Goal: Task Accomplishment & Management: Use online tool/utility

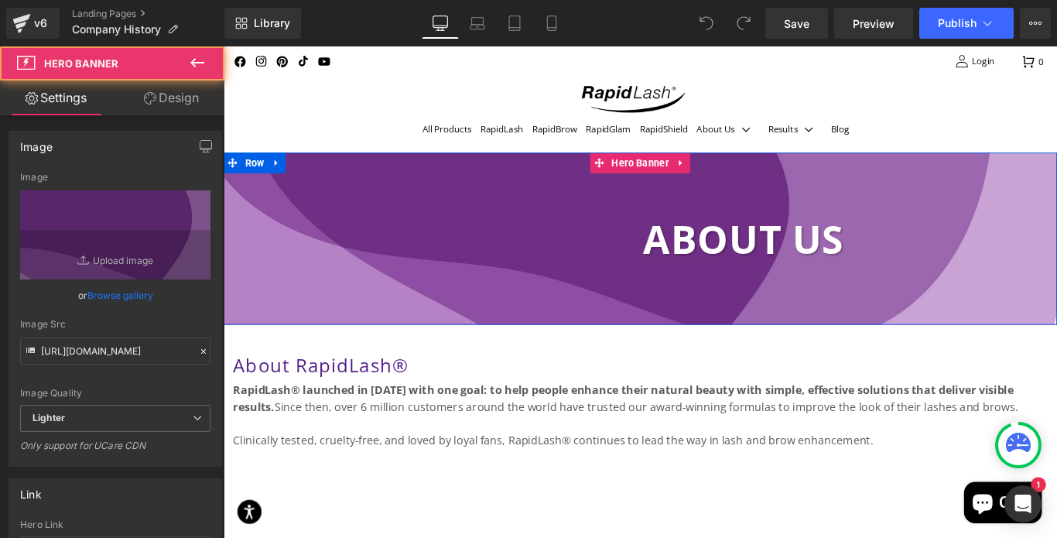
click at [720, 326] on div at bounding box center [692, 263] width 936 height 194
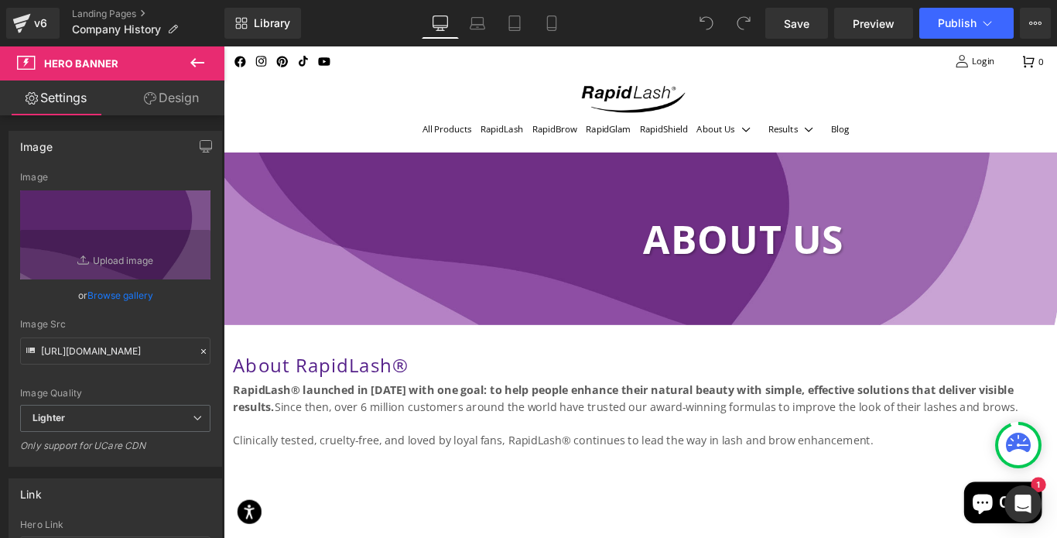
click at [22, 59] on icon at bounding box center [26, 63] width 19 height 14
click at [67, 63] on span "Hero Banner" at bounding box center [81, 63] width 74 height 12
click at [112, 295] on link "Browse gallery" at bounding box center [120, 295] width 66 height 27
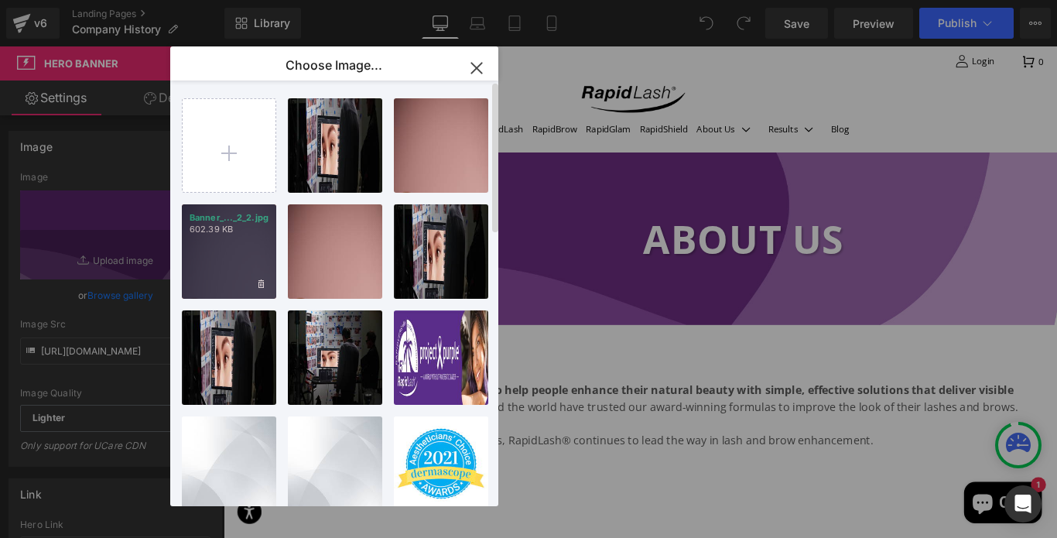
click at [232, 245] on div "Banner_..._2_2.jpg 602.39 KB" at bounding box center [229, 251] width 94 height 94
type input "[URL][DOMAIN_NAME]"
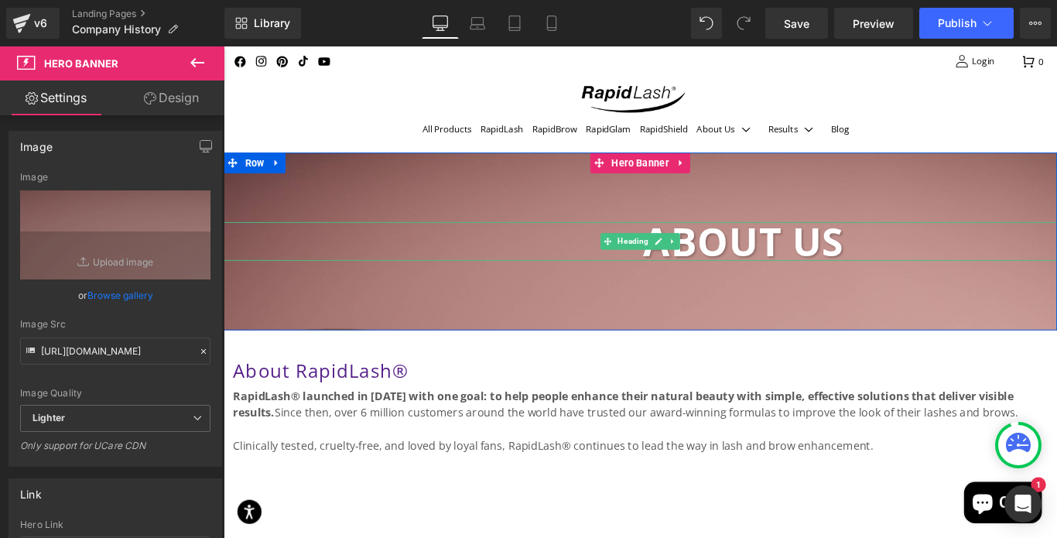
click at [906, 269] on span "ABOUT US" at bounding box center [808, 265] width 226 height 59
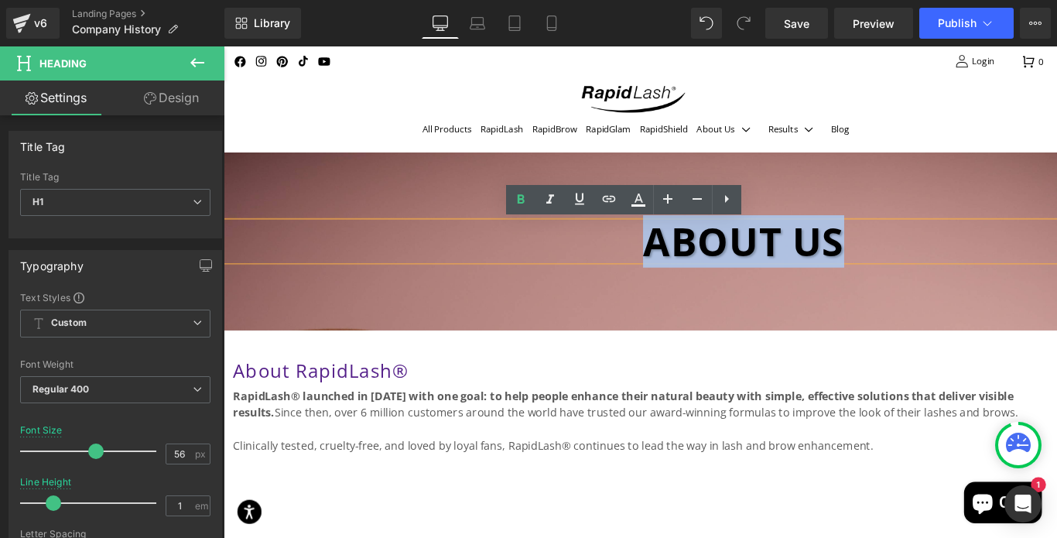
drag, startPoint x: 906, startPoint y: 269, endPoint x: 663, endPoint y: 270, distance: 242.9
click at [663, 270] on h1 "ABOUT US" at bounding box center [808, 265] width 704 height 43
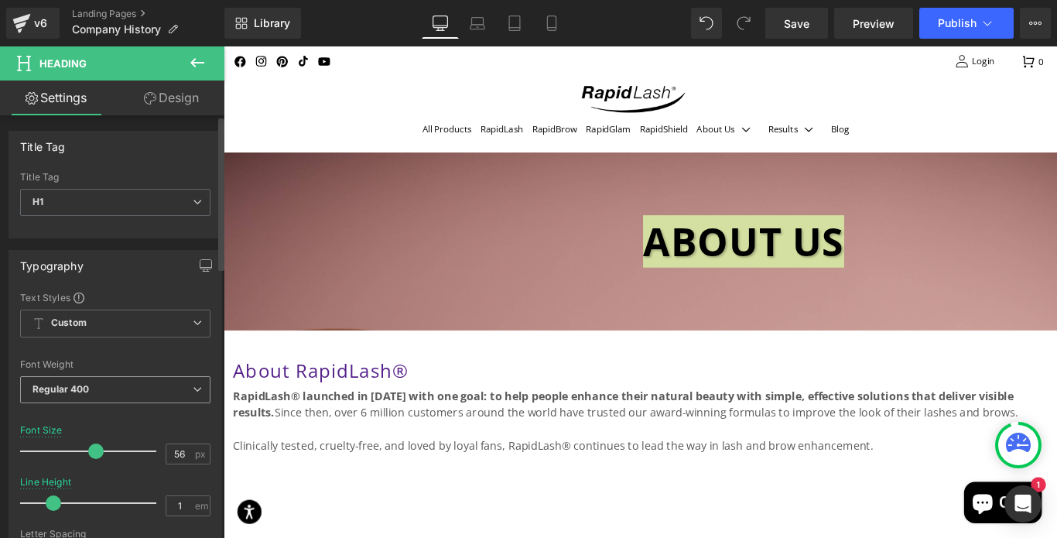
click at [193, 387] on icon at bounding box center [197, 388] width 9 height 9
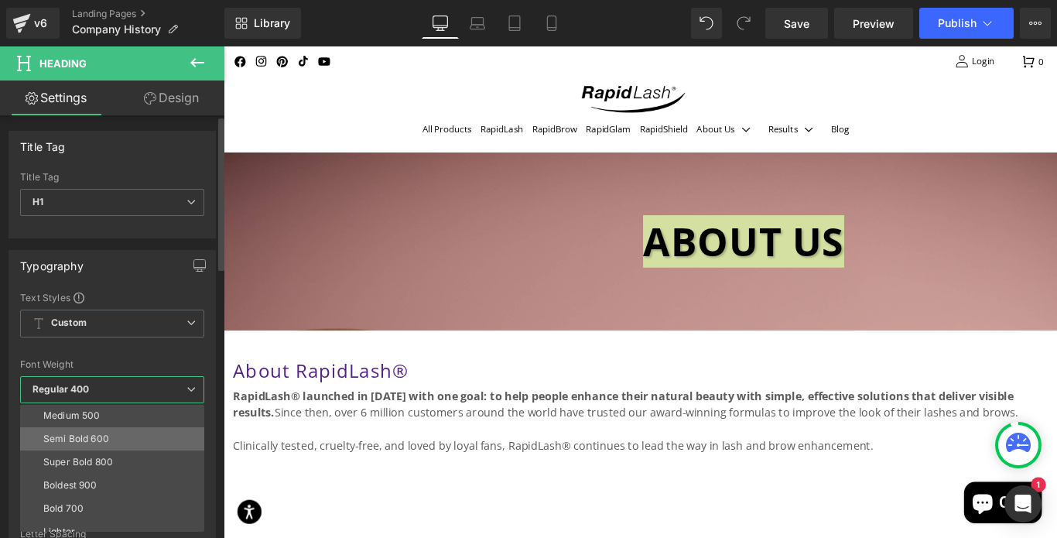
scroll to position [114, 0]
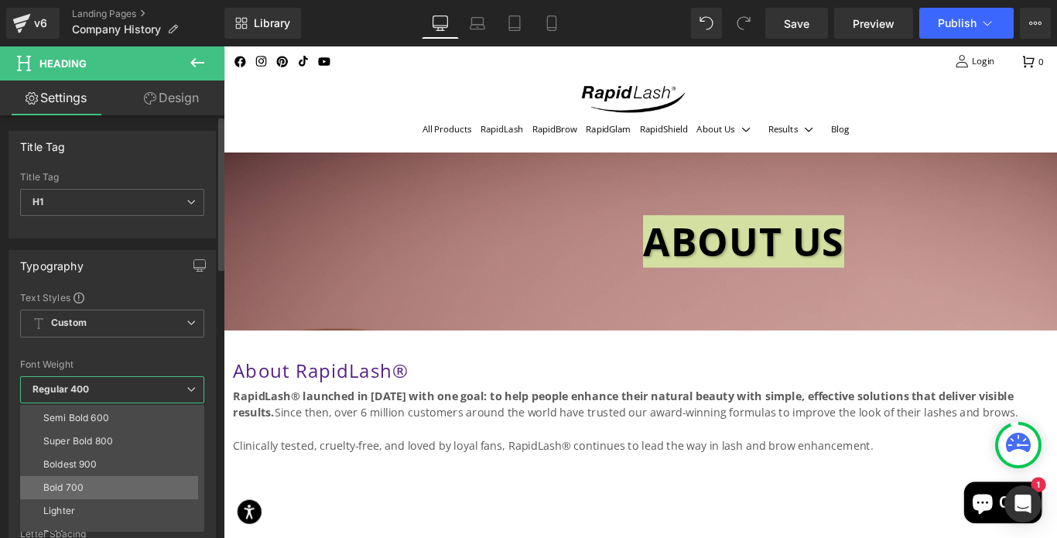
click at [54, 478] on li "Bold 700" at bounding box center [115, 487] width 191 height 23
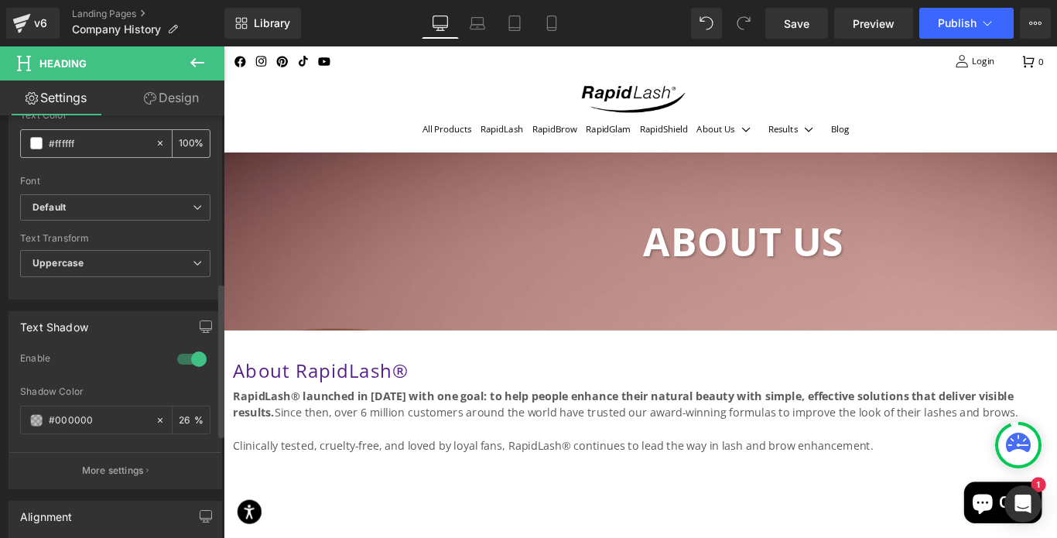
scroll to position [511, 0]
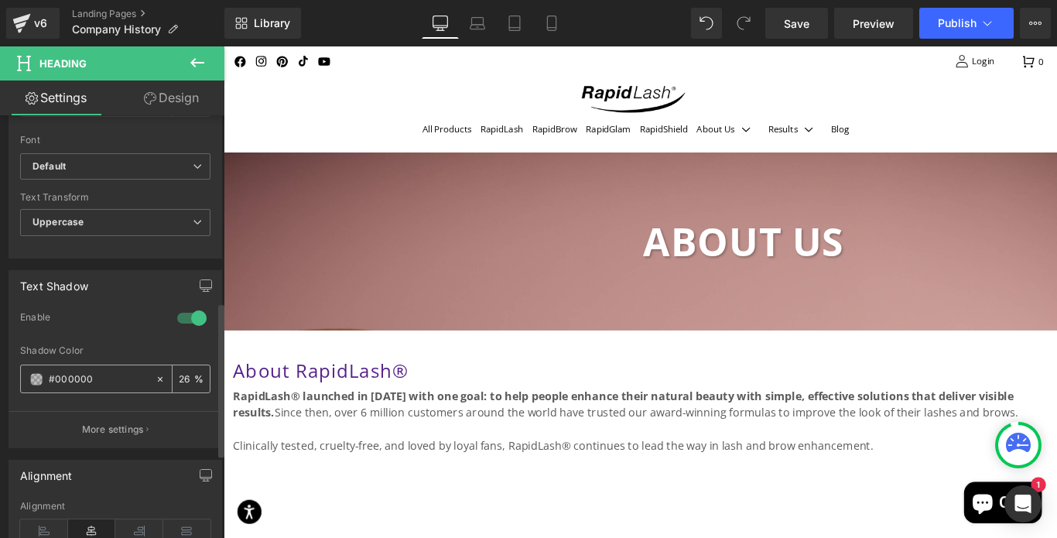
click at [155, 377] on icon at bounding box center [160, 379] width 11 height 11
type input "none"
type input "0"
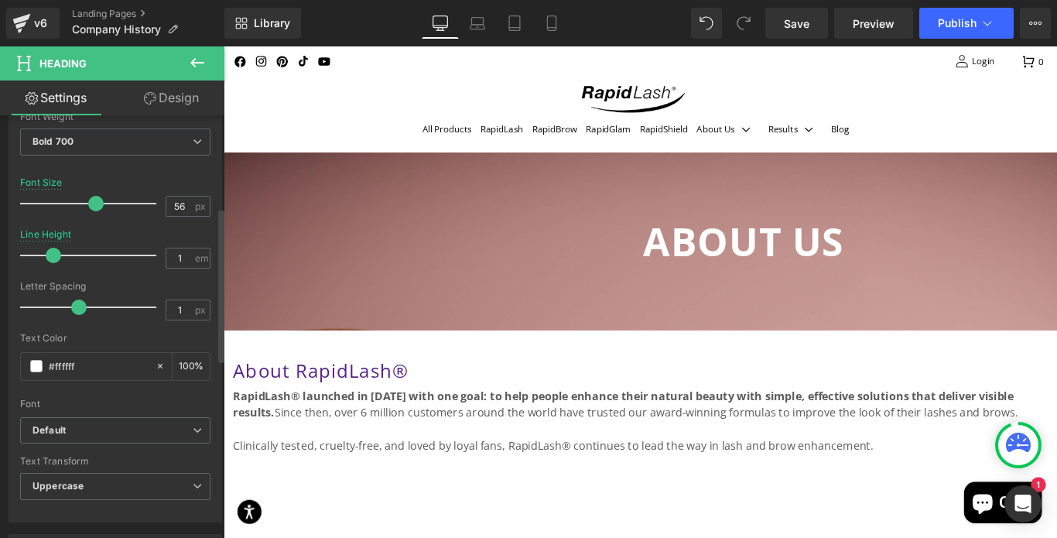
scroll to position [217, 0]
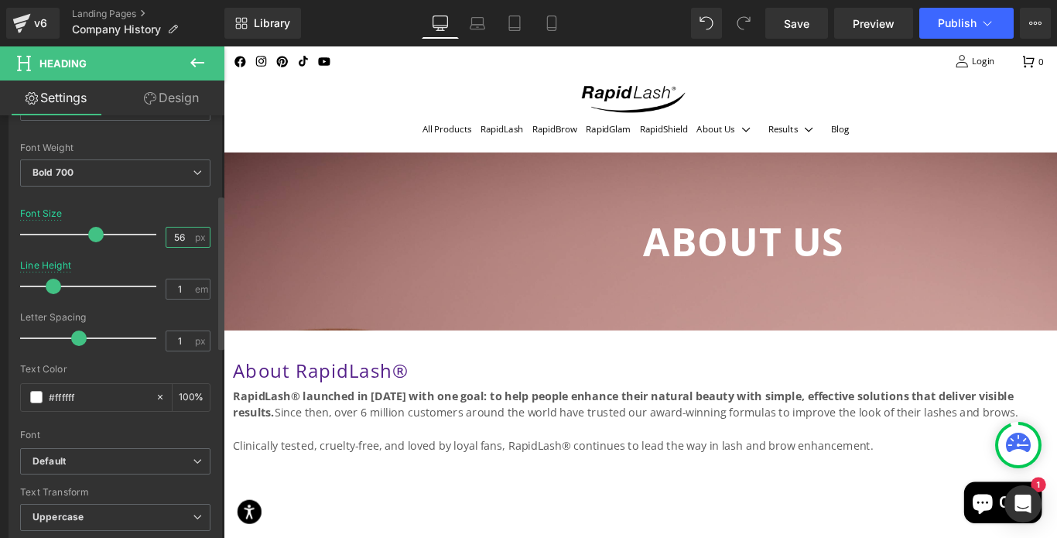
drag, startPoint x: 185, startPoint y: 235, endPoint x: 150, endPoint y: 234, distance: 34.8
click at [149, 234] on div "Font Size 56 px" at bounding box center [115, 234] width 190 height 52
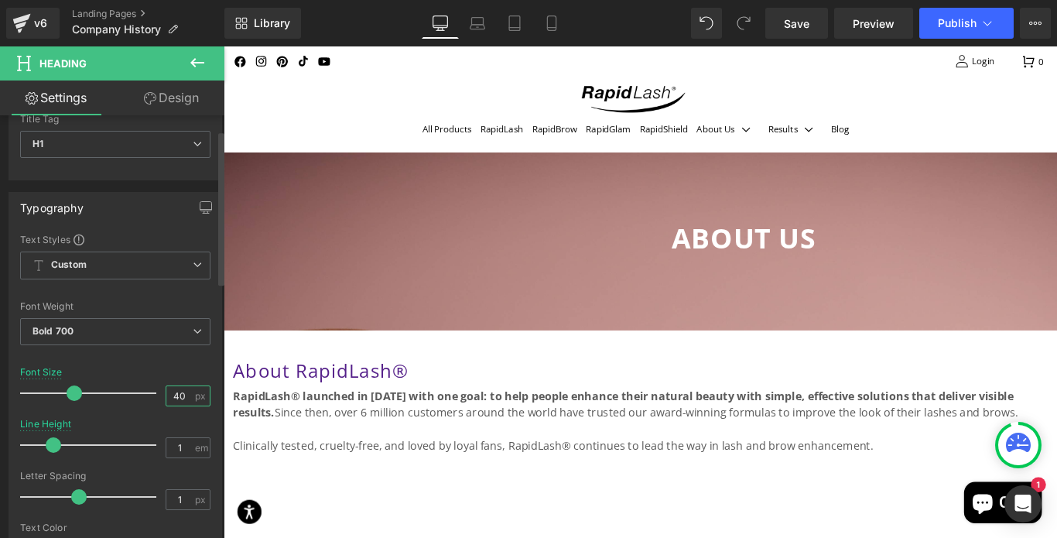
scroll to position [0, 0]
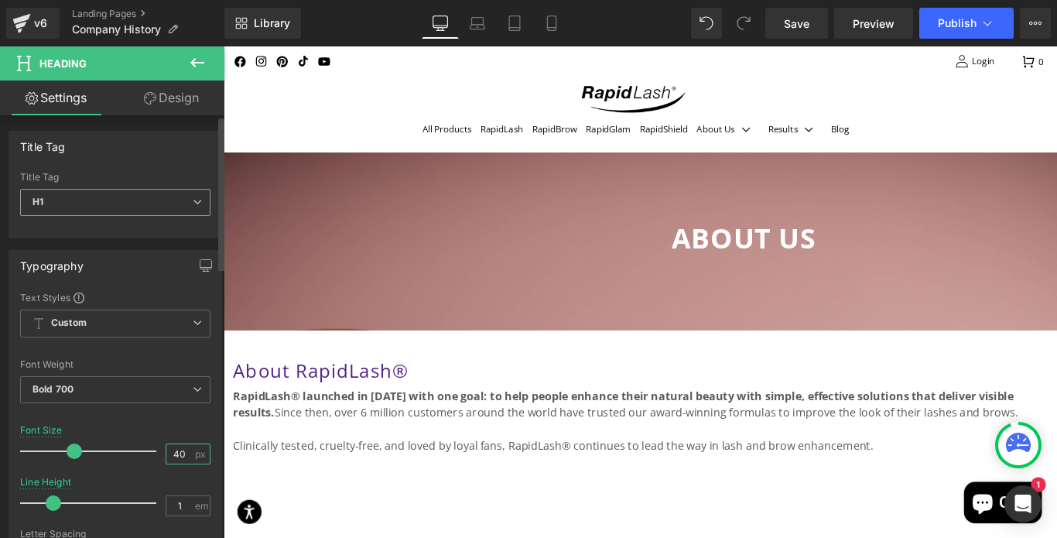
type input "40"
click at [193, 197] on icon at bounding box center [197, 201] width 9 height 9
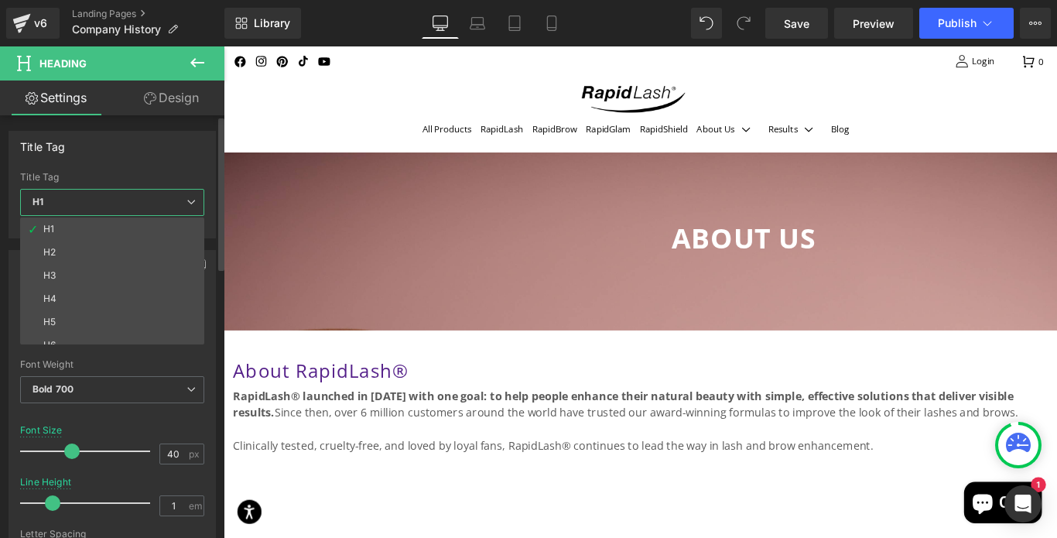
click at [166, 162] on div "Title Tag H1 H2 H3 H4 H5 H6 Title Tag H1 H1 H2 H3 H4 H5 H6" at bounding box center [112, 185] width 207 height 108
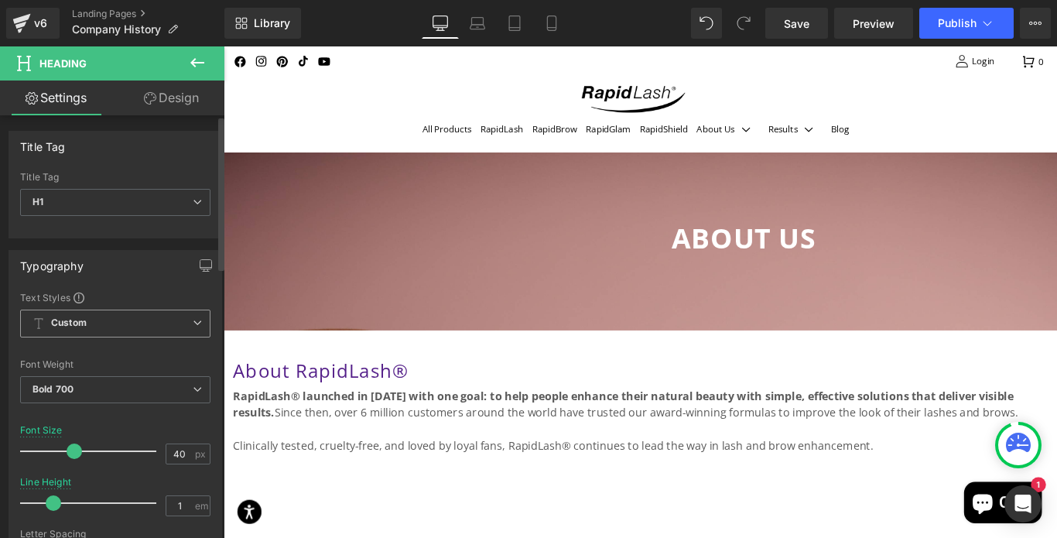
click at [193, 321] on icon at bounding box center [197, 322] width 9 height 9
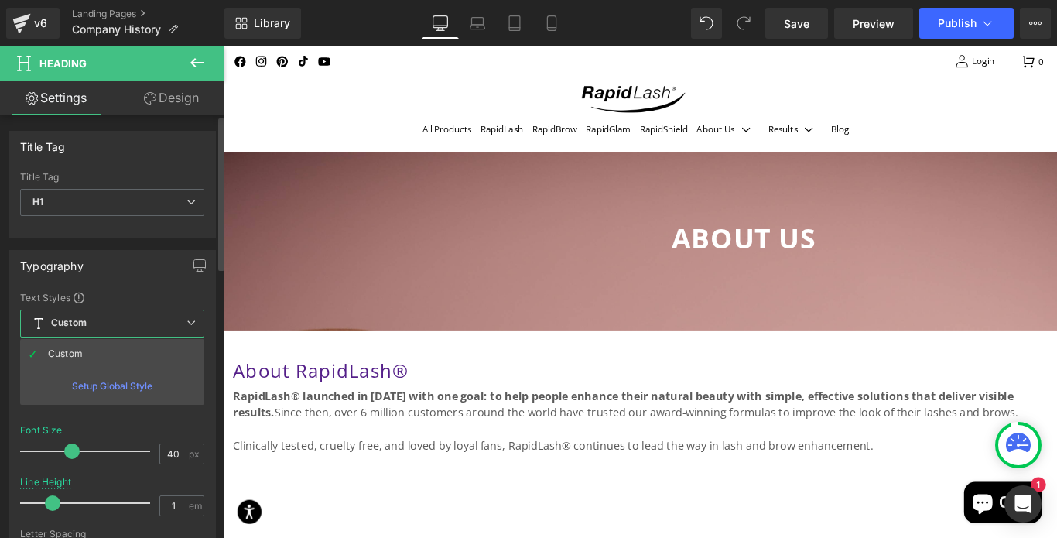
click at [119, 264] on div "Typography" at bounding box center [112, 265] width 206 height 29
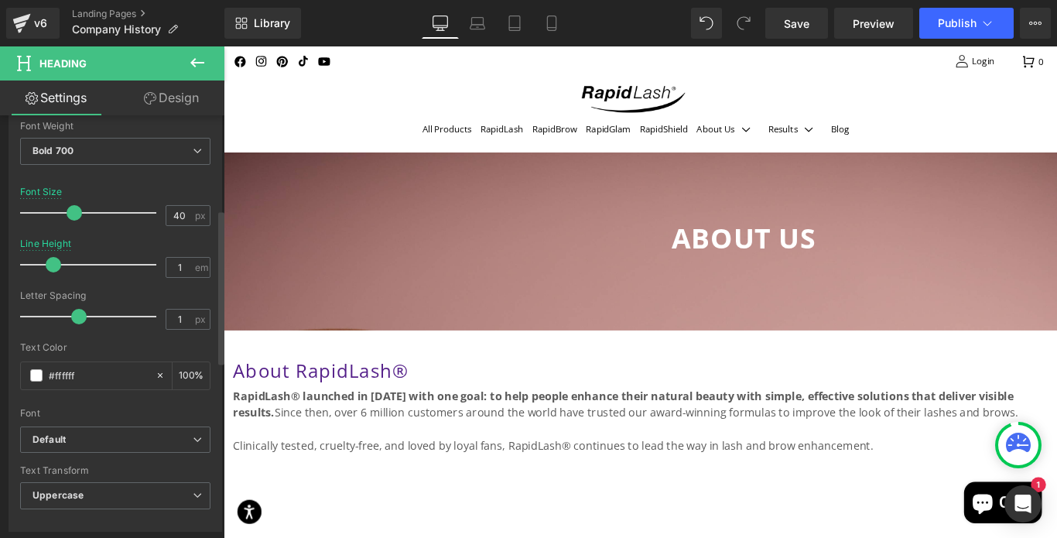
scroll to position [261, 0]
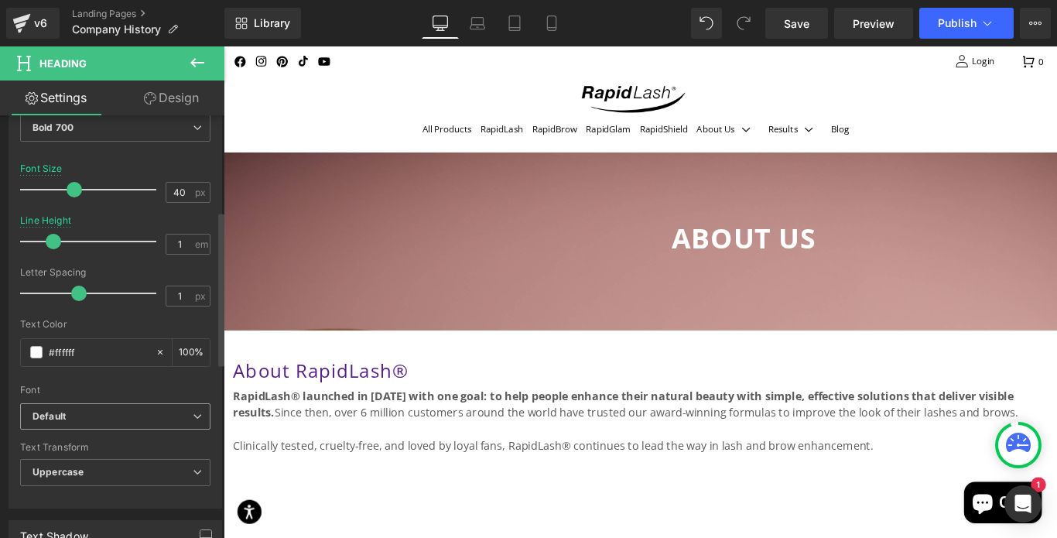
click at [193, 412] on icon at bounding box center [197, 415] width 9 height 9
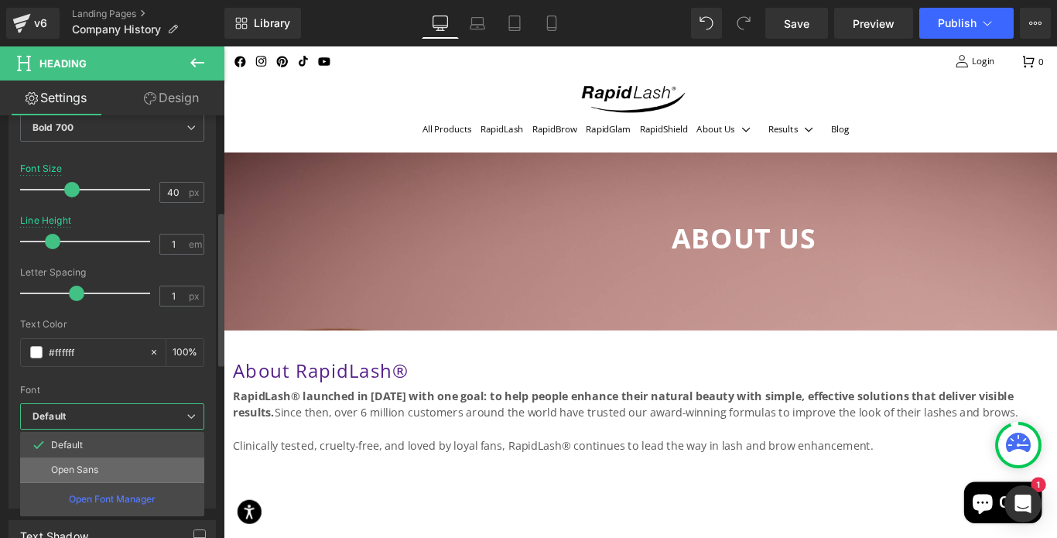
click at [78, 465] on p "Open Sans" at bounding box center [74, 469] width 47 height 11
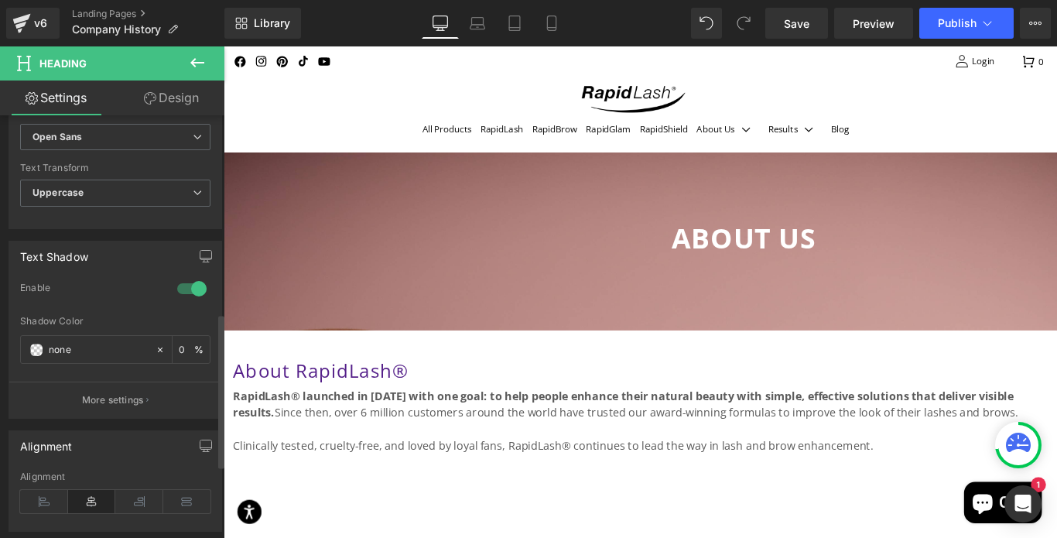
scroll to position [541, 0]
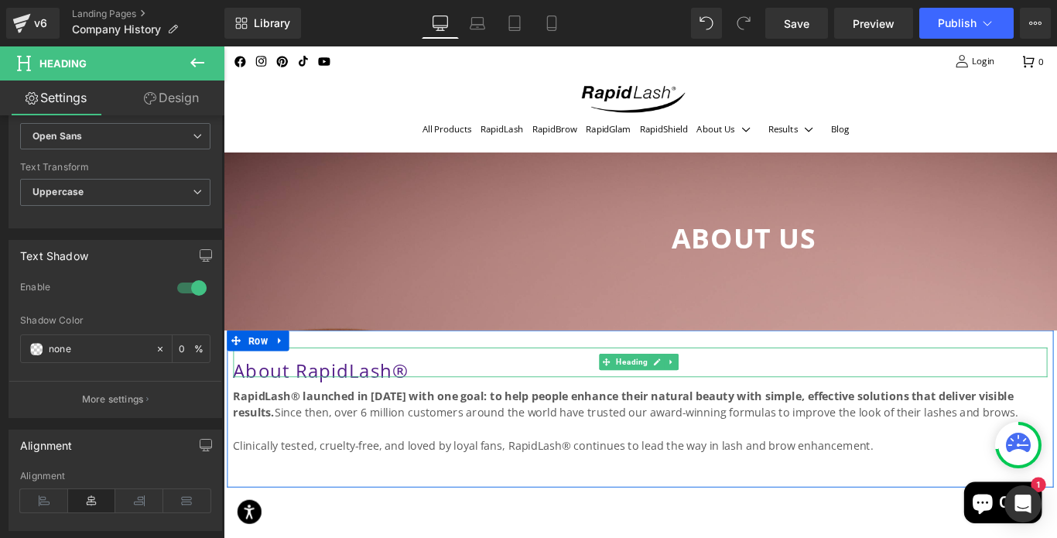
click at [425, 411] on h1 "About RapidLash®" at bounding box center [691, 410] width 914 height 13
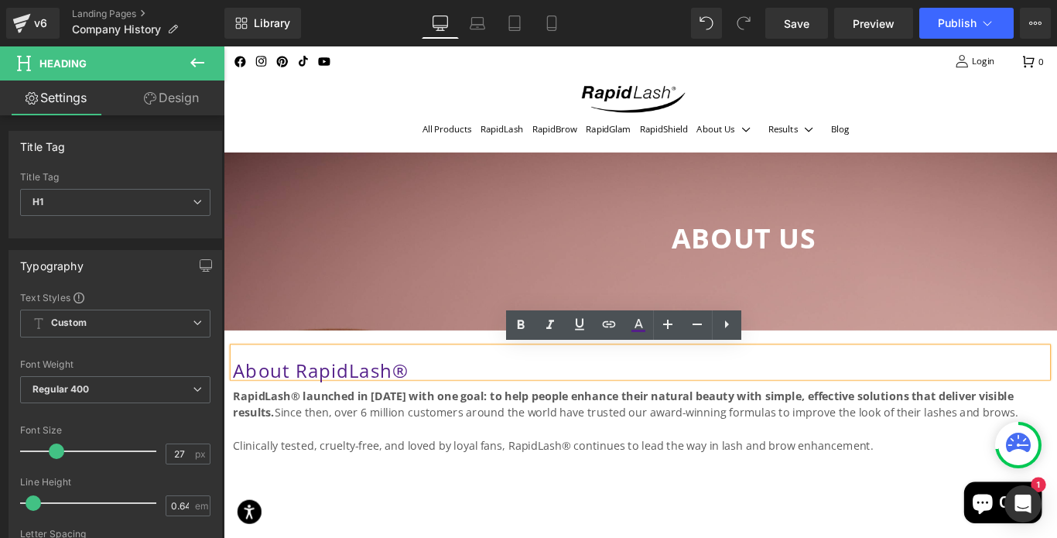
drag, startPoint x: 422, startPoint y: 405, endPoint x: 228, endPoint y: 407, distance: 194.1
click at [234, 407] on div "About RapidLash®" at bounding box center [691, 400] width 914 height 32
drag, startPoint x: 426, startPoint y: 408, endPoint x: 237, endPoint y: 408, distance: 188.7
click at [237, 408] on h1 "About RapidLash®" at bounding box center [691, 410] width 914 height 13
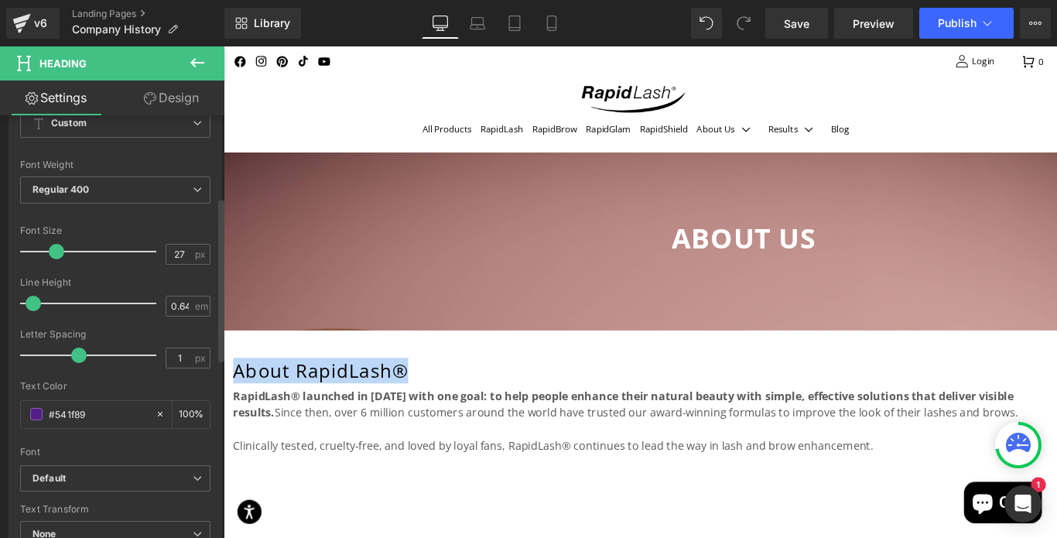
scroll to position [217, 0]
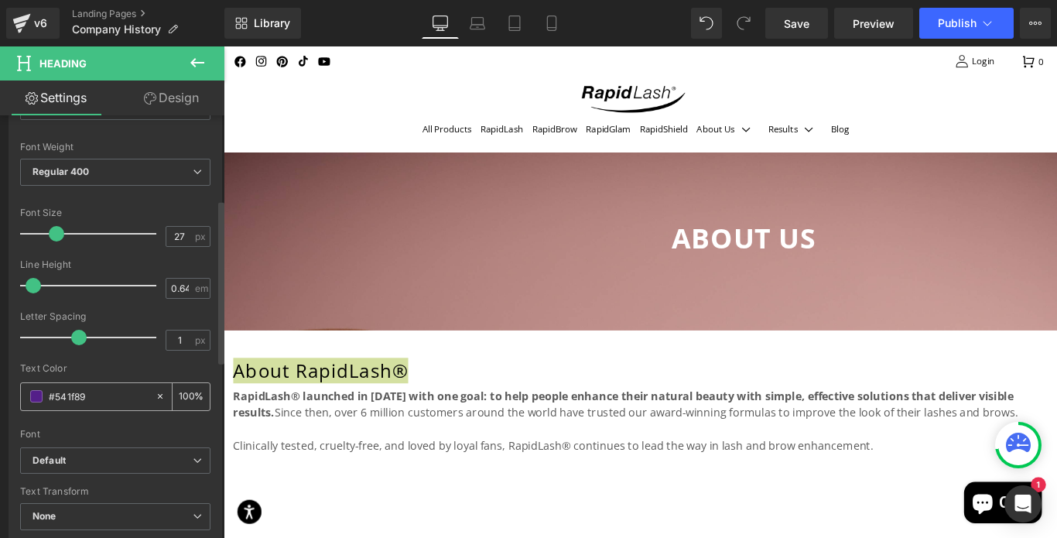
click at [34, 396] on span at bounding box center [36, 396] width 12 height 12
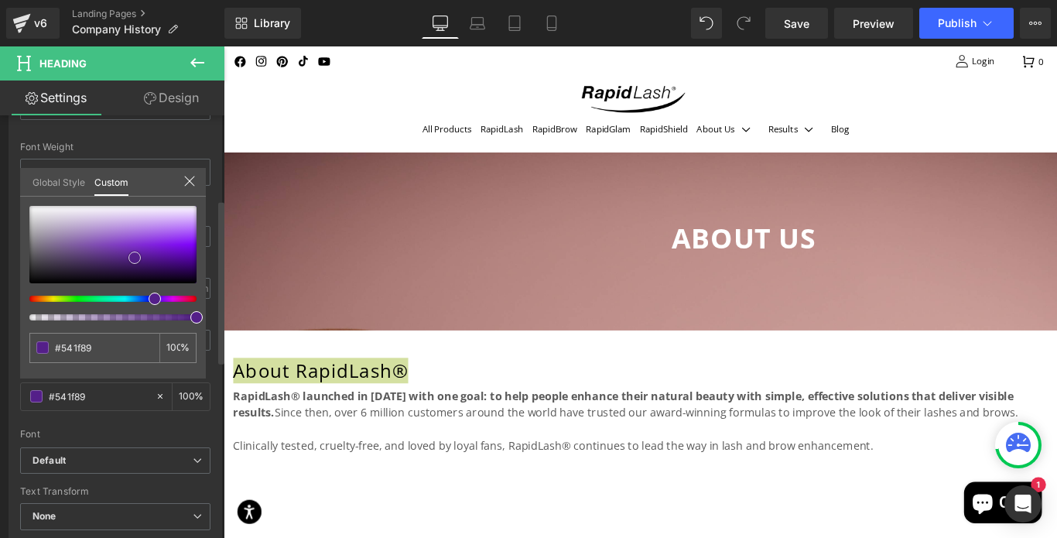
type input "#3f2757"
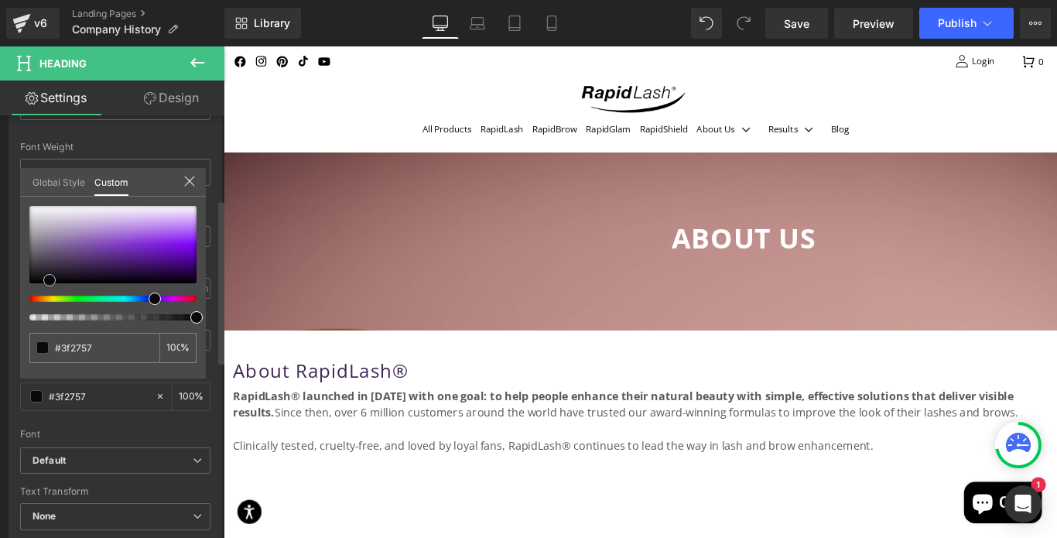
type input "#110f14"
type input "#000000"
drag, startPoint x: 135, startPoint y: 258, endPoint x: 11, endPoint y: 288, distance: 127.6
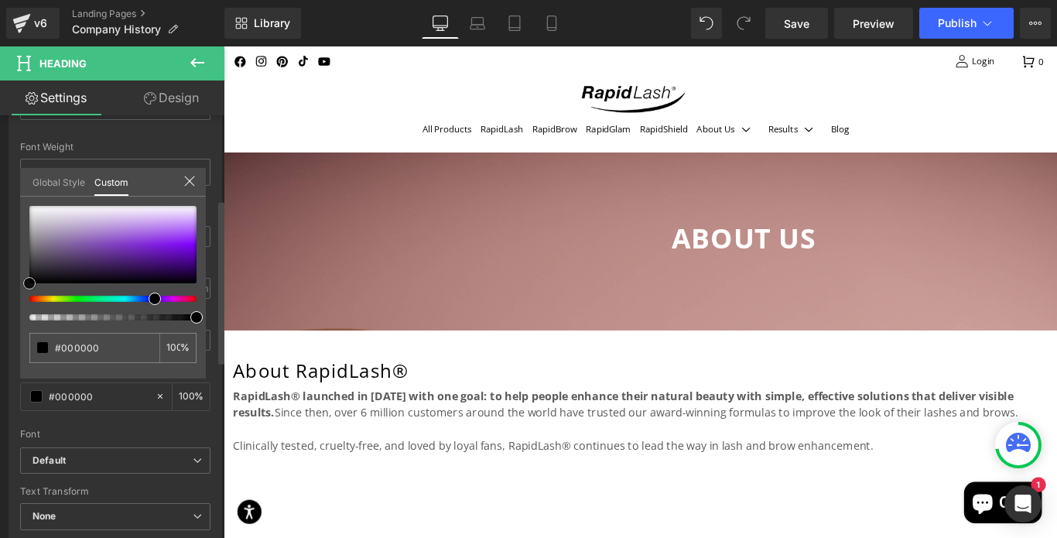
click at [11, 288] on div "Typography Text Styles Custom Custom Setup Global Style Custom Setup Global Sty…" at bounding box center [115, 286] width 231 height 531
click at [190, 179] on icon at bounding box center [189, 181] width 12 height 12
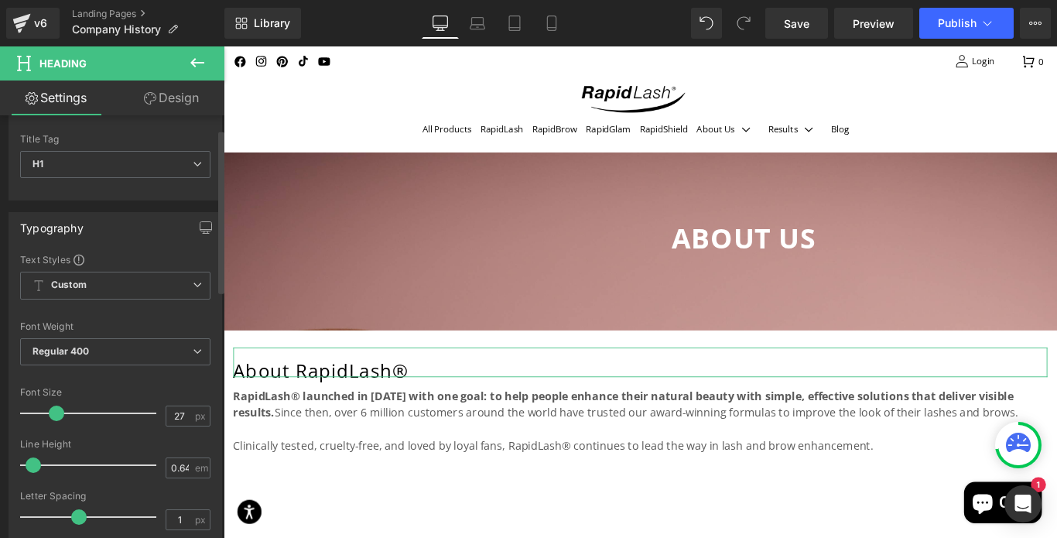
scroll to position [0, 0]
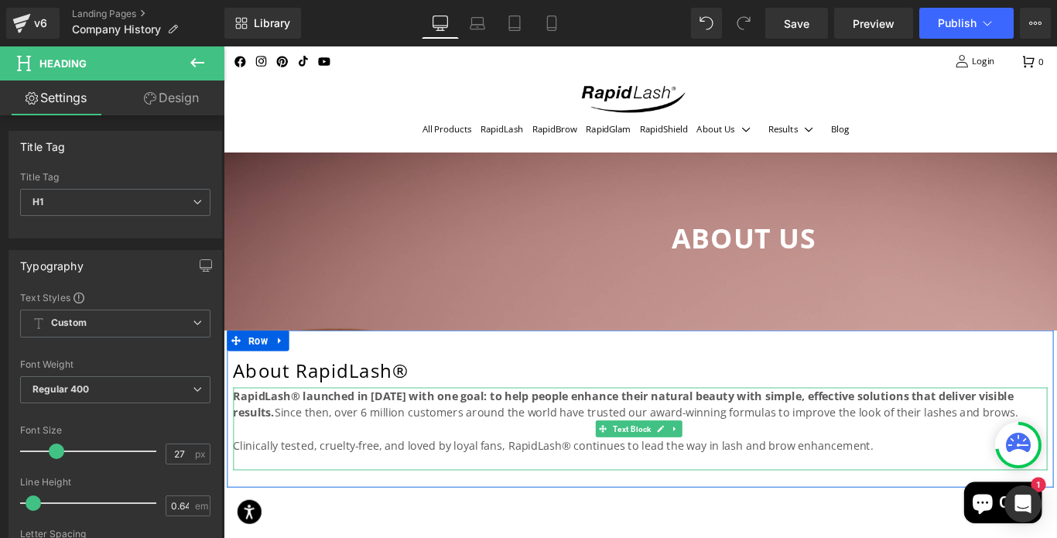
click at [325, 439] on strong "RapidLash® launched in 2008 with one goal: to help people enhance their natural…" at bounding box center [672, 448] width 876 height 36
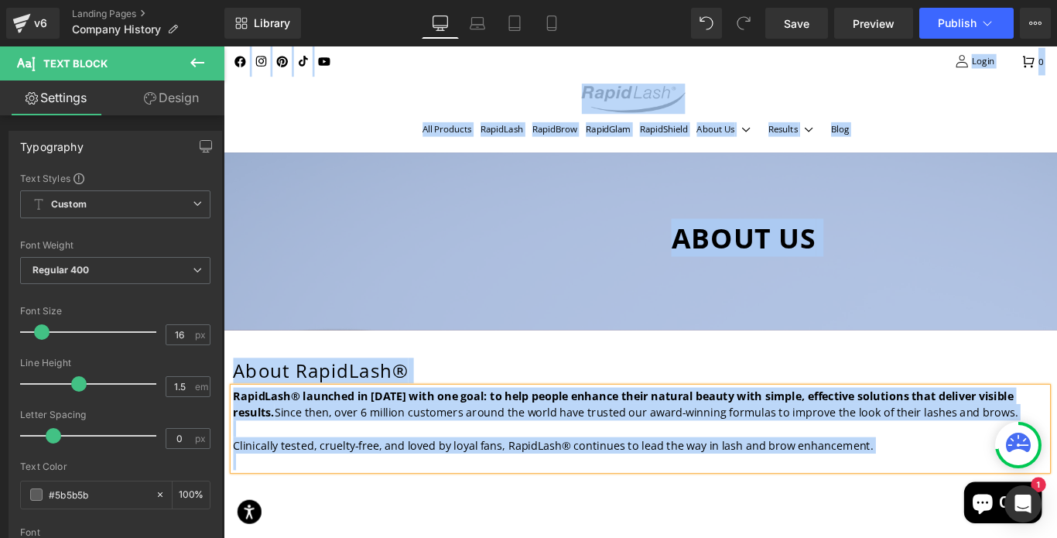
click at [325, 439] on strong "RapidLash® launched in 2008 with one goal: to help people enhance their natural…" at bounding box center [672, 448] width 876 height 36
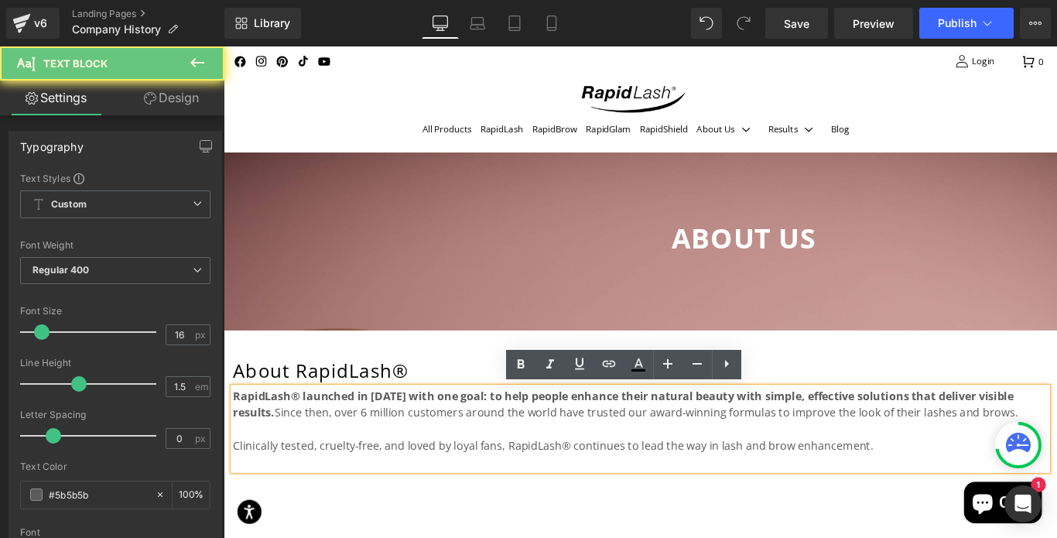
click at [491, 442] on strong "RapidLash® launched in 2008 with one goal: to help people enhance their natural…" at bounding box center [672, 448] width 876 height 36
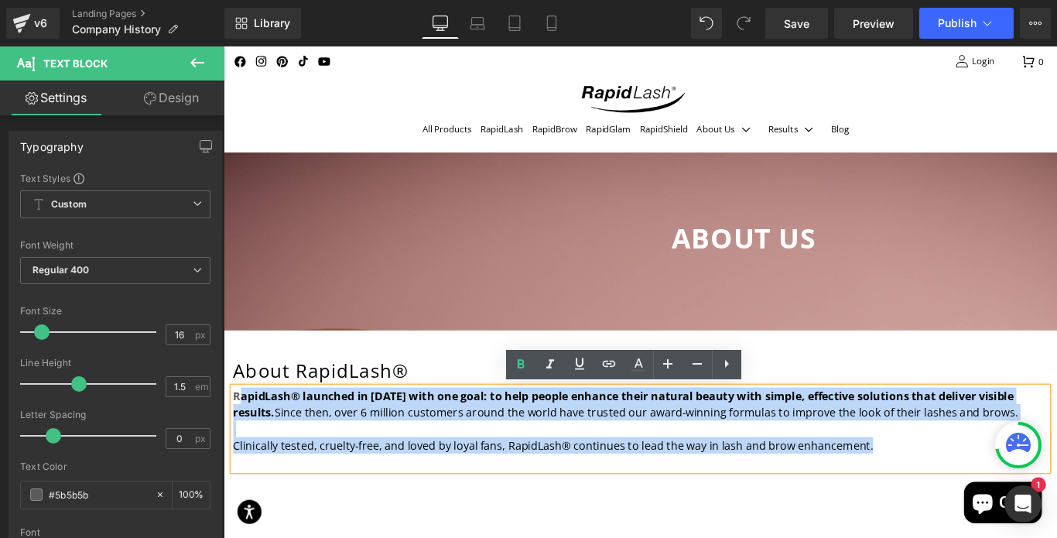
drag, startPoint x: 951, startPoint y: 495, endPoint x: 237, endPoint y: 432, distance: 715.9
click at [237, 432] on div "RapidLash® launched in 2008 with one goal: to help people enhance their natural…" at bounding box center [691, 475] width 914 height 93
click at [410, 468] on p at bounding box center [691, 475] width 914 height 19
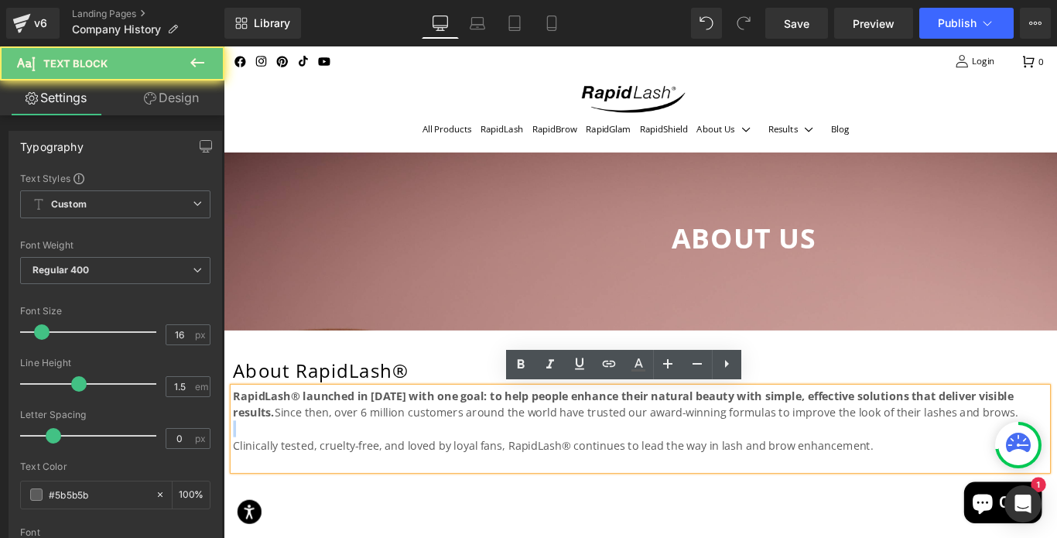
click at [410, 468] on p at bounding box center [691, 475] width 914 height 19
click at [444, 405] on h1 "About RapidLash®" at bounding box center [691, 410] width 914 height 13
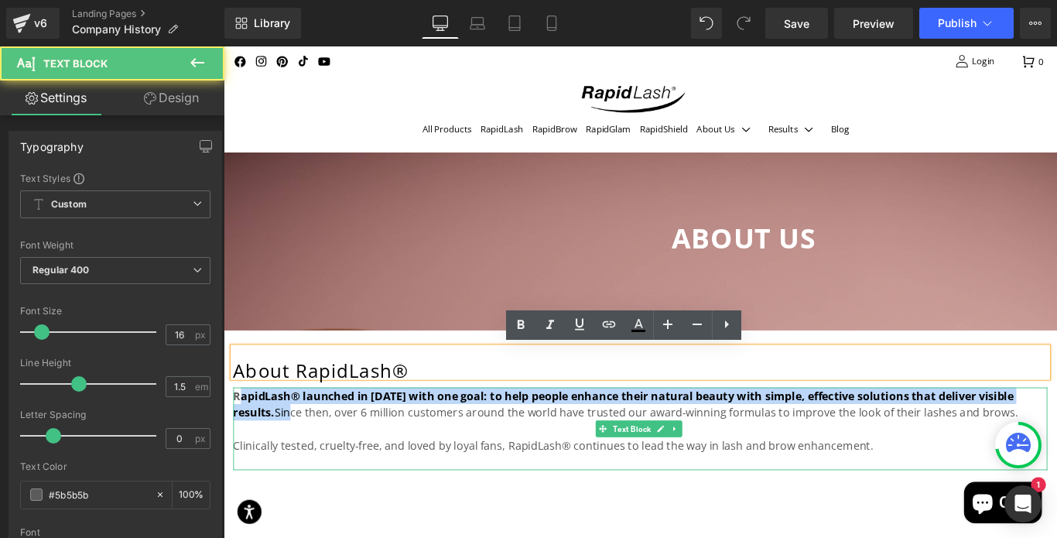
drag, startPoint x: 237, startPoint y: 435, endPoint x: 290, endPoint y: 451, distance: 55.6
click at [290, 451] on p "RapidLash® launched in 2008 with one goal: to help people enhance their natural…" at bounding box center [691, 447] width 914 height 37
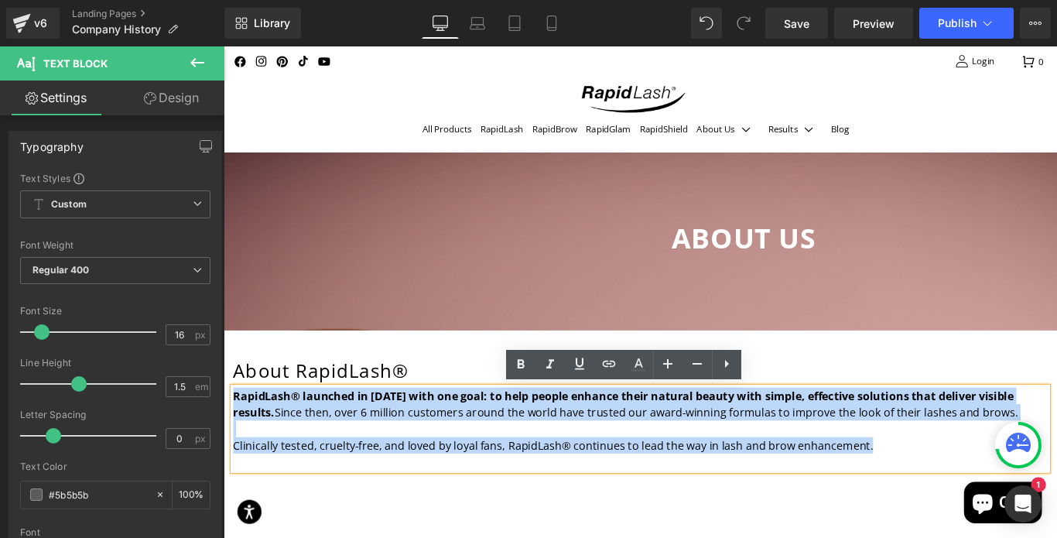
drag, startPoint x: 954, startPoint y: 494, endPoint x: 231, endPoint y: 433, distance: 725.8
click at [234, 433] on div "RapidLash® launched in 2008 with one goal: to help people enhance their natural…" at bounding box center [691, 475] width 914 height 93
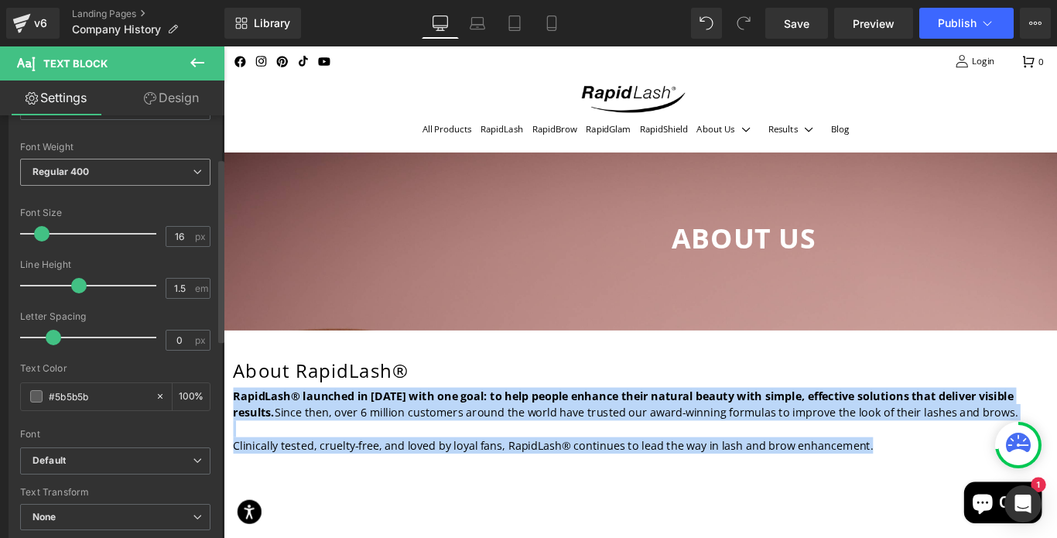
scroll to position [104, 0]
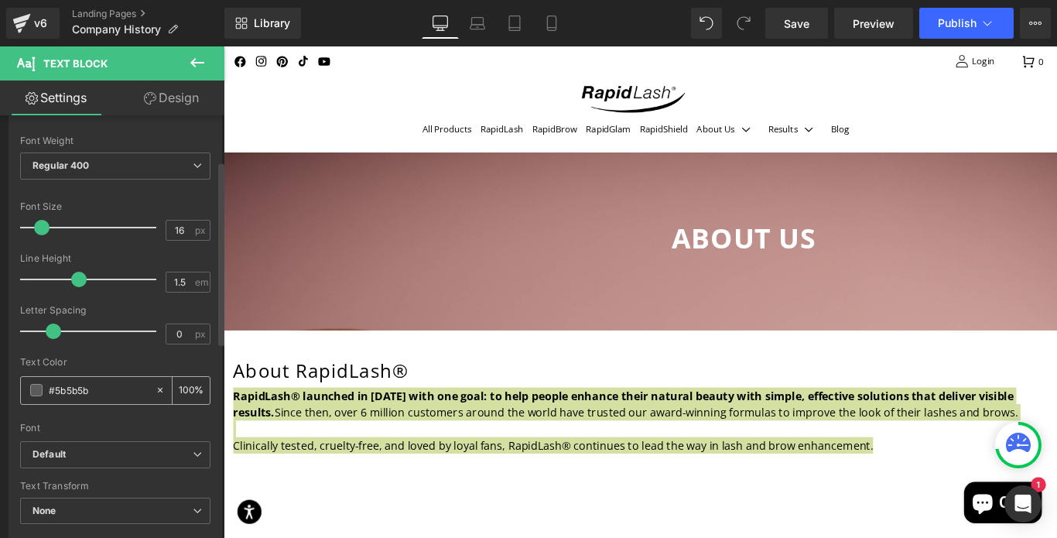
click at [35, 394] on span at bounding box center [36, 390] width 12 height 12
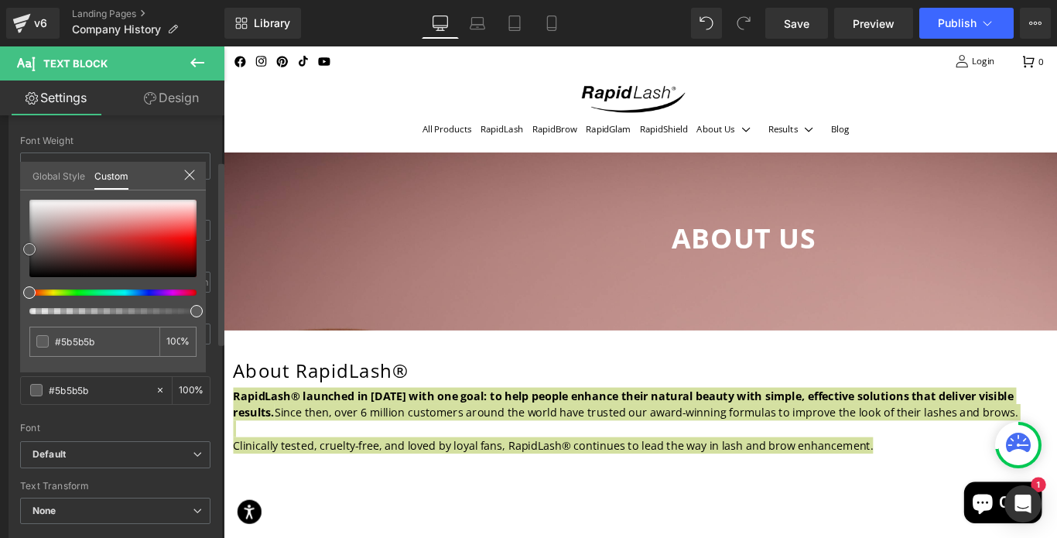
type input "#565656"
type input "#141414"
type input "#000000"
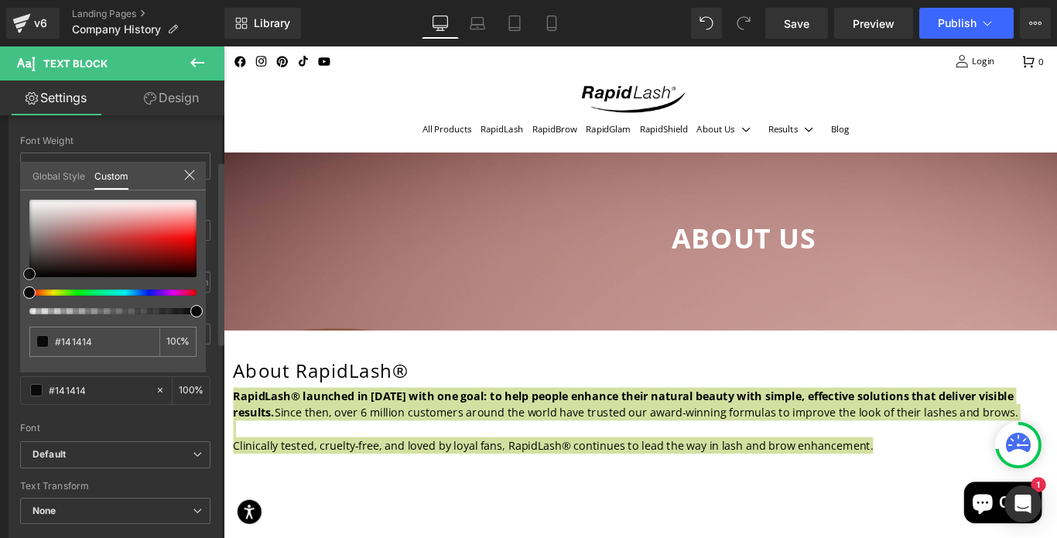
type input "#000000"
drag, startPoint x: 32, startPoint y: 249, endPoint x: 28, endPoint y: 299, distance: 49.7
click at [28, 299] on div "#000000 100 %" at bounding box center [113, 286] width 186 height 172
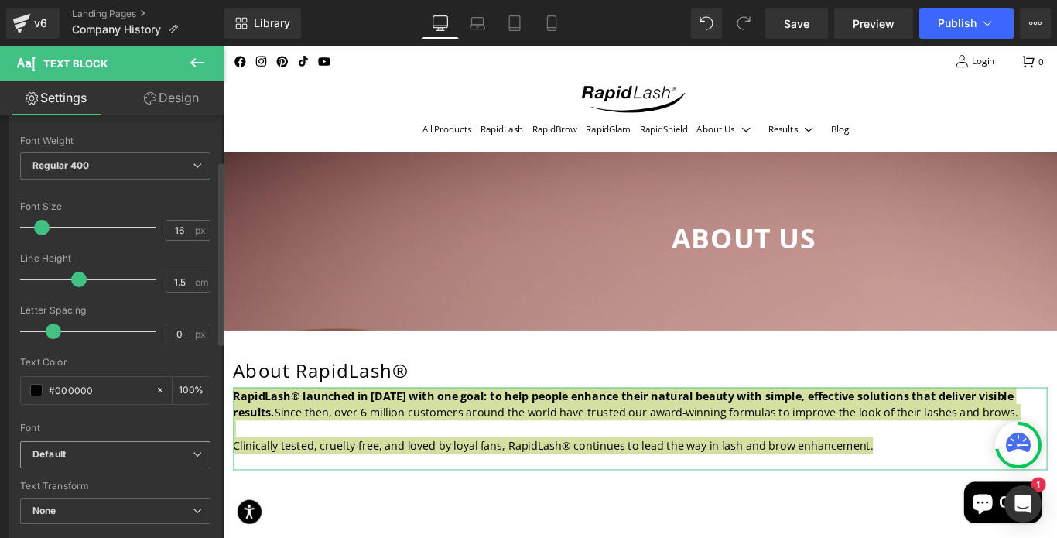
click at [180, 452] on b "Default" at bounding box center [112, 454] width 160 height 13
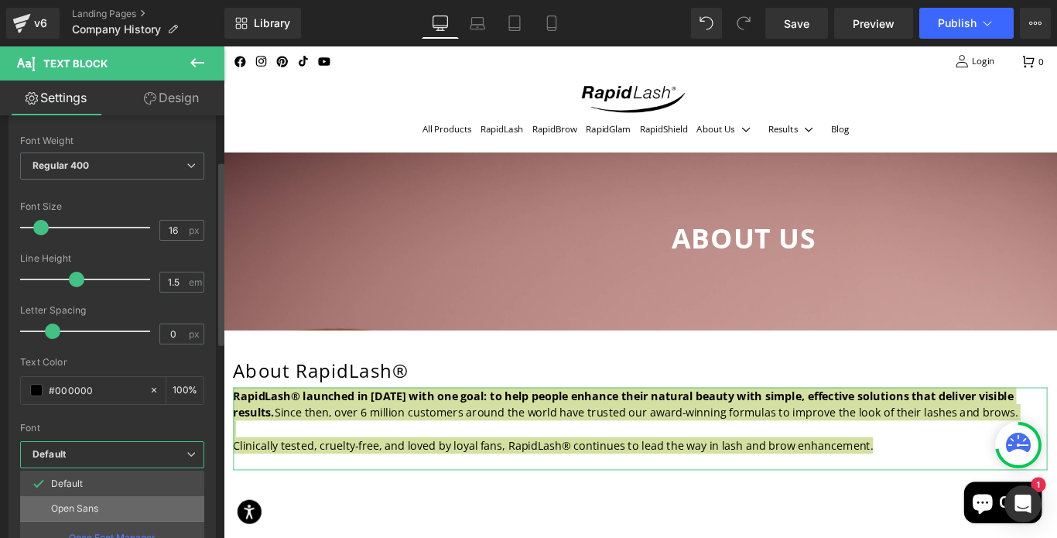
click at [101, 500] on li "Open Sans" at bounding box center [112, 508] width 184 height 25
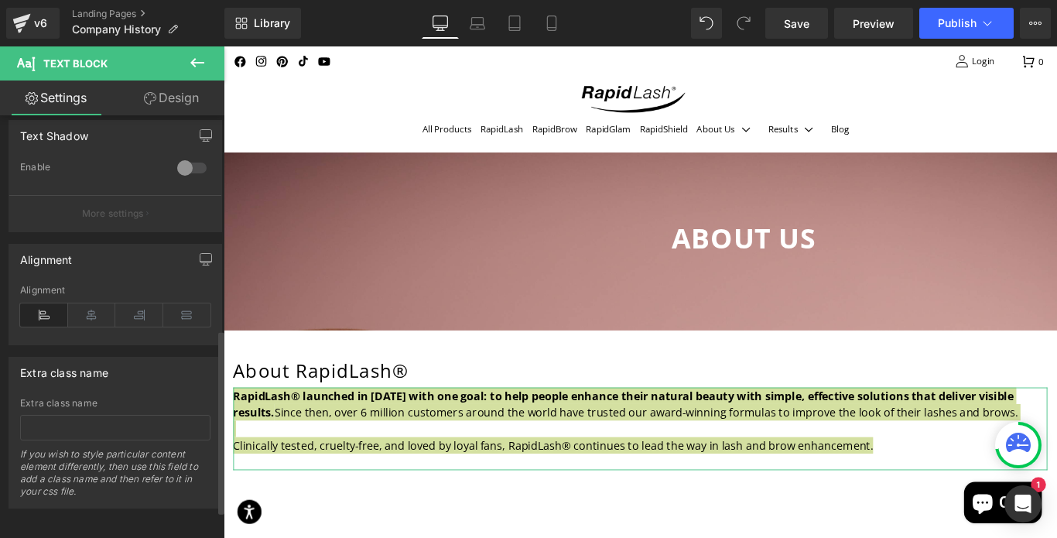
scroll to position [556, 0]
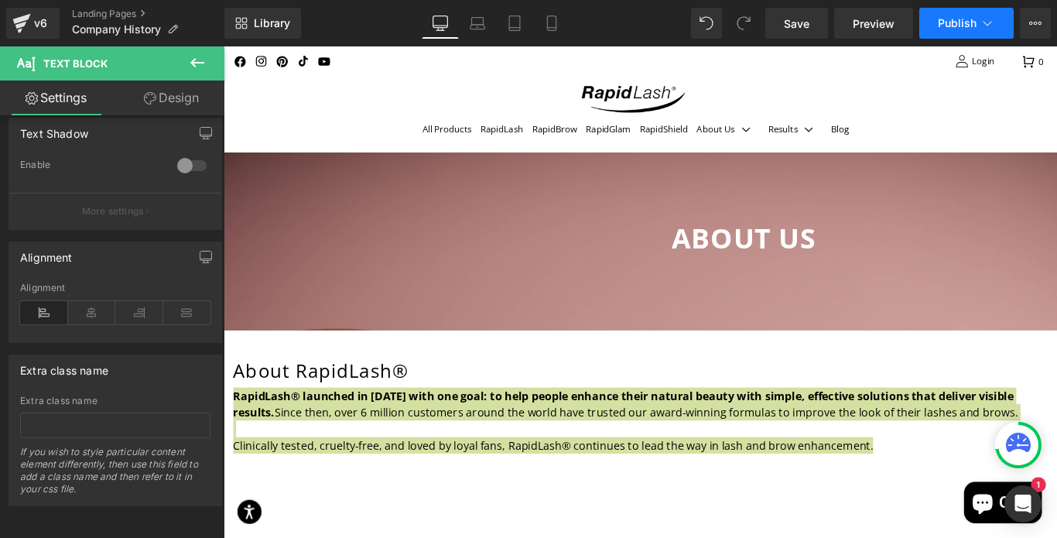
click at [964, 20] on span "Publish" at bounding box center [956, 23] width 39 height 12
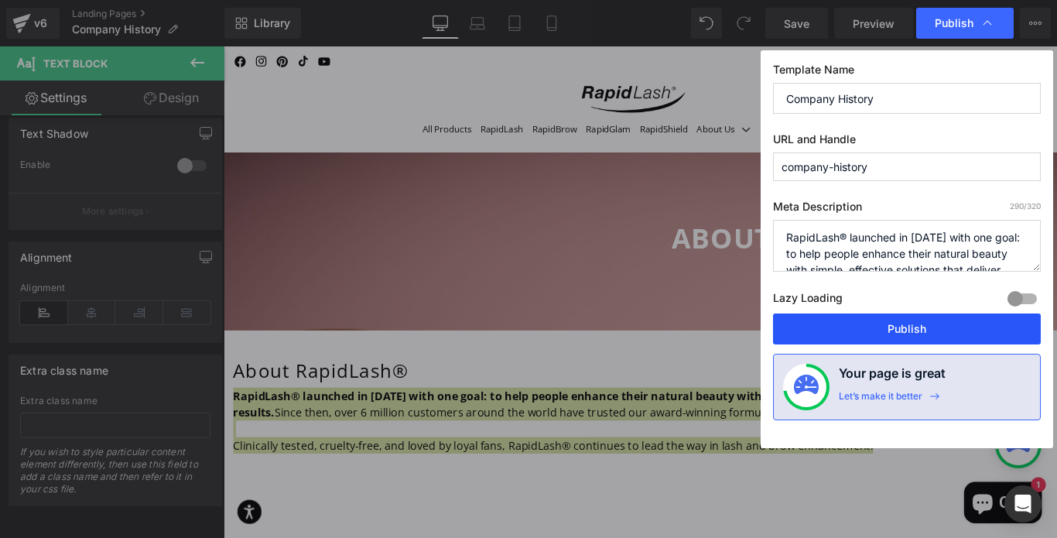
click at [901, 333] on button "Publish" at bounding box center [907, 328] width 268 height 31
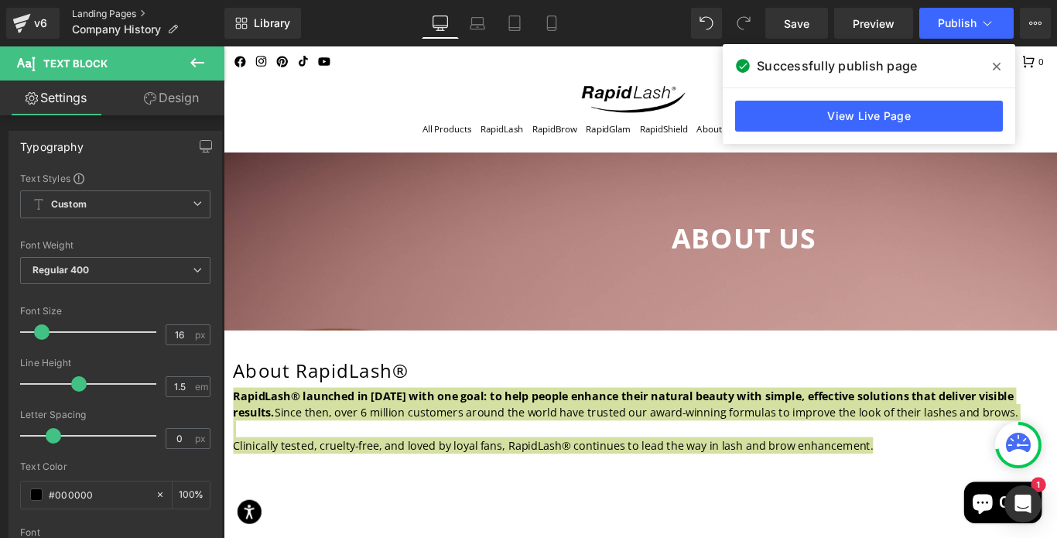
click at [142, 10] on link "Landing Pages" at bounding box center [148, 14] width 152 height 12
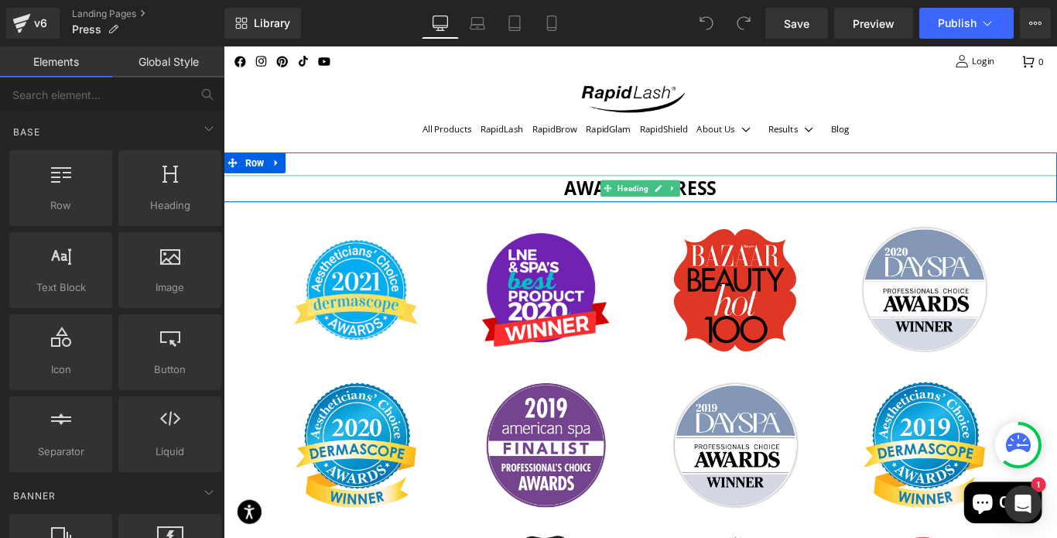
click at [507, 194] on h1 "Awards & press" at bounding box center [692, 206] width 936 height 30
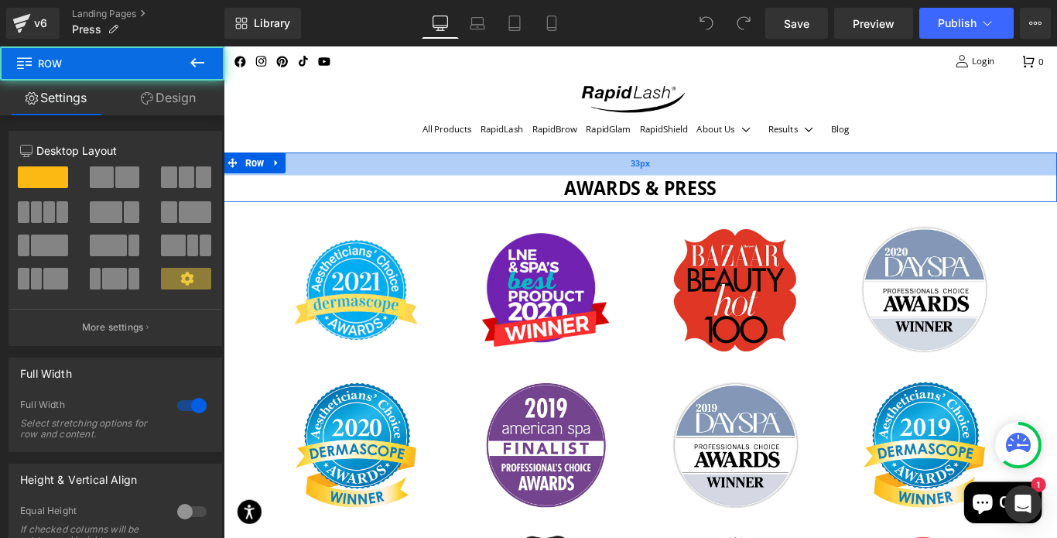
click at [504, 176] on div "33px" at bounding box center [692, 179] width 936 height 26
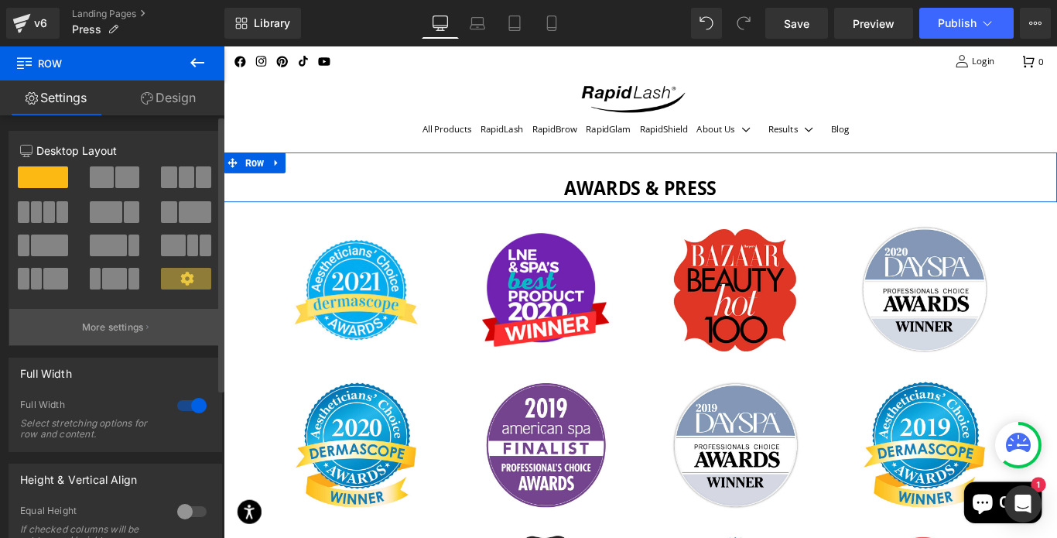
click at [104, 327] on p "More settings" at bounding box center [113, 327] width 62 height 14
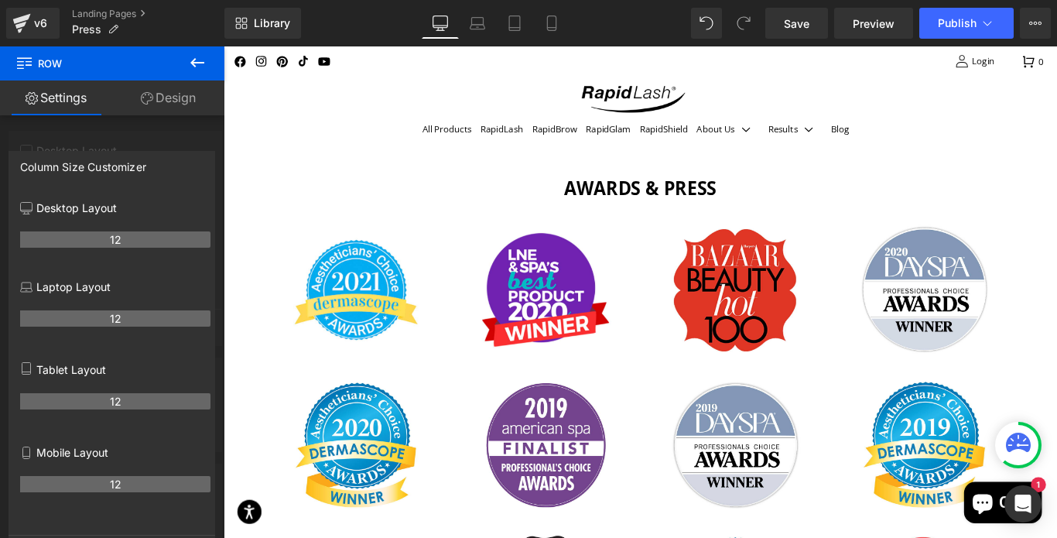
click at [62, 63] on span "Row" at bounding box center [92, 63] width 155 height 34
click at [193, 60] on icon at bounding box center [197, 62] width 19 height 19
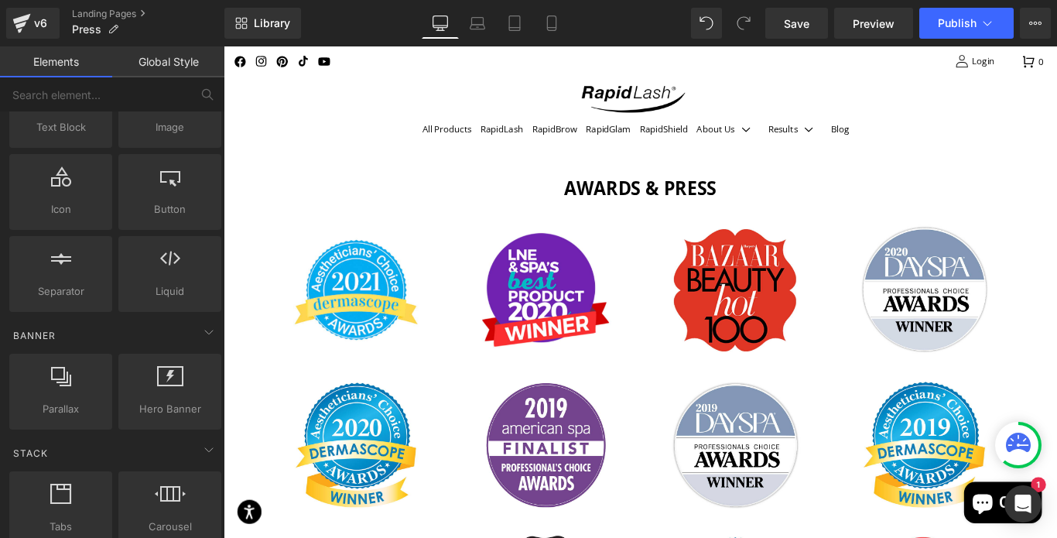
scroll to position [165, 0]
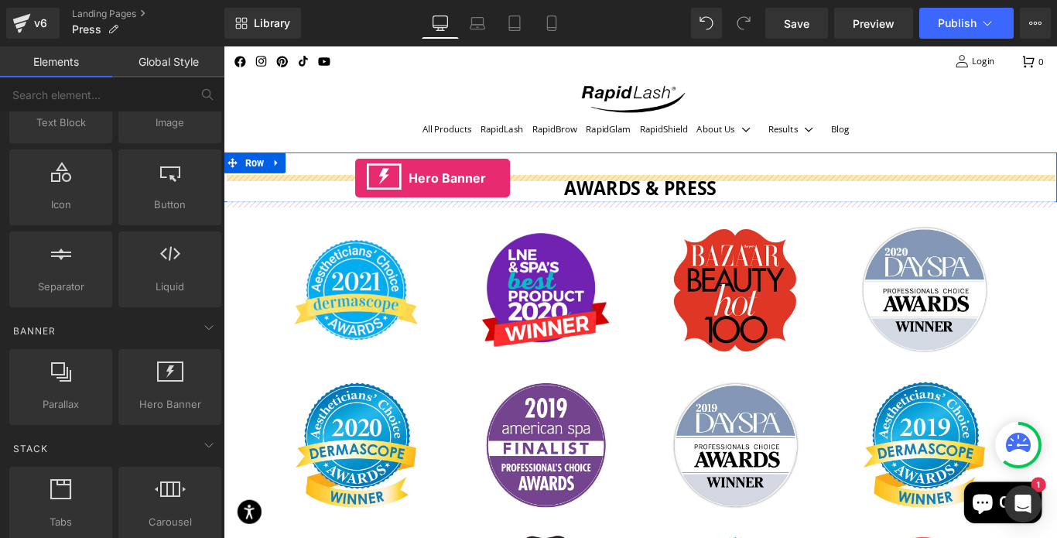
drag, startPoint x: 394, startPoint y: 423, endPoint x: 371, endPoint y: 193, distance: 230.8
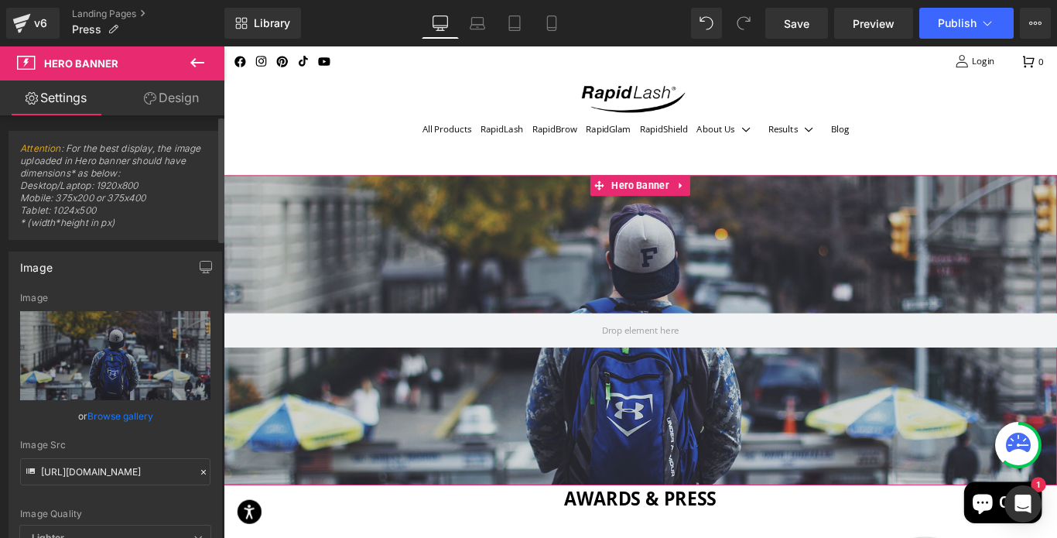
click at [118, 417] on link "Browse gallery" at bounding box center [120, 415] width 66 height 27
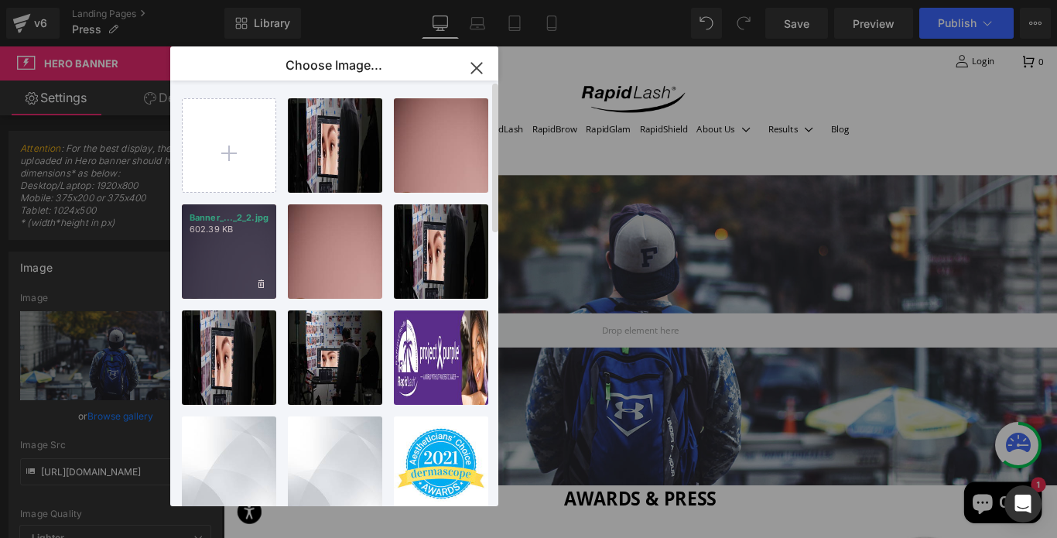
click at [0, 0] on div "Banner_..._2_2.jpg 602.39 KB" at bounding box center [0, 0] width 0 height 0
type input "https://ucarecdn.com/b11e63c1-3eea-49f5-8006-e8812d613e96/-/format/auto/-/previ…"
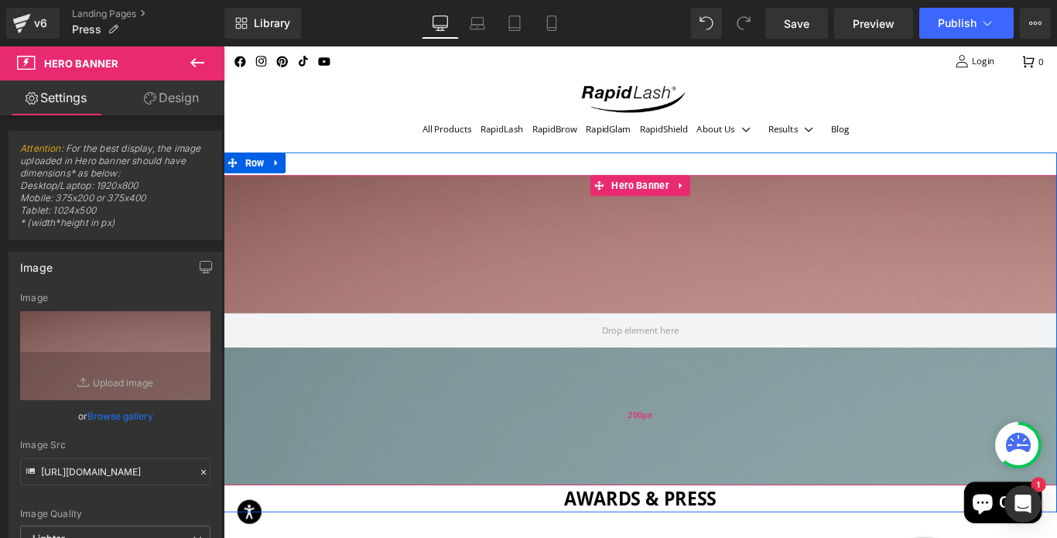
click at [686, 435] on div "200px" at bounding box center [692, 461] width 936 height 155
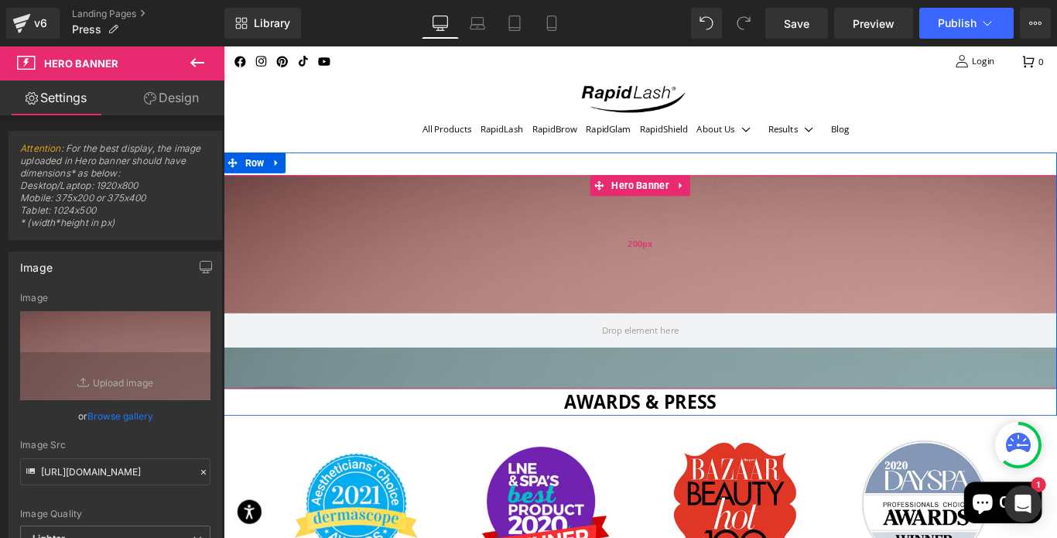
drag, startPoint x: 435, startPoint y: 537, endPoint x: 558, endPoint y: 248, distance: 313.9
click at [436, 429] on div "60px" at bounding box center [692, 407] width 936 height 46
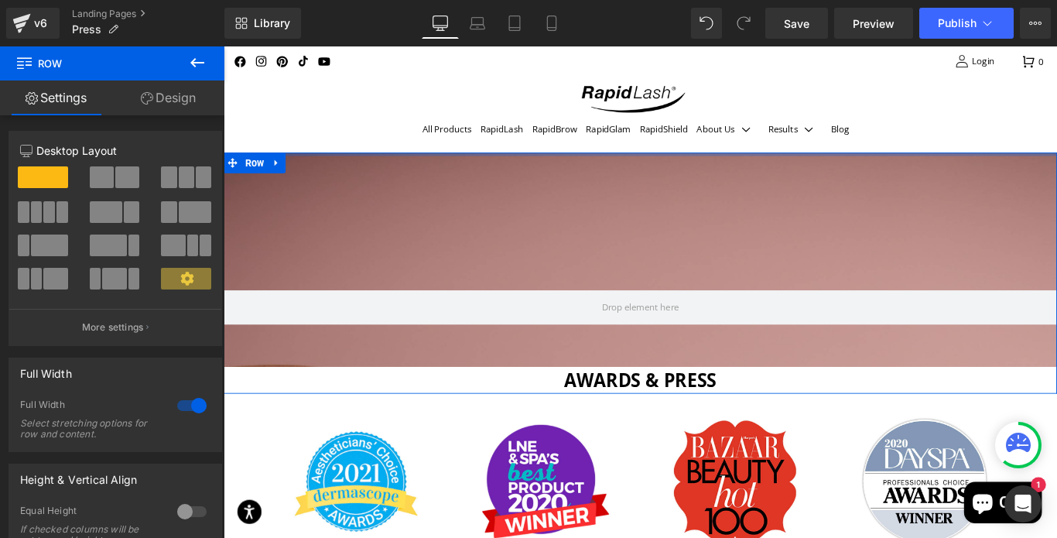
drag, startPoint x: 568, startPoint y: 189, endPoint x: 553, endPoint y: 162, distance: 30.1
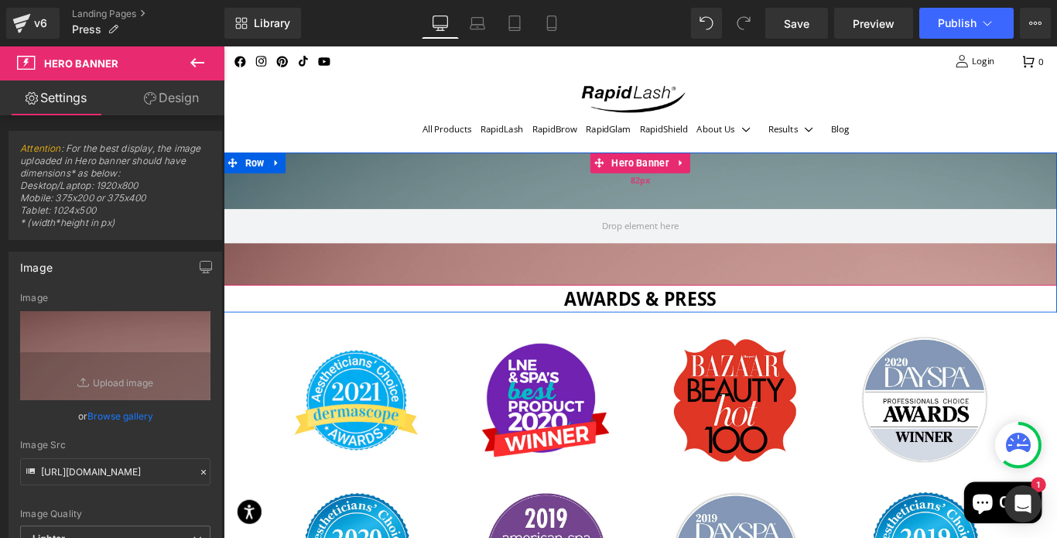
drag, startPoint x: 578, startPoint y: 317, endPoint x: 577, endPoint y: 226, distance: 91.3
click at [577, 226] on div "82px" at bounding box center [692, 197] width 936 height 63
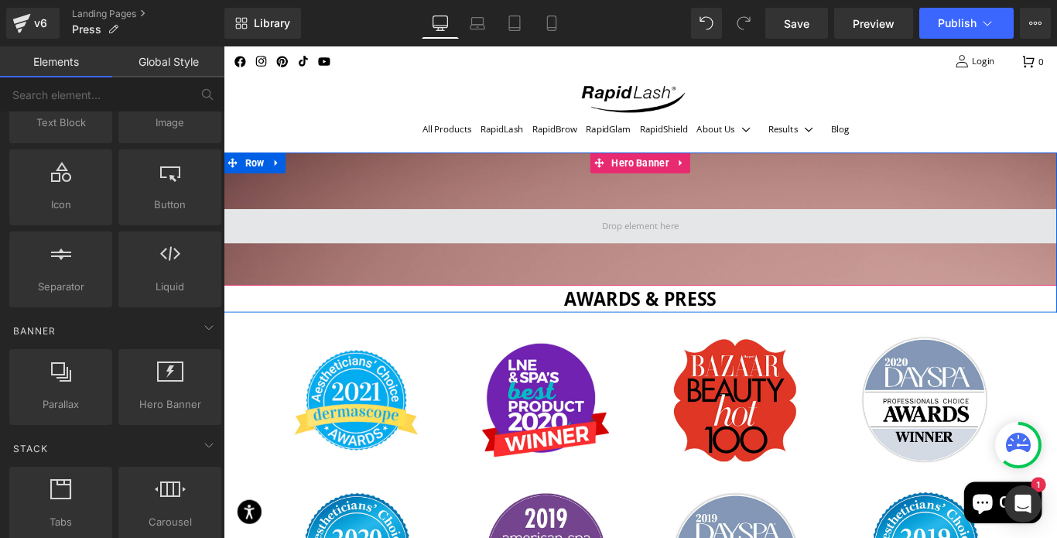
click at [676, 252] on span at bounding box center [691, 248] width 97 height 24
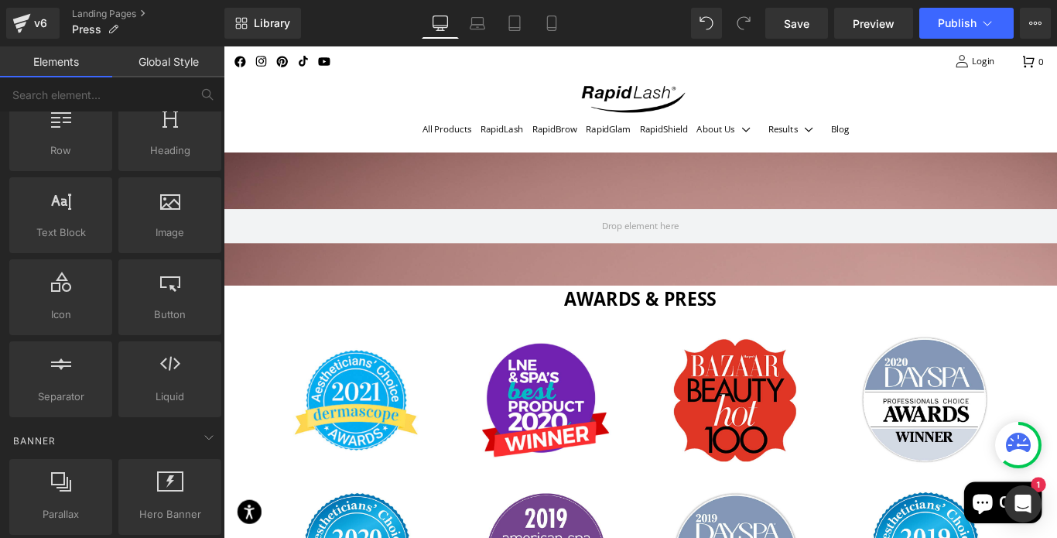
scroll to position [0, 0]
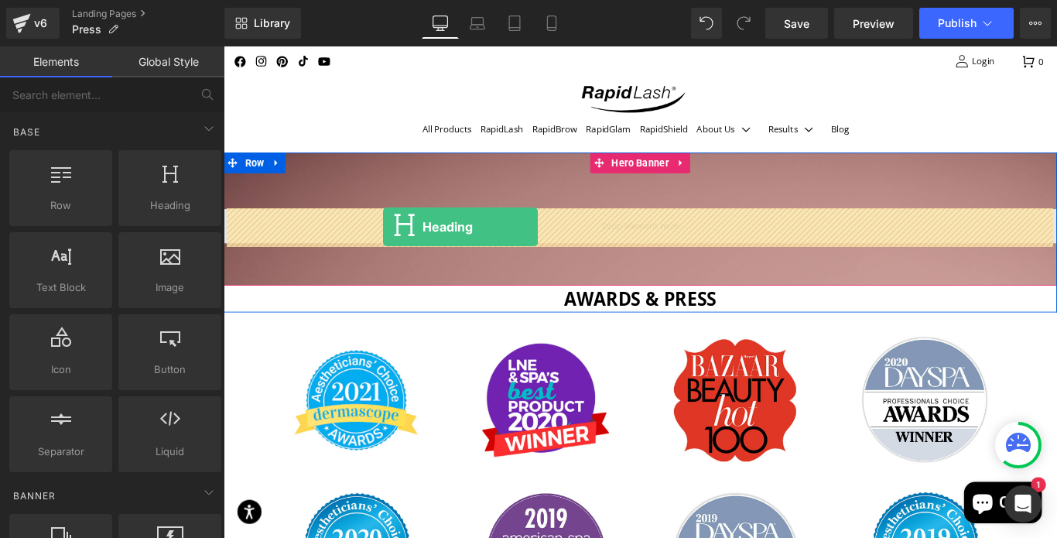
drag, startPoint x: 388, startPoint y: 236, endPoint x: 402, endPoint y: 250, distance: 20.2
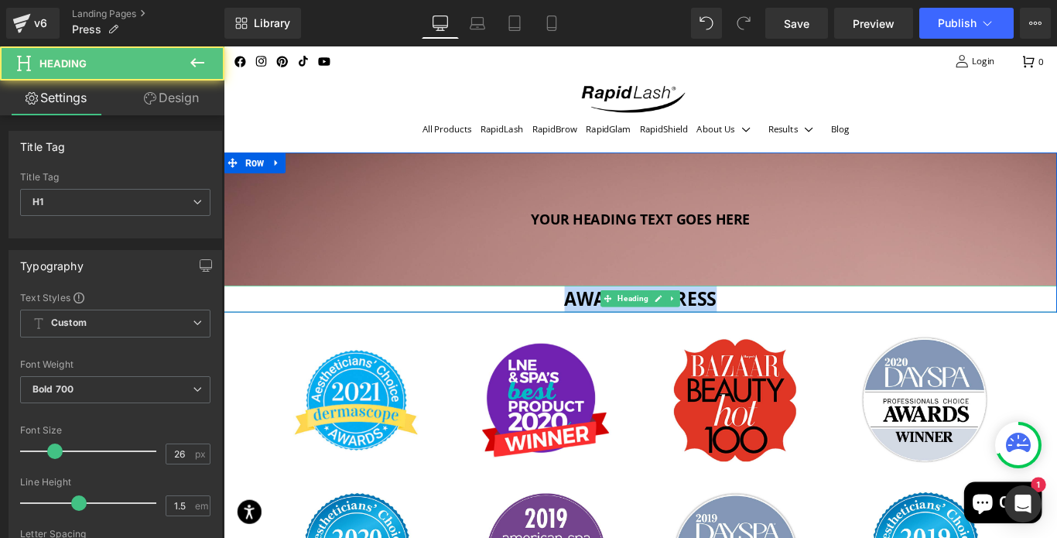
drag, startPoint x: 734, startPoint y: 325, endPoint x: 597, endPoint y: 323, distance: 136.9
click at [597, 323] on h1 "Awards & press" at bounding box center [692, 330] width 936 height 30
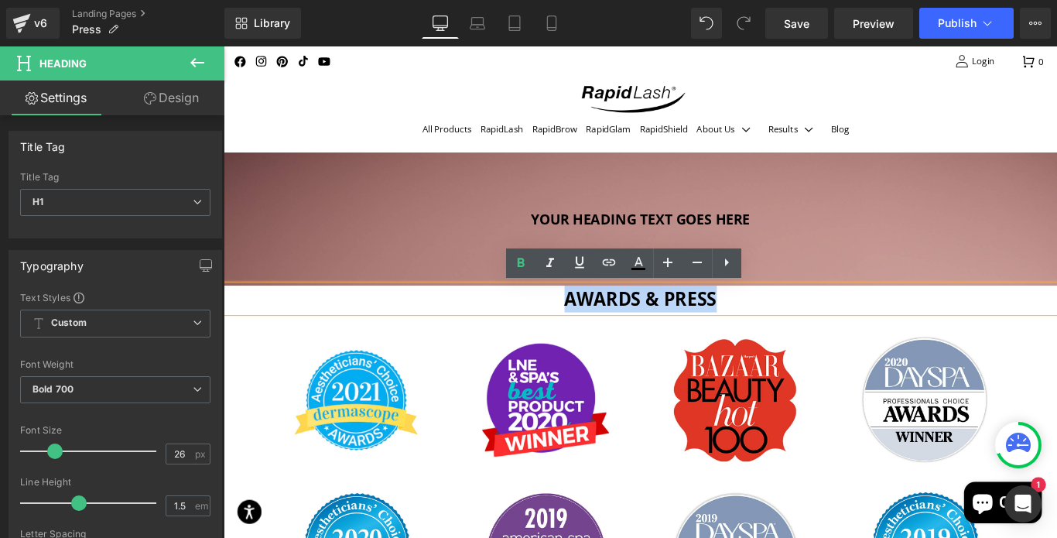
copy h1 "Awards & press"
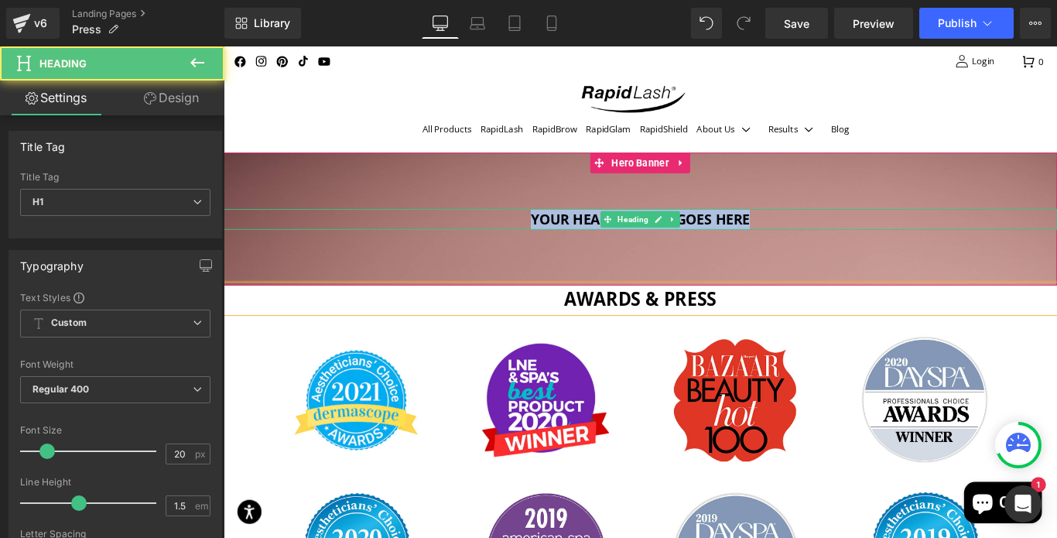
drag, startPoint x: 816, startPoint y: 238, endPoint x: 558, endPoint y: 236, distance: 257.6
click at [558, 236] on h1 "Your heading text goes here" at bounding box center [692, 240] width 936 height 23
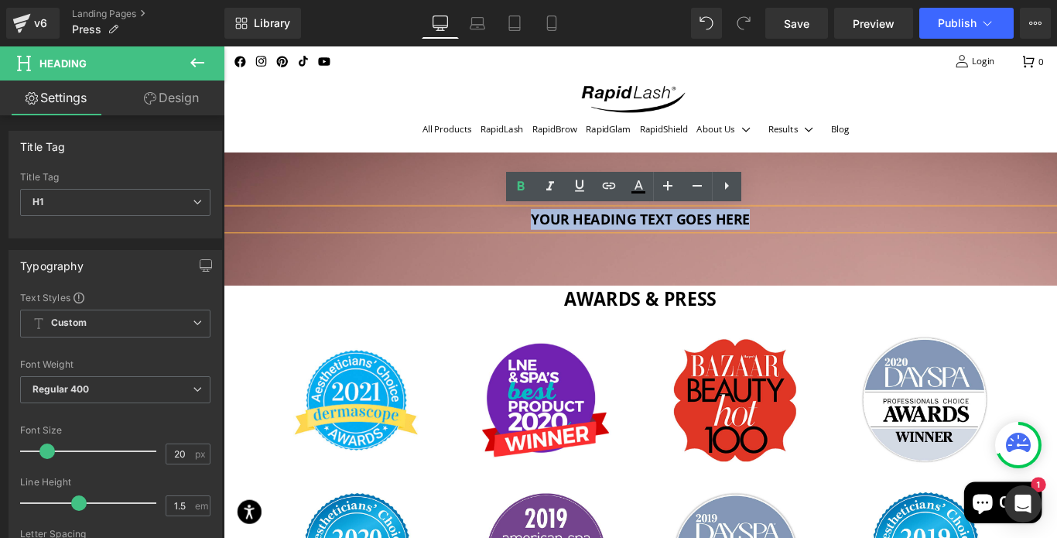
paste div
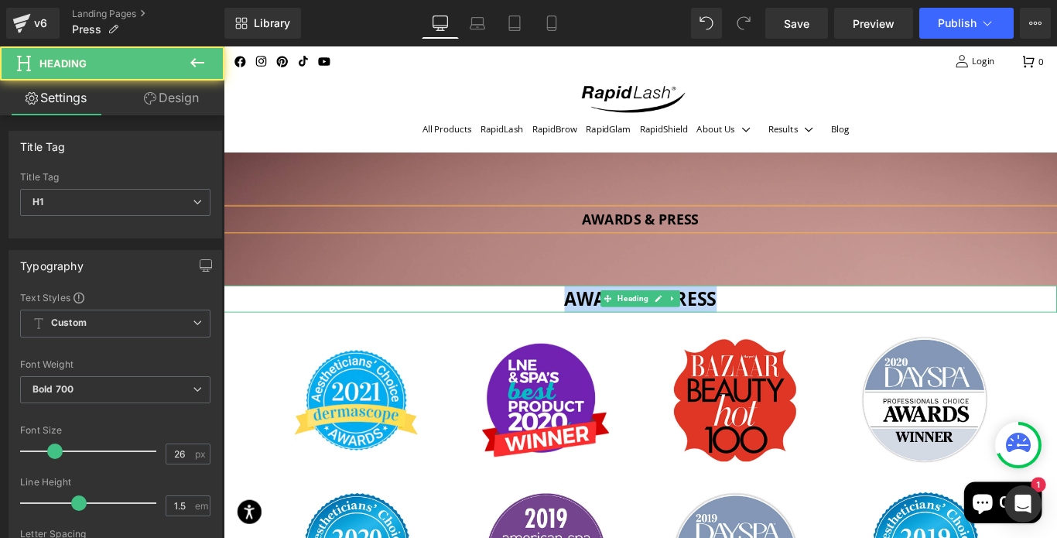
drag, startPoint x: 780, startPoint y: 329, endPoint x: 598, endPoint y: 327, distance: 181.8
click at [592, 326] on h1 "Awards & press" at bounding box center [692, 330] width 936 height 30
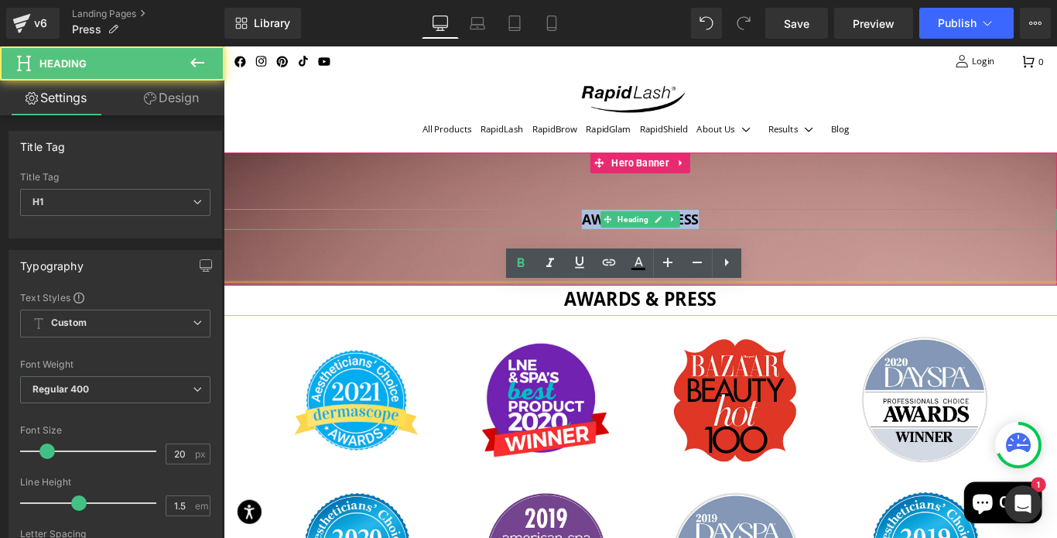
drag, startPoint x: 753, startPoint y: 237, endPoint x: 606, endPoint y: 236, distance: 147.0
click at [606, 236] on h1 "Awards & press" at bounding box center [692, 240] width 936 height 23
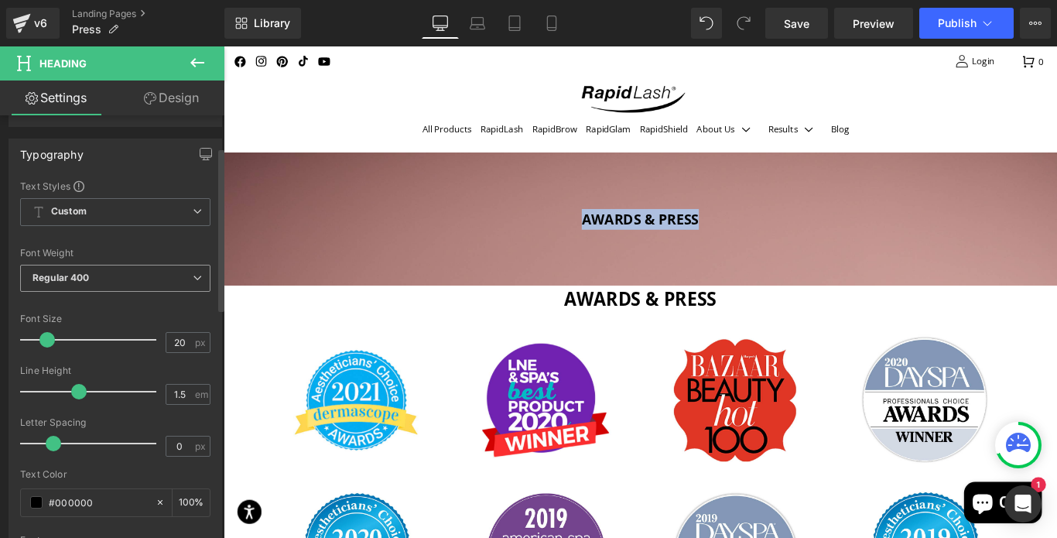
scroll to position [126, 0]
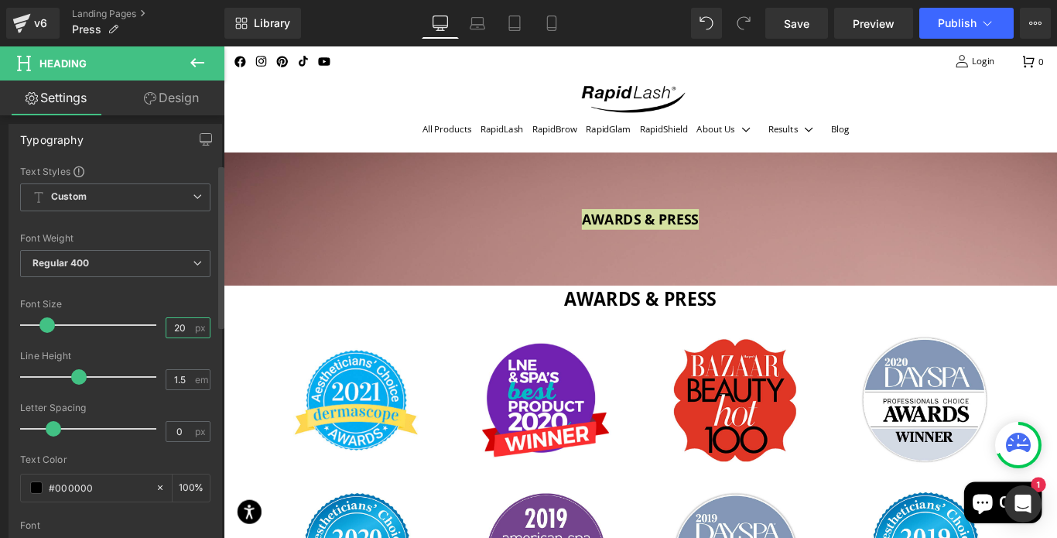
drag, startPoint x: 180, startPoint y: 330, endPoint x: 156, endPoint y: 323, distance: 25.2
click at [156, 323] on div "Font Size 20 px" at bounding box center [115, 325] width 190 height 52
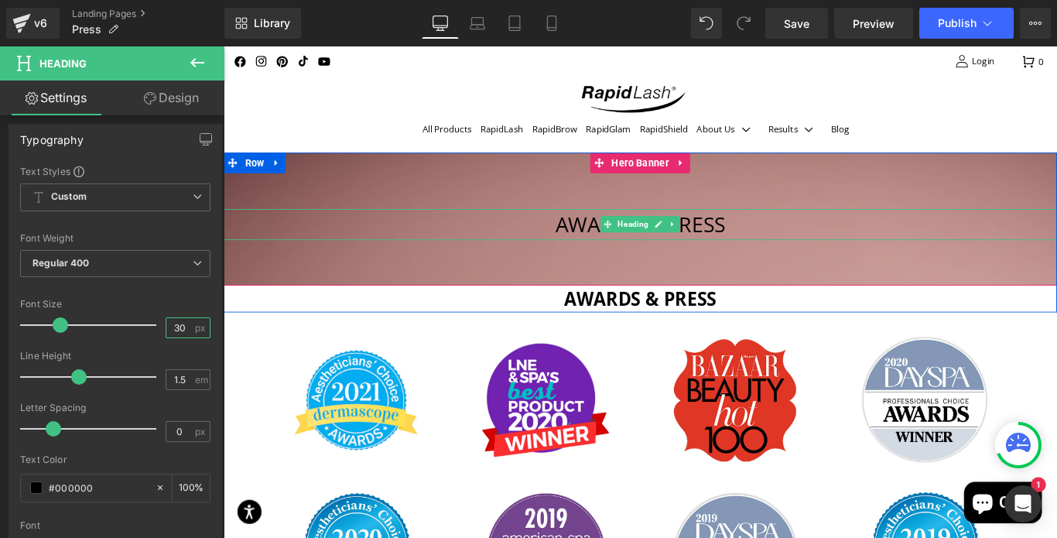
type input "30"
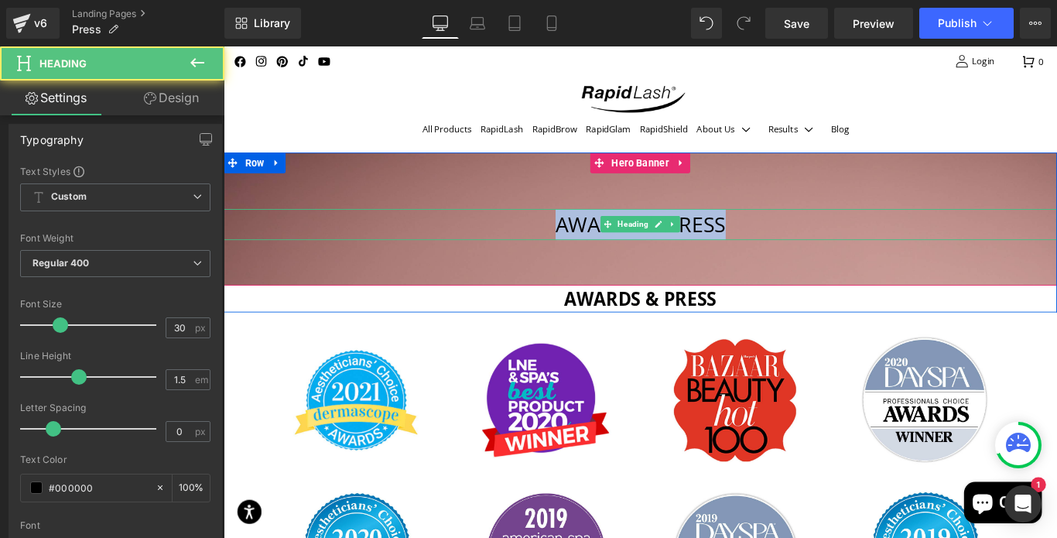
drag, startPoint x: 785, startPoint y: 250, endPoint x: 585, endPoint y: 242, distance: 200.5
click at [584, 241] on h1 "Awards & press" at bounding box center [692, 246] width 936 height 35
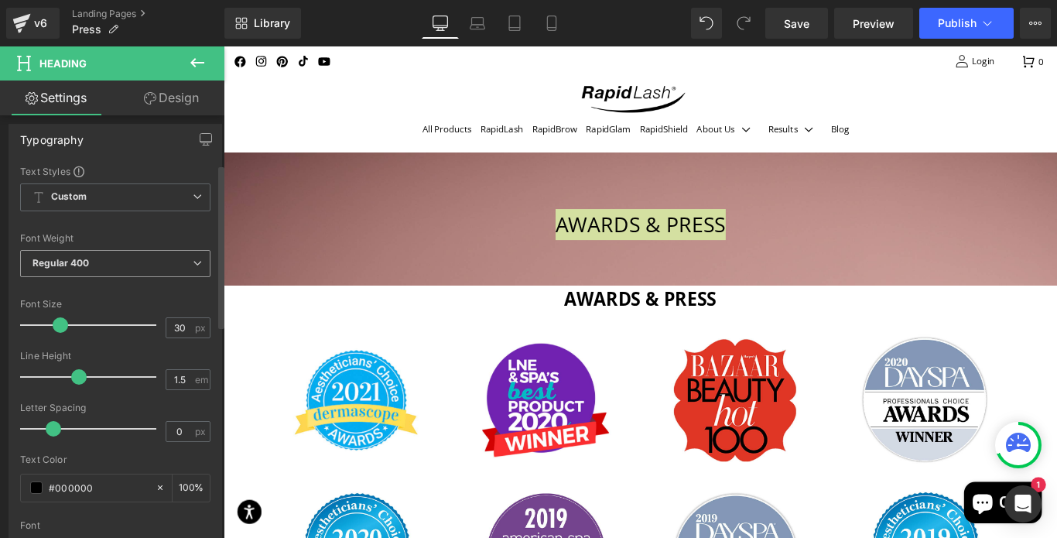
click at [193, 261] on icon at bounding box center [197, 262] width 9 height 9
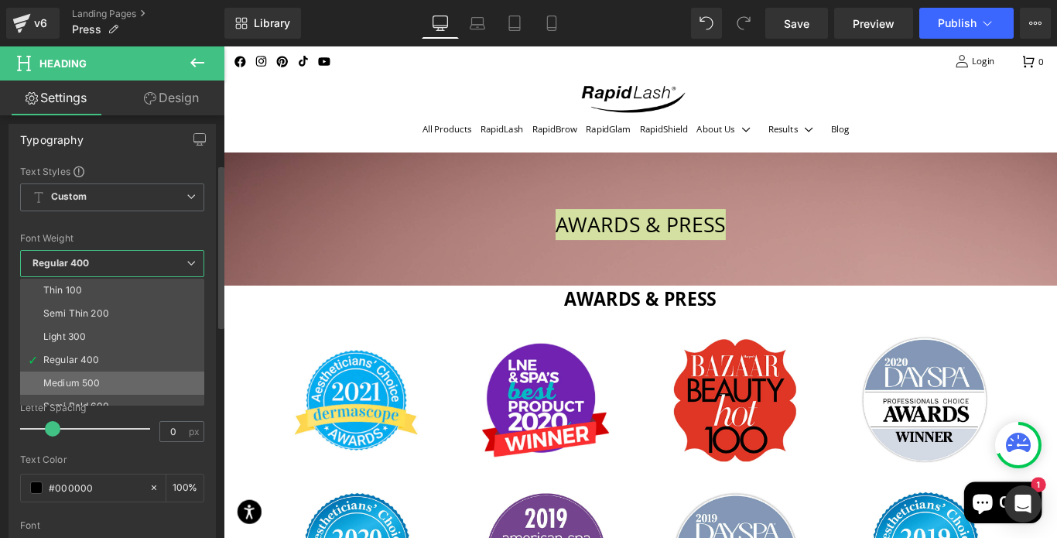
scroll to position [128, 0]
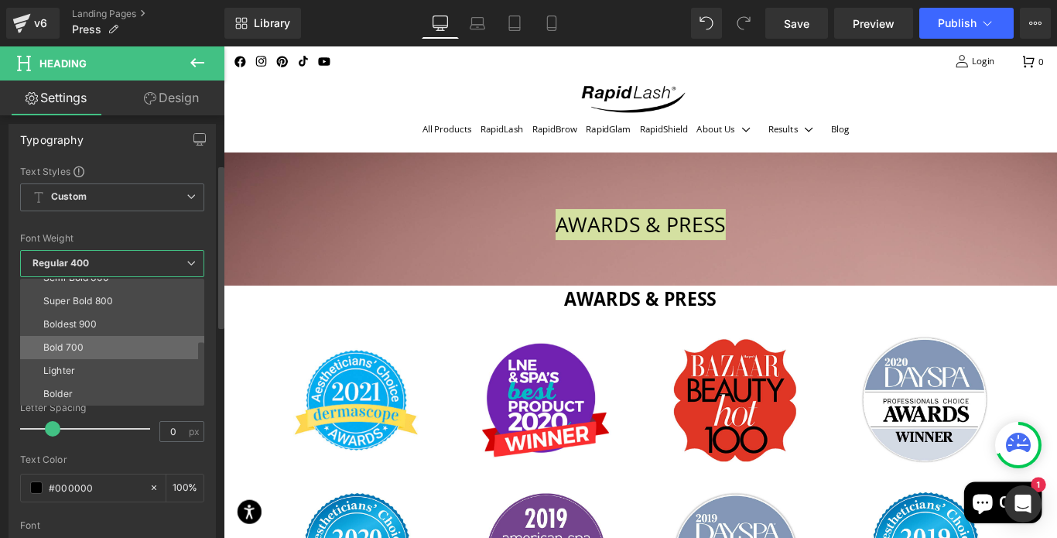
click at [67, 343] on div "Bold 700" at bounding box center [63, 347] width 40 height 11
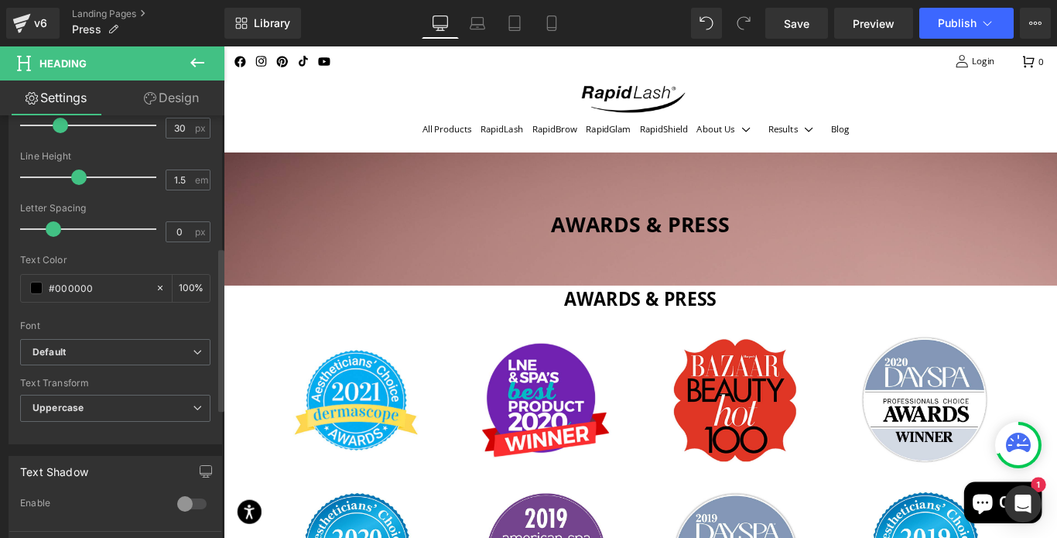
scroll to position [347, 0]
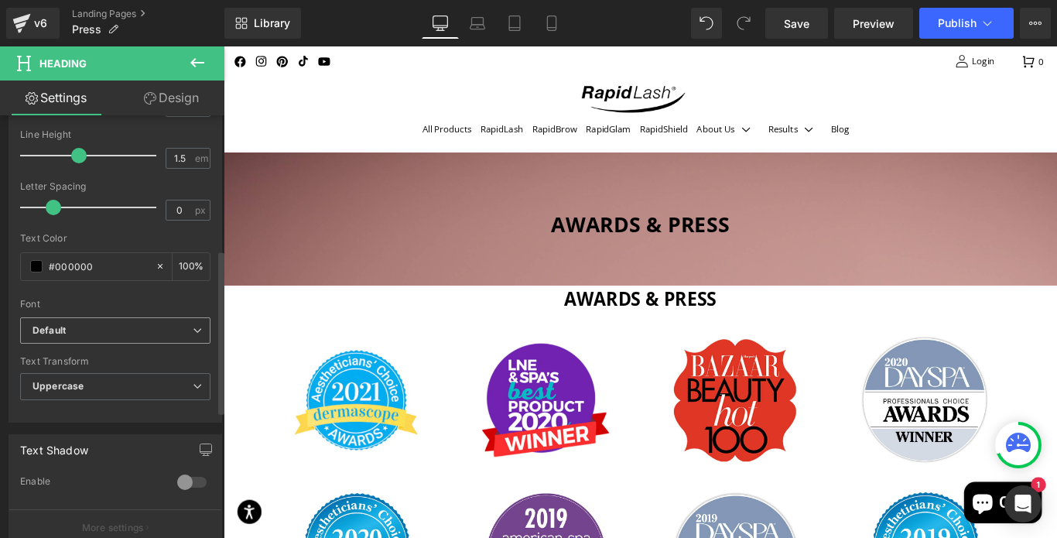
click at [193, 329] on icon at bounding box center [197, 330] width 9 height 9
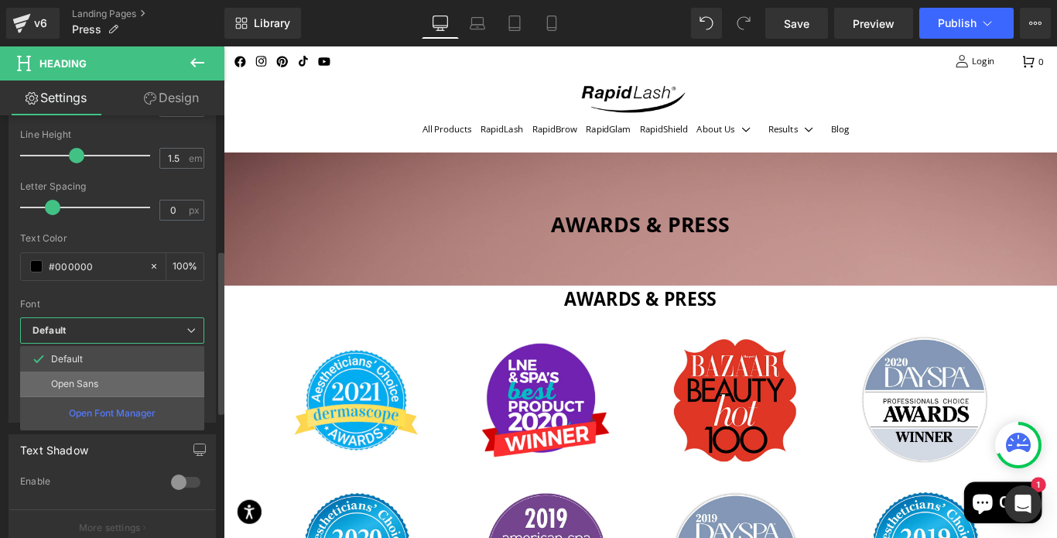
click at [75, 388] on p "Open Sans" at bounding box center [74, 383] width 47 height 11
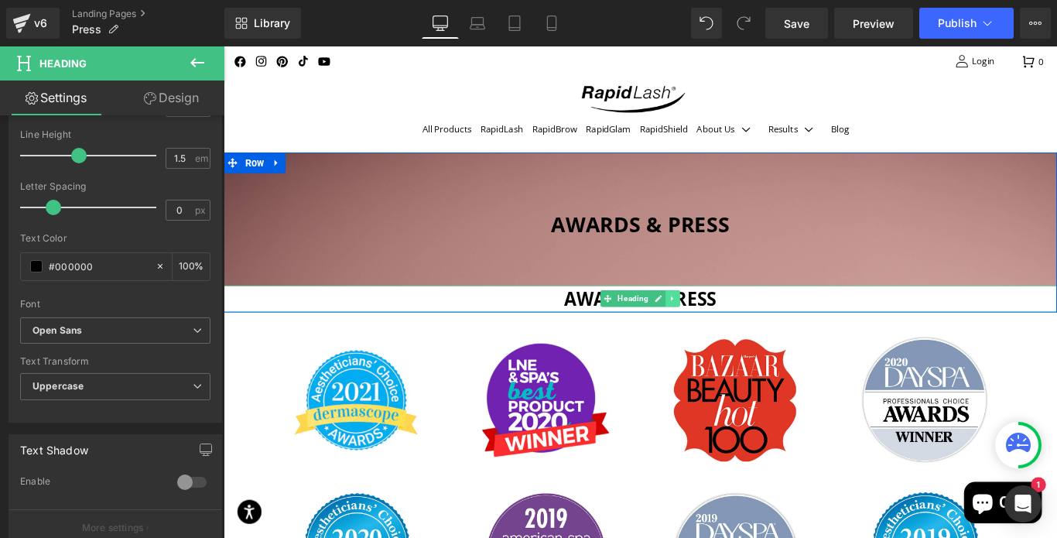
click at [726, 329] on icon at bounding box center [727, 329] width 2 height 5
click at [732, 329] on icon at bounding box center [736, 330] width 9 height 9
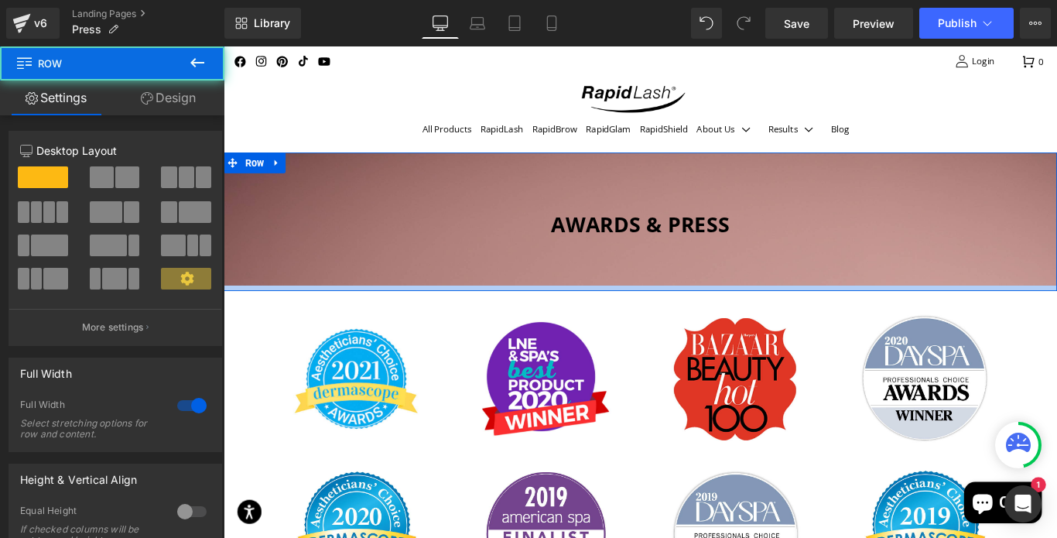
click at [722, 318] on div at bounding box center [692, 318] width 936 height 6
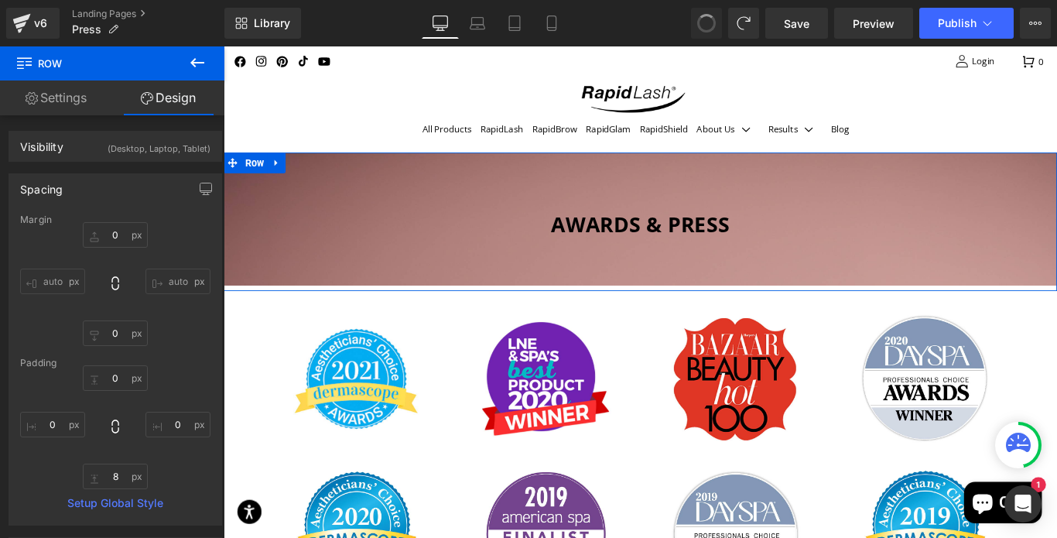
type input "0"
type input "8"
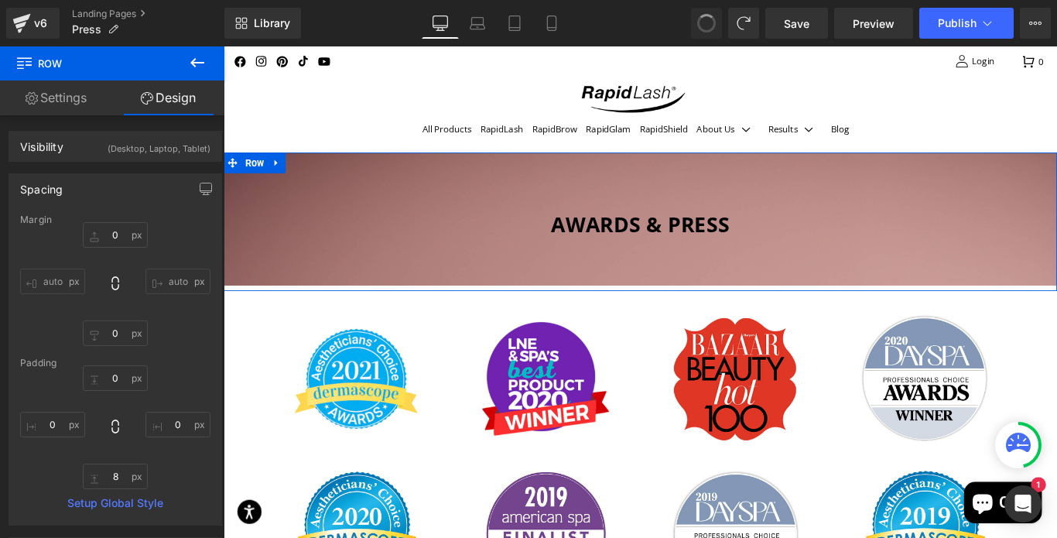
type input "0"
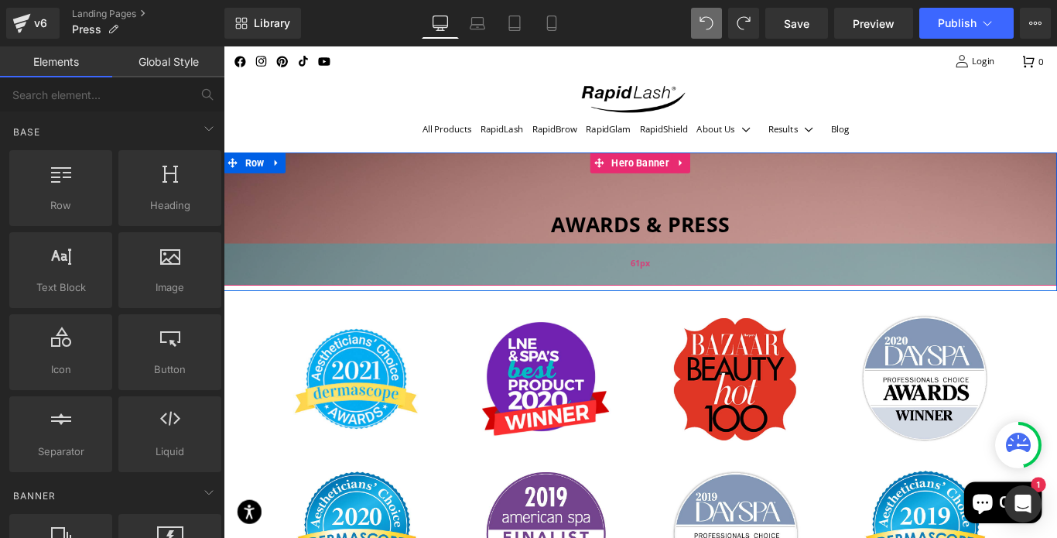
click at [695, 310] on div "61px" at bounding box center [692, 291] width 936 height 47
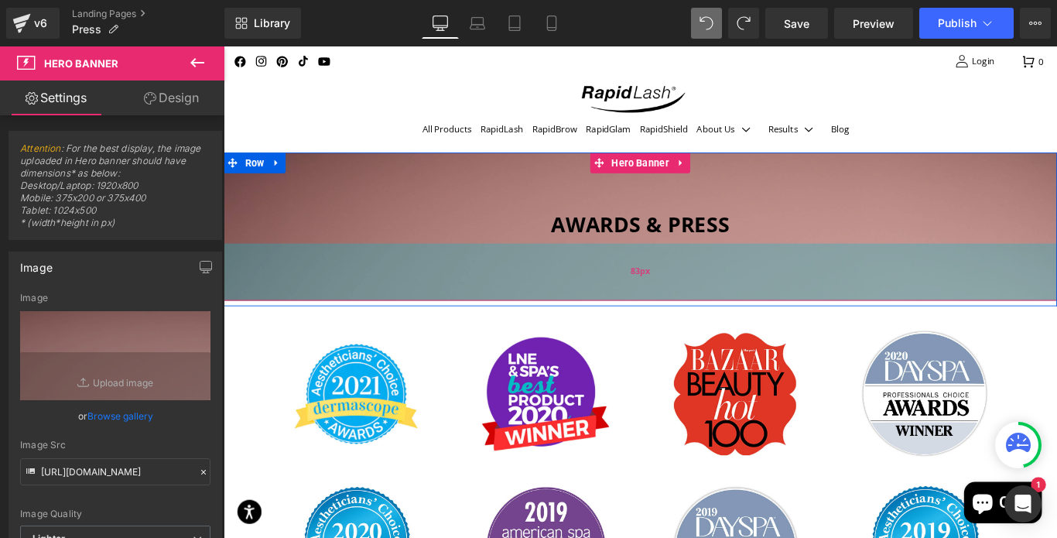
drag, startPoint x: 695, startPoint y: 310, endPoint x: 694, endPoint y: 327, distance: 17.0
click at [694, 327] on div "83px" at bounding box center [692, 300] width 936 height 64
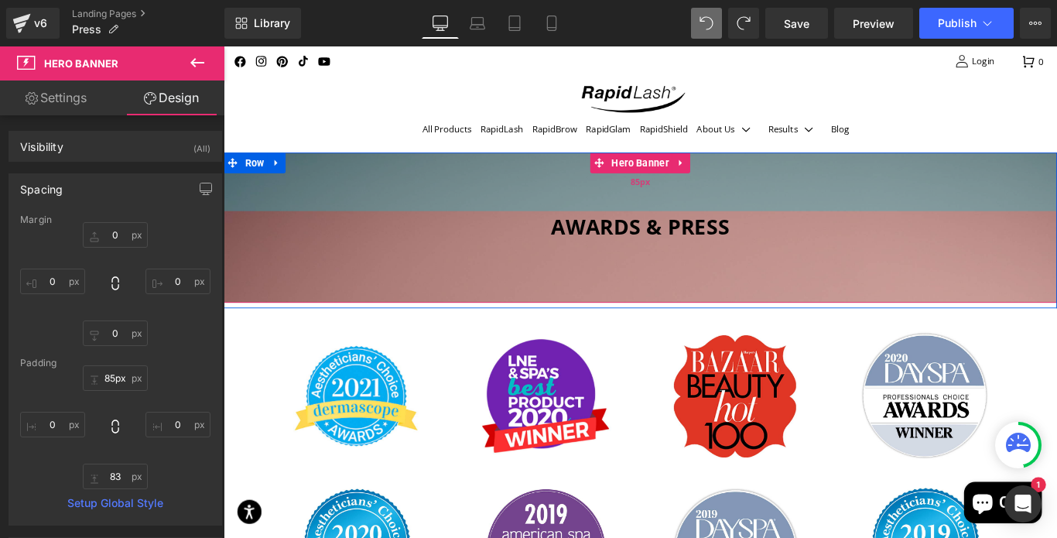
type input "84px"
click at [771, 223] on div "84px" at bounding box center [692, 198] width 936 height 65
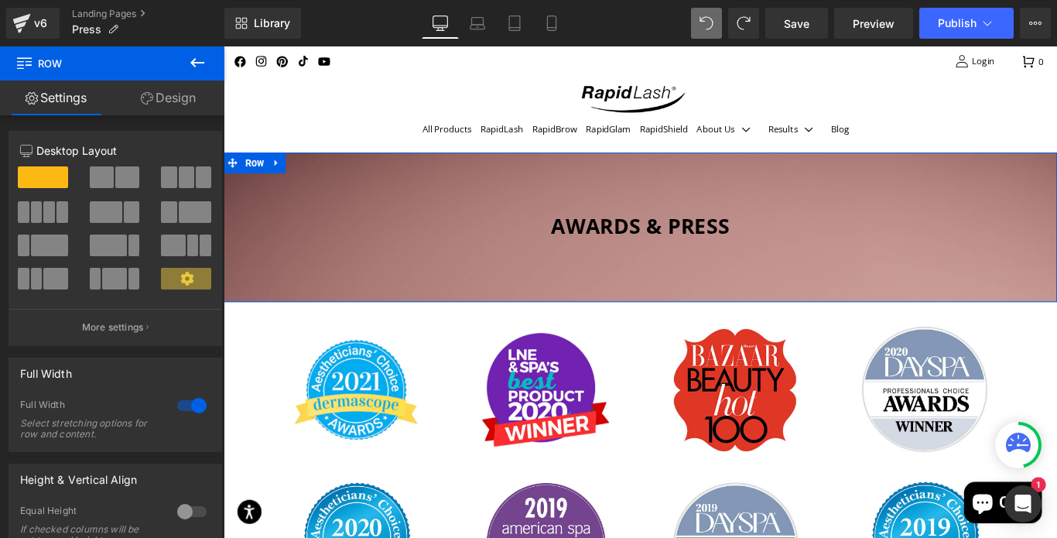
click at [720, 329] on div "Awards & press Heading Hero Banner 84px 83px Row" at bounding box center [692, 250] width 936 height 168
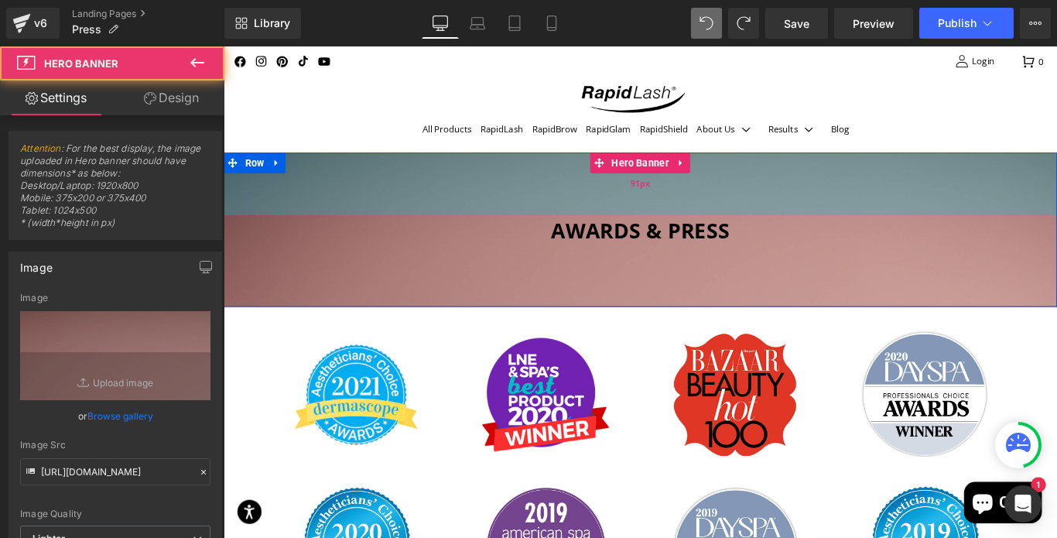
click at [732, 221] on div "91px" at bounding box center [692, 201] width 936 height 70
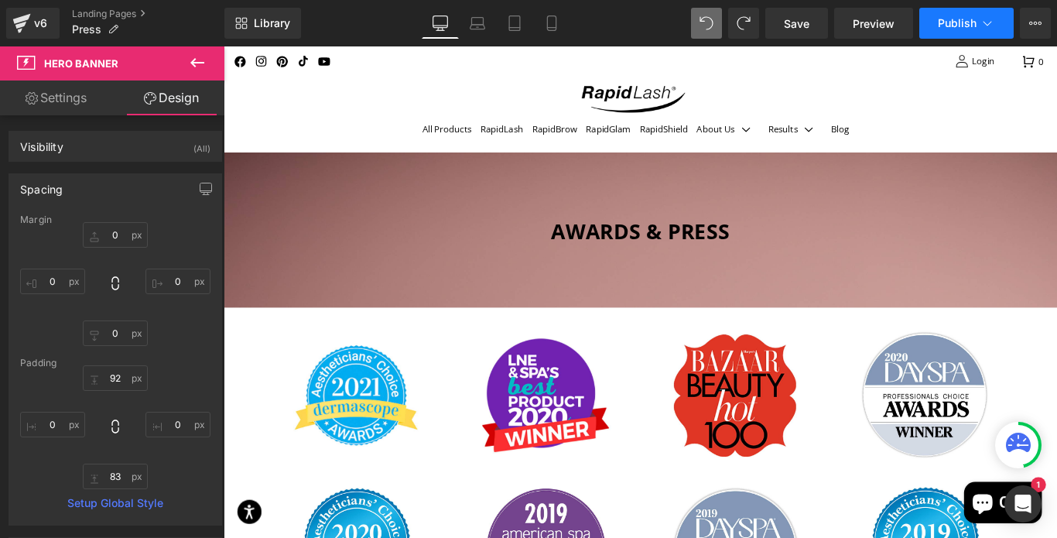
click at [958, 15] on button "Publish" at bounding box center [966, 23] width 94 height 31
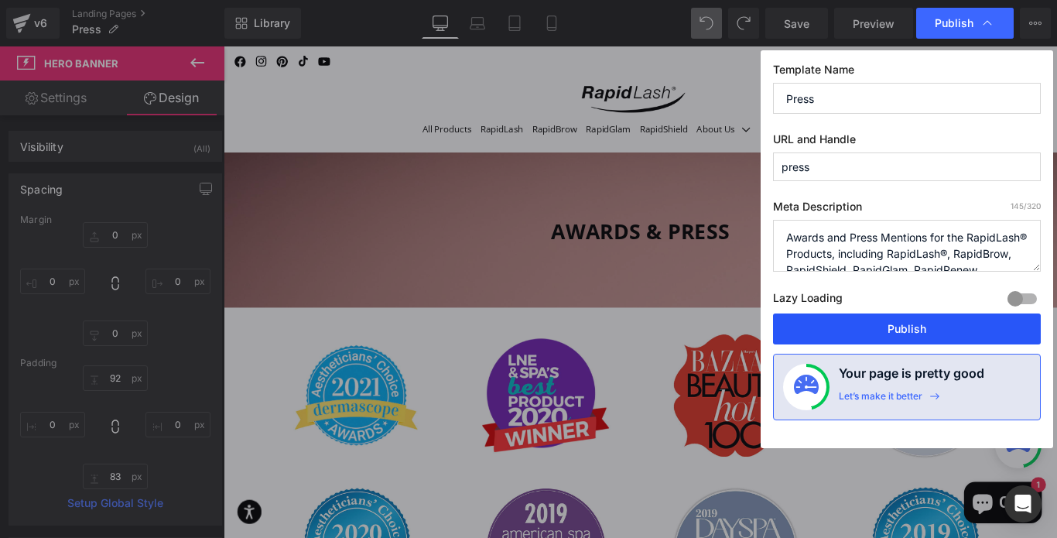
click at [906, 323] on button "Publish" at bounding box center [907, 328] width 268 height 31
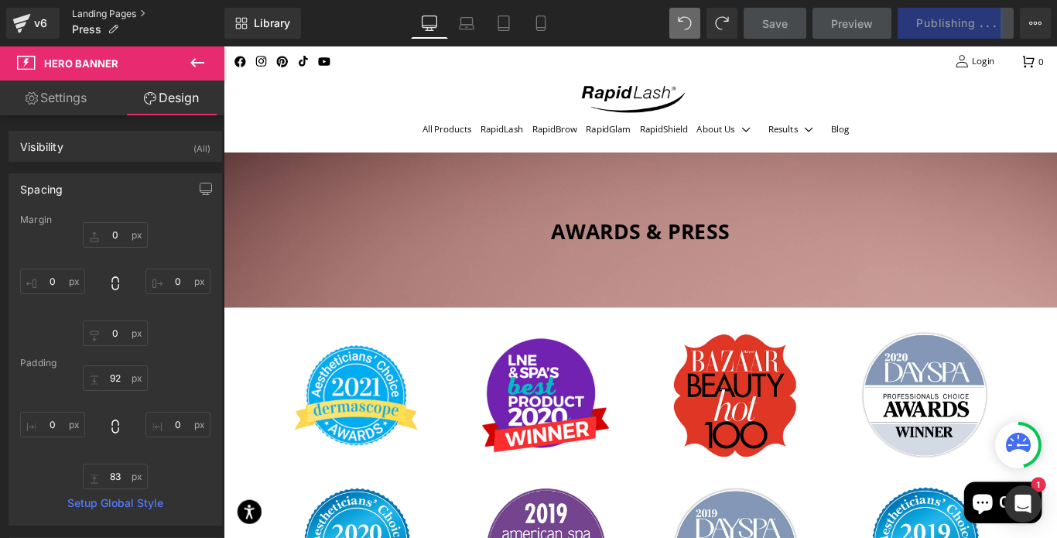
click at [142, 13] on link "Landing Pages" at bounding box center [148, 14] width 152 height 12
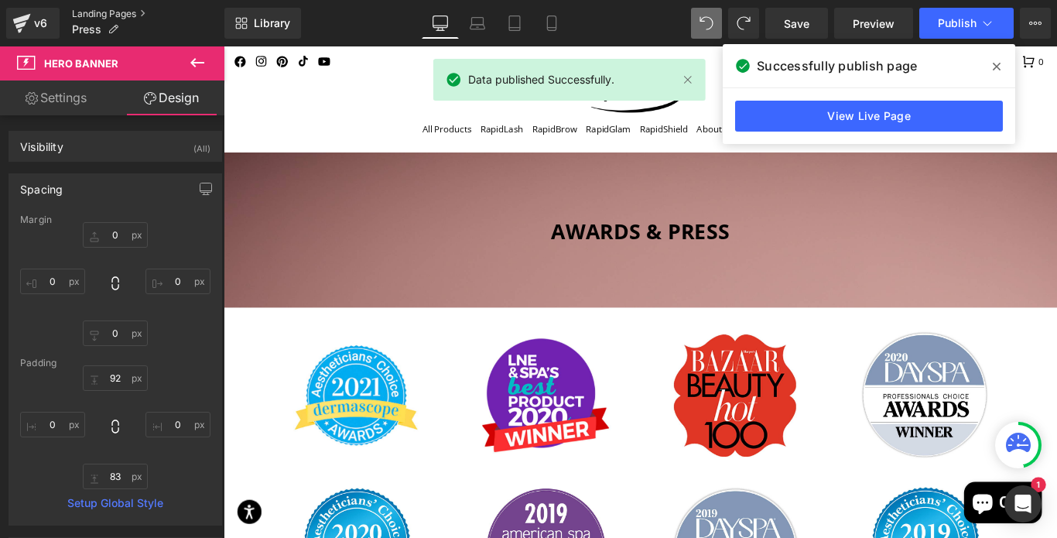
click at [142, 12] on link "Landing Pages" at bounding box center [148, 14] width 152 height 12
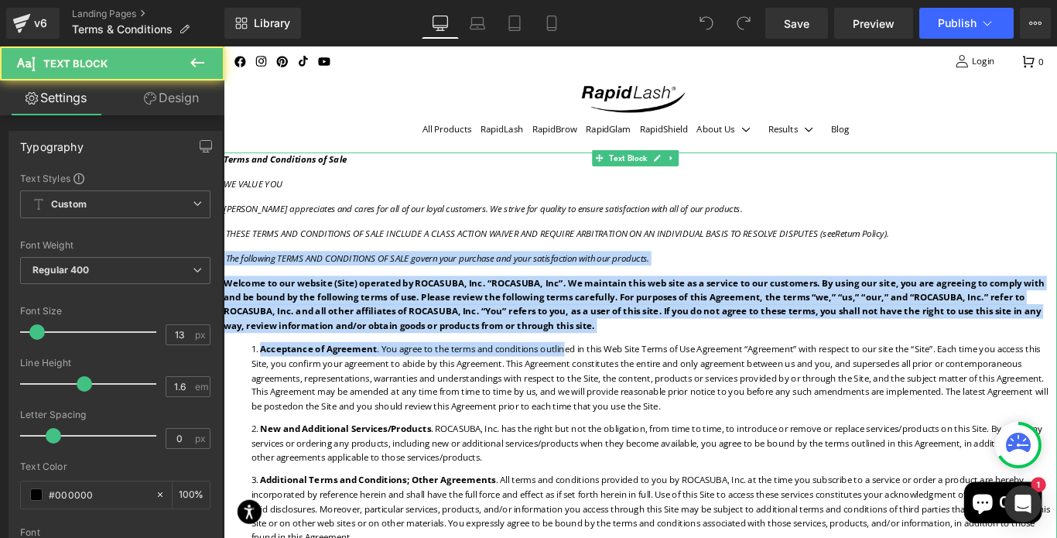
drag, startPoint x: 510, startPoint y: 265, endPoint x: 606, endPoint y: 384, distance: 152.3
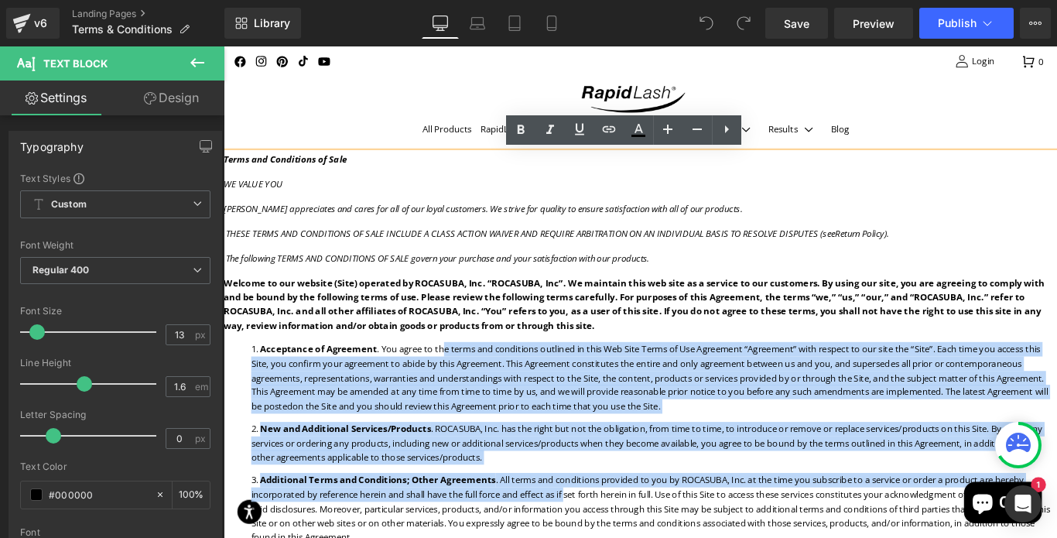
drag, startPoint x: 469, startPoint y: 378, endPoint x: 617, endPoint y: 551, distance: 227.1
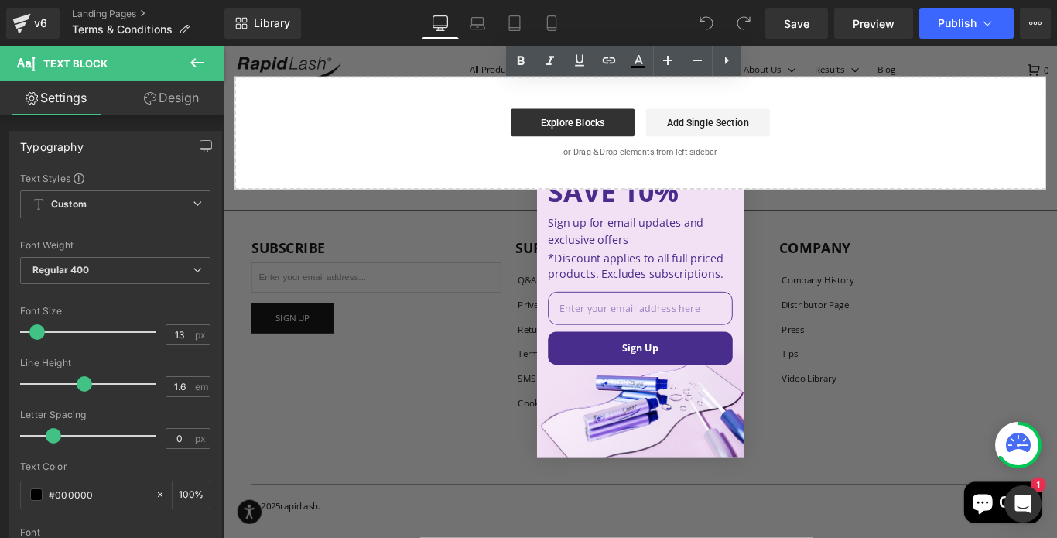
scroll to position [2335, 0]
click at [142, 12] on link "Landing Pages" at bounding box center [148, 14] width 152 height 12
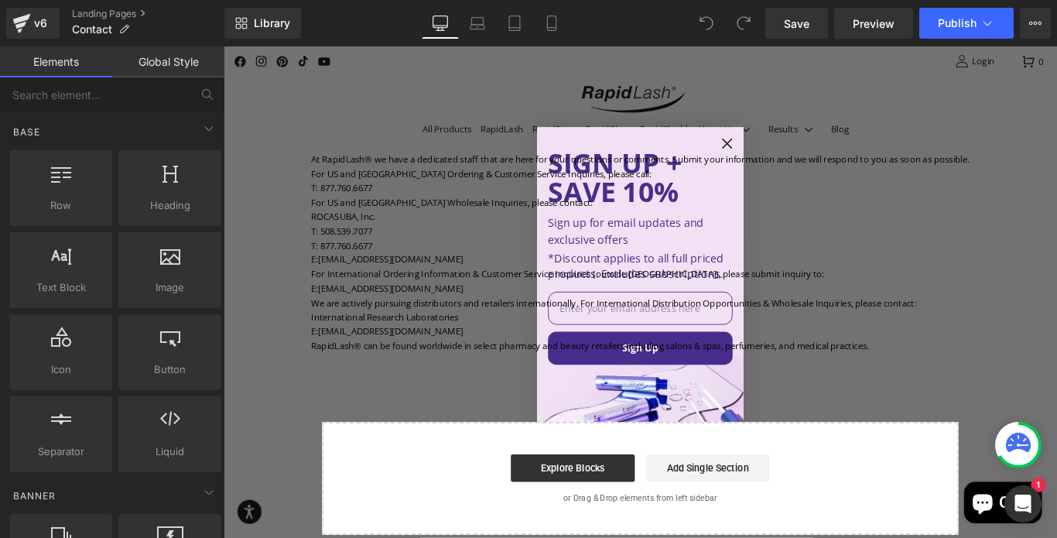
click at [909, 306] on p "For International Ordering Information & Customer Service Inquiries (outside th…" at bounding box center [691, 302] width 739 height 16
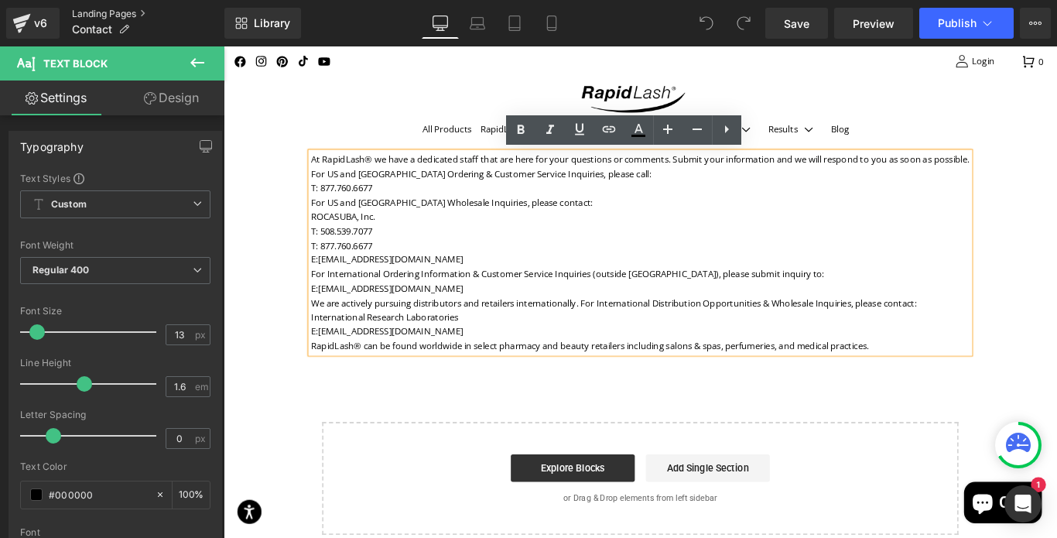
click at [141, 12] on link "Landing Pages" at bounding box center [148, 14] width 152 height 12
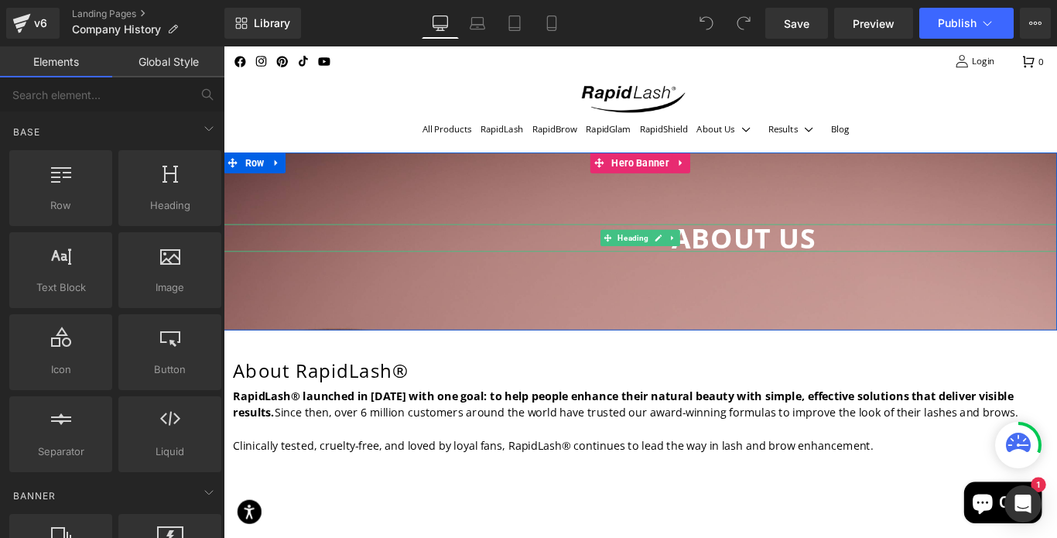
click at [801, 268] on span "ABOUT US" at bounding box center [807, 261] width 162 height 43
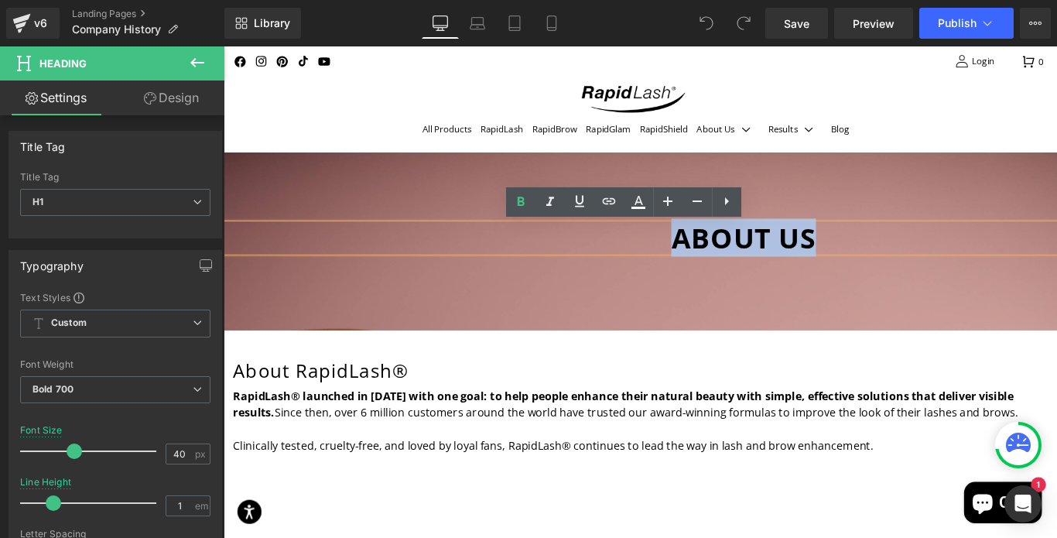
drag, startPoint x: 887, startPoint y: 267, endPoint x: 687, endPoint y: 263, distance: 200.4
click at [687, 263] on h1 "ABOUT US" at bounding box center [808, 261] width 704 height 31
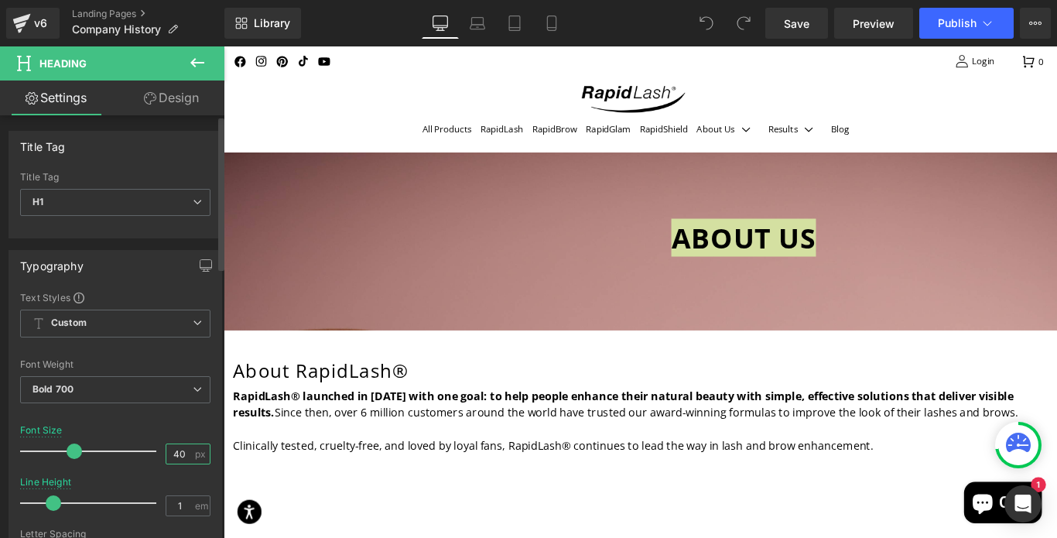
drag, startPoint x: 183, startPoint y: 453, endPoint x: 162, endPoint y: 453, distance: 20.1
click at [166, 453] on input "40" at bounding box center [179, 453] width 27 height 19
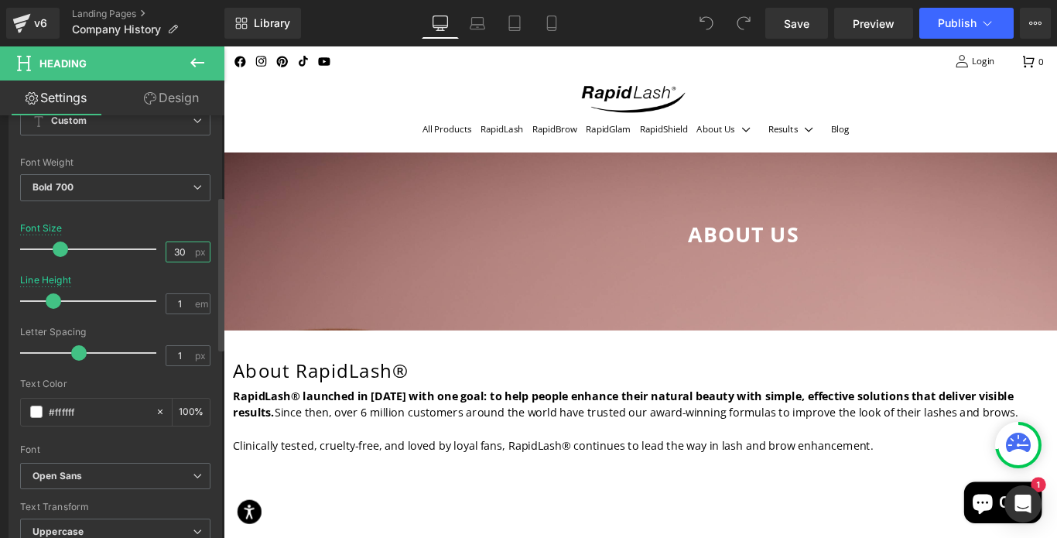
scroll to position [228, 0]
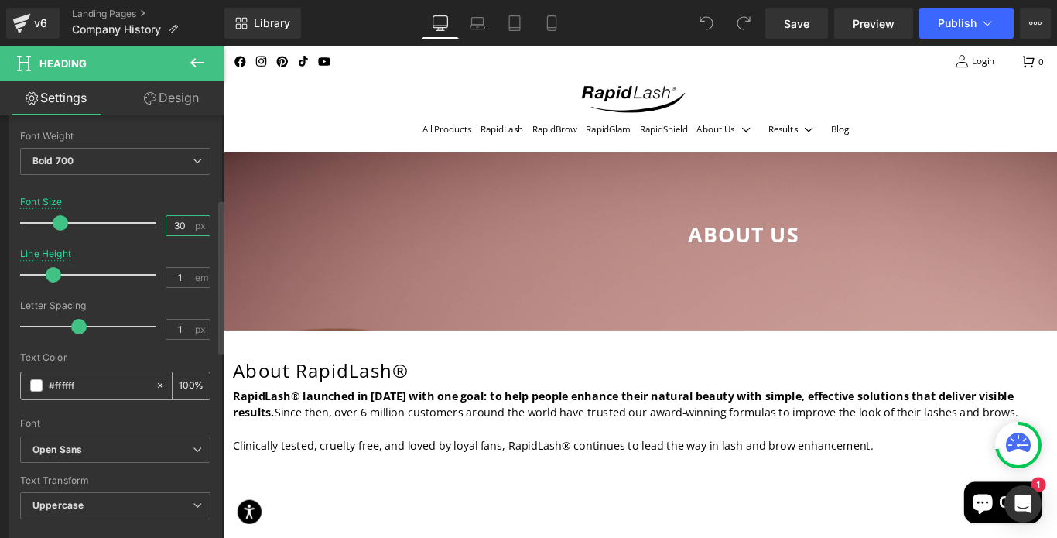
type input "30"
click at [36, 386] on span at bounding box center [36, 385] width 12 height 12
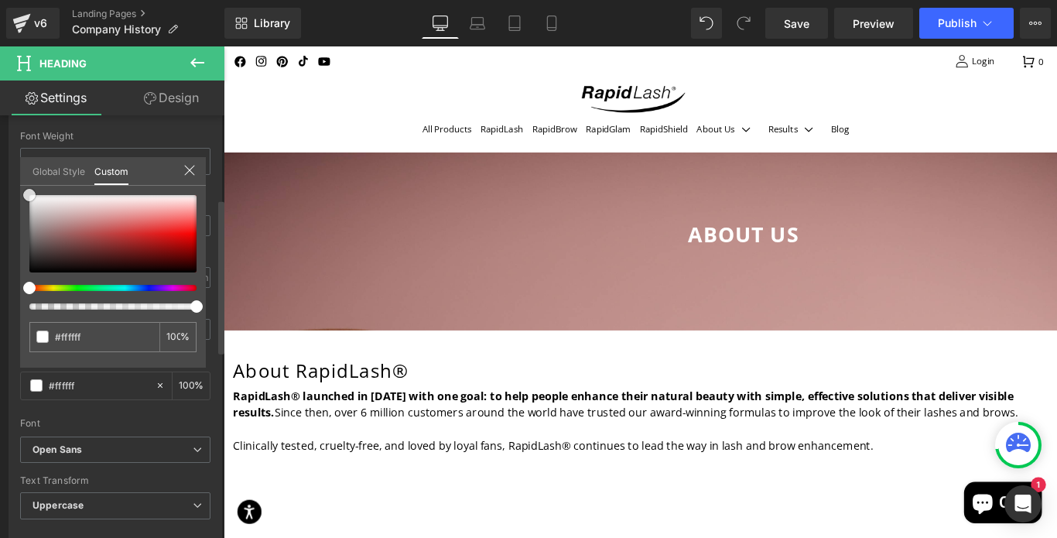
type input "#f9f9f9"
type input "#8c8c8c"
type input "#191919"
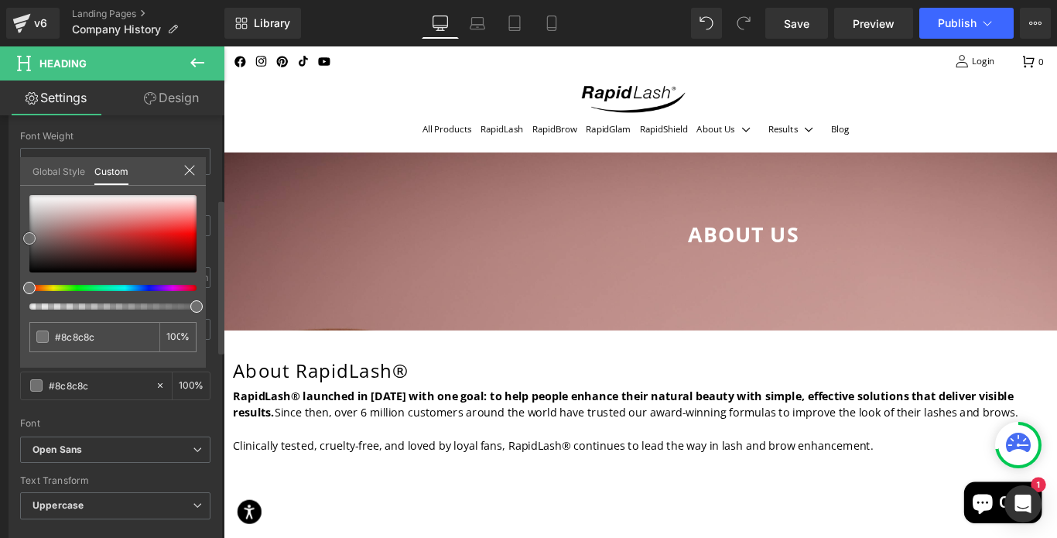
type input "#191919"
type input "#000000"
drag, startPoint x: 28, startPoint y: 189, endPoint x: 16, endPoint y: 298, distance: 108.9
click at [16, 298] on div "Typography Text Styles Custom Custom Setup Global Style Custom Setup Global Sty…" at bounding box center [115, 275] width 231 height 531
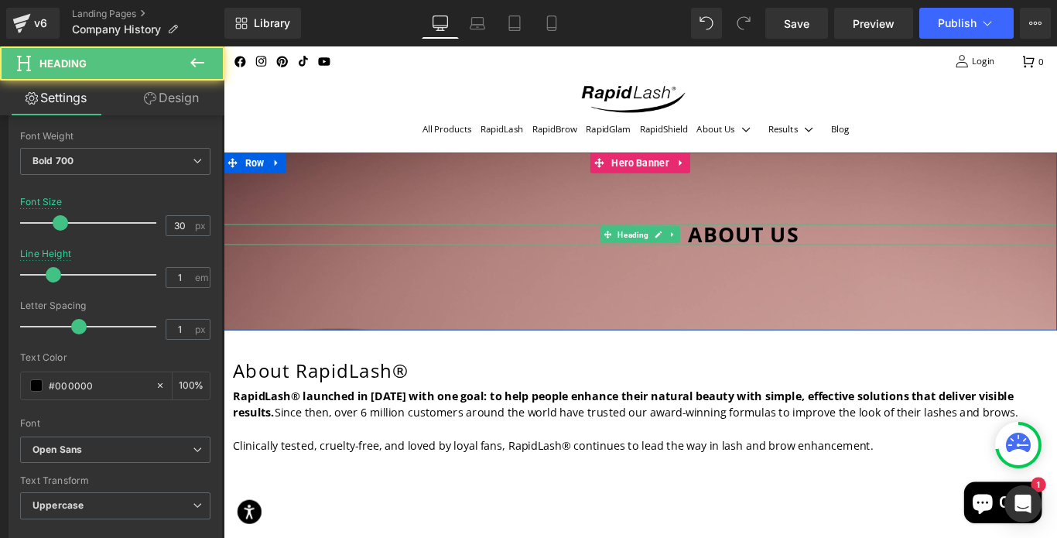
click at [746, 258] on span "ABOUT US" at bounding box center [808, 257] width 125 height 32
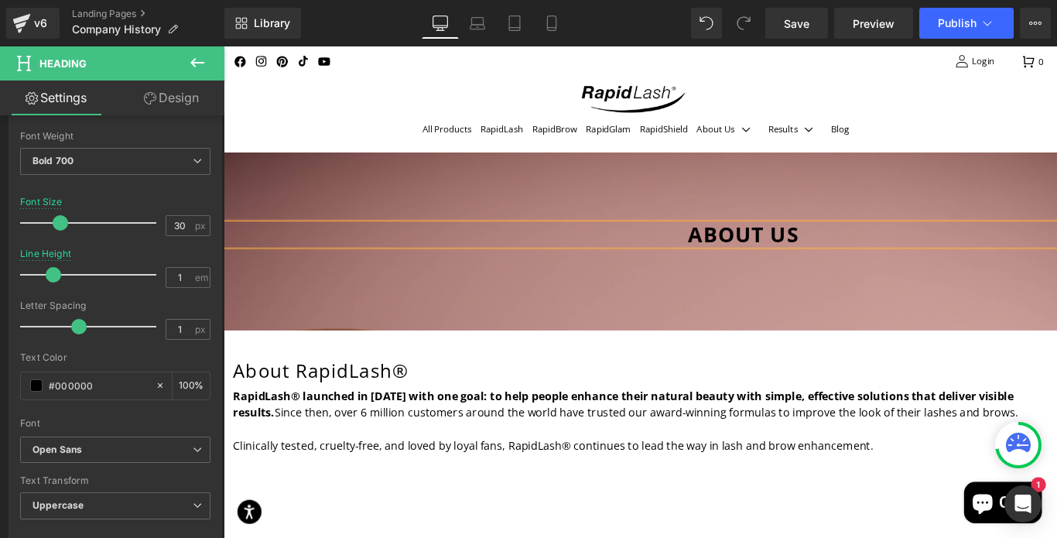
click at [878, 252] on h1 "ABOUT US" at bounding box center [808, 257] width 704 height 23
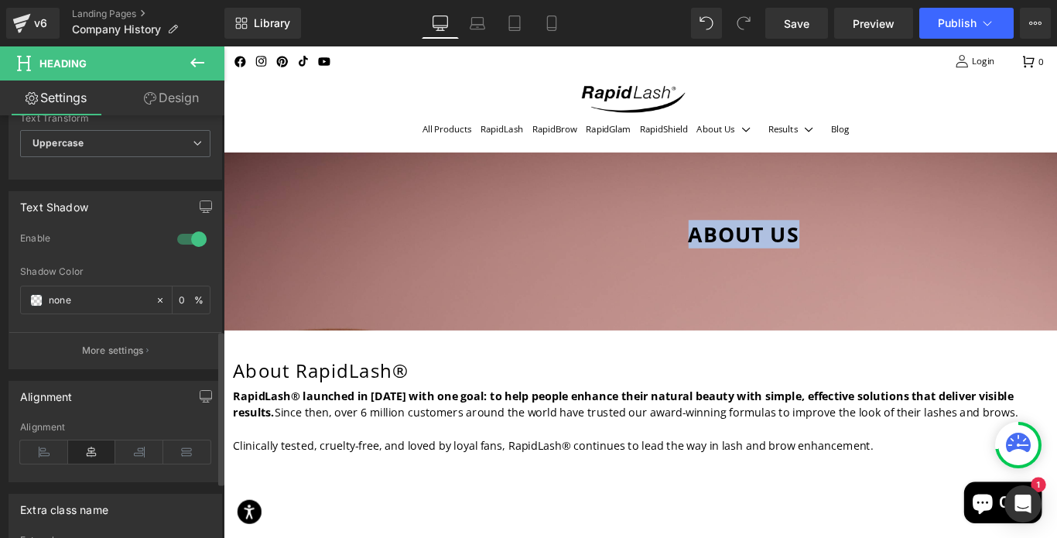
scroll to position [592, 0]
click at [41, 447] on icon at bounding box center [44, 450] width 48 height 23
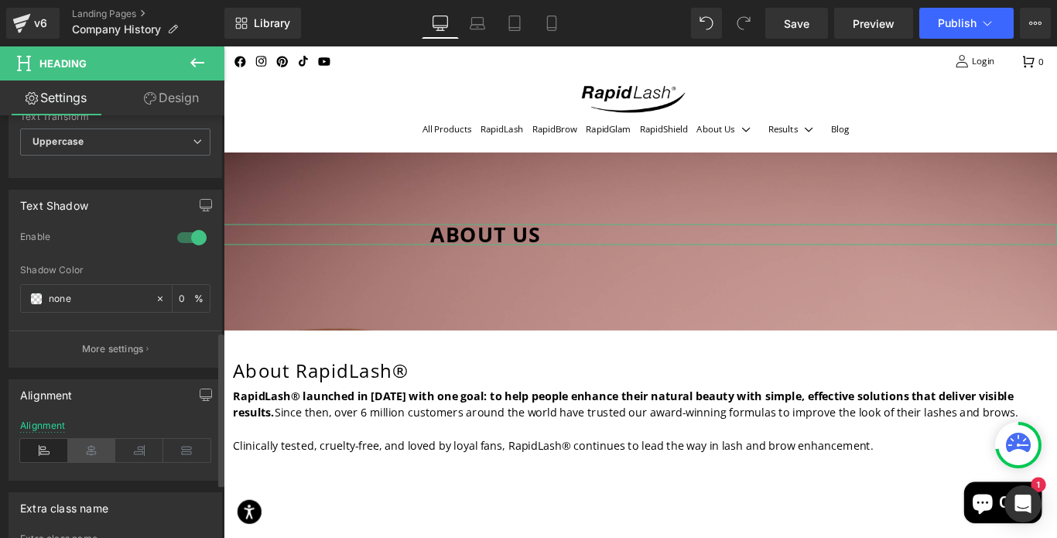
click at [89, 450] on icon at bounding box center [92, 450] width 48 height 23
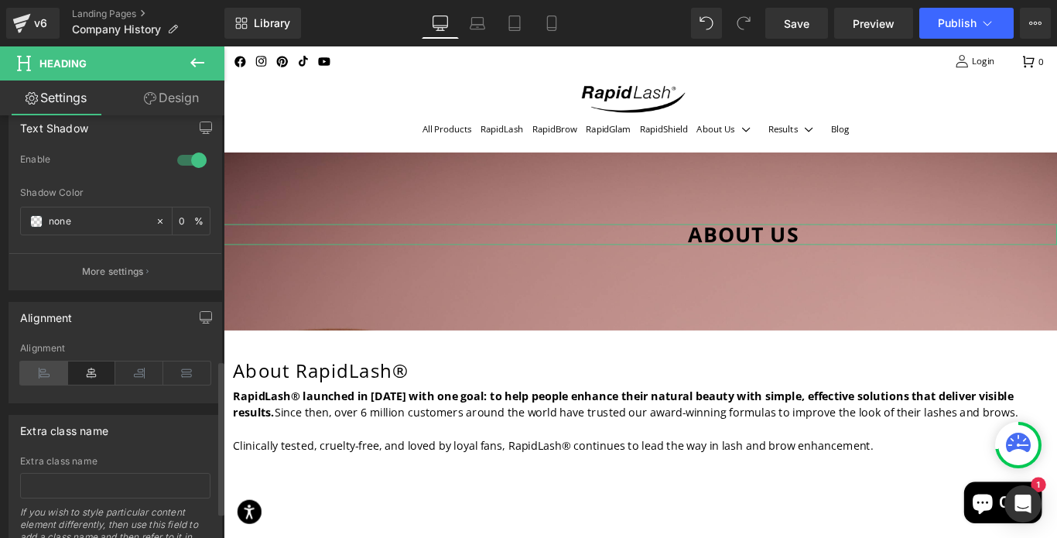
scroll to position [672, 0]
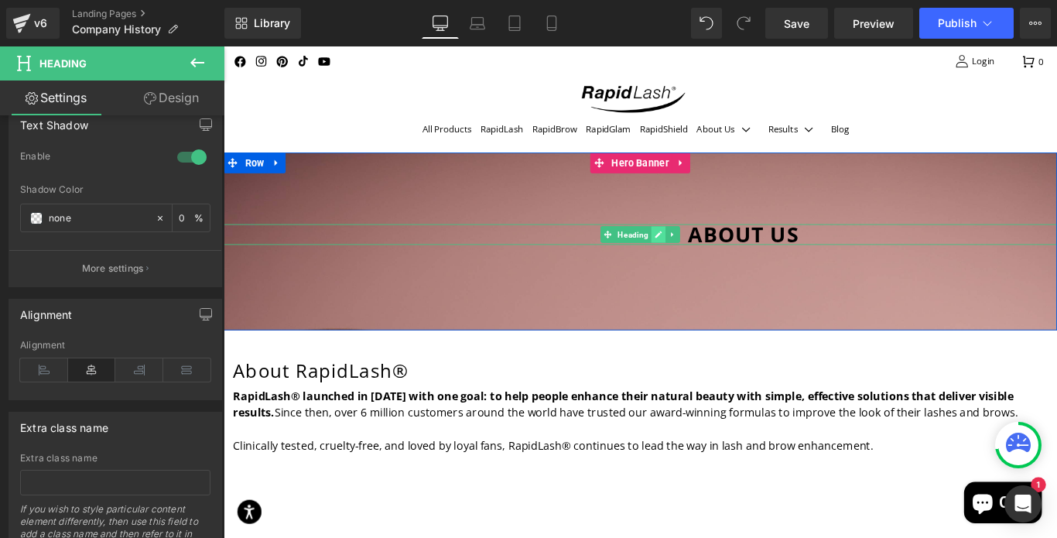
click at [713, 248] on link at bounding box center [712, 257] width 16 height 19
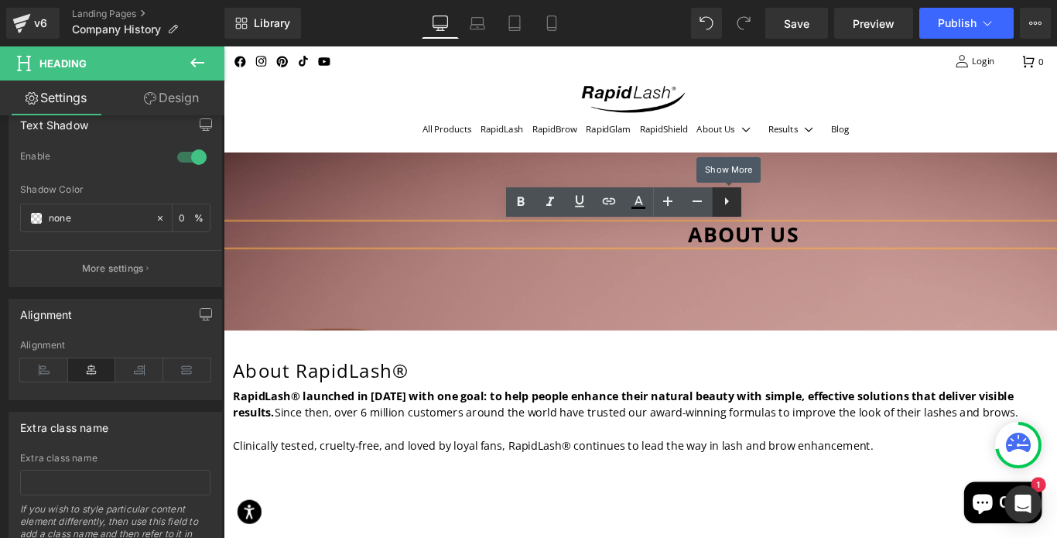
click at [731, 203] on icon at bounding box center [726, 201] width 19 height 19
click at [746, 261] on span "ABOUT US" at bounding box center [808, 257] width 125 height 32
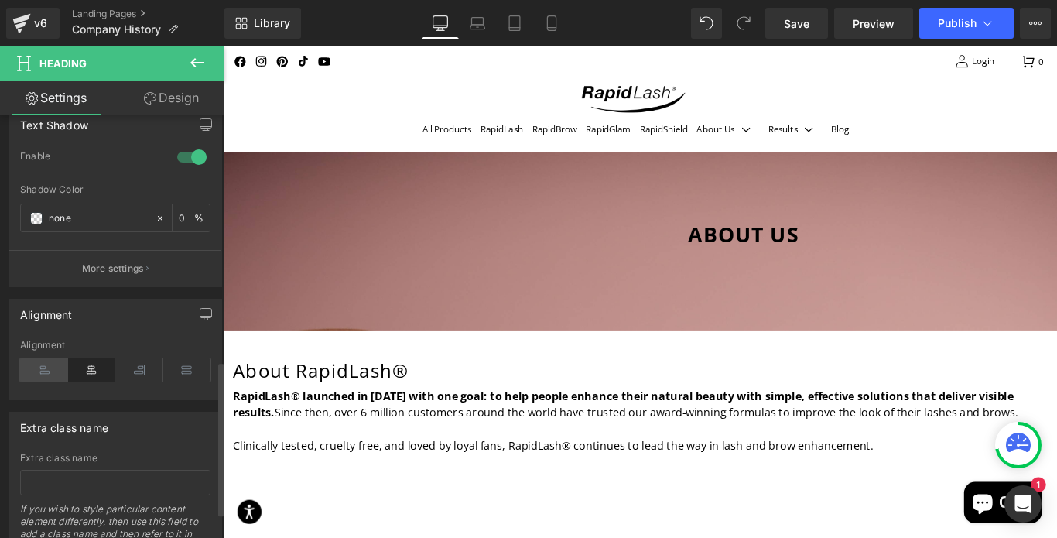
click at [47, 367] on icon at bounding box center [44, 369] width 48 height 23
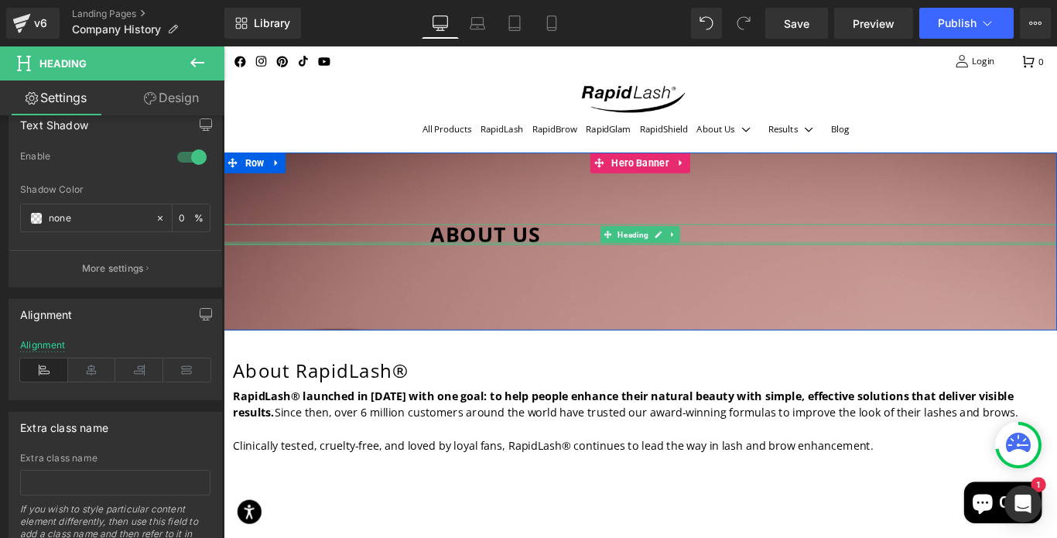
click at [418, 265] on div at bounding box center [692, 267] width 936 height 4
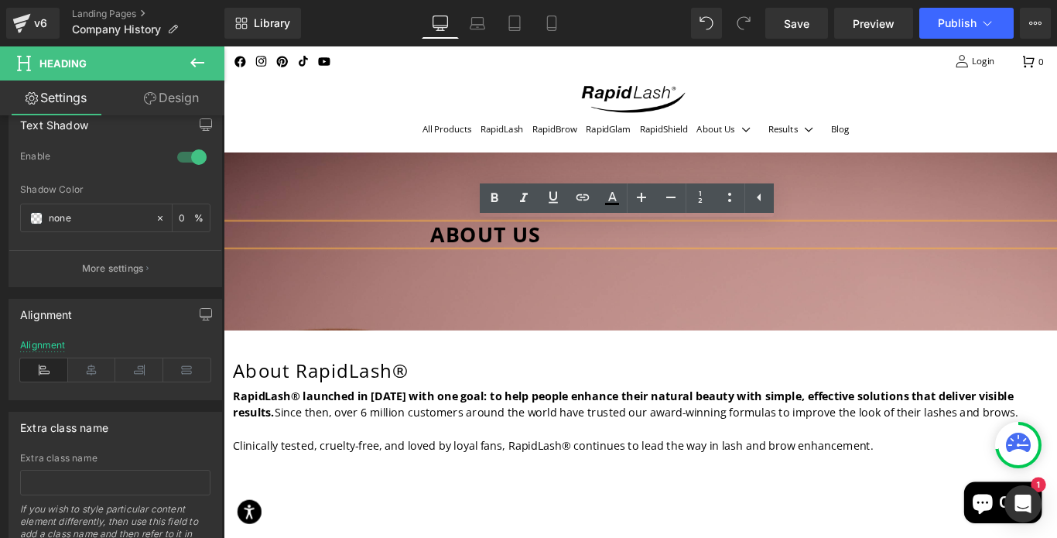
click at [456, 258] on span "ABOUT US" at bounding box center [518, 257] width 125 height 32
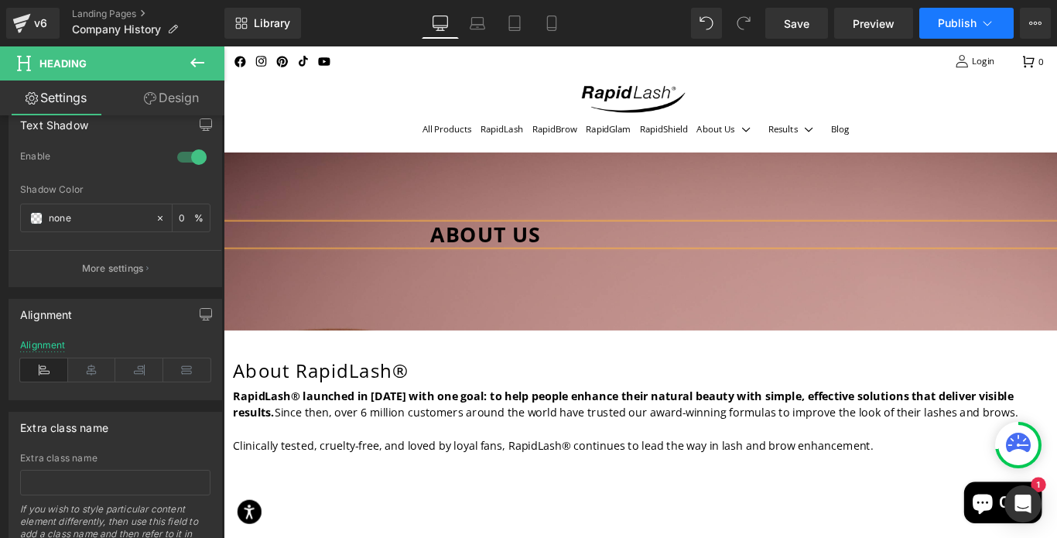
click at [947, 22] on span "Publish" at bounding box center [956, 23] width 39 height 12
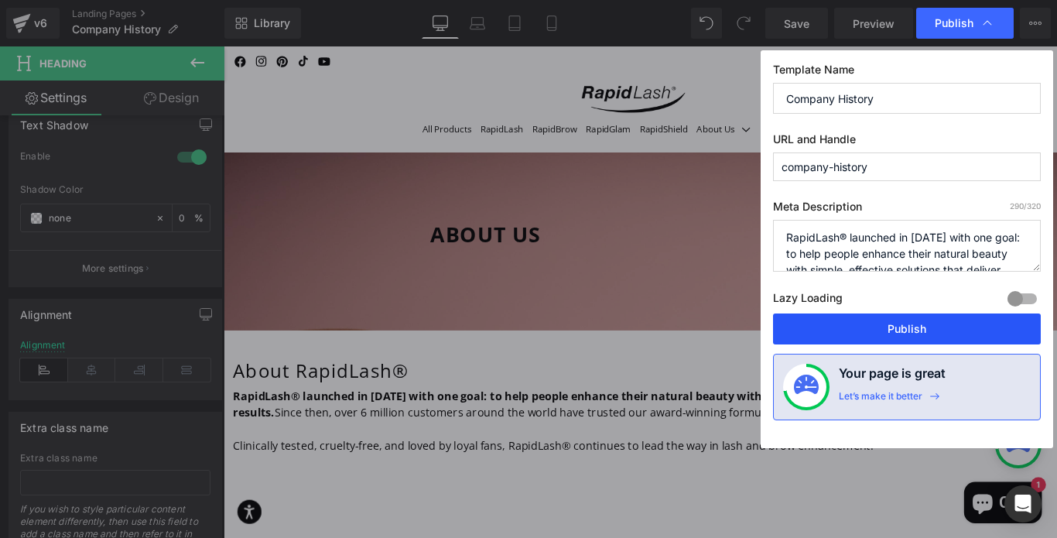
click at [911, 324] on button "Publish" at bounding box center [907, 328] width 268 height 31
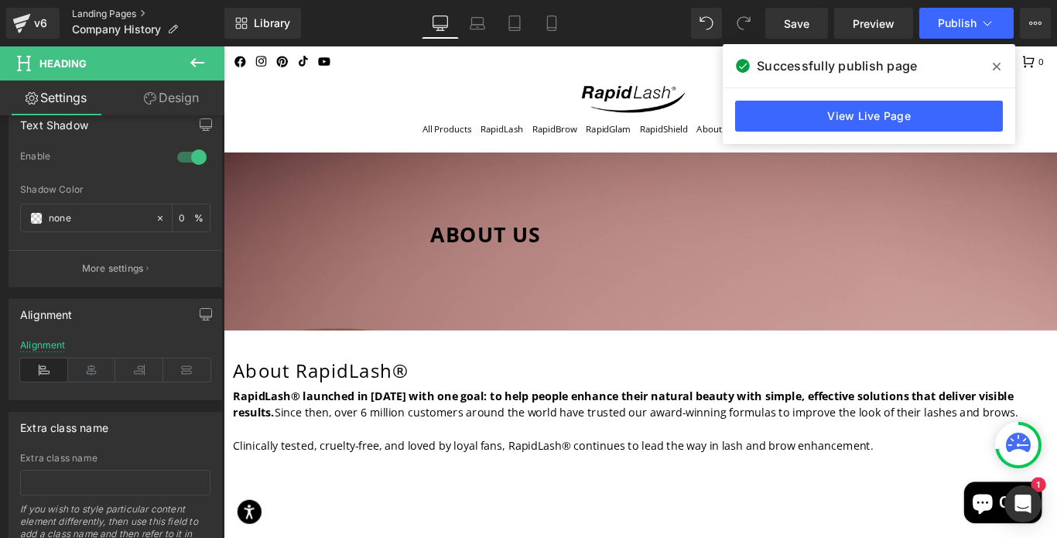
click at [146, 9] on link "Landing Pages" at bounding box center [148, 14] width 152 height 12
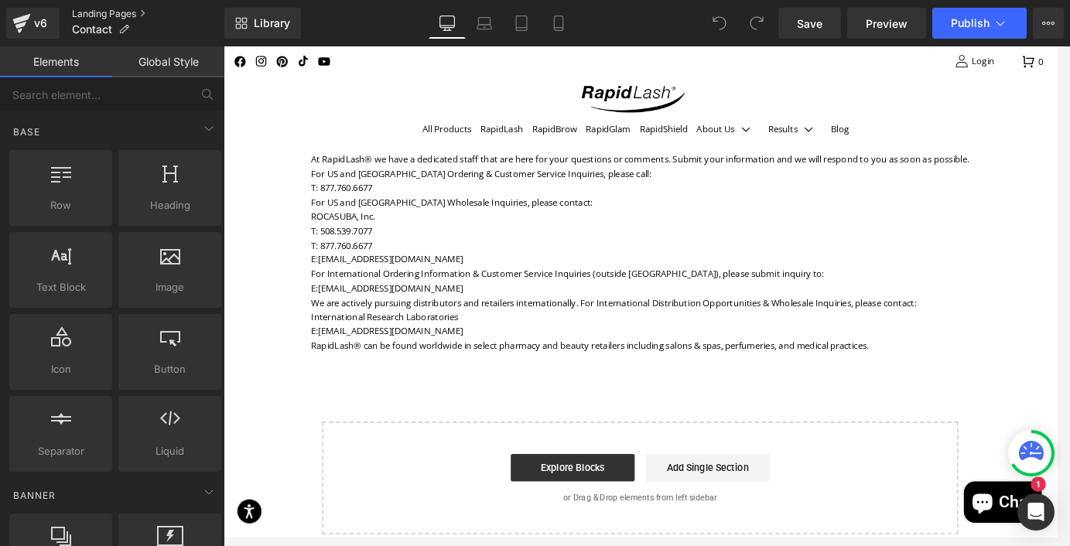
click at [142, 9] on link "Landing Pages" at bounding box center [148, 14] width 152 height 12
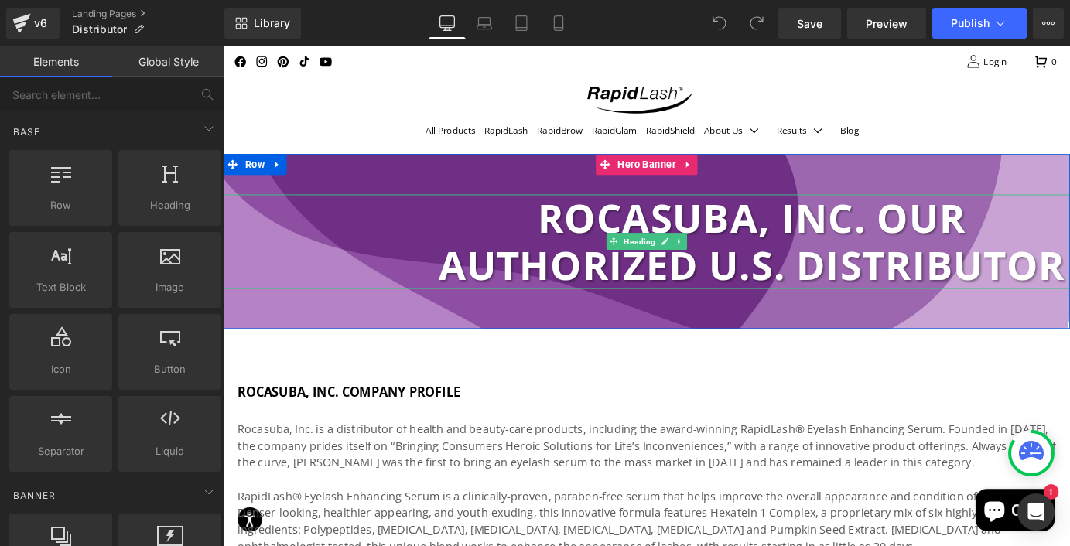
click at [267, 265] on div "Rocasuba, INC. Our Authorized U.S. Distributor" at bounding box center [692, 262] width 936 height 104
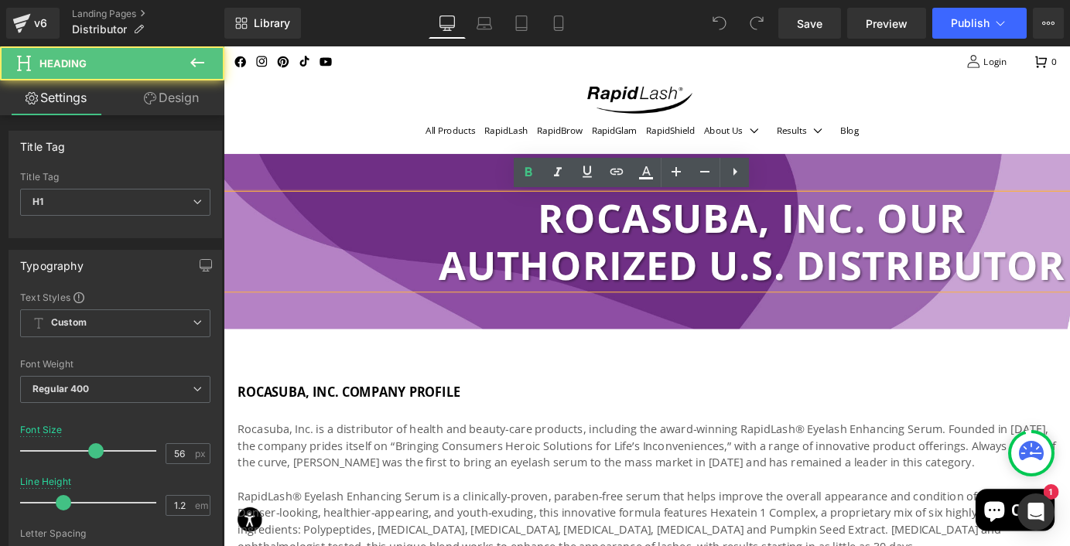
click at [351, 191] on div at bounding box center [692, 263] width 936 height 194
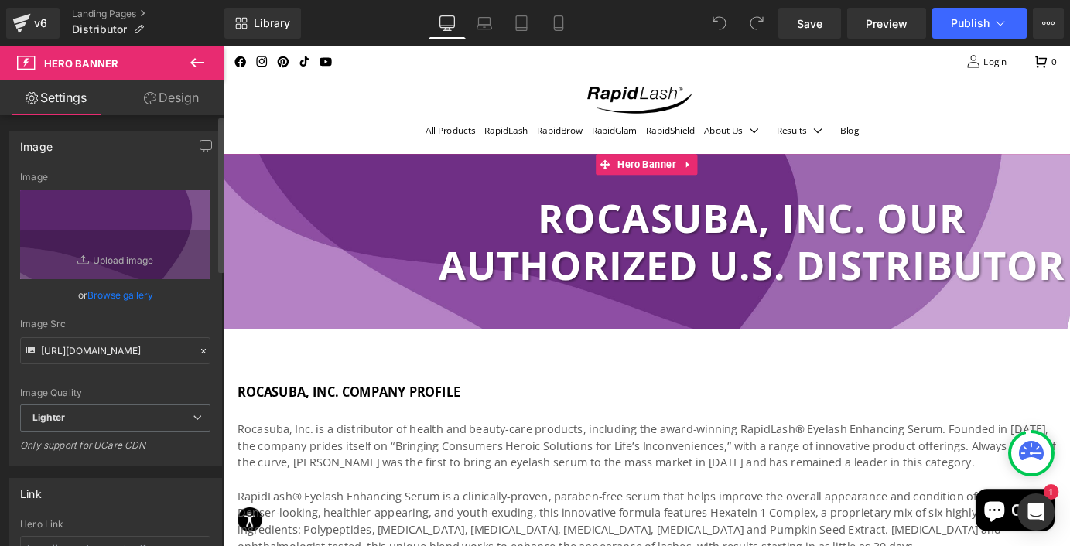
click at [117, 293] on link "Browse gallery" at bounding box center [120, 295] width 66 height 27
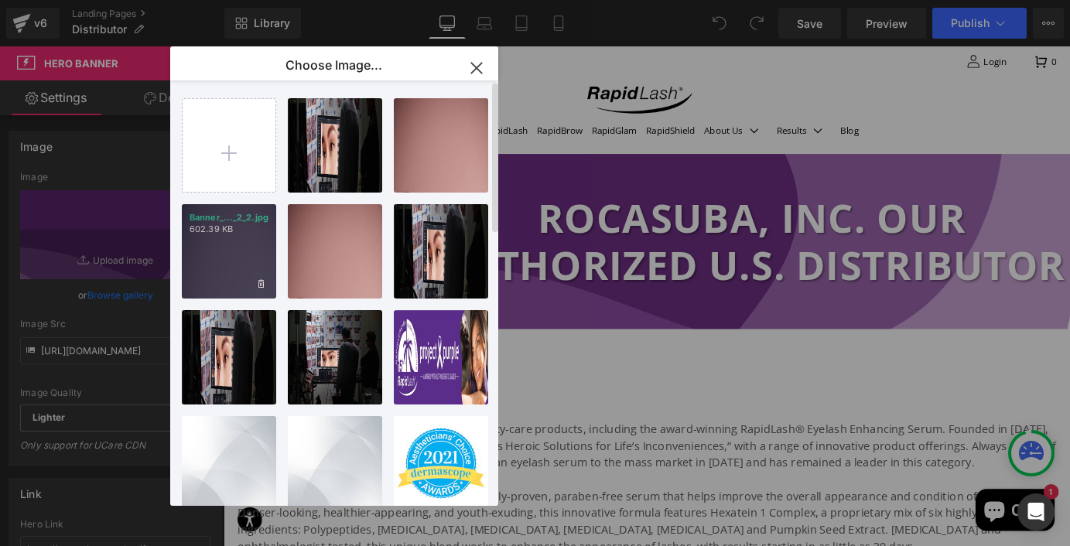
click at [233, 260] on div "Banner_..._2_2.jpg 602.39 KB" at bounding box center [229, 251] width 94 height 94
type input "https://ucarecdn.com/b11e63c1-3eea-49f5-8006-e8812d613e96/-/format/auto/-/previ…"
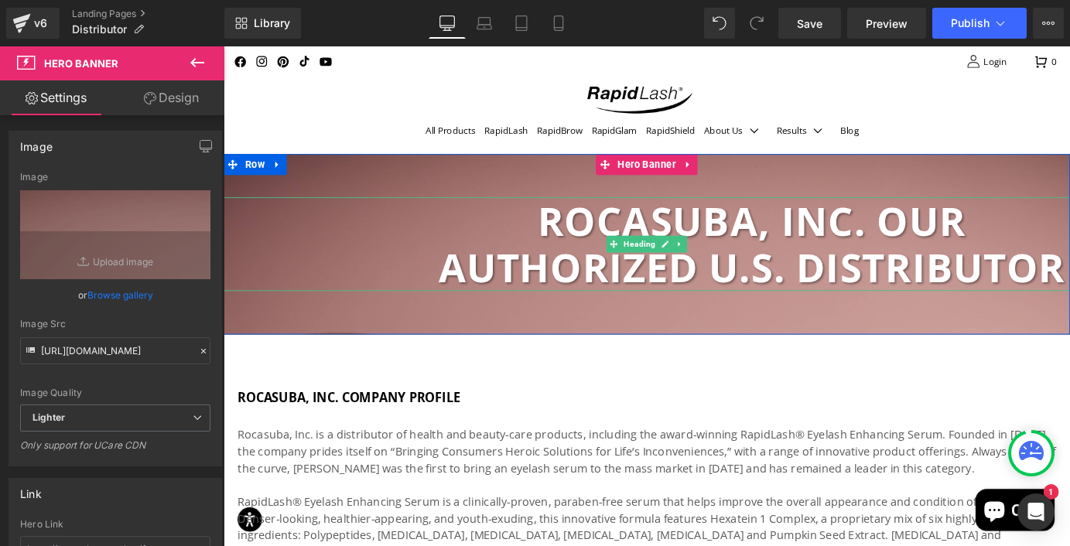
click at [545, 298] on h1 "Rocasuba, INC. Our Authorized U.S. Distributor" at bounding box center [808, 265] width 704 height 104
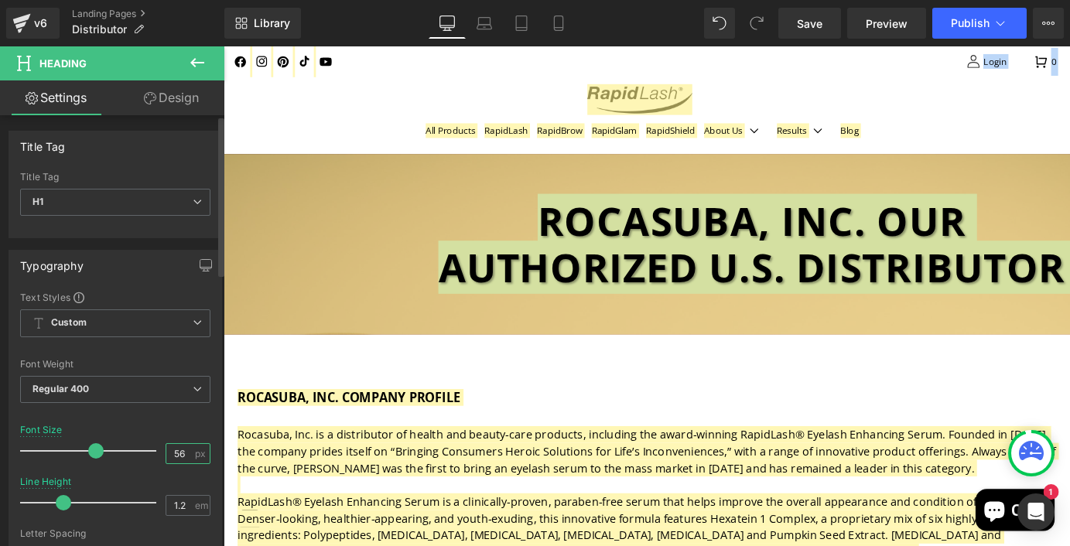
drag, startPoint x: 183, startPoint y: 451, endPoint x: 161, endPoint y: 451, distance: 21.7
click at [166, 451] on input "56" at bounding box center [179, 453] width 27 height 19
type input "30"
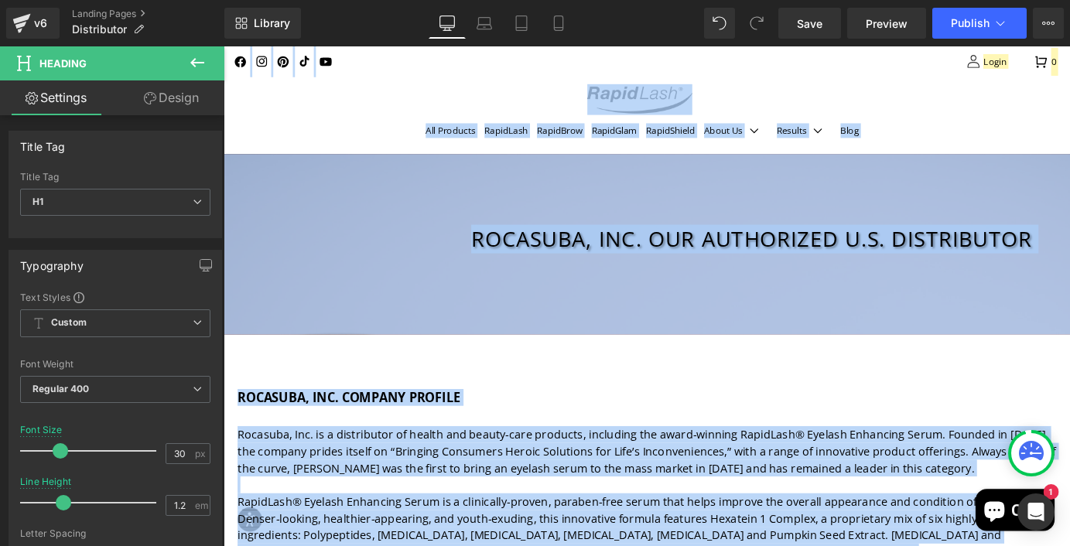
click at [487, 294] on div at bounding box center [692, 266] width 936 height 200
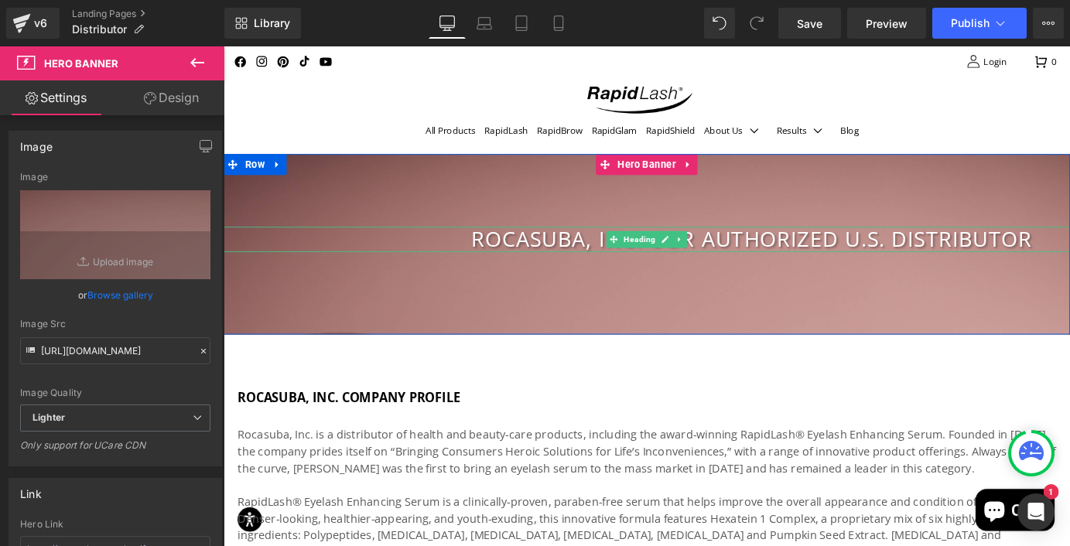
click at [543, 258] on h1 "Rocasuba, INC. Our Authorized U.S. Distributor" at bounding box center [808, 260] width 704 height 28
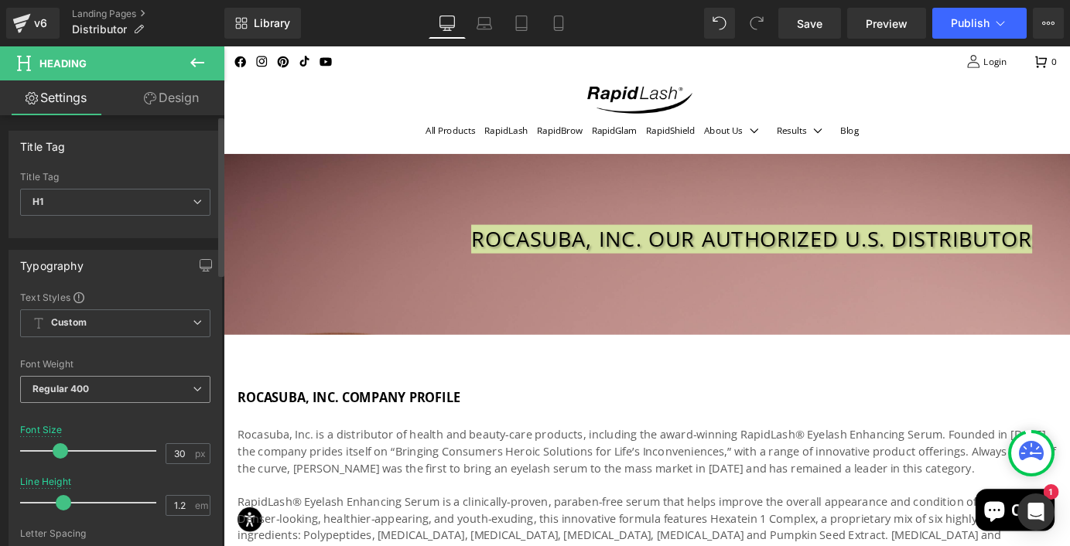
click at [193, 385] on icon at bounding box center [197, 388] width 9 height 9
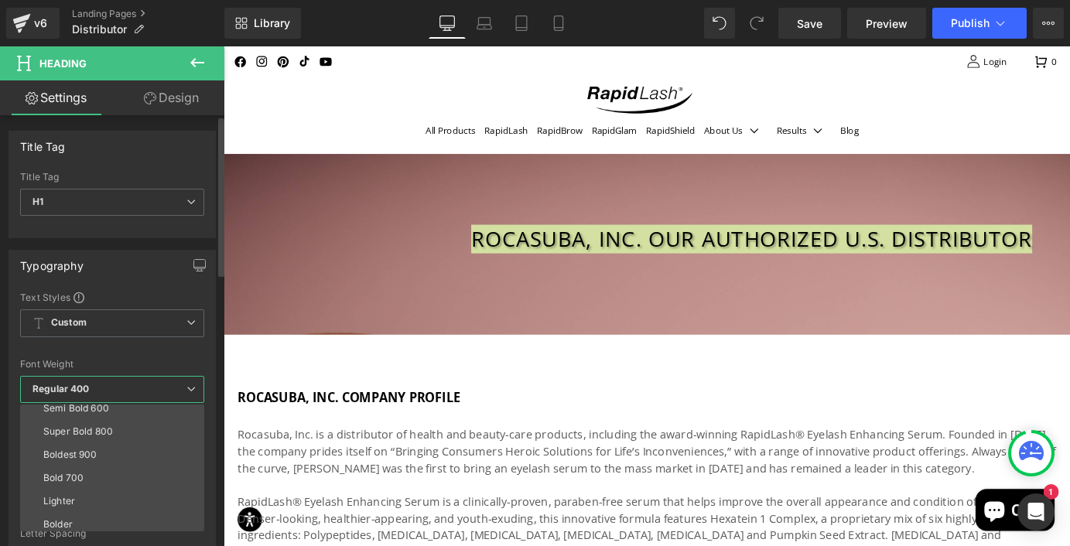
scroll to position [128, 0]
click at [55, 469] on div "Bold 700" at bounding box center [63, 473] width 40 height 11
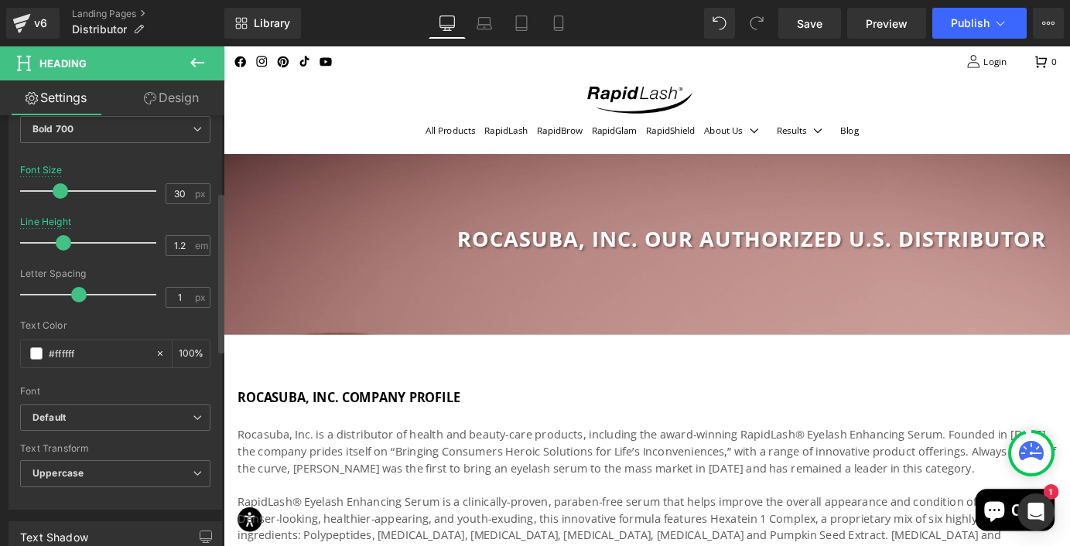
scroll to position [261, 0]
click at [196, 416] on span "Default" at bounding box center [115, 416] width 190 height 27
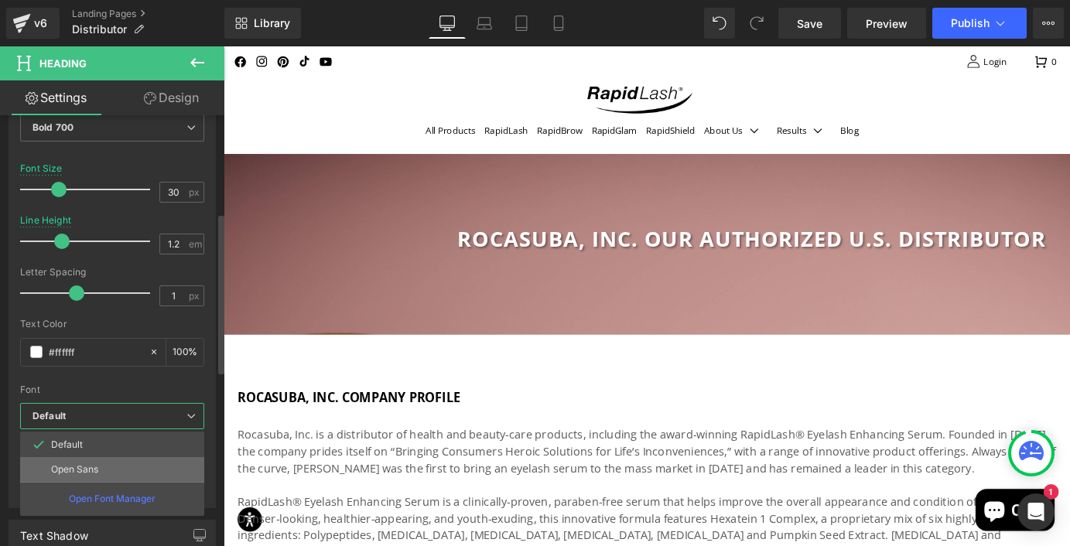
click at [81, 467] on p "Open Sans" at bounding box center [74, 469] width 47 height 11
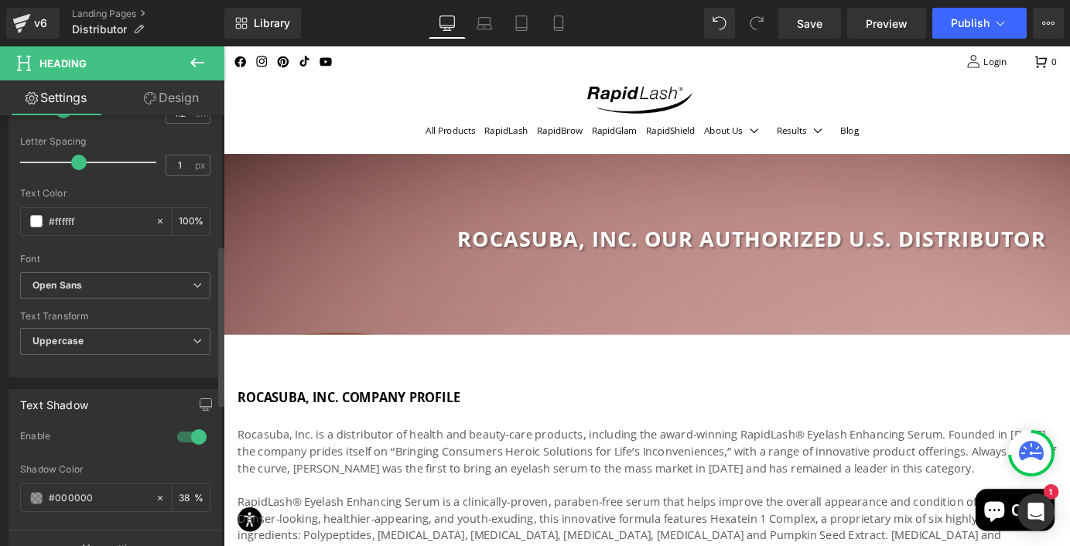
scroll to position [401, 0]
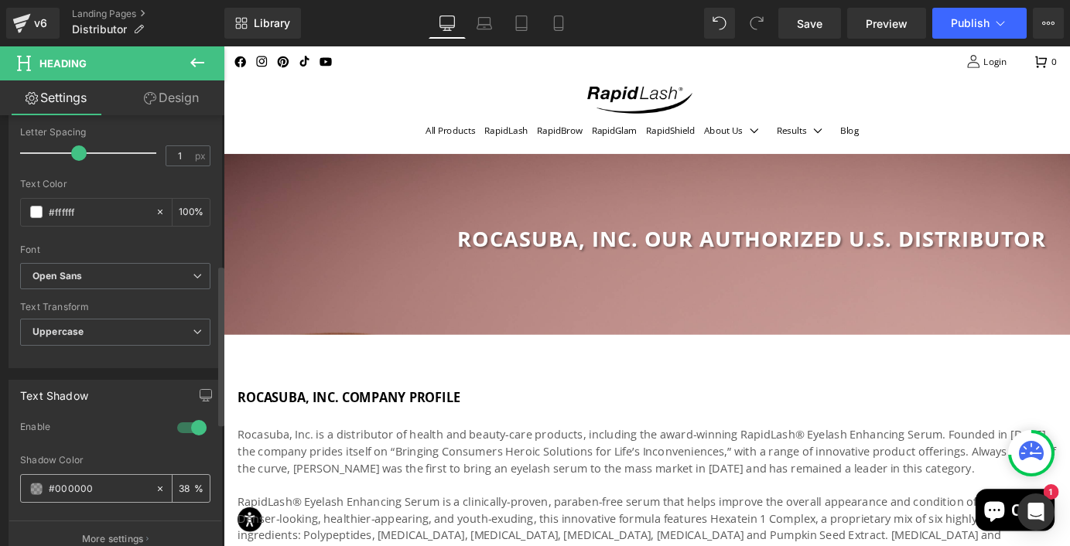
click at [158, 489] on icon at bounding box center [160, 489] width 5 height 5
type input "none"
type input "0"
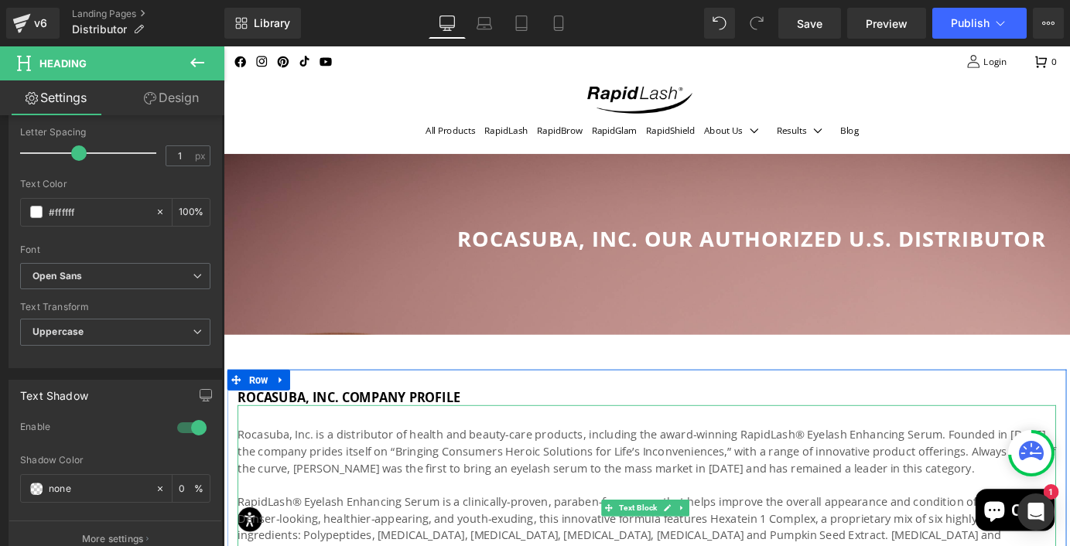
click at [274, 498] on p "Rocasuba, Inc. is a distributor of health and beauty-care products, including t…" at bounding box center [691, 494] width 905 height 56
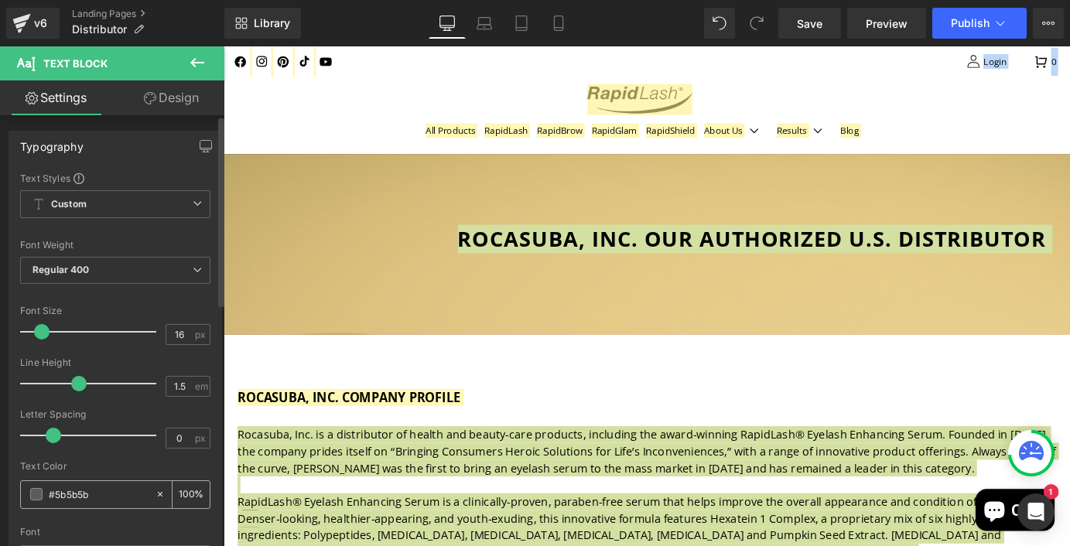
click at [39, 498] on span at bounding box center [36, 494] width 12 height 12
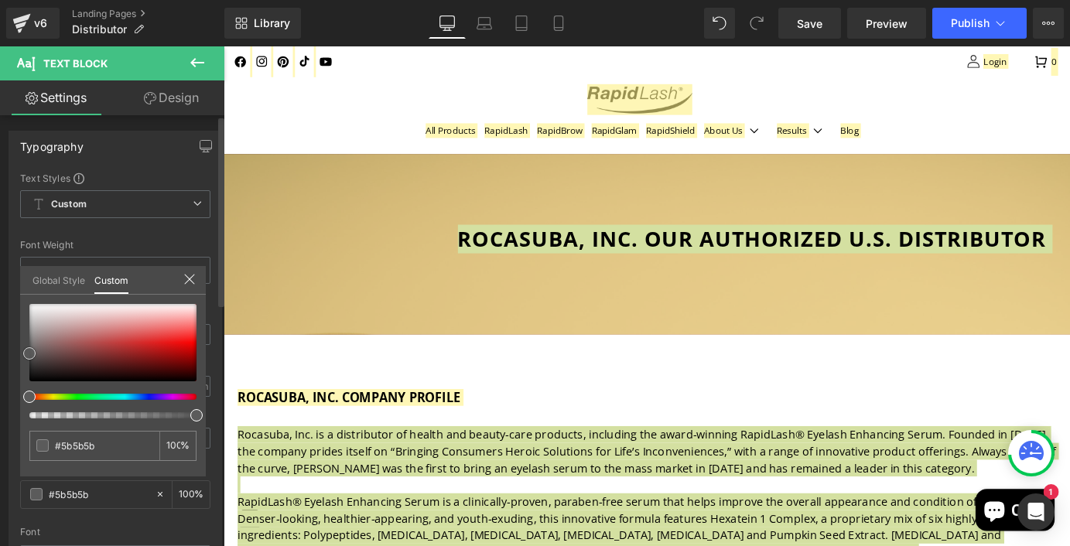
type input "#595959"
type input "#111111"
type input "#000000"
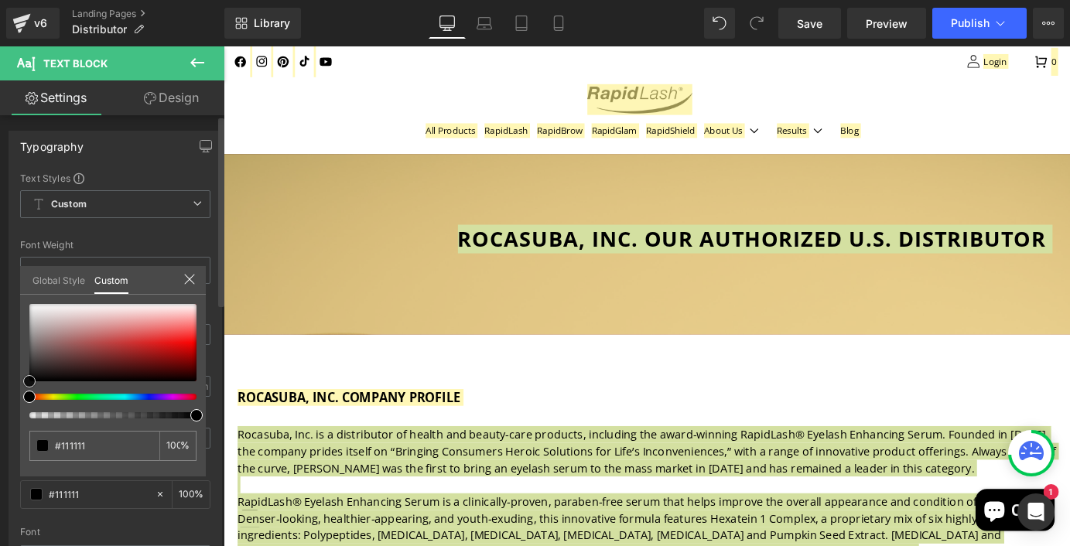
type input "#000000"
drag, startPoint x: 30, startPoint y: 350, endPoint x: 22, endPoint y: 392, distance: 43.2
click at [22, 392] on div "#000000 100 %" at bounding box center [113, 390] width 186 height 172
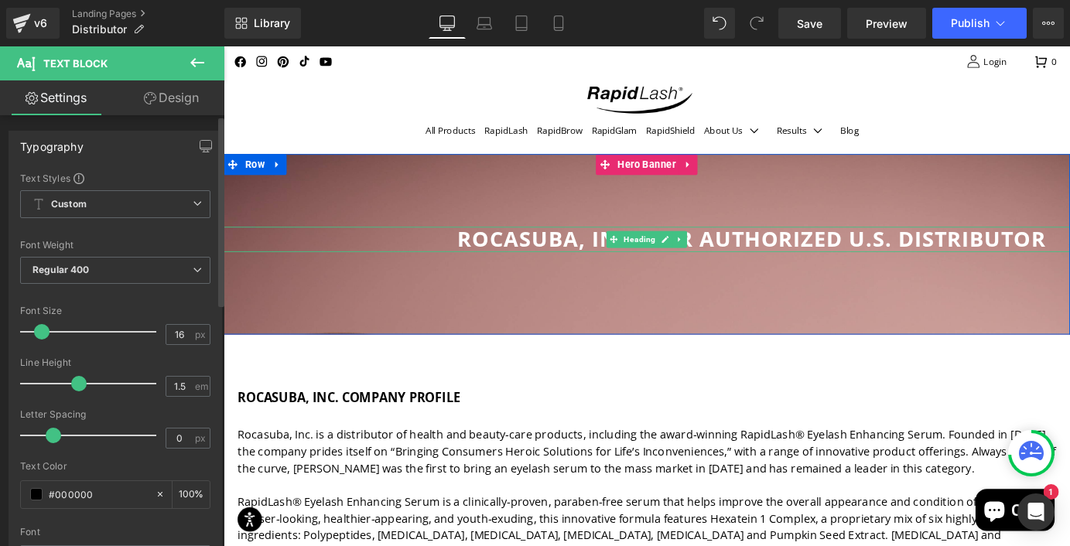
click at [559, 253] on h1 "Rocasuba, INC. Our Authorized U.S. Distributor" at bounding box center [808, 260] width 704 height 28
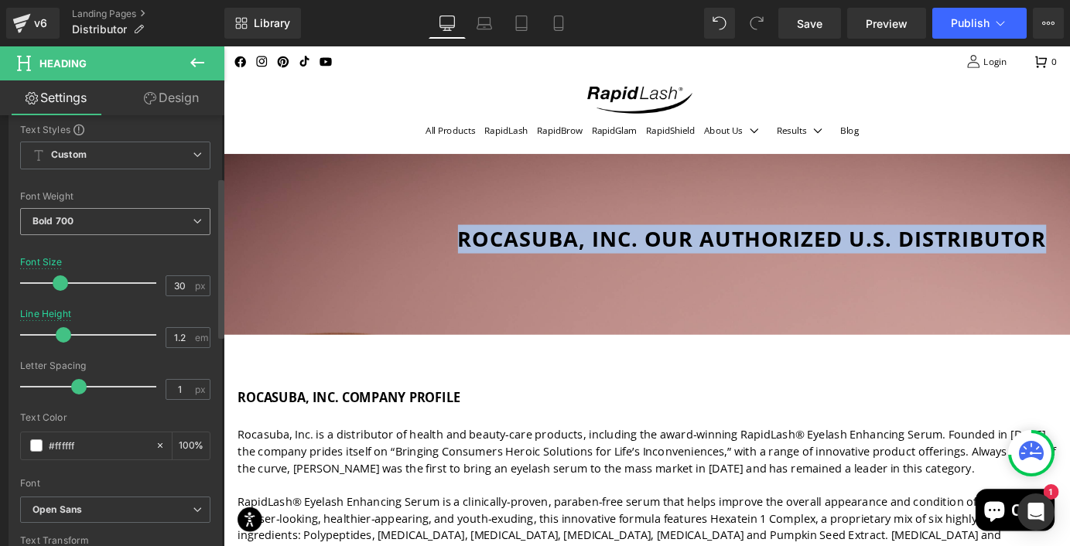
scroll to position [167, 0]
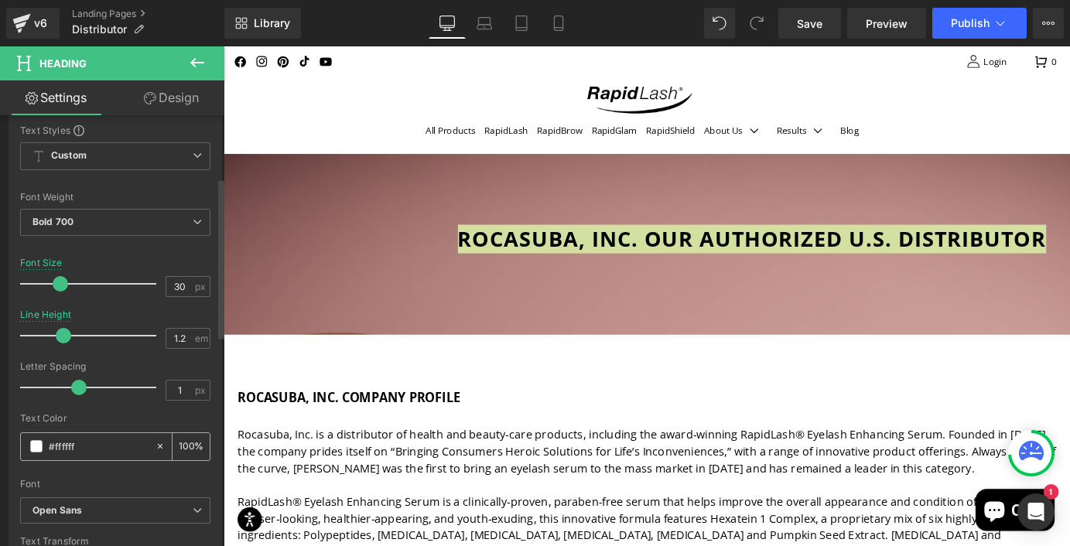
click at [37, 442] on span at bounding box center [36, 446] width 12 height 12
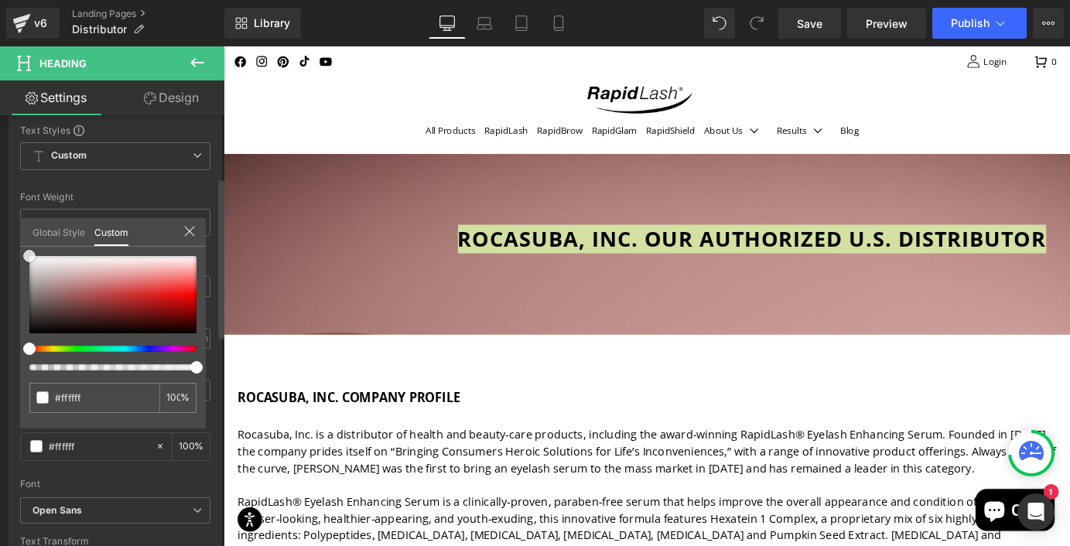
type input "#f7f7f7"
type input "#3f3f3f"
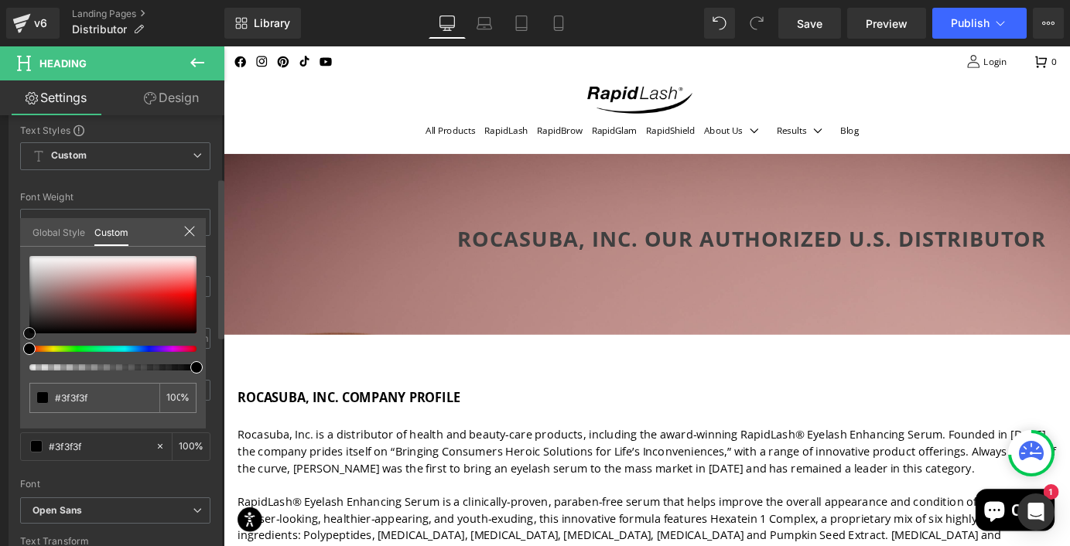
type input "#000000"
drag, startPoint x: 31, startPoint y: 253, endPoint x: 19, endPoint y: 344, distance: 92.1
click at [19, 344] on div "Typography Text Styles Custom Custom Setup Global Style Custom Setup Global Sty…" at bounding box center [115, 336] width 231 height 531
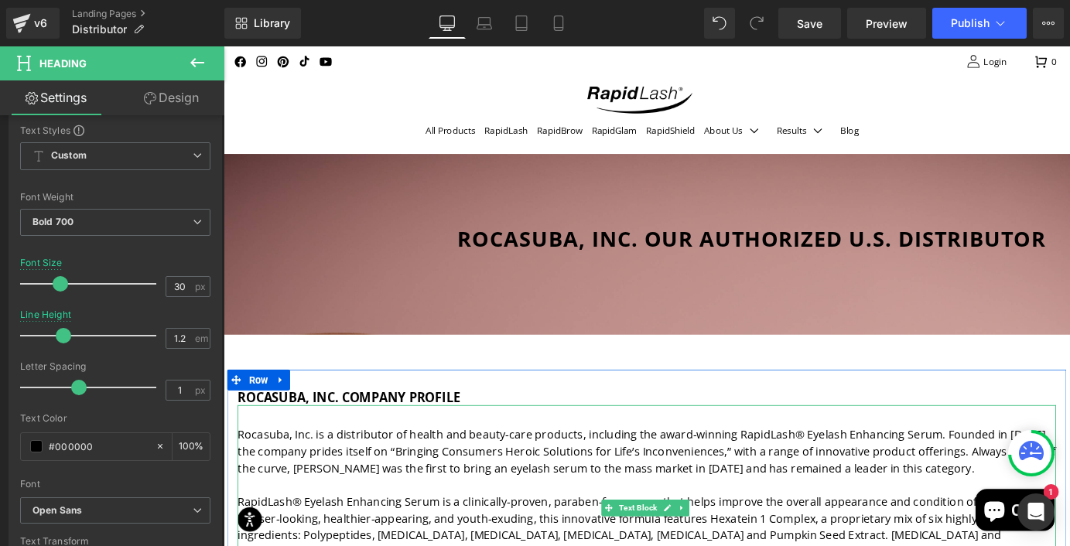
click at [328, 499] on p "Rocasuba, Inc. is a distributor of health and beauty-care products, including t…" at bounding box center [691, 494] width 905 height 56
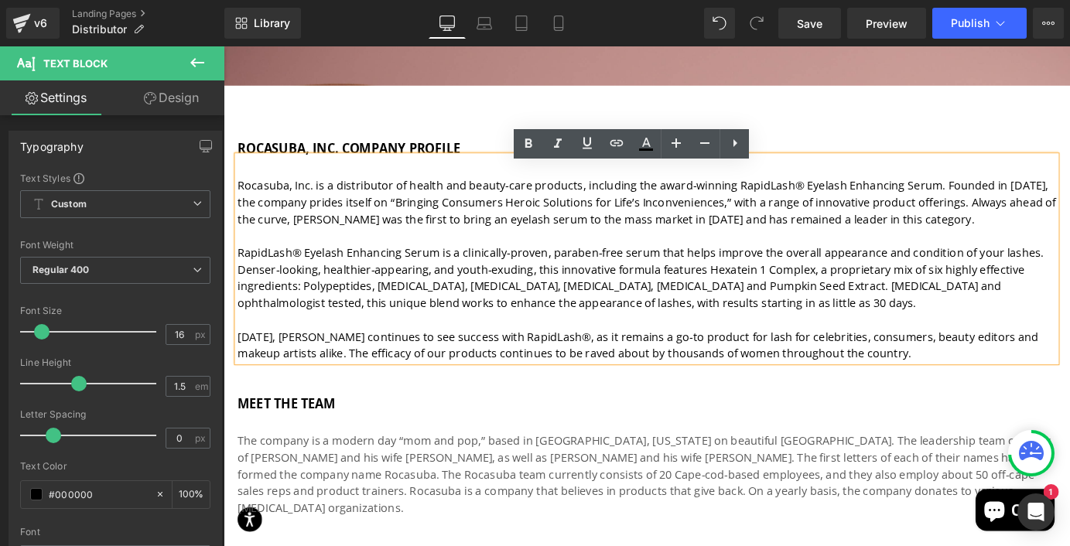
scroll to position [277, 0]
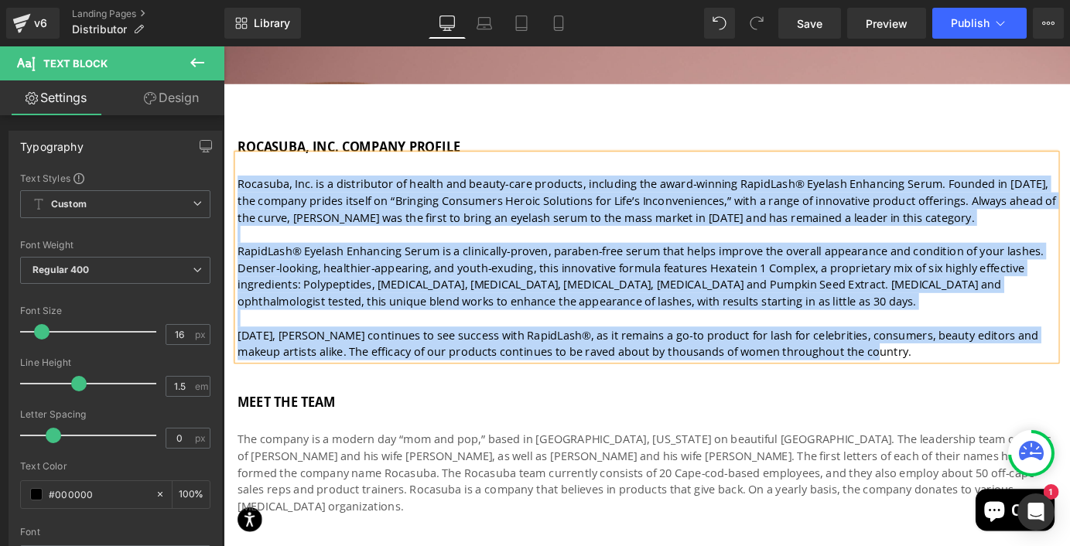
click at [292, 329] on p "RapidLash® Eyelash Enhancing Serum is a clinically-proven, paraben-free serum t…" at bounding box center [691, 301] width 905 height 74
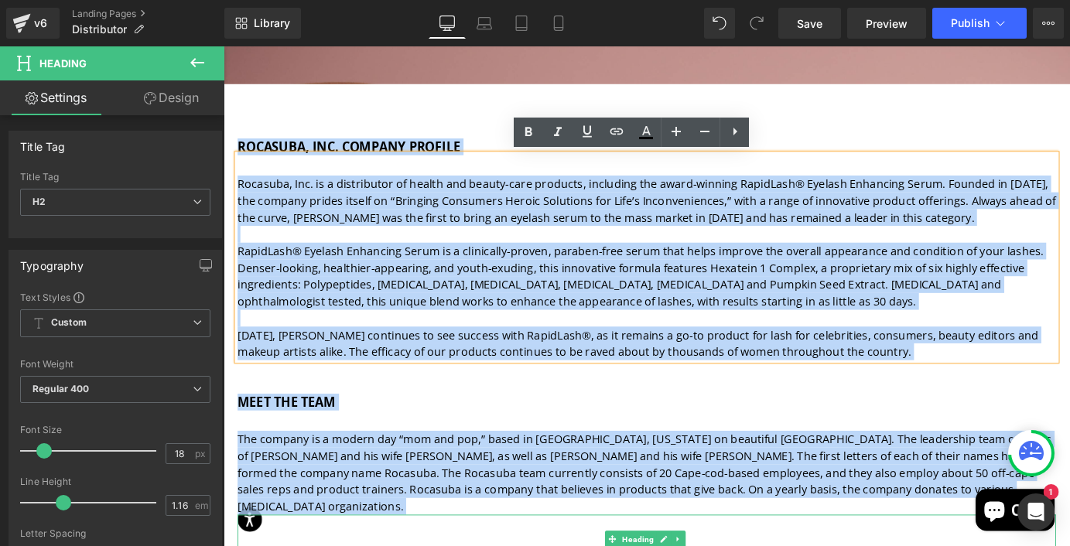
drag, startPoint x: 239, startPoint y: 155, endPoint x: 418, endPoint y: 583, distance: 464.6
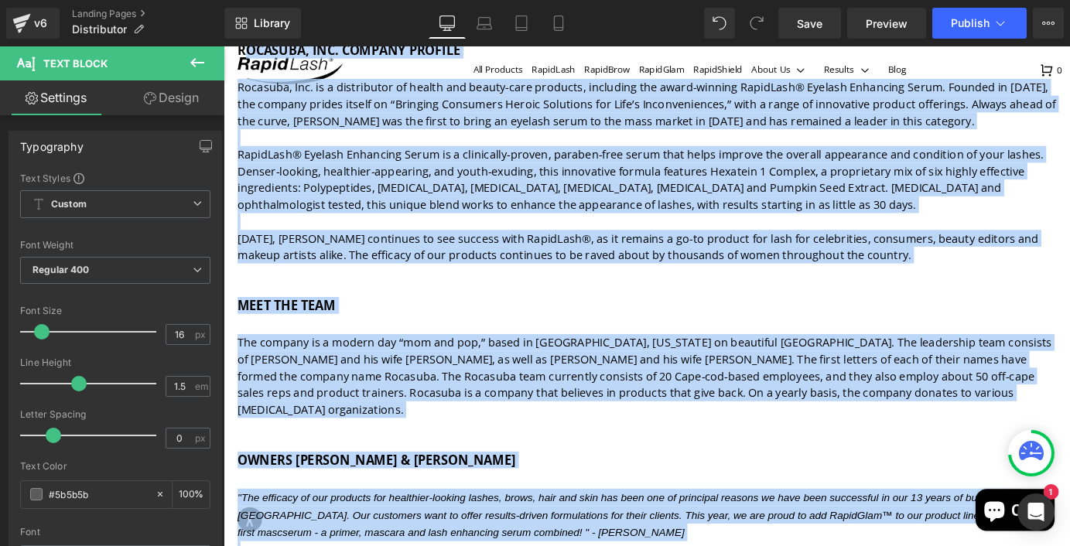
scroll to position [296, 0]
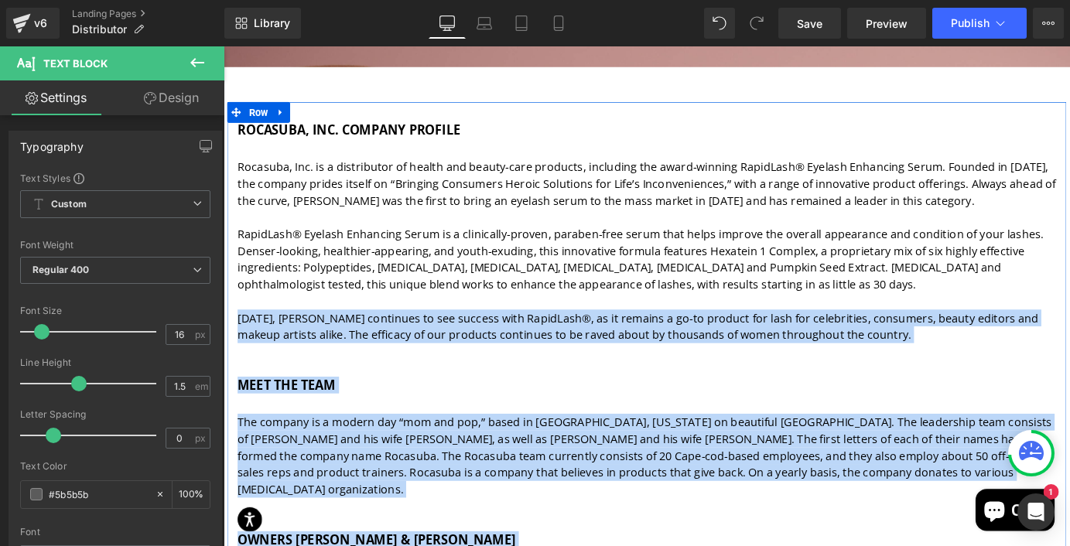
drag, startPoint x: 486, startPoint y: 455, endPoint x: 235, endPoint y: 175, distance: 375.8
click at [235, 175] on div "ROCASUBA, INC. COMPANY PROFILE Heading Rocasuba, Inc. is a distributor of healt…" at bounding box center [691, 547] width 928 height 833
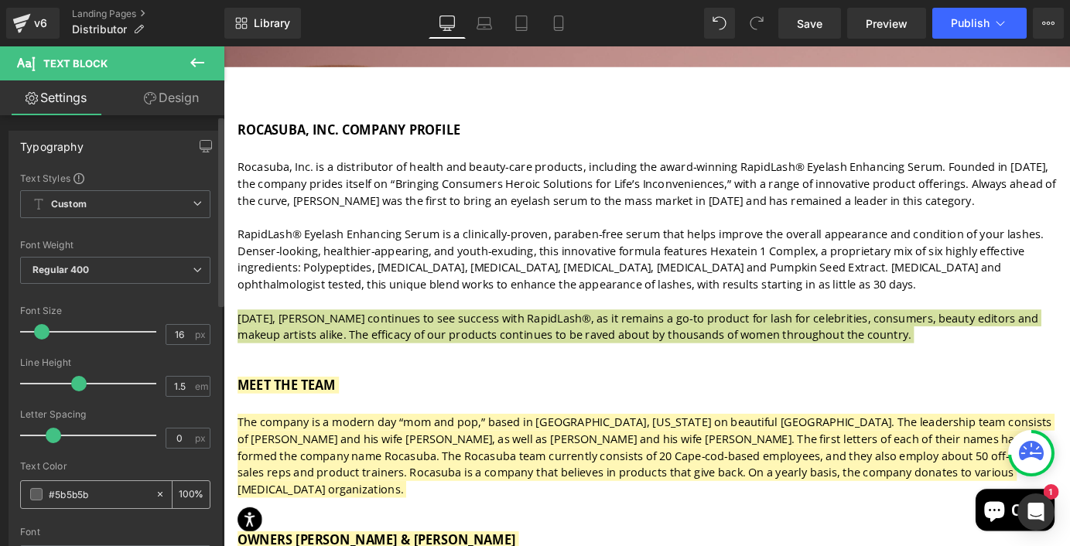
click at [34, 491] on span at bounding box center [36, 494] width 12 height 12
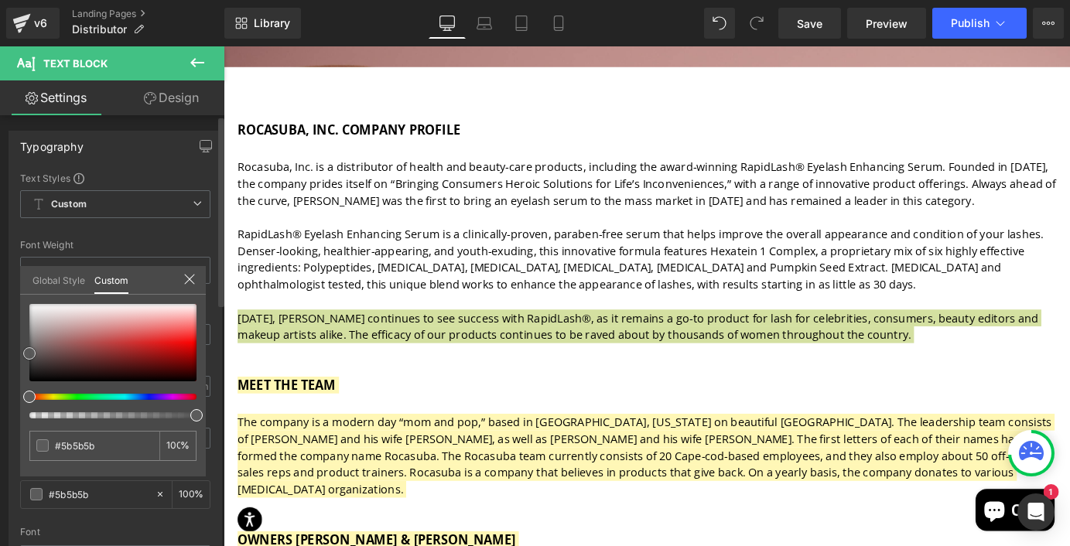
type input "#595959"
type input "#353535"
type input "#161616"
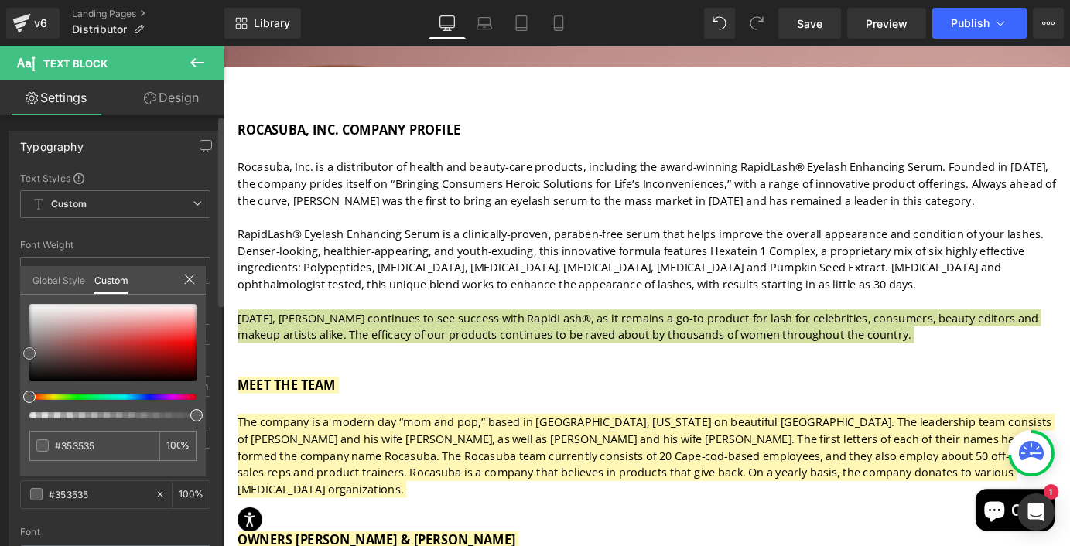
type input "#161616"
type input "#000000"
drag, startPoint x: 30, startPoint y: 348, endPoint x: 31, endPoint y: 398, distance: 49.5
click at [31, 398] on div at bounding box center [112, 361] width 167 height 114
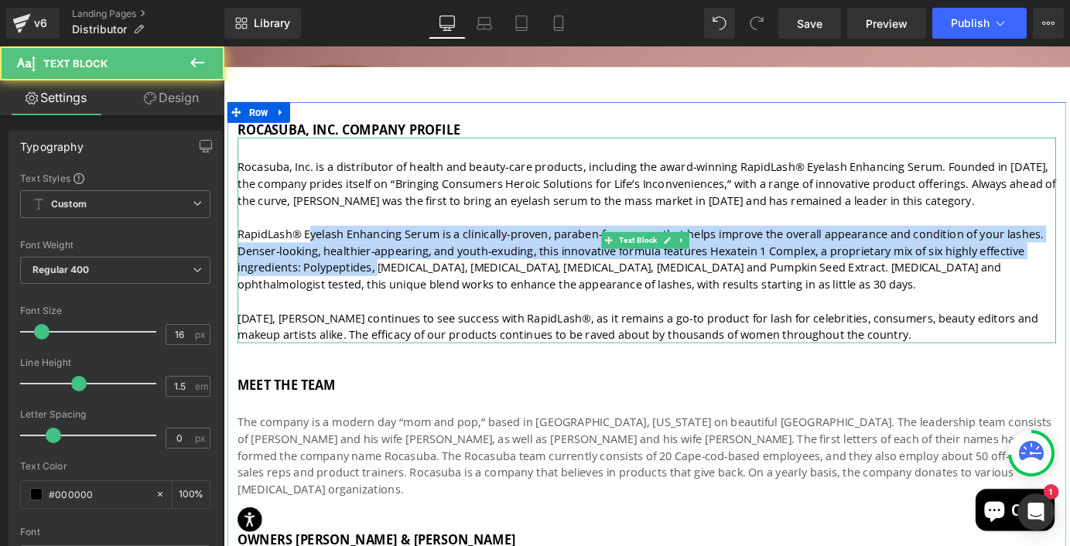
drag, startPoint x: 378, startPoint y: 285, endPoint x: 391, endPoint y: 292, distance: 13.8
click at [391, 294] on p "RapidLash® Eyelash Enhancing Serum is a clinically-proven, paraben-free serum t…" at bounding box center [691, 281] width 905 height 74
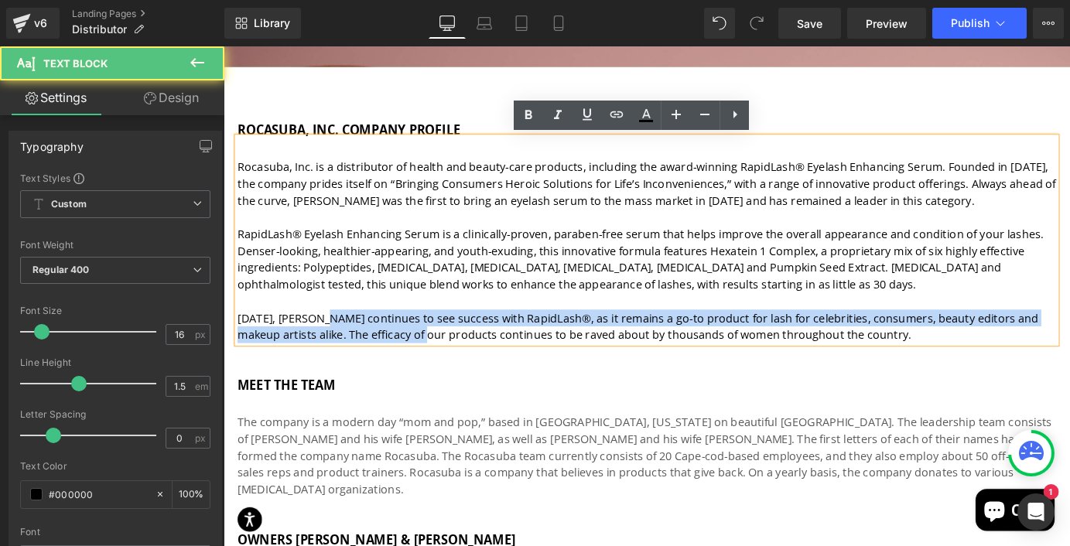
drag, startPoint x: 334, startPoint y: 351, endPoint x: 430, endPoint y: 360, distance: 96.3
click at [431, 364] on p "Today, Rocasuba continues to see success with RapidLash®, as it remains a go-to…" at bounding box center [691, 355] width 905 height 37
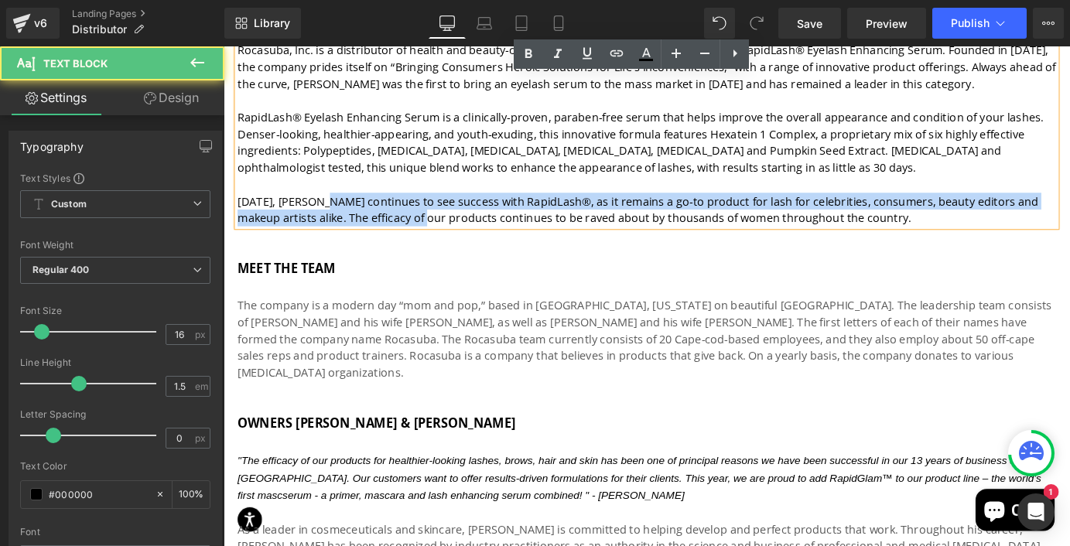
scroll to position [428, 0]
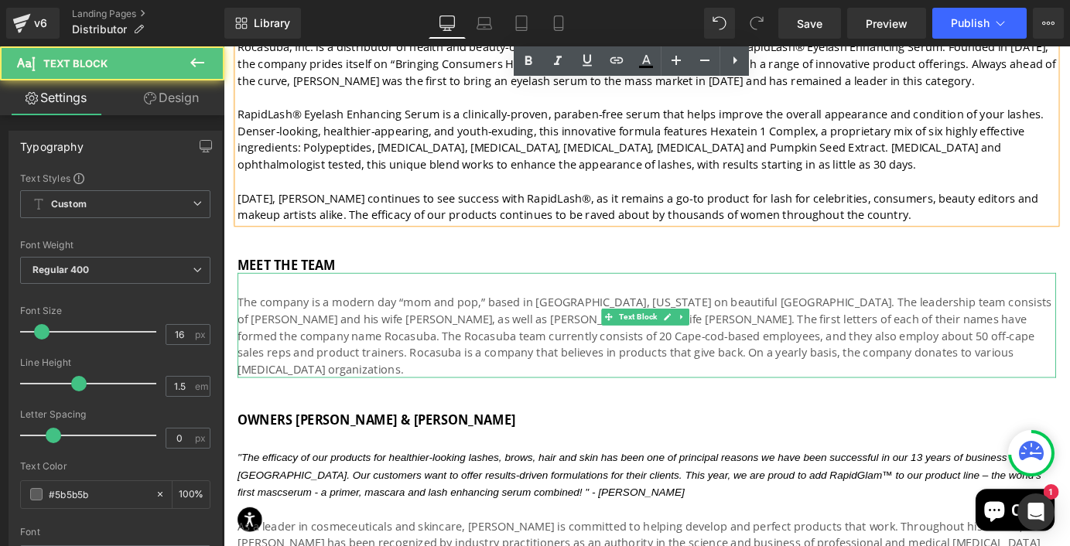
drag, startPoint x: 347, startPoint y: 350, endPoint x: 434, endPoint y: 392, distance: 96.5
click at [434, 392] on div "The company is a modern day “mom and pop,” based in Mashpee, Massachusetts on b…" at bounding box center [691, 355] width 905 height 116
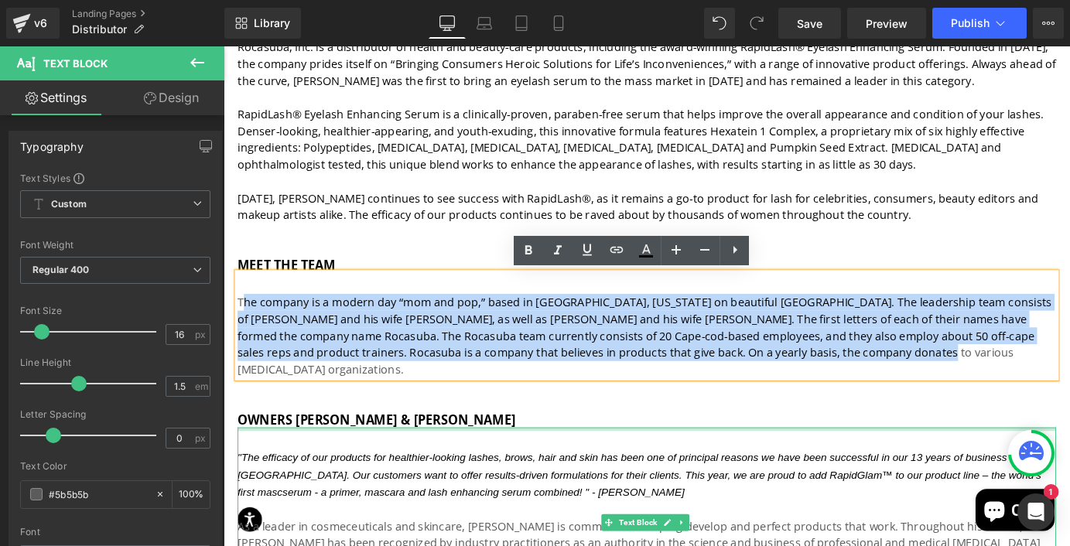
drag, startPoint x: 242, startPoint y: 326, endPoint x: 1046, endPoint y: 452, distance: 814.2
click at [1046, 452] on div "ROCASUBA, INC. COMPANY PROFILE Heading Rocasuba, Inc. is a distributor of healt…" at bounding box center [691, 414] width 928 height 833
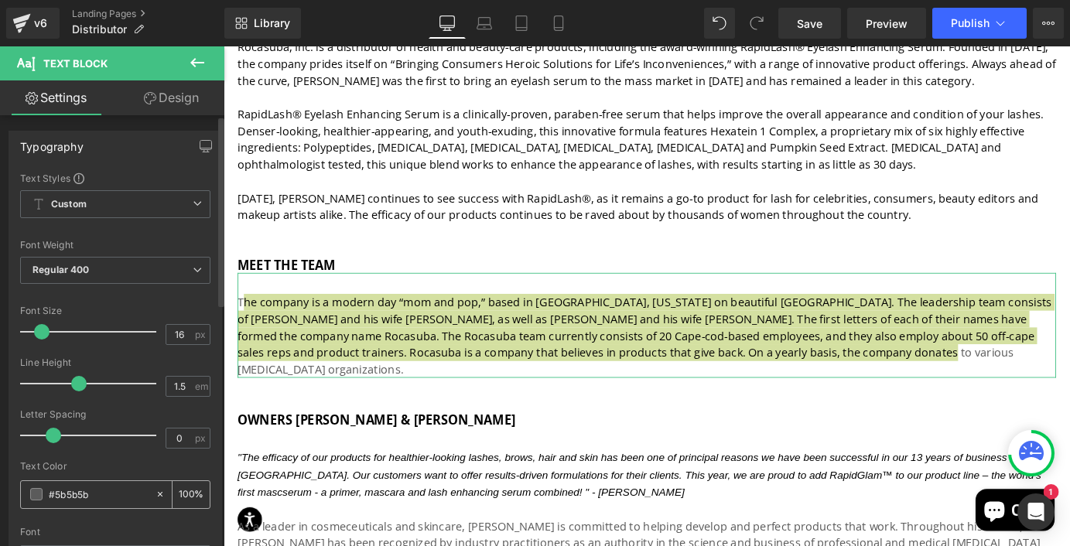
click at [39, 491] on span at bounding box center [36, 494] width 12 height 12
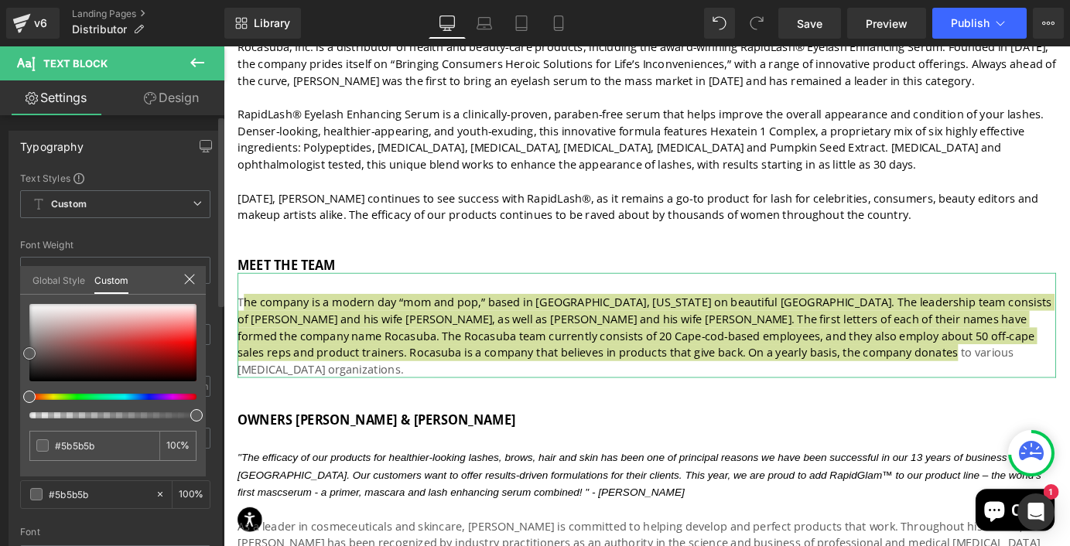
type input "#565656"
type input "#2d2d2d"
type input "#070707"
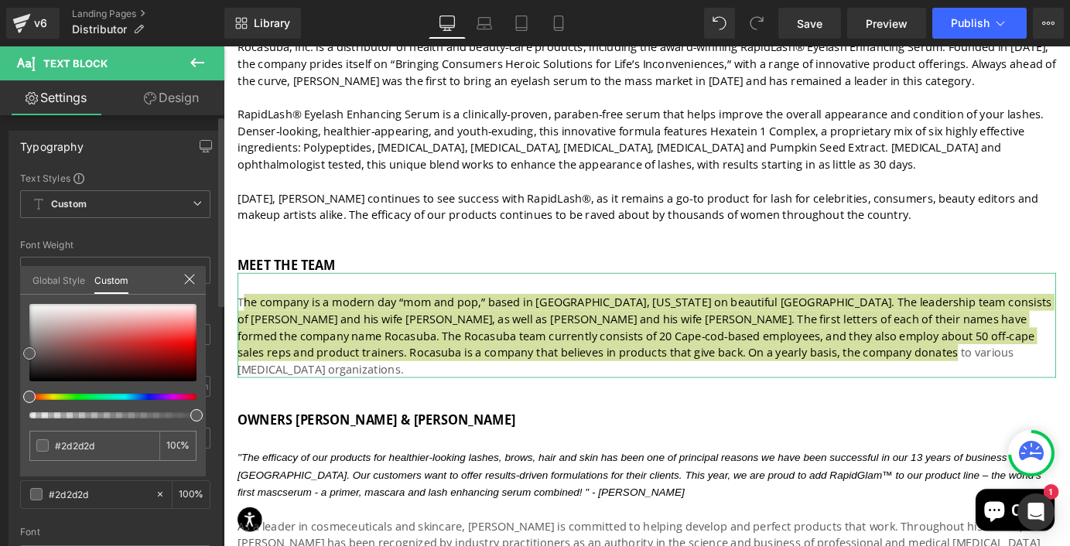
type input "#070707"
type input "#000000"
drag, startPoint x: 30, startPoint y: 350, endPoint x: 28, endPoint y: 402, distance: 51.9
click at [29, 402] on div at bounding box center [112, 361] width 167 height 114
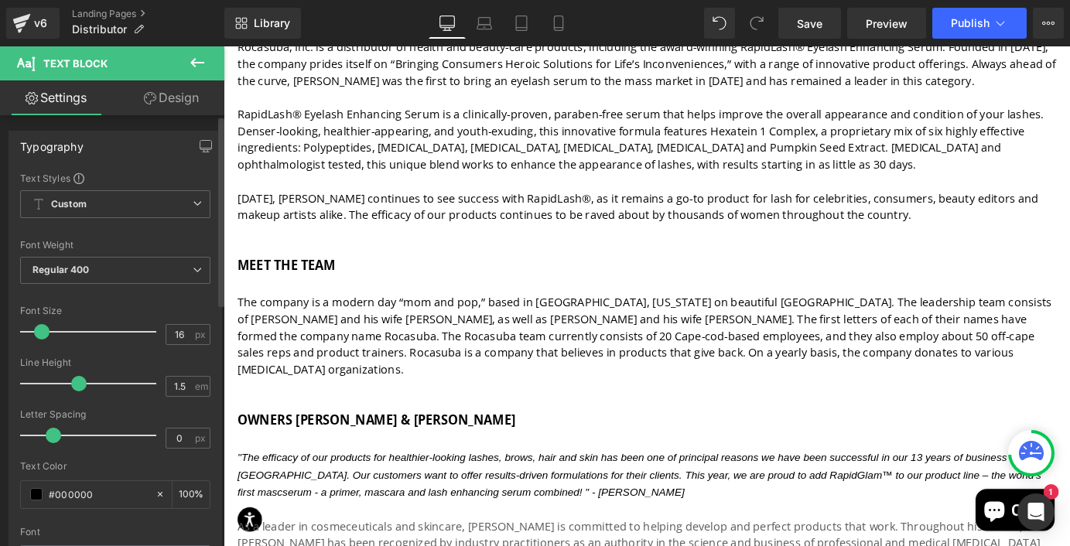
click at [432, 489] on body "All Products RapidLash RapidBrow RapidGlam RapidShield" at bounding box center [692, 545] width 936 height 1855
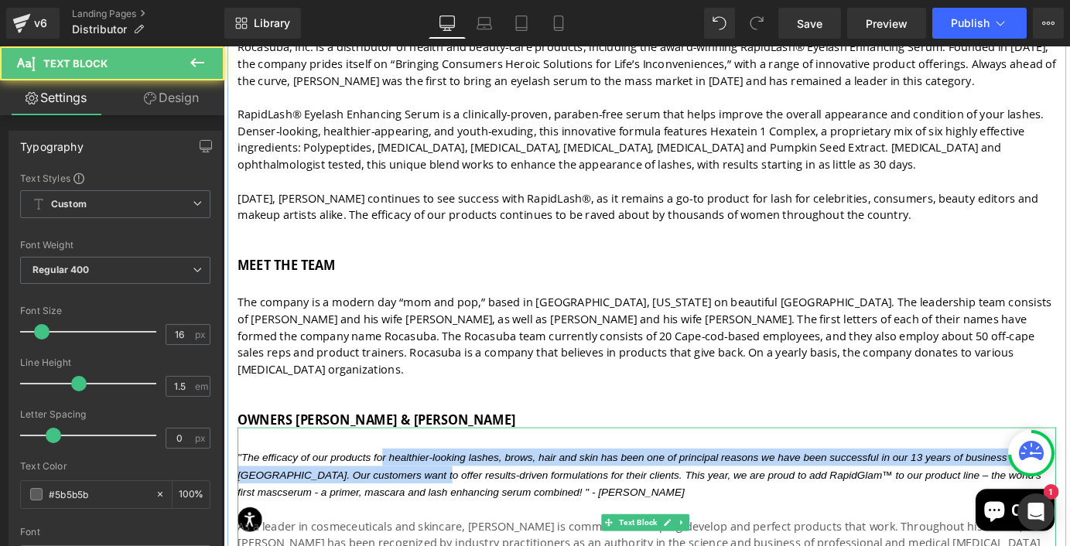
drag, startPoint x: 398, startPoint y: 482, endPoint x: 456, endPoint y: 493, distance: 59.8
click at [456, 494] on icon ""The efficacy of our products for healthier-looking lashes, brows, hair and ski…" at bounding box center [683, 520] width 889 height 52
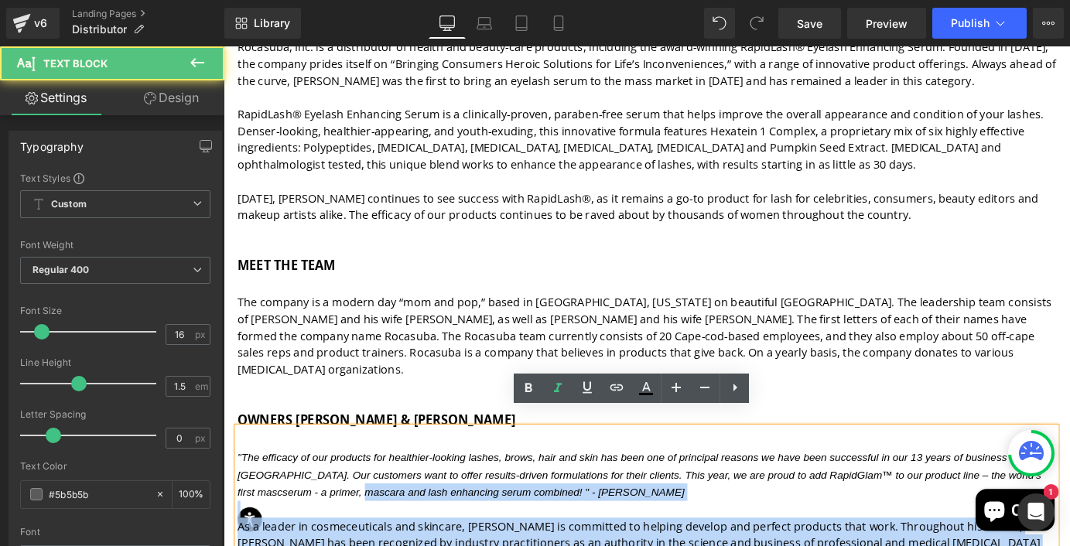
drag, startPoint x: 234, startPoint y: 480, endPoint x: 409, endPoint y: 514, distance: 178.8
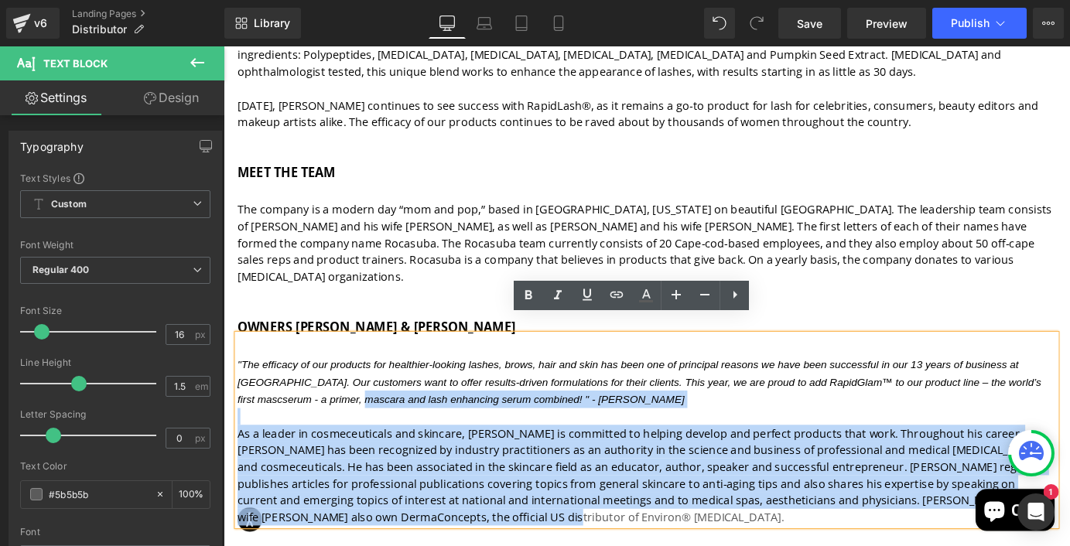
scroll to position [581, 0]
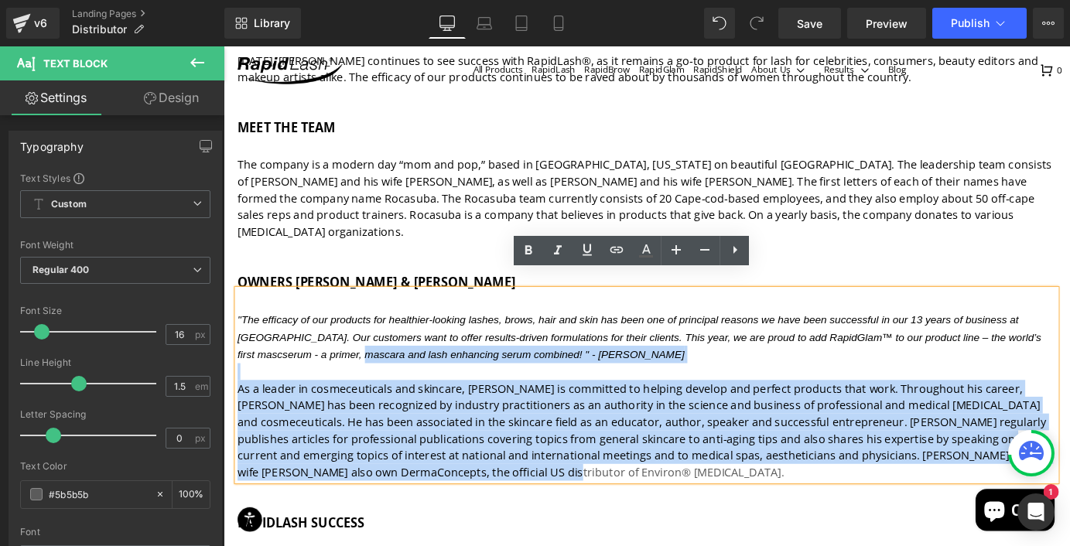
click at [451, 505] on p "As a leader in cosmeceuticals and skincare, [PERSON_NAME] is committed to helpi…" at bounding box center [691, 470] width 905 height 111
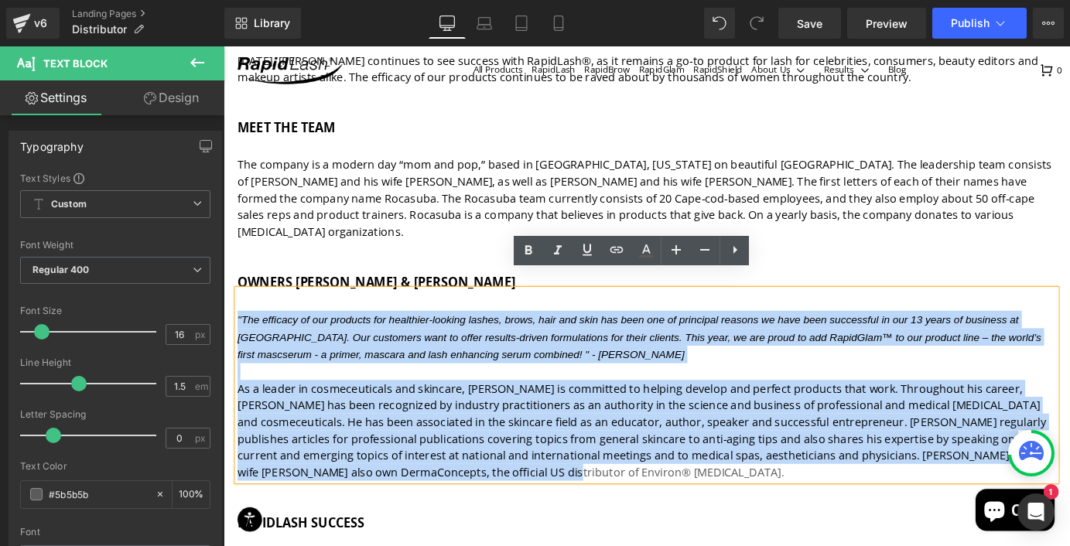
drag, startPoint x: 452, startPoint y: 497, endPoint x: 225, endPoint y: 313, distance: 292.1
click at [227, 313] on div "ROCASUBA, INC. COMPANY PROFILE Heading Rocasuba, Inc. is a distributor of healt…" at bounding box center [691, 262] width 928 height 833
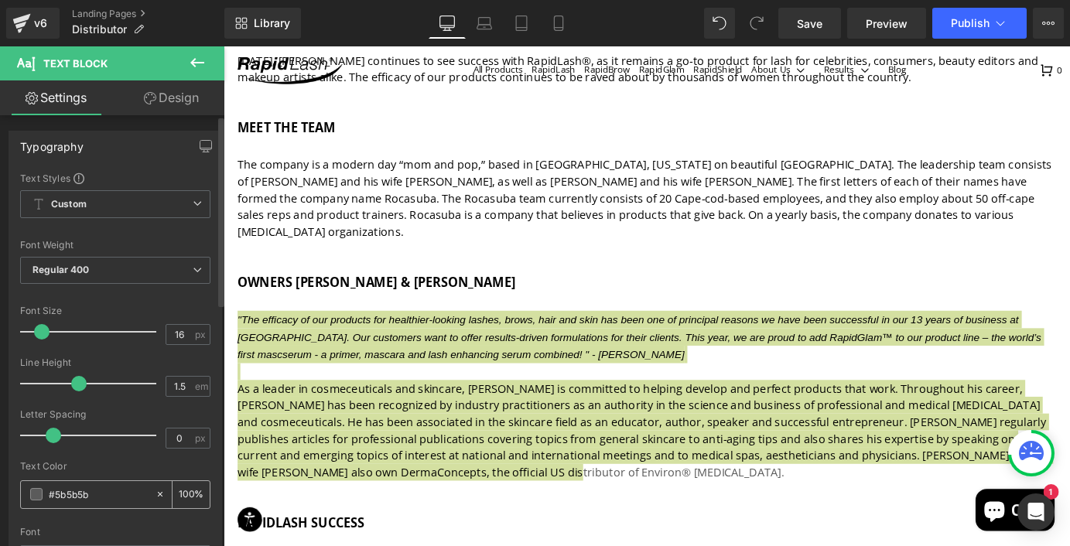
click at [29, 488] on div "#5b5b5b" at bounding box center [88, 494] width 134 height 27
click at [39, 496] on span at bounding box center [36, 494] width 12 height 12
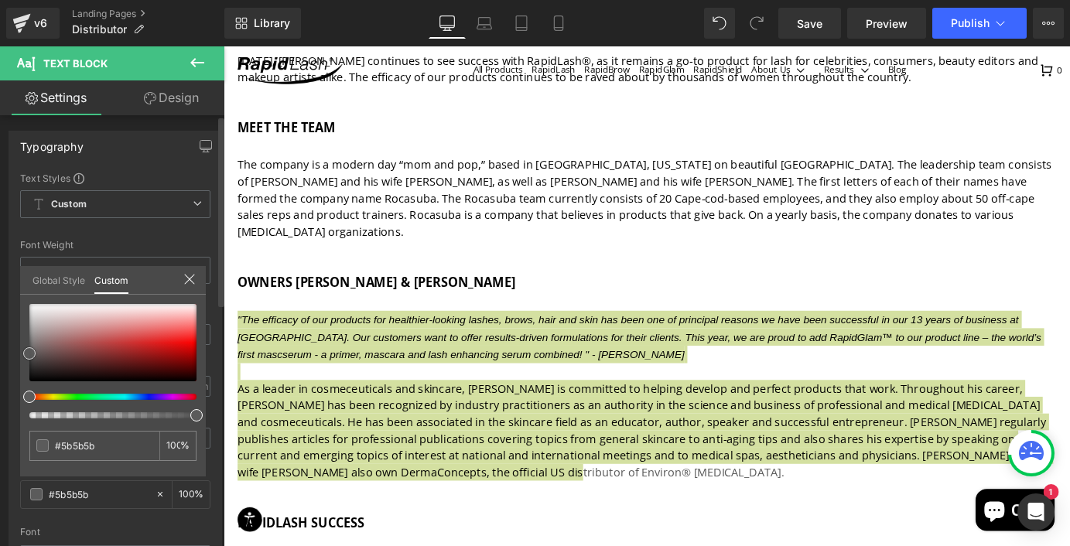
type input "#595959"
type input "#3a3a3a"
type input "#000000"
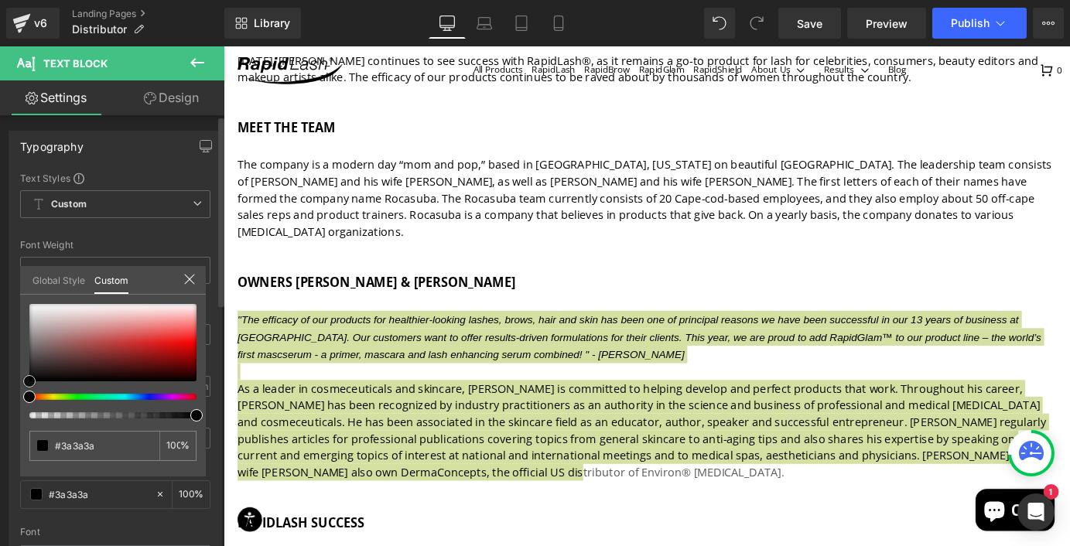
type input "#000000"
drag, startPoint x: 30, startPoint y: 349, endPoint x: 24, endPoint y: 401, distance: 52.2
click at [24, 401] on div "#000000 100 %" at bounding box center [113, 390] width 186 height 172
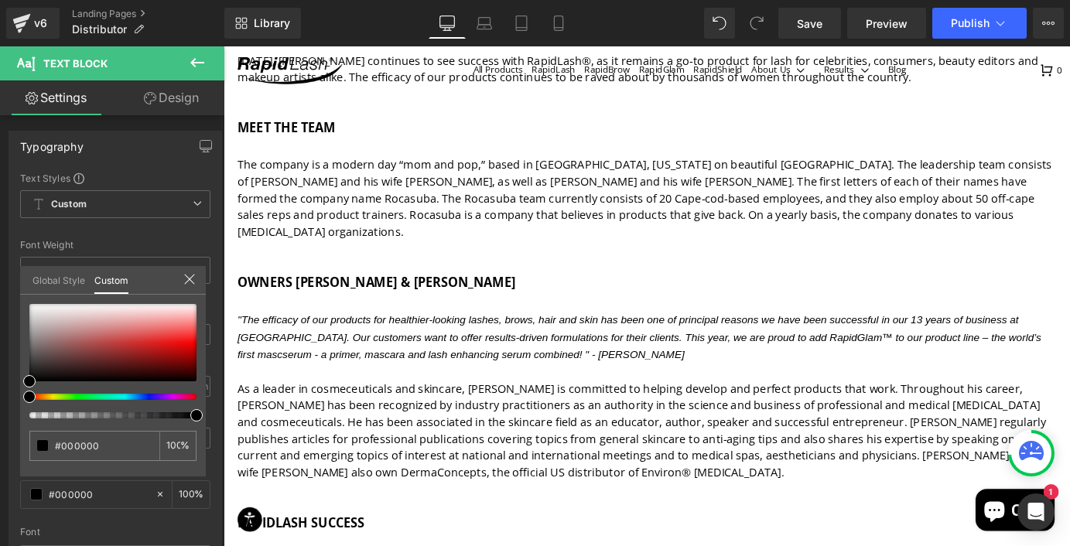
click at [522, 483] on body "All Products RapidLash RapidBrow RapidGlam RapidShield" at bounding box center [692, 393] width 936 height 1855
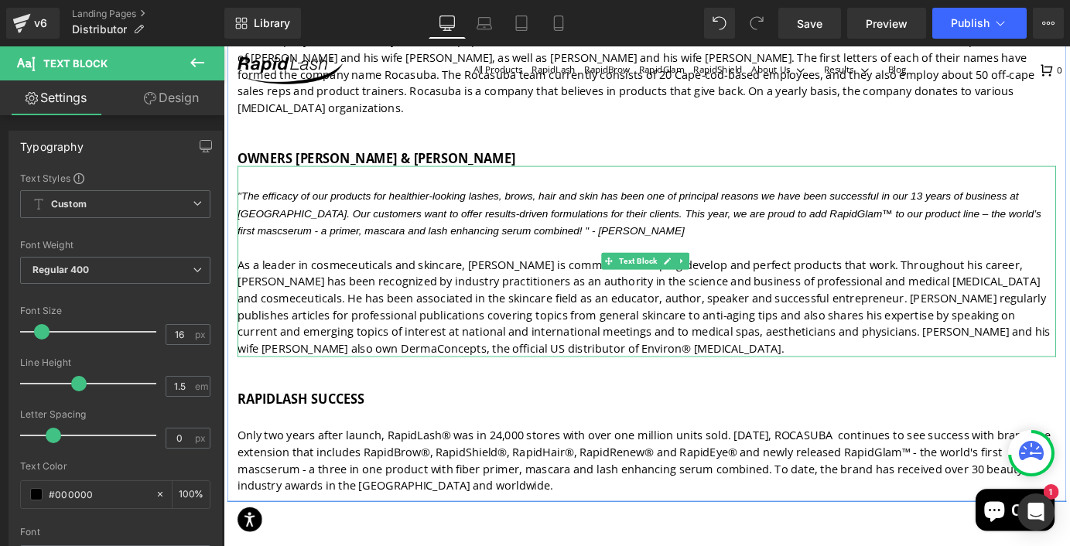
scroll to position [719, 0]
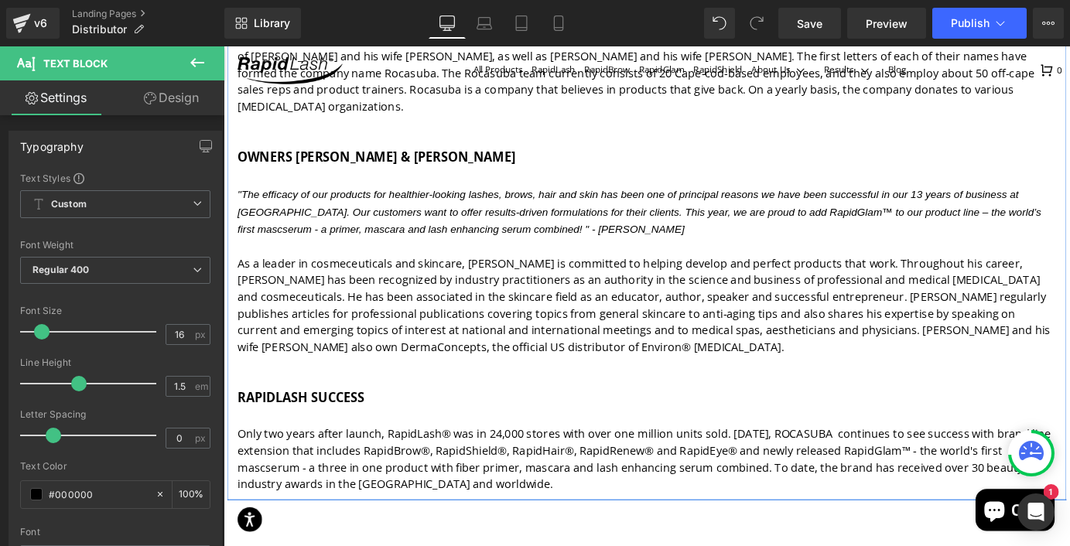
click at [515, 479] on p "Only two years after launch, RapidLash® was in 24,000 stores with over one mill…" at bounding box center [691, 503] width 905 height 75
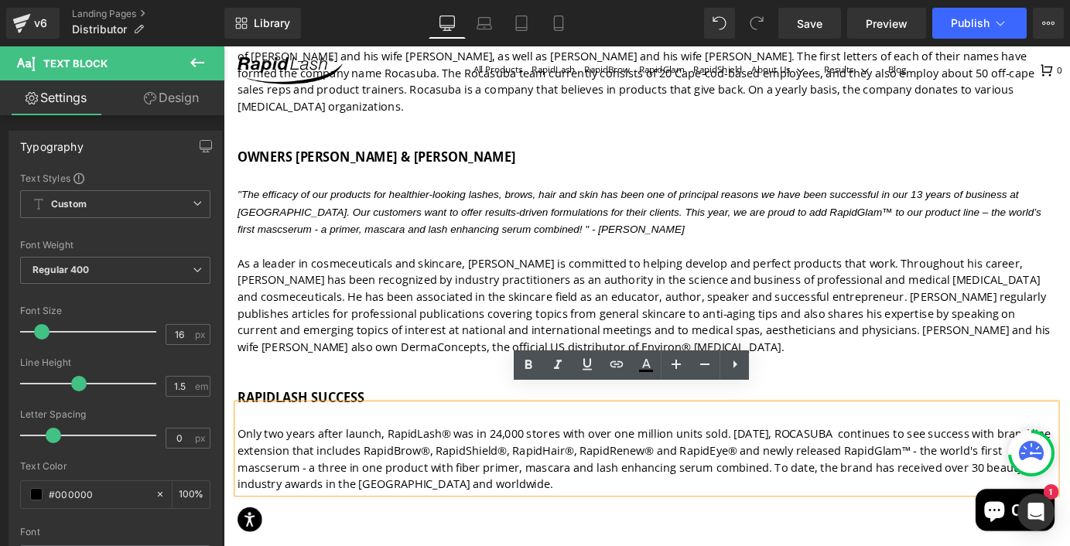
drag, startPoint x: 401, startPoint y: 474, endPoint x: 446, endPoint y: 482, distance: 45.5
click at [446, 483] on p "Only two years after launch, RapidLash® was in 24,000 stores with over one mill…" at bounding box center [691, 503] width 905 height 75
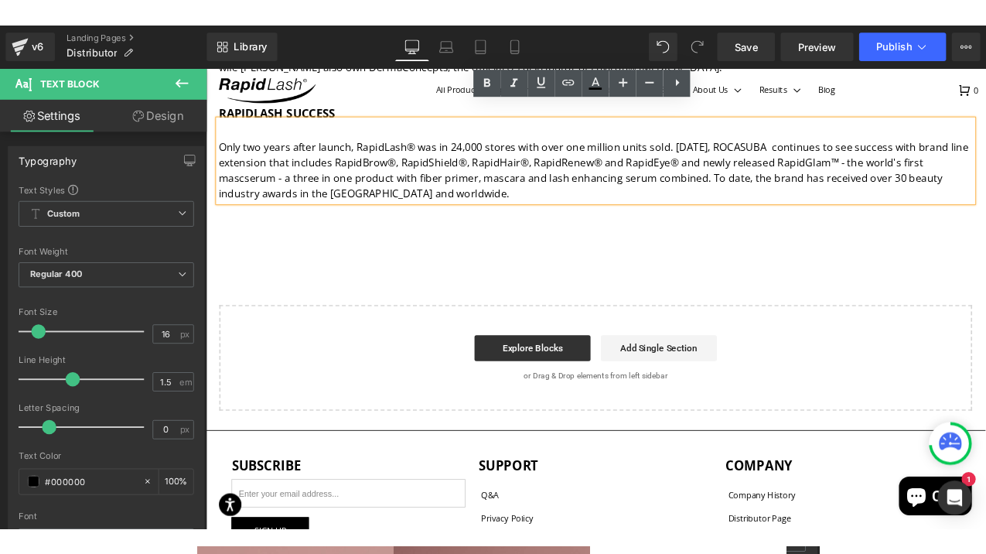
scroll to position [0, 0]
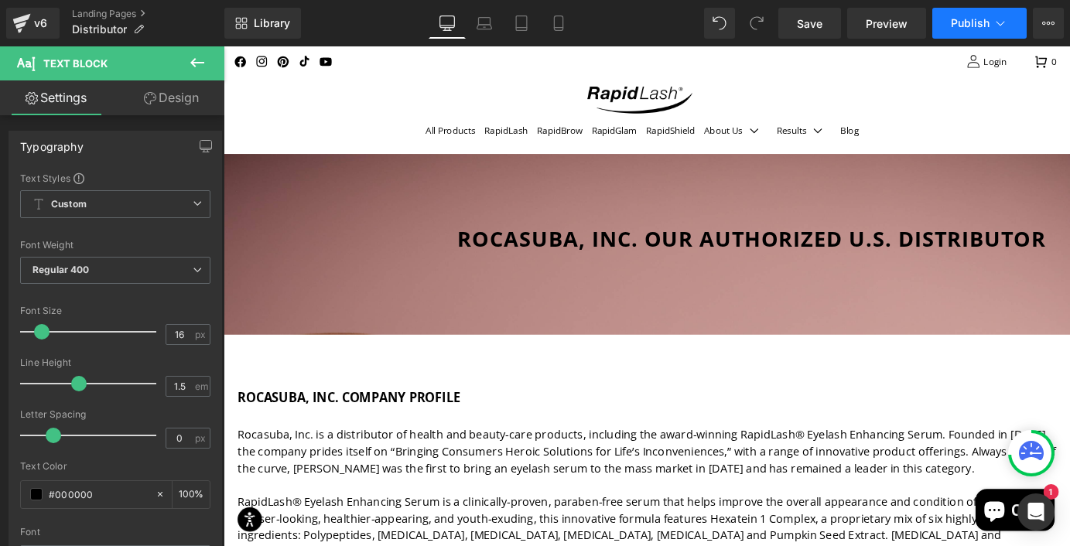
click at [956, 28] on span "Publish" at bounding box center [970, 23] width 39 height 12
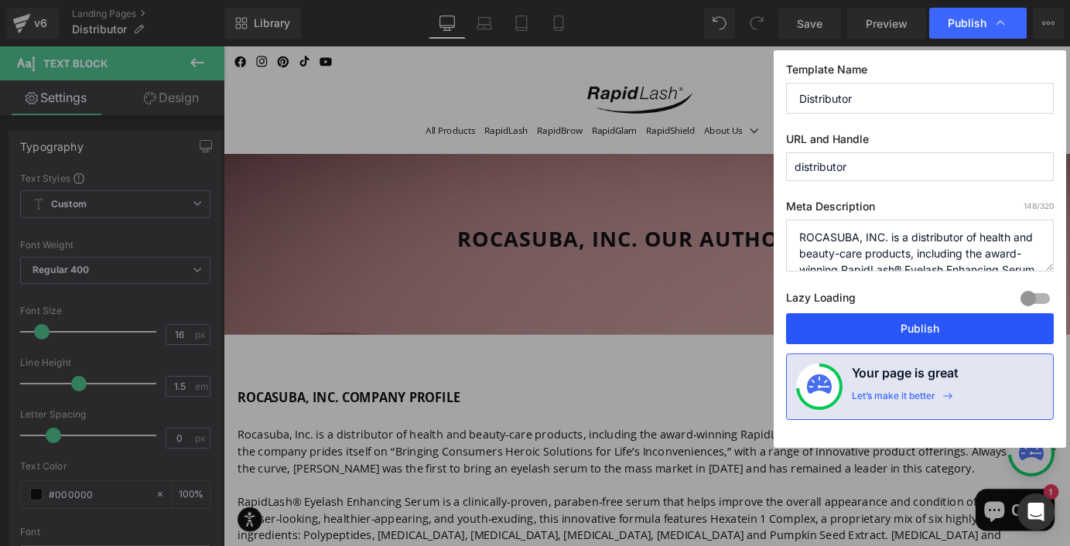
click at [907, 334] on button "Publish" at bounding box center [920, 328] width 268 height 31
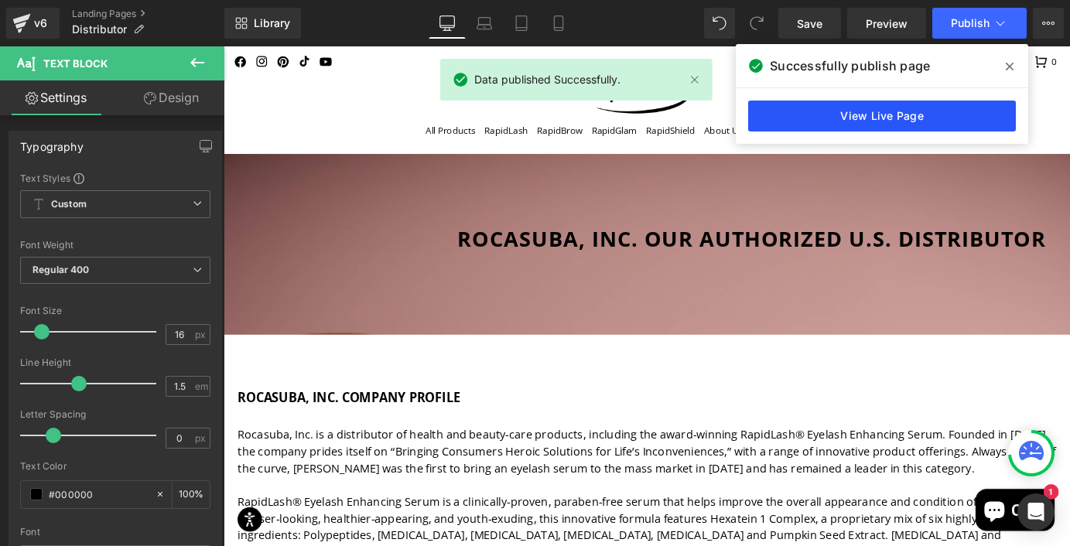
click at [866, 118] on link "View Live Page" at bounding box center [882, 116] width 268 height 31
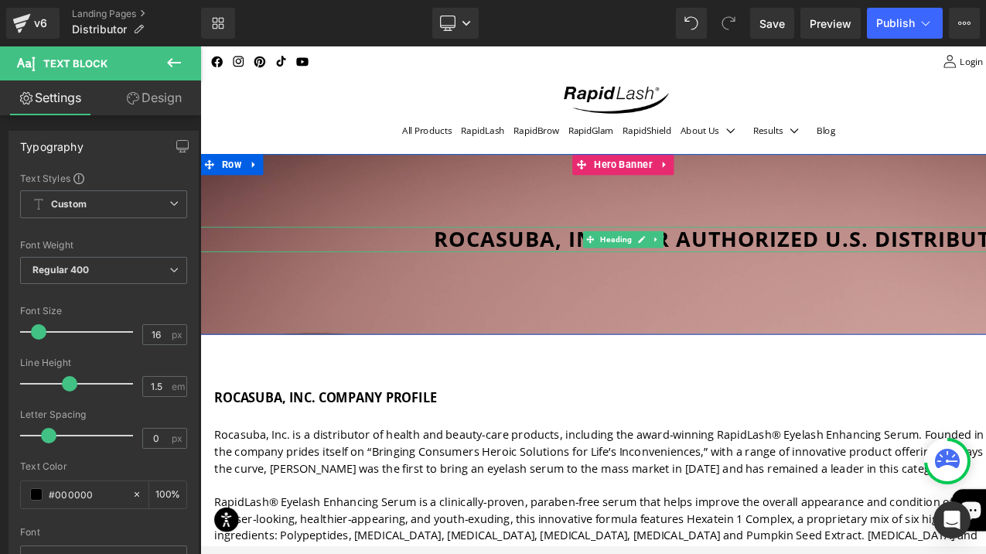
click at [391, 266] on div "Rocasuba, INC. Our Authorized U.S. Distributor" at bounding box center [668, 260] width 936 height 28
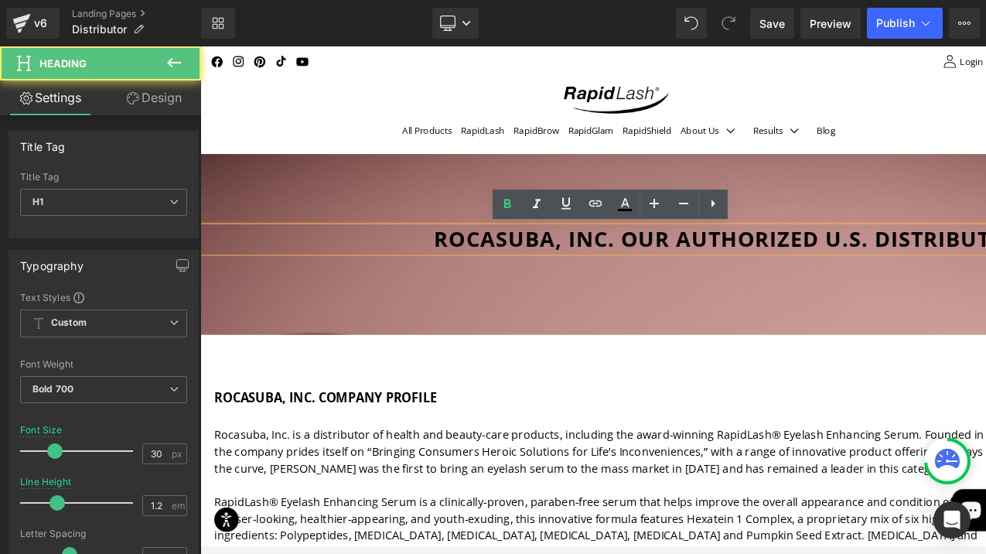
click at [350, 192] on div at bounding box center [668, 266] width 936 height 200
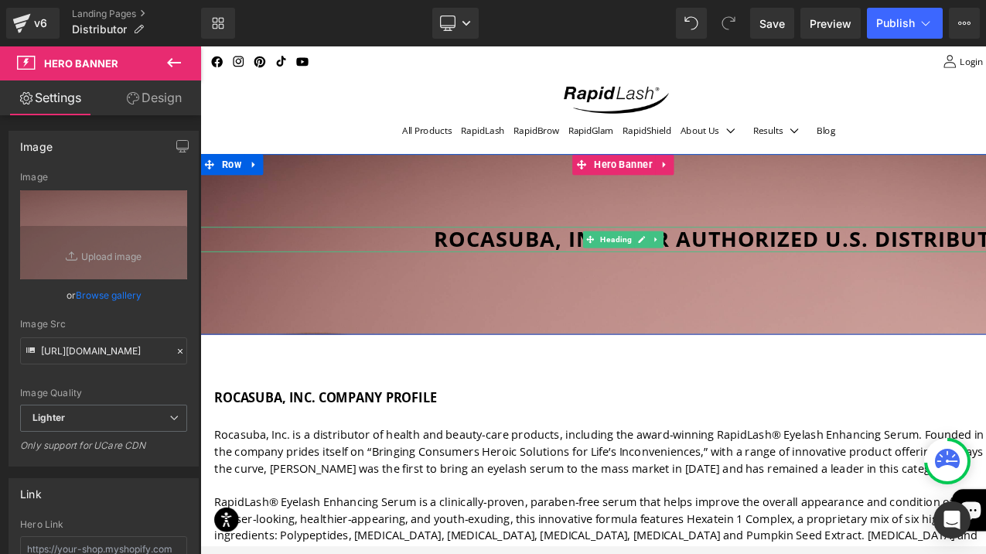
click at [533, 254] on h1 "Rocasuba, INC. Our Authorized U.S. Distributor" at bounding box center [784, 260] width 704 height 28
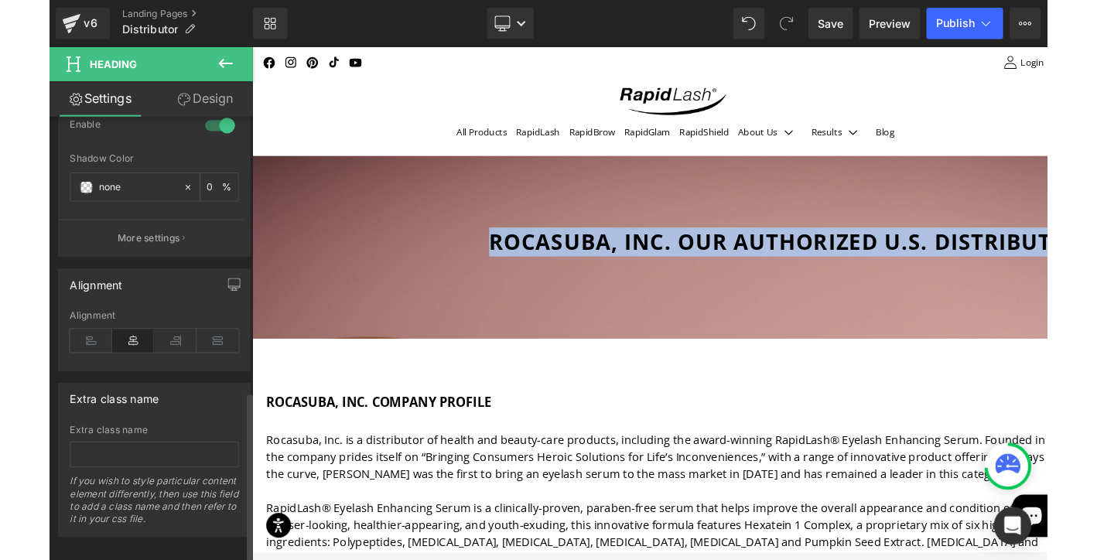
scroll to position [724, 0]
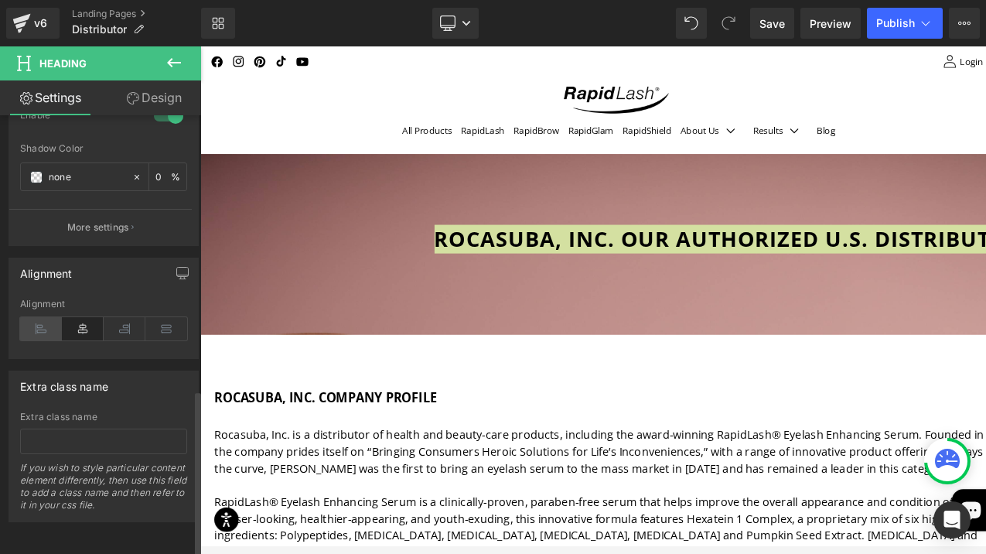
click at [39, 319] on icon at bounding box center [41, 328] width 42 height 23
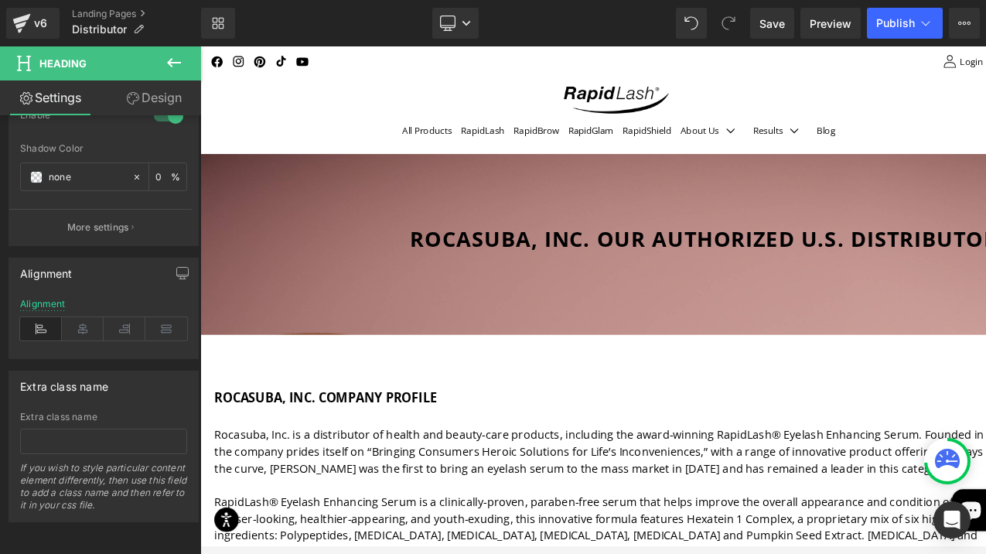
click at [153, 101] on link "Design" at bounding box center [154, 97] width 101 height 35
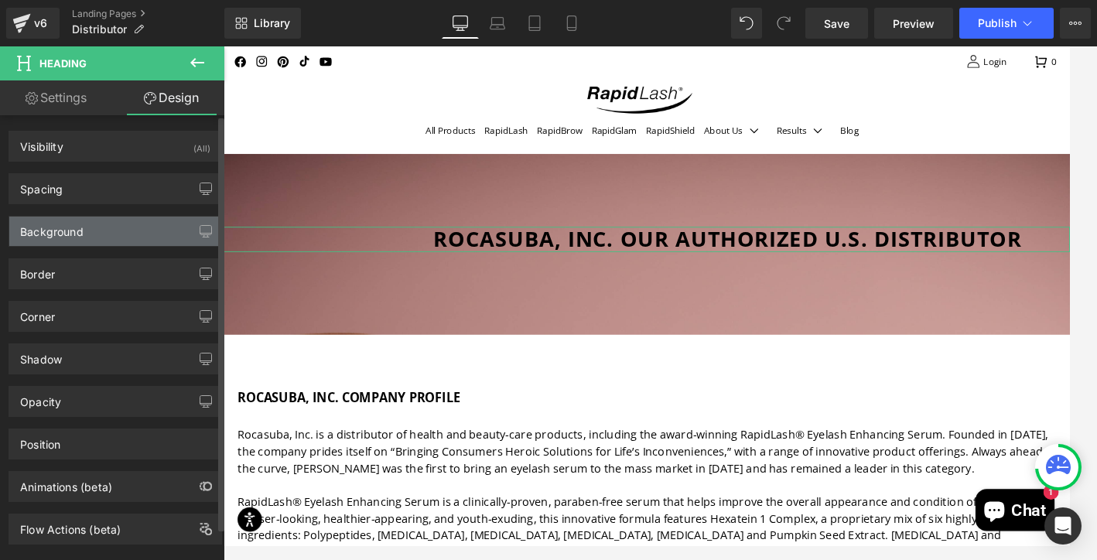
click at [62, 228] on div "Background" at bounding box center [51, 228] width 63 height 22
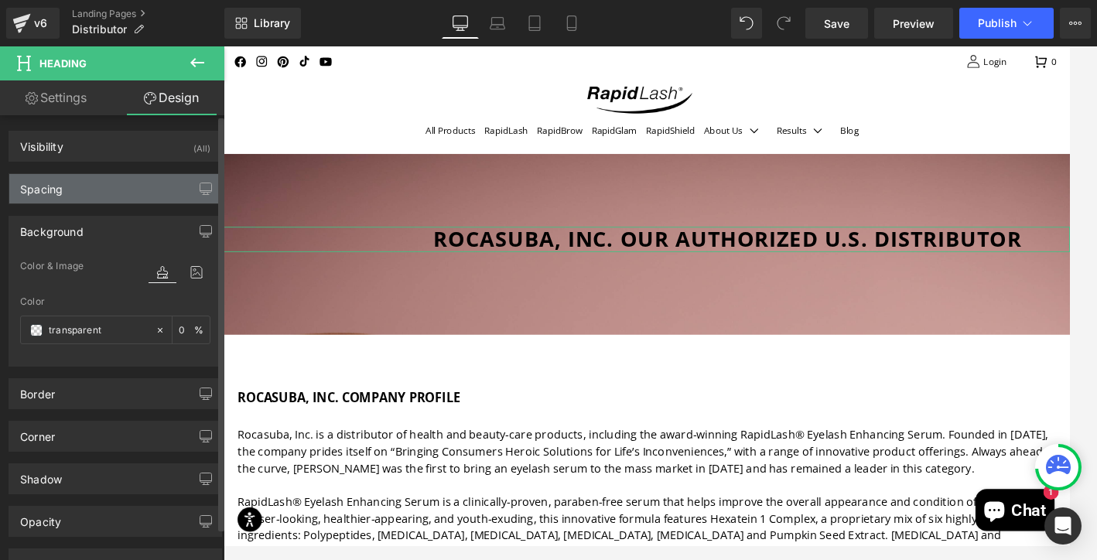
click at [48, 187] on div "Spacing" at bounding box center [41, 185] width 43 height 22
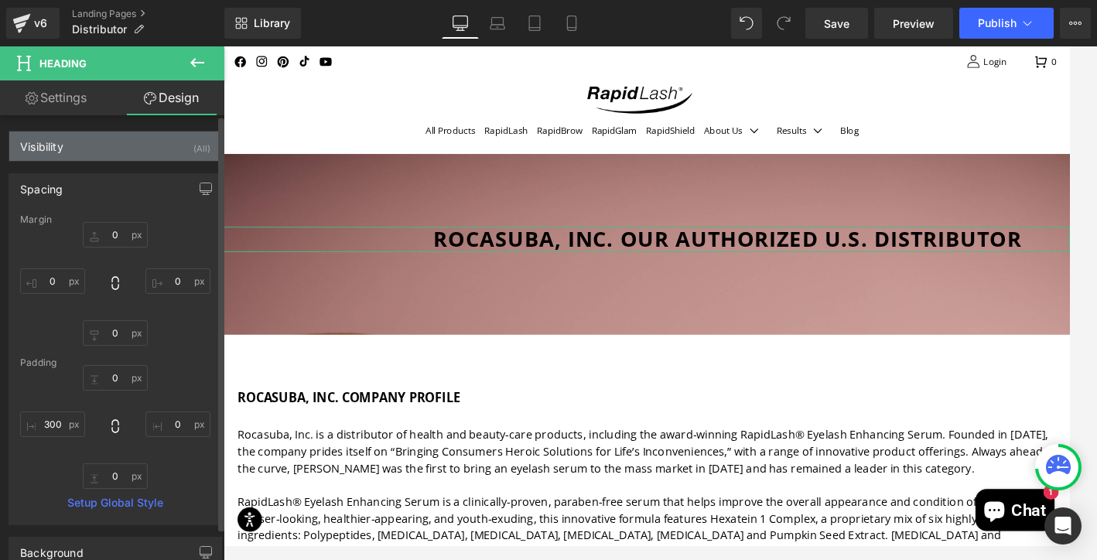
click at [36, 149] on div "Visibility" at bounding box center [41, 142] width 43 height 22
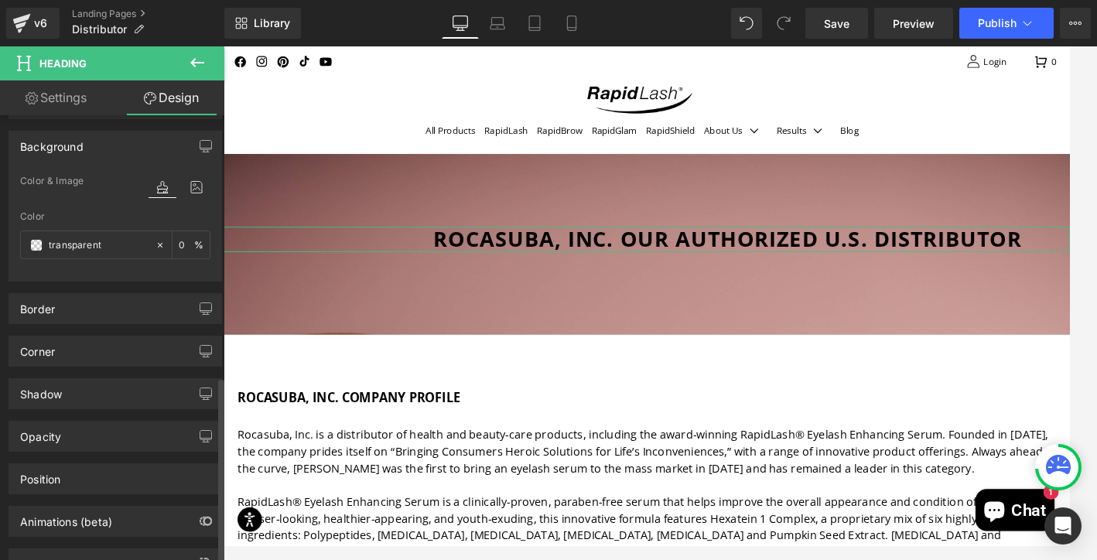
scroll to position [626, 0]
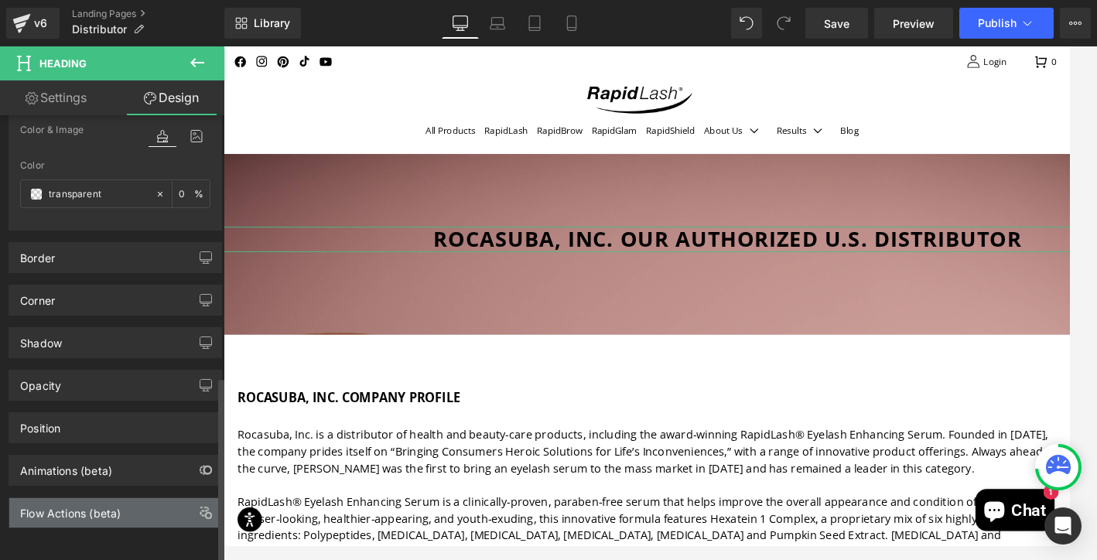
click at [60, 504] on div "Flow Actions (beta)" at bounding box center [70, 509] width 101 height 22
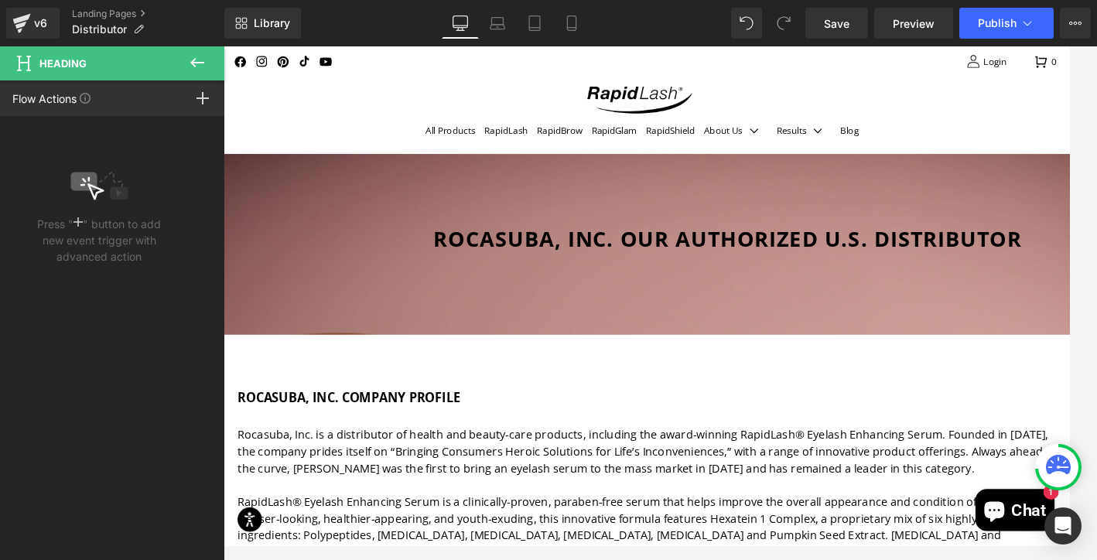
click at [140, 66] on span "Heading" at bounding box center [92, 63] width 155 height 34
click at [193, 61] on icon at bounding box center [197, 62] width 14 height 9
type input "0"
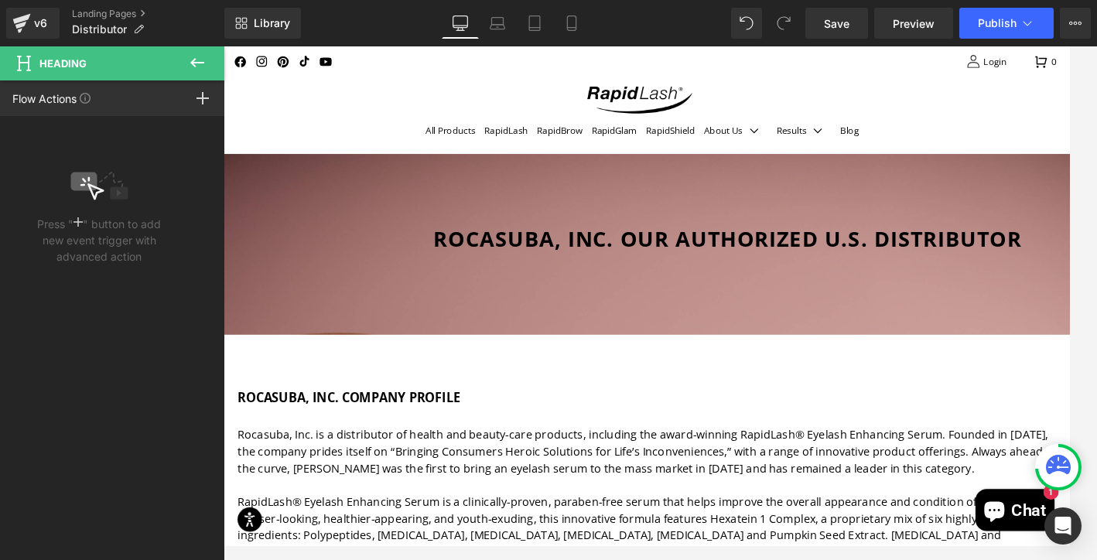
type input "0"
type input "300"
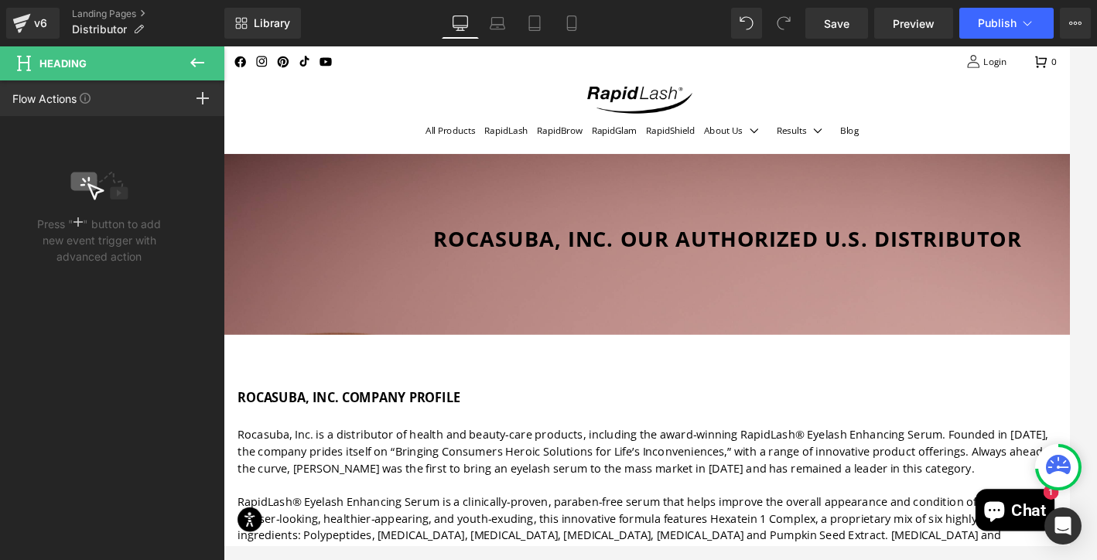
type input "0"
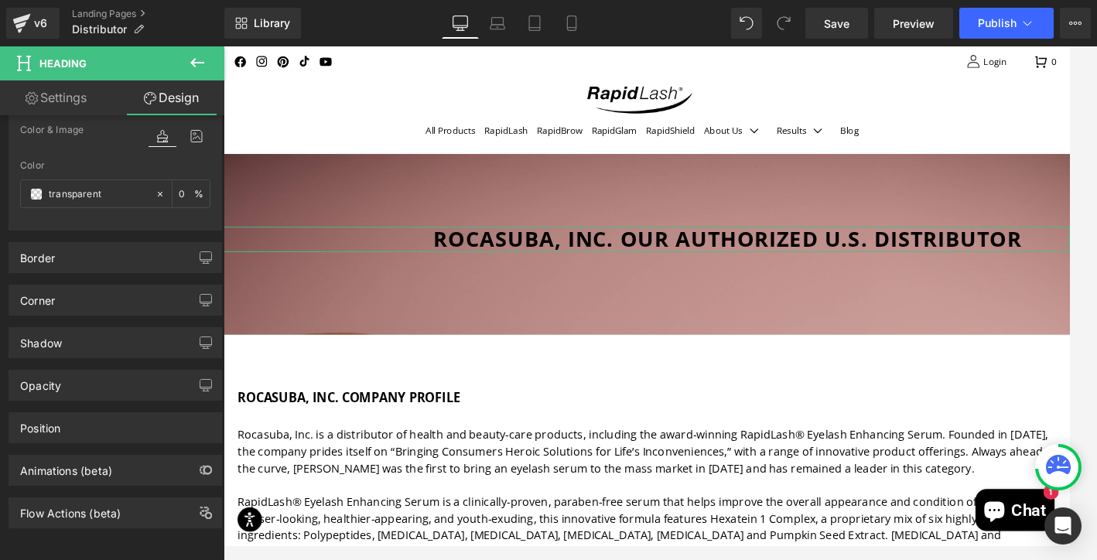
click at [47, 94] on link "Settings" at bounding box center [56, 97] width 112 height 35
type input "100"
type input "none"
type input "0"
type input "3"
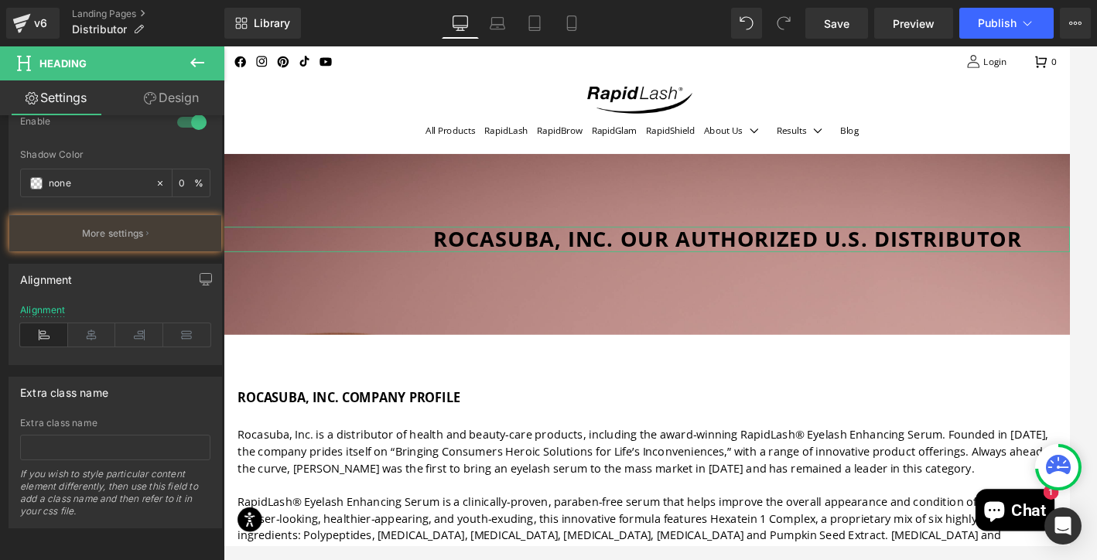
type input "45"
type input "3"
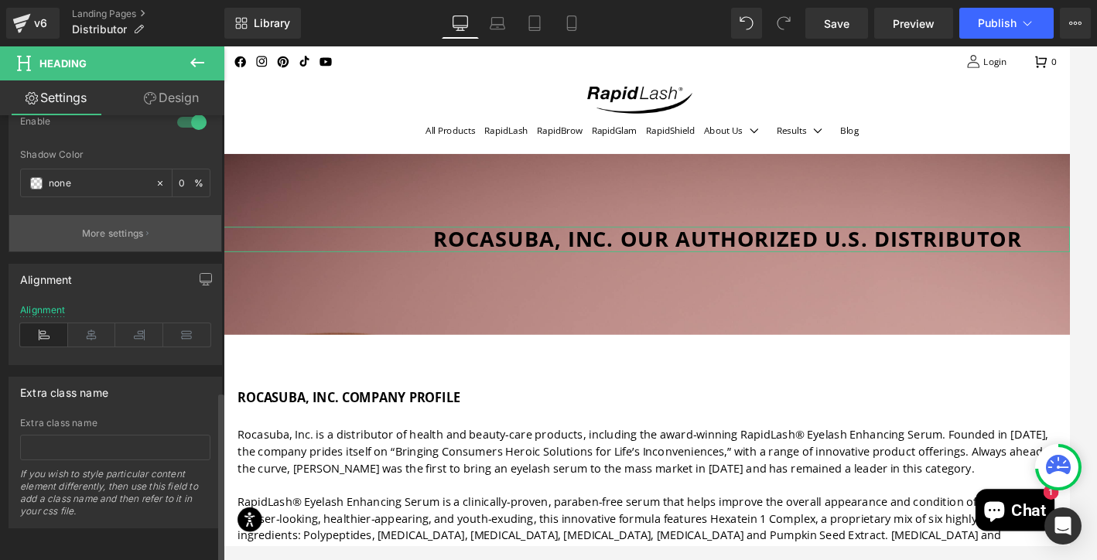
click at [117, 227] on p "More settings" at bounding box center [113, 234] width 62 height 14
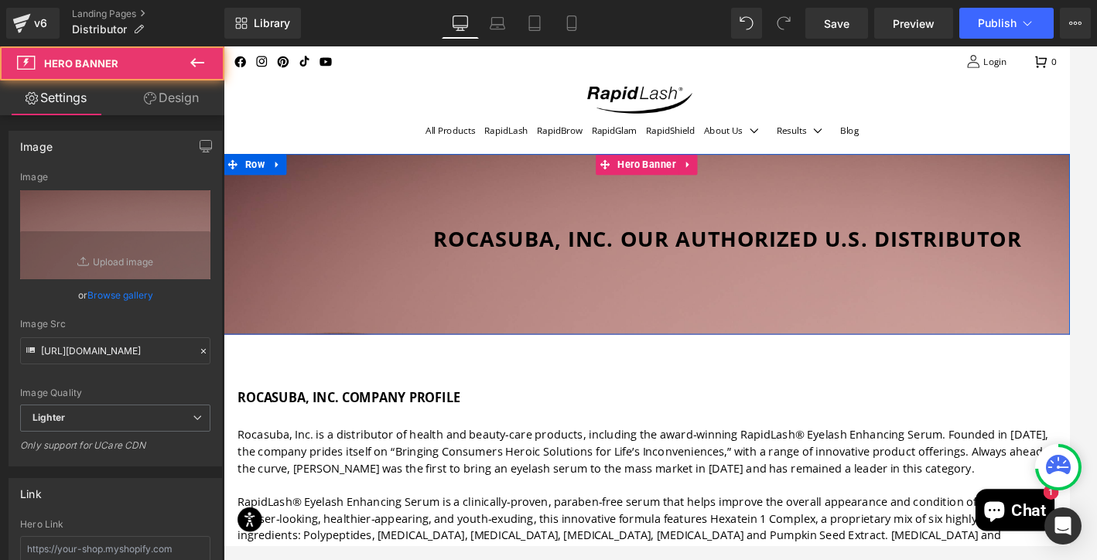
click at [335, 181] on div at bounding box center [692, 266] width 936 height 200
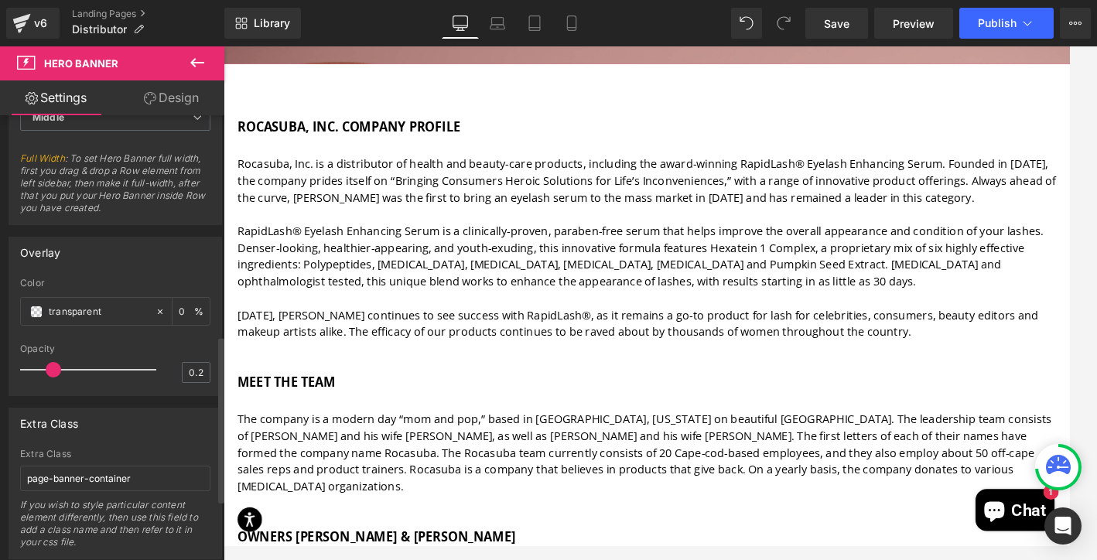
scroll to position [749, 0]
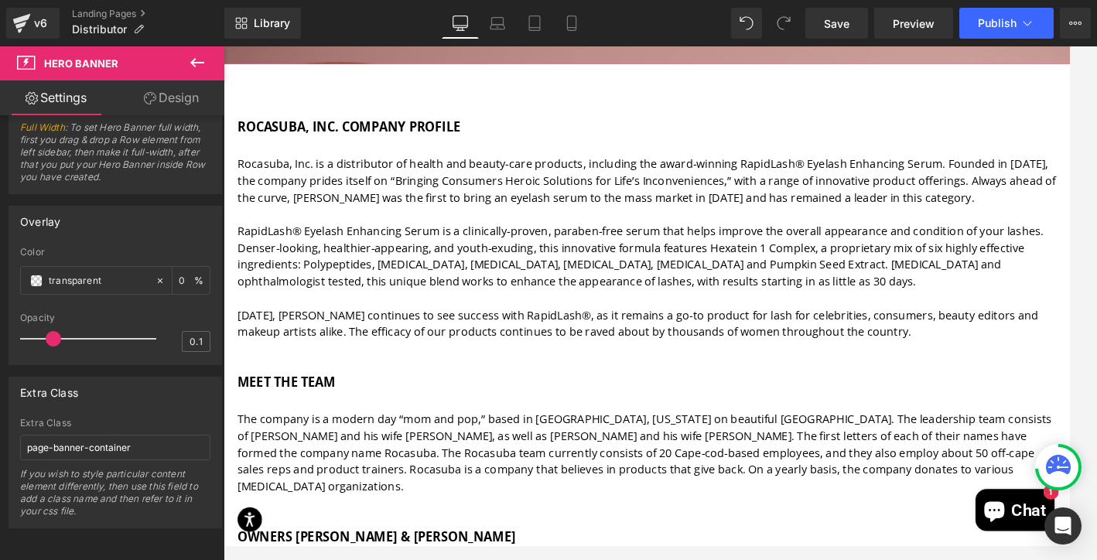
type input "0"
drag, startPoint x: 44, startPoint y: 328, endPoint x: -17, endPoint y: 328, distance: 61.1
click at [0, 328] on html "You are previewing how the will restyle your page. You can not edit Elements in…" at bounding box center [548, 280] width 1097 height 560
click at [992, 26] on span "Publish" at bounding box center [997, 23] width 39 height 12
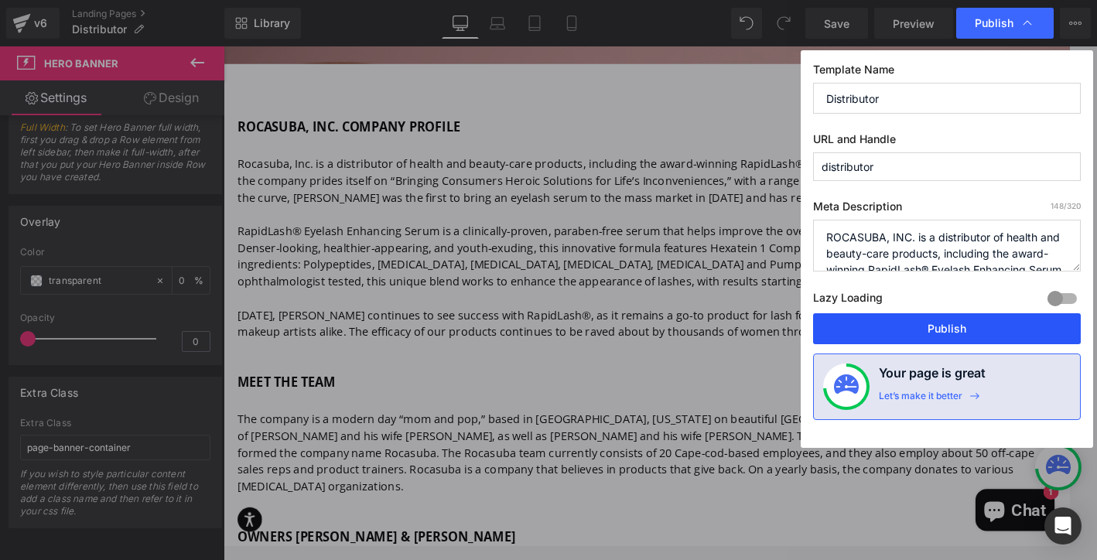
click at [945, 325] on button "Publish" at bounding box center [947, 328] width 268 height 31
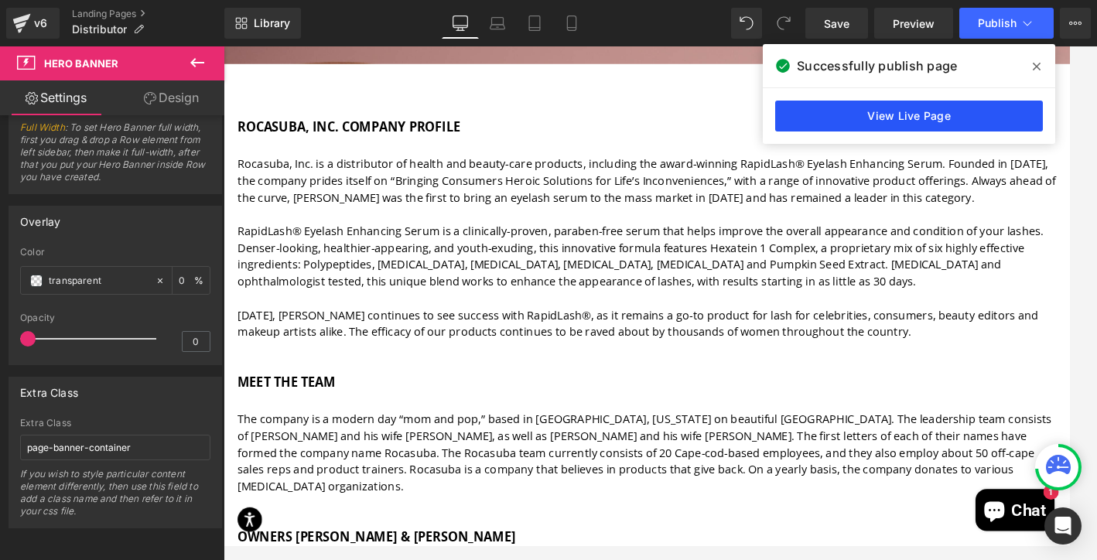
click at [882, 121] on link "View Live Page" at bounding box center [909, 116] width 268 height 31
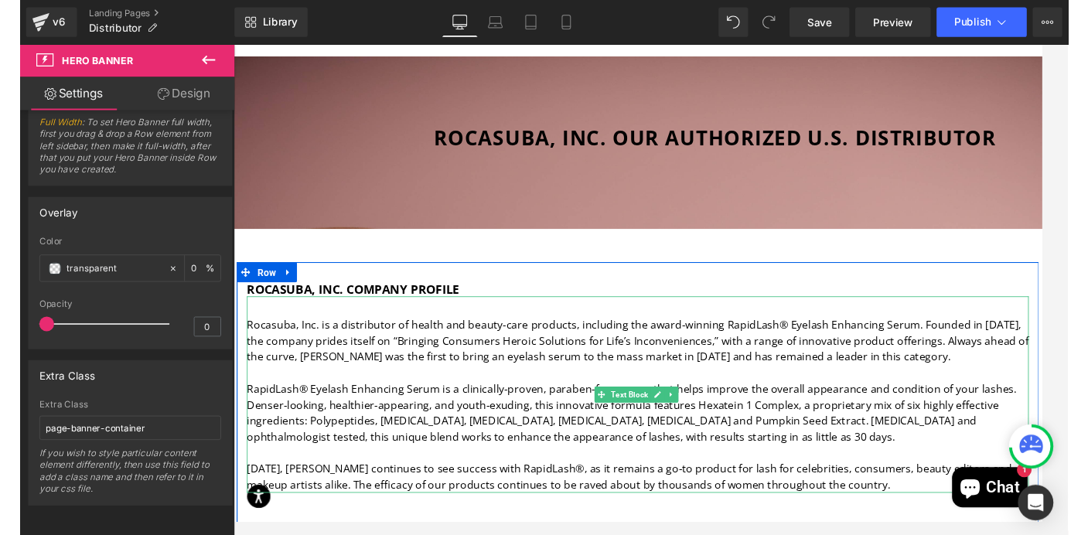
scroll to position [0, 0]
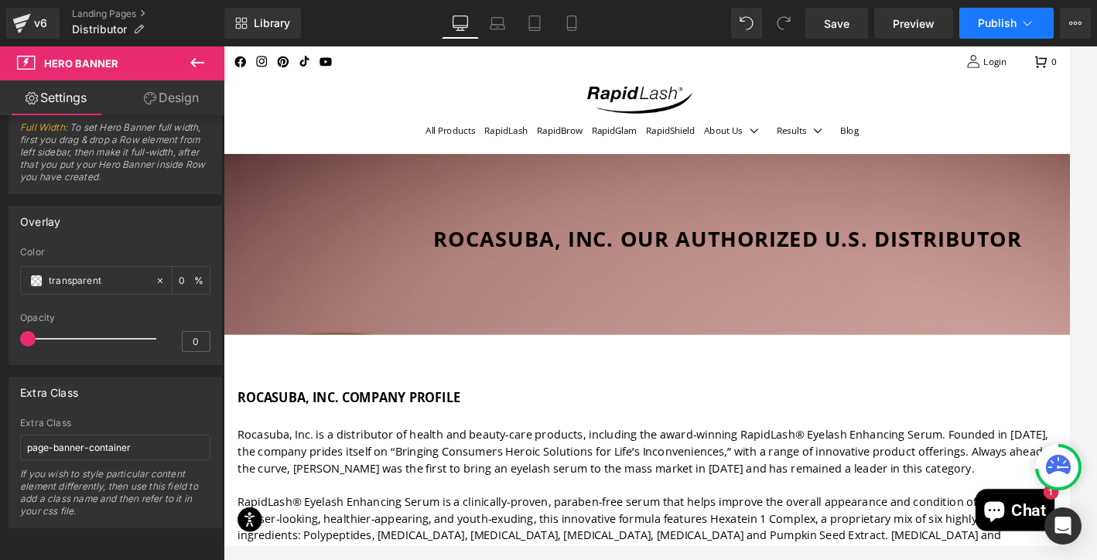
click at [993, 22] on span "Publish" at bounding box center [997, 23] width 39 height 12
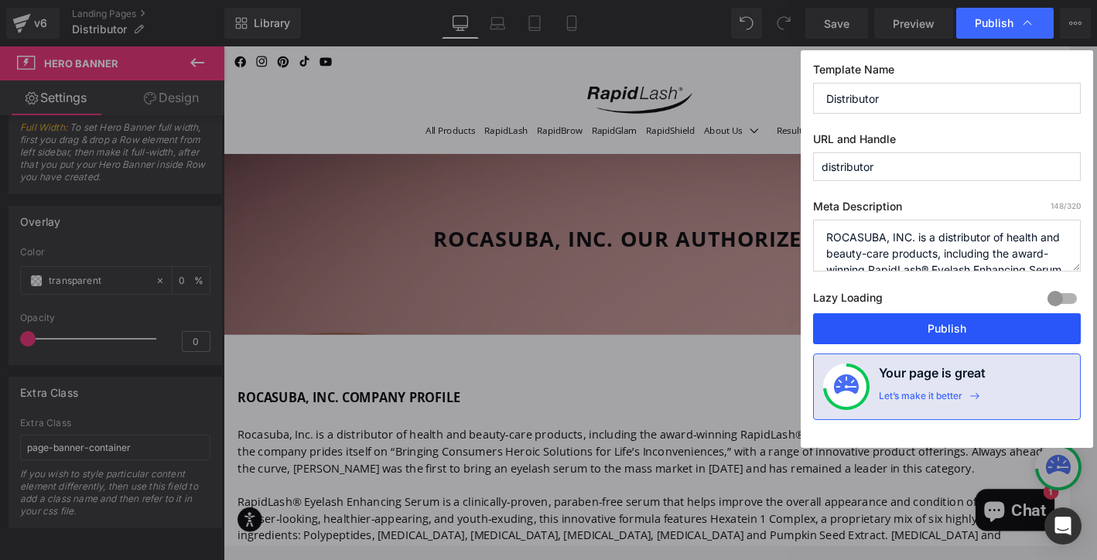
click at [948, 323] on button "Publish" at bounding box center [947, 328] width 268 height 31
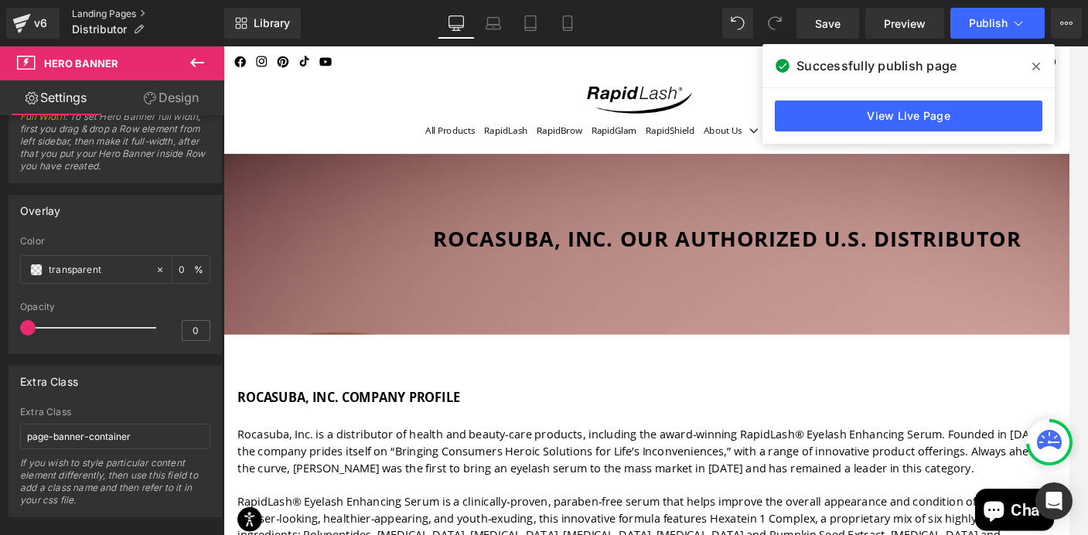
click at [142, 12] on link "Landing Pages" at bounding box center [148, 14] width 152 height 12
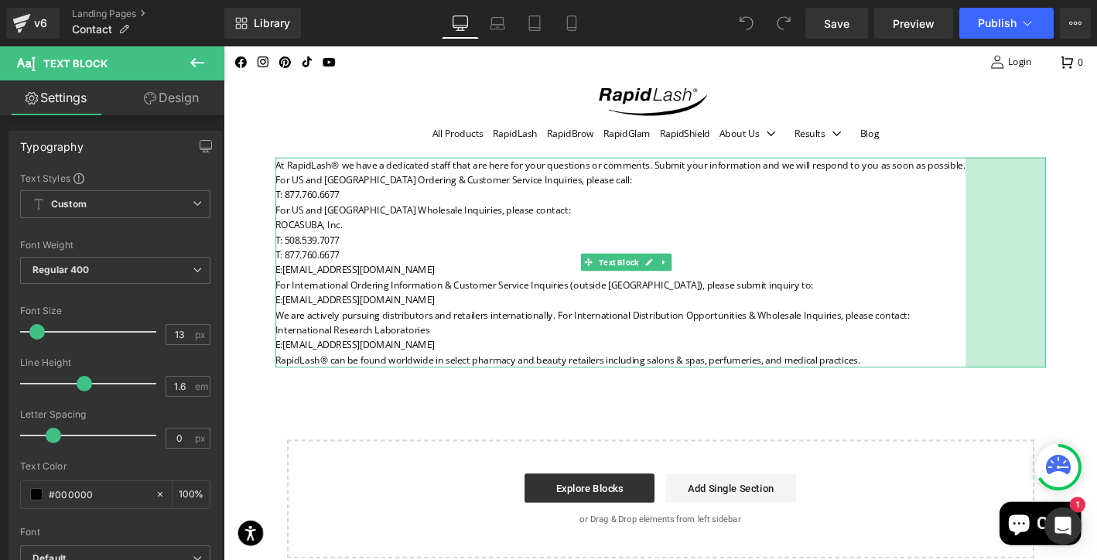
drag, startPoint x: 1059, startPoint y: 264, endPoint x: 973, endPoint y: 270, distance: 86.1
click at [973, 270] on div "At RapidLash® we have a dedicated staff that are here for your questions or com…" at bounding box center [691, 278] width 825 height 225
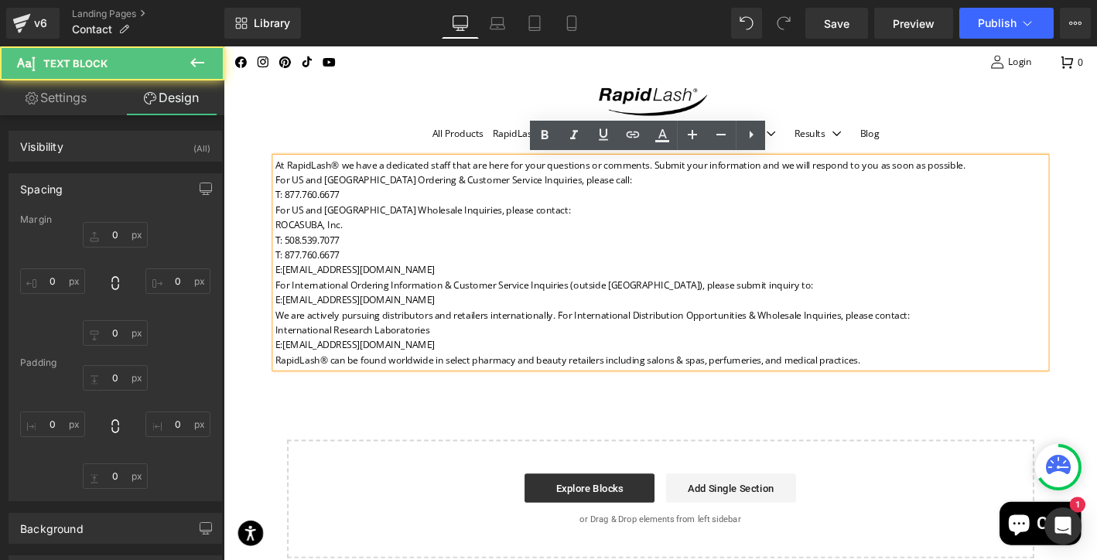
type input "0"
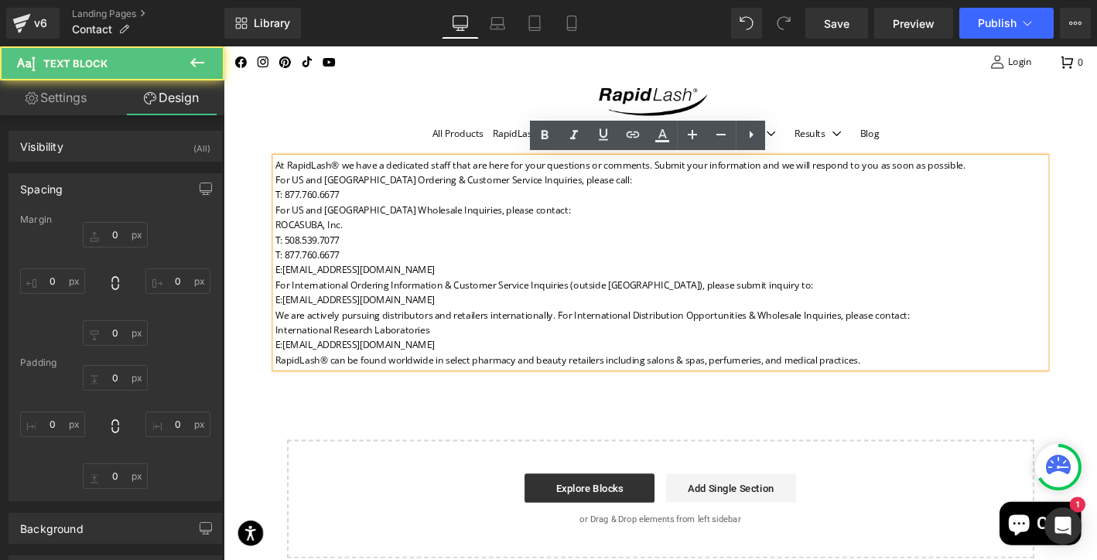
type input "111"
type input "0"
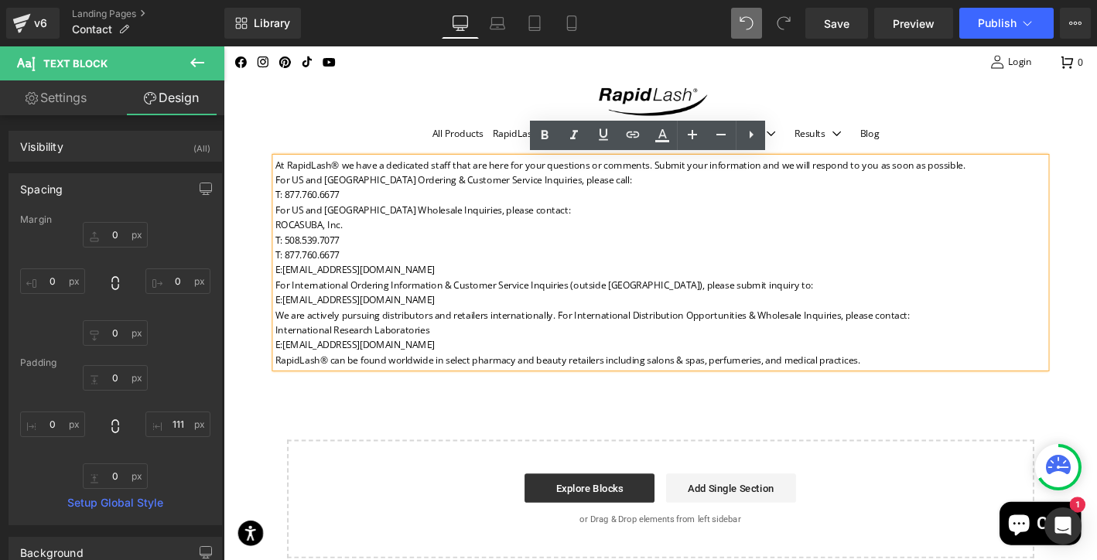
type input "0"
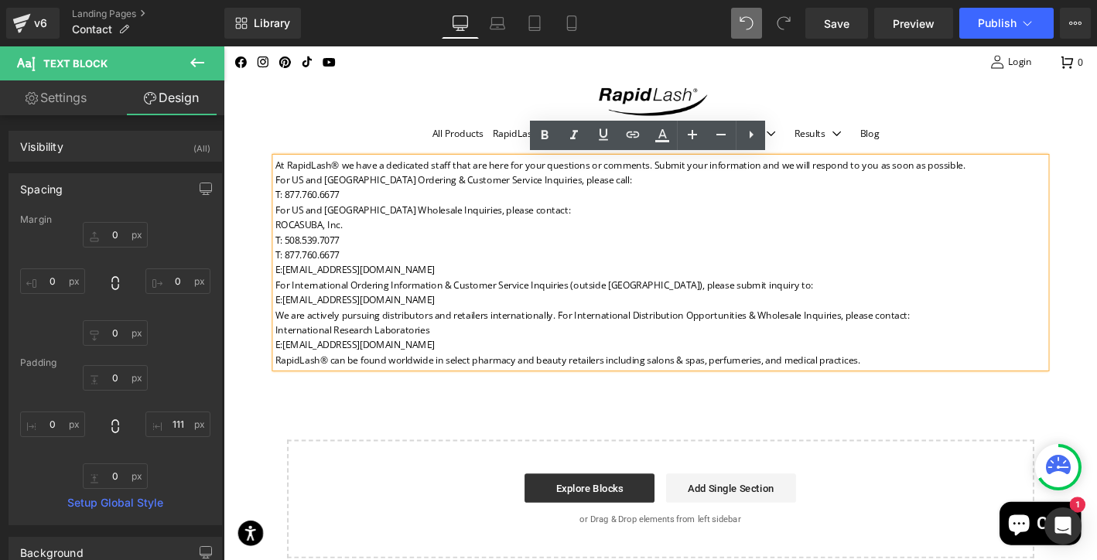
type input "111"
type input "0"
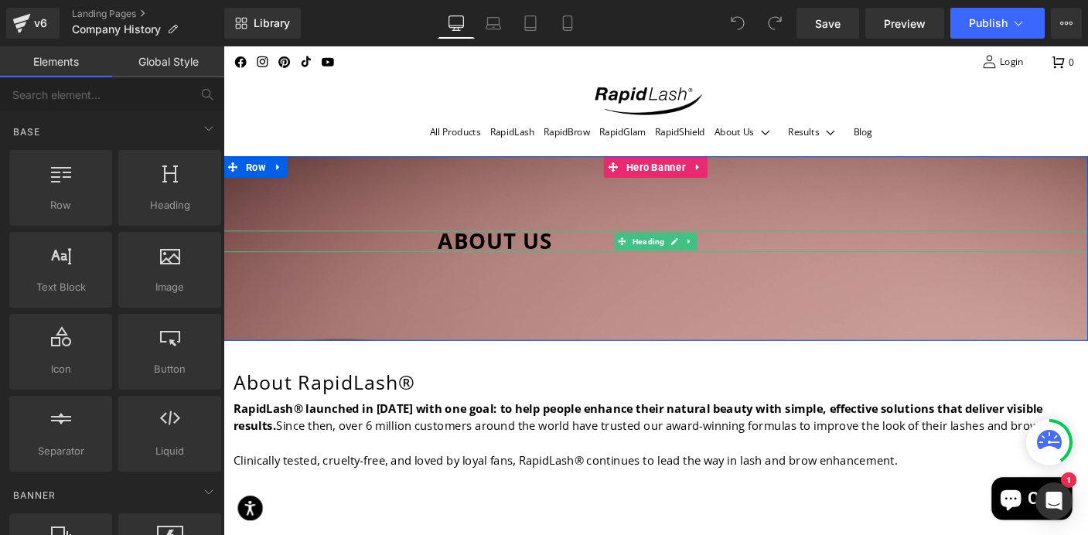
click at [580, 255] on span "ABOUT US" at bounding box center [518, 257] width 125 height 32
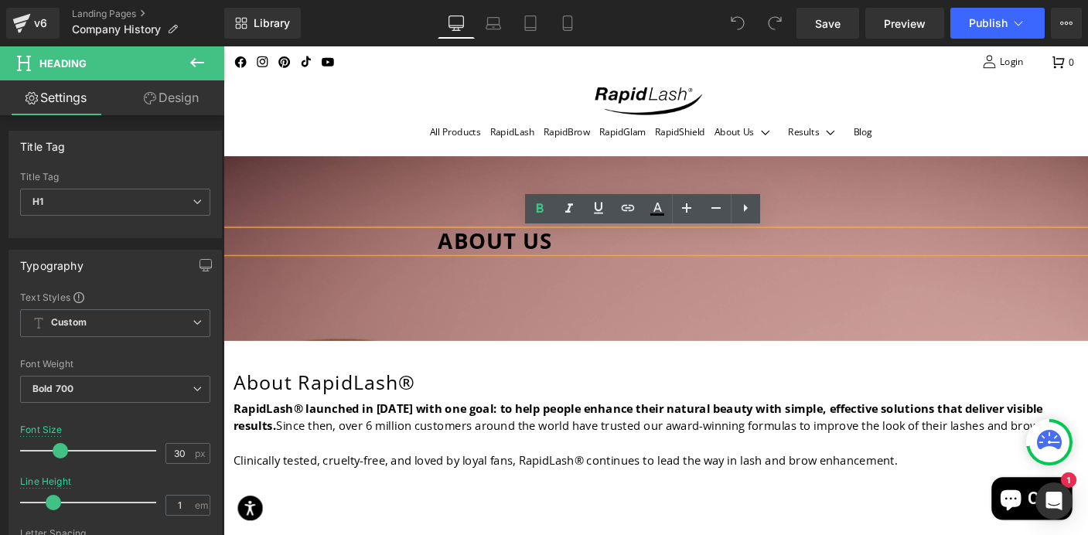
drag, startPoint x: 592, startPoint y: 258, endPoint x: 715, endPoint y: 258, distance: 123.0
click at [580, 258] on span "ABOUT US" at bounding box center [518, 257] width 125 height 32
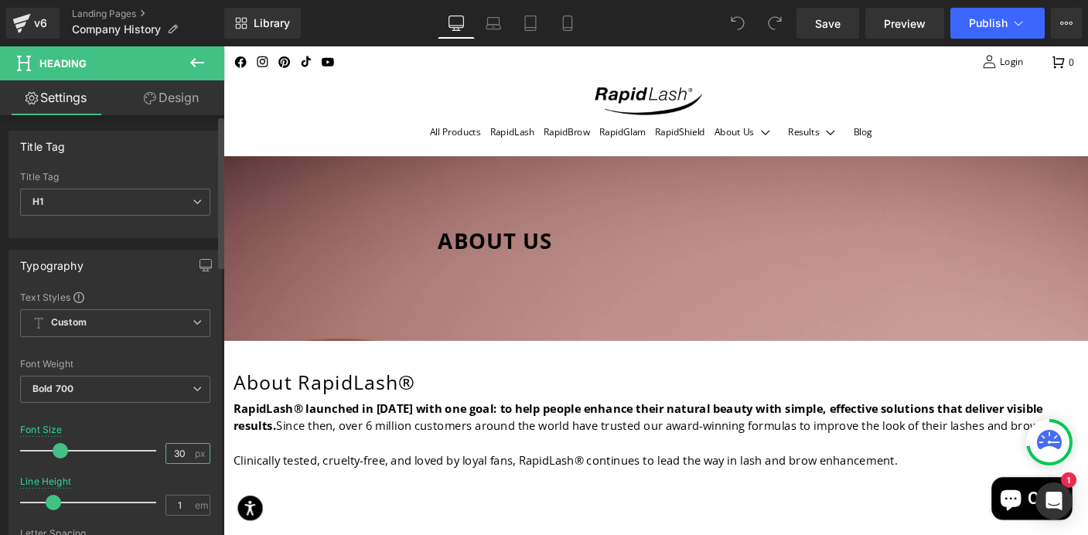
drag, startPoint x: 181, startPoint y: 451, endPoint x: 159, endPoint y: 451, distance: 21.7
click at [166, 451] on div "30 px" at bounding box center [188, 453] width 45 height 21
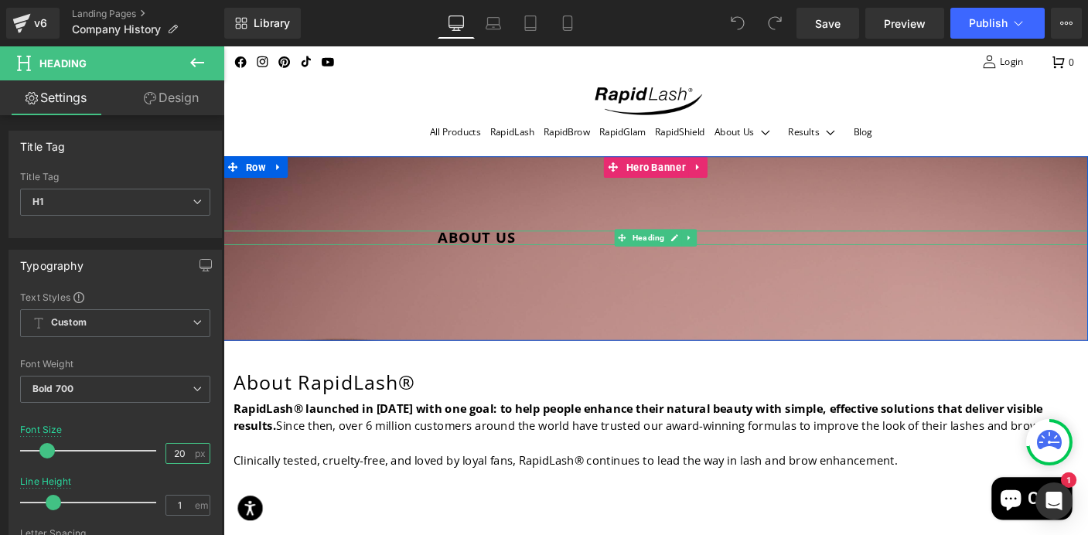
type input "20"
drag, startPoint x: 548, startPoint y: 252, endPoint x: 631, endPoint y: 255, distance: 82.8
click at [540, 255] on span "ABOUT US" at bounding box center [498, 253] width 84 height 21
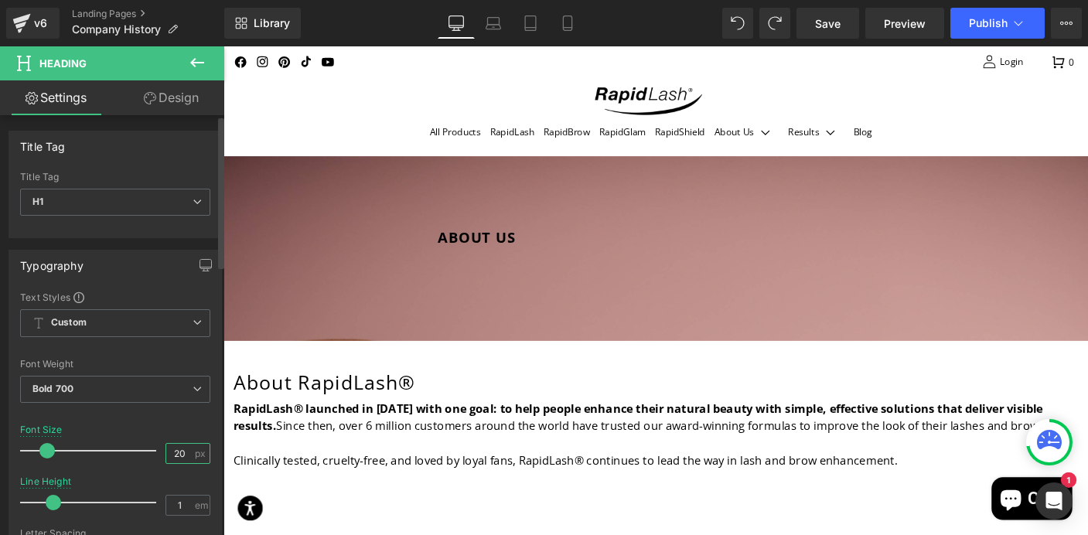
drag, startPoint x: 181, startPoint y: 452, endPoint x: 156, endPoint y: 449, distance: 25.1
click at [156, 449] on div "Font Size 20 px" at bounding box center [115, 451] width 190 height 52
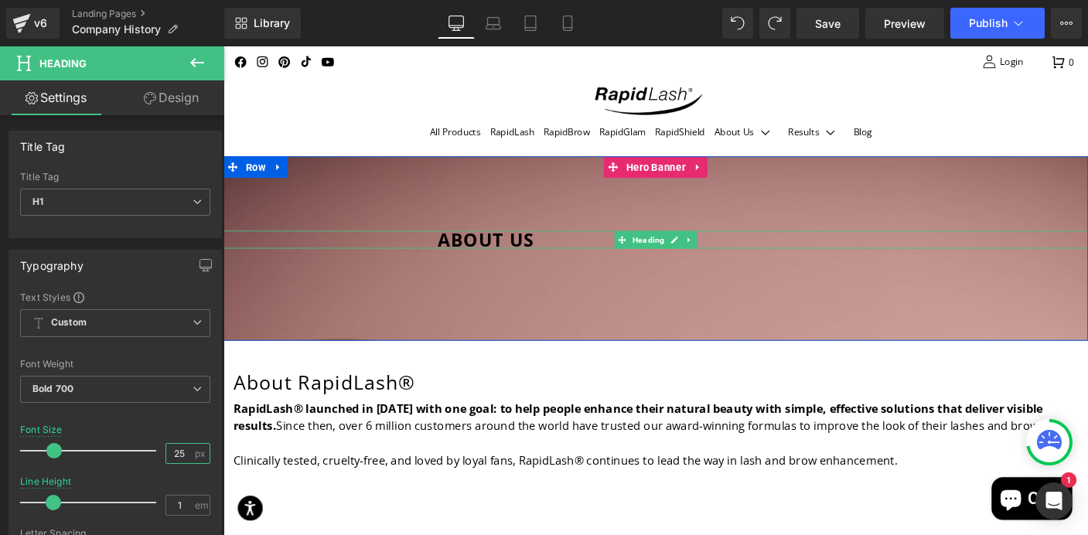
type input "25"
drag, startPoint x: 572, startPoint y: 257, endPoint x: 279, endPoint y: 250, distance: 293.2
click at [279, 250] on div "ABOUT US" at bounding box center [692, 255] width 936 height 19
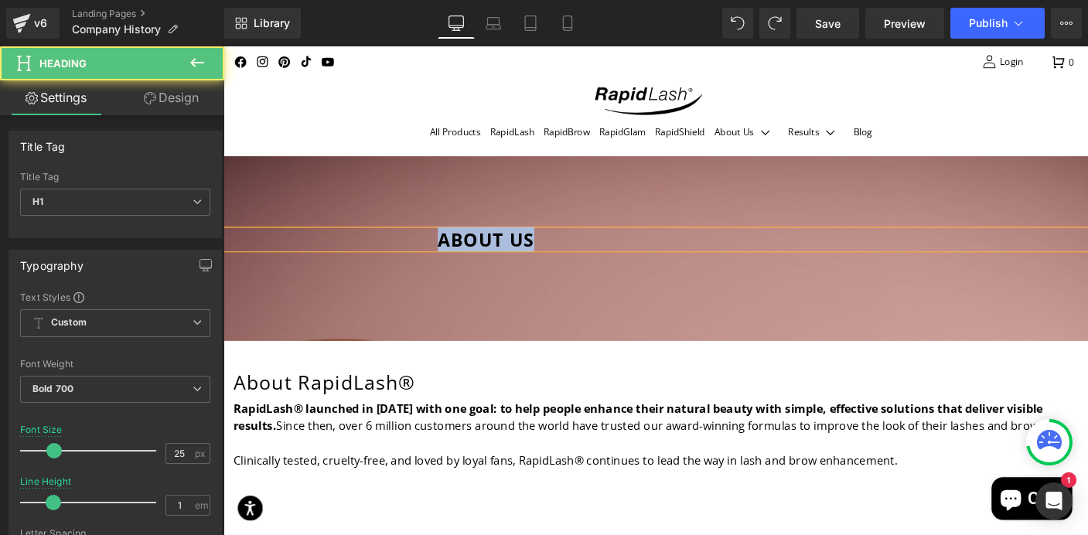
drag, startPoint x: 567, startPoint y: 254, endPoint x: 422, endPoint y: 251, distance: 144.7
click at [422, 251] on div "ABOUT US" at bounding box center [692, 255] width 936 height 19
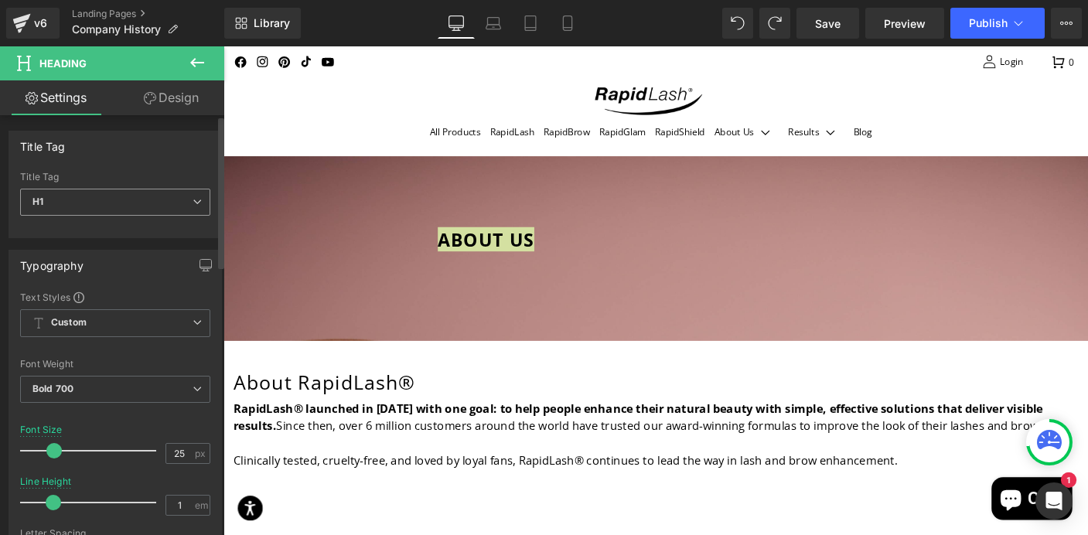
click at [193, 199] on icon at bounding box center [197, 201] width 9 height 9
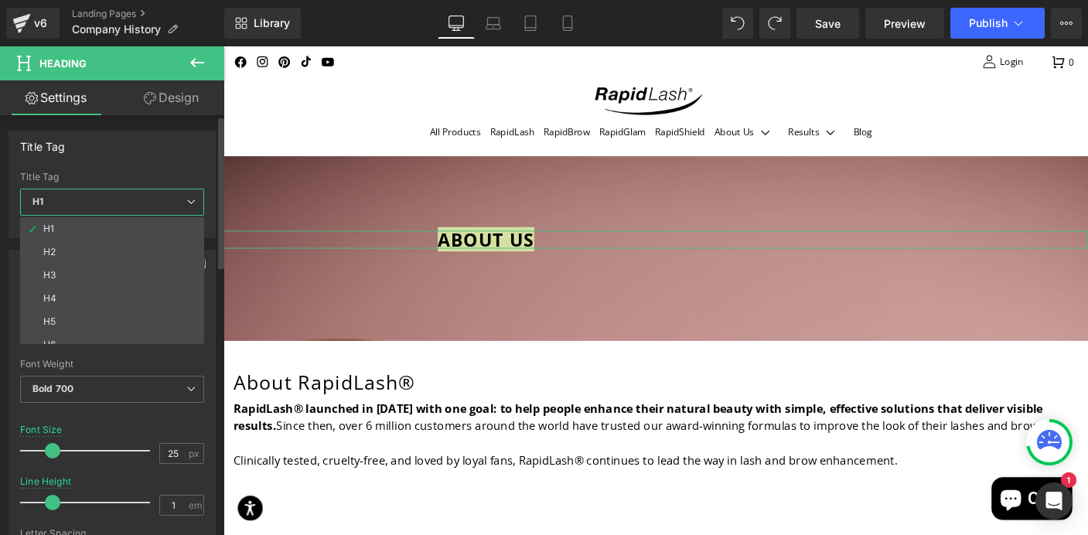
click at [118, 159] on div "Title Tag" at bounding box center [112, 145] width 206 height 29
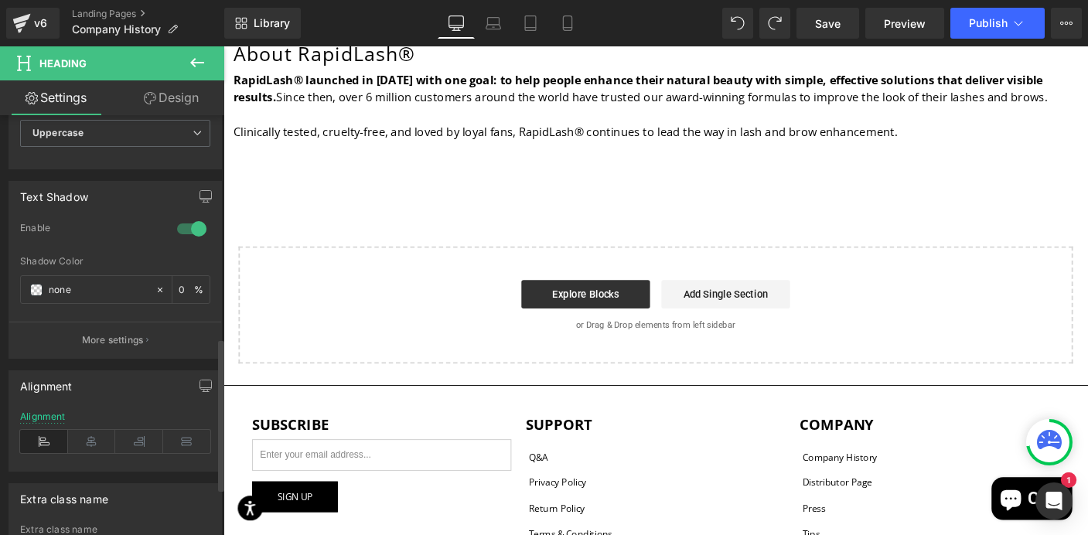
scroll to position [616, 0]
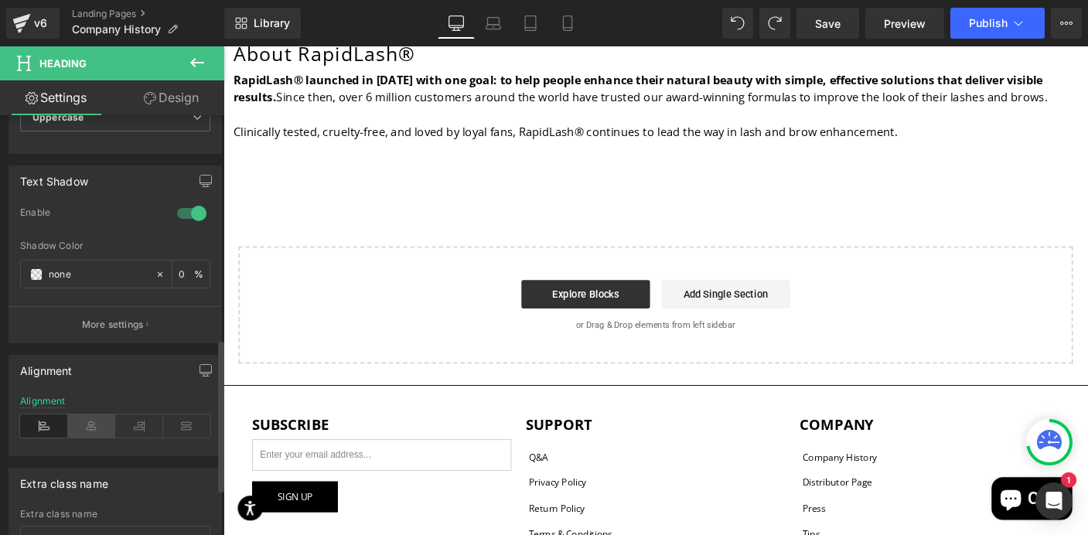
click at [90, 427] on icon at bounding box center [92, 426] width 48 height 23
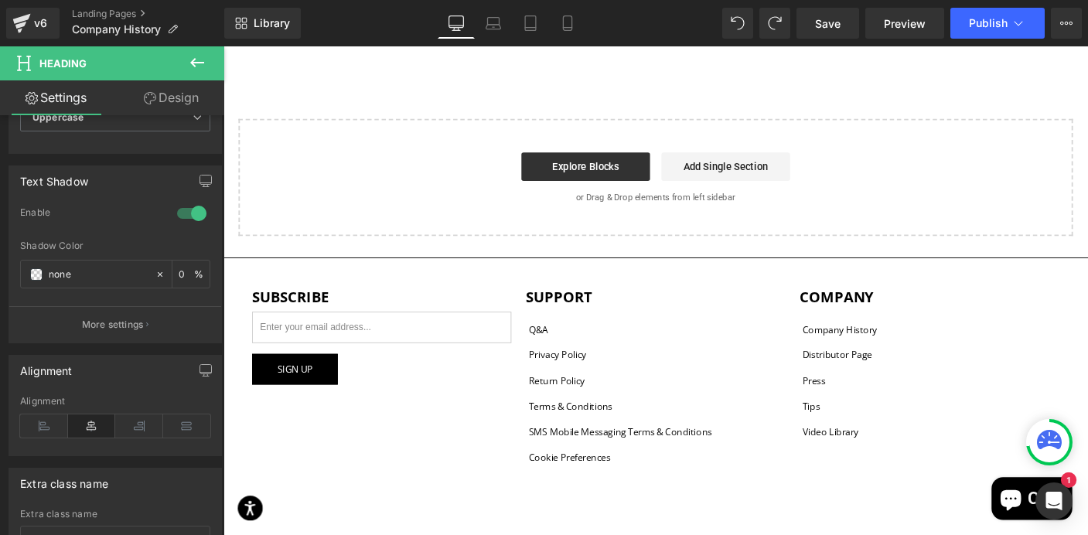
scroll to position [546, 0]
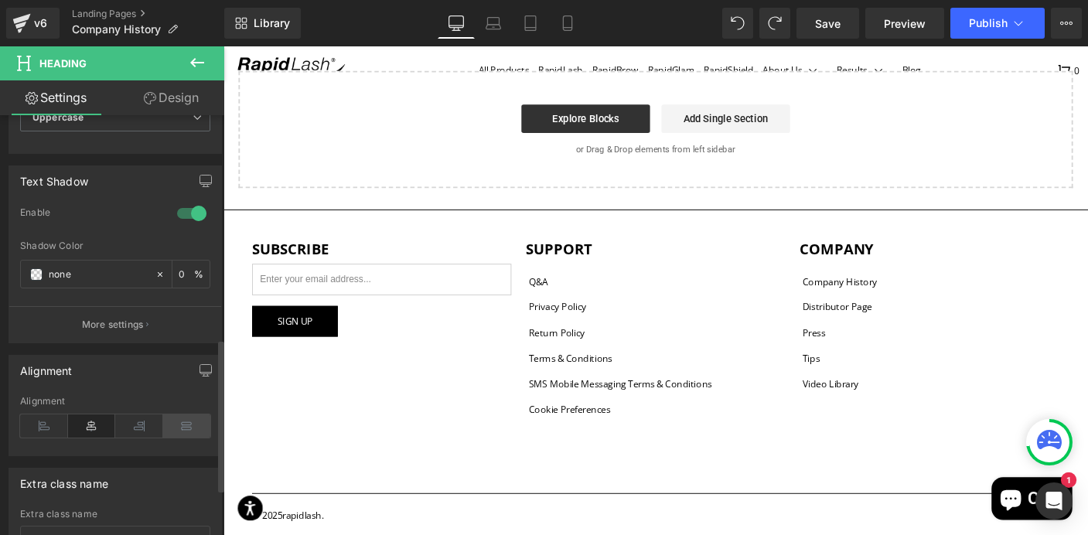
click at [182, 425] on icon at bounding box center [187, 426] width 48 height 23
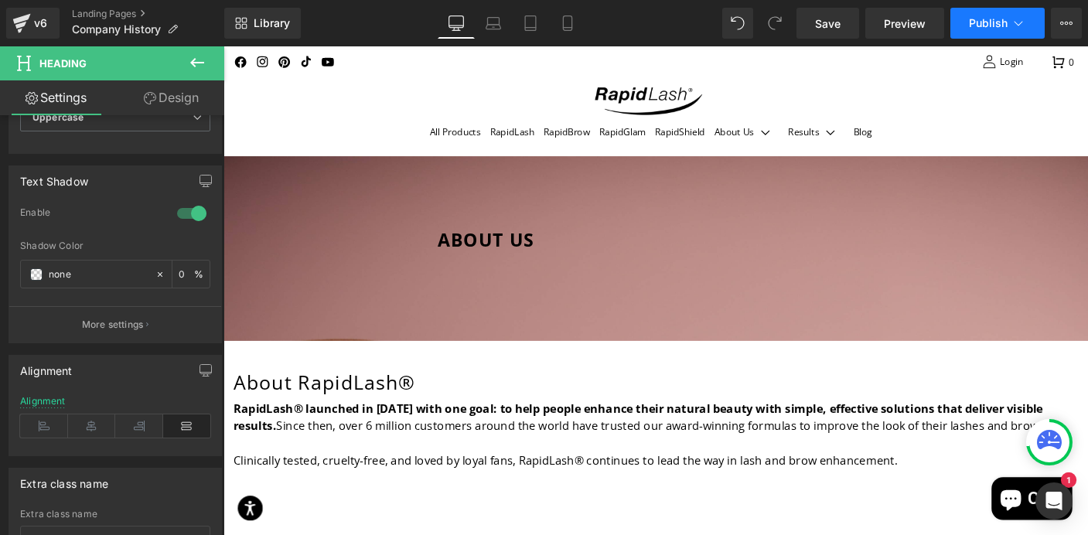
click at [978, 23] on span "Publish" at bounding box center [988, 23] width 39 height 12
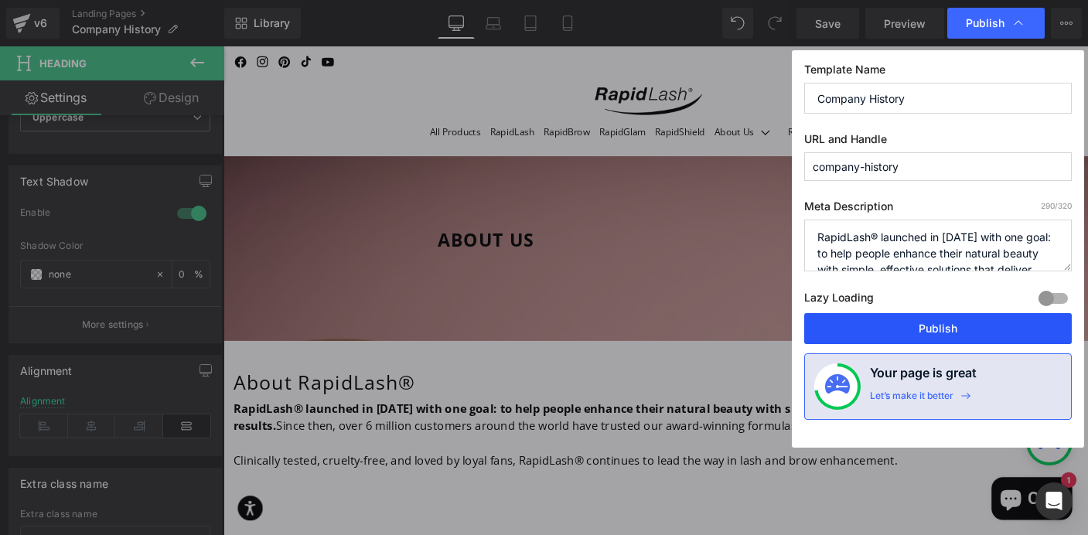
click at [956, 331] on button "Publish" at bounding box center [938, 328] width 268 height 31
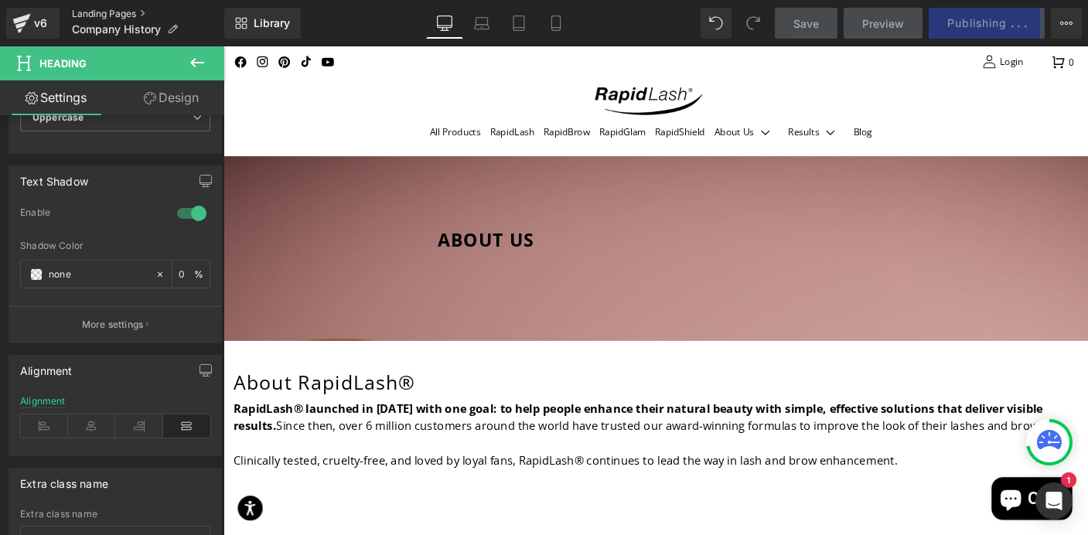
click at [138, 12] on link "Landing Pages" at bounding box center [148, 14] width 152 height 12
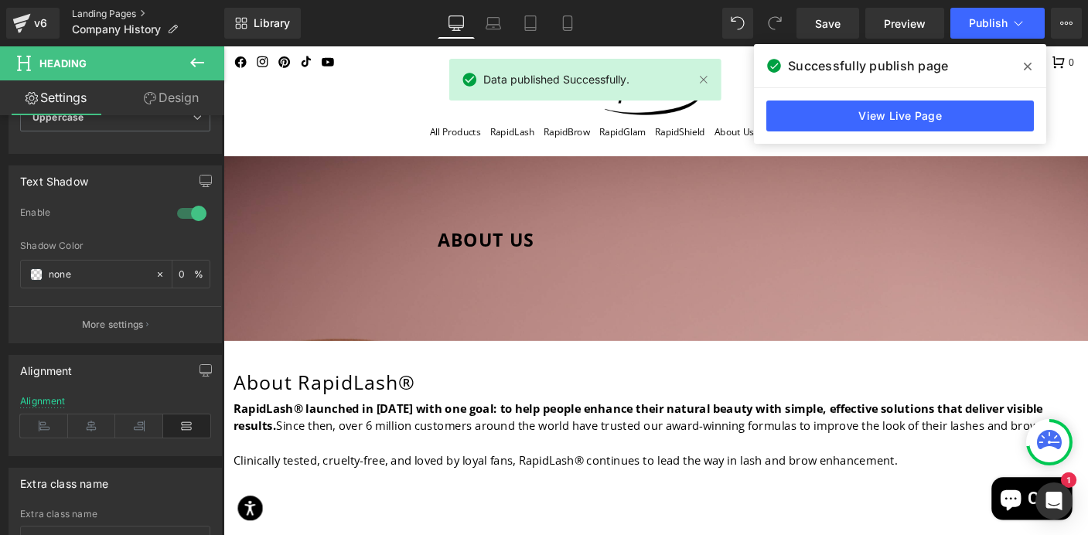
click at [131, 12] on link "Landing Pages" at bounding box center [148, 14] width 152 height 12
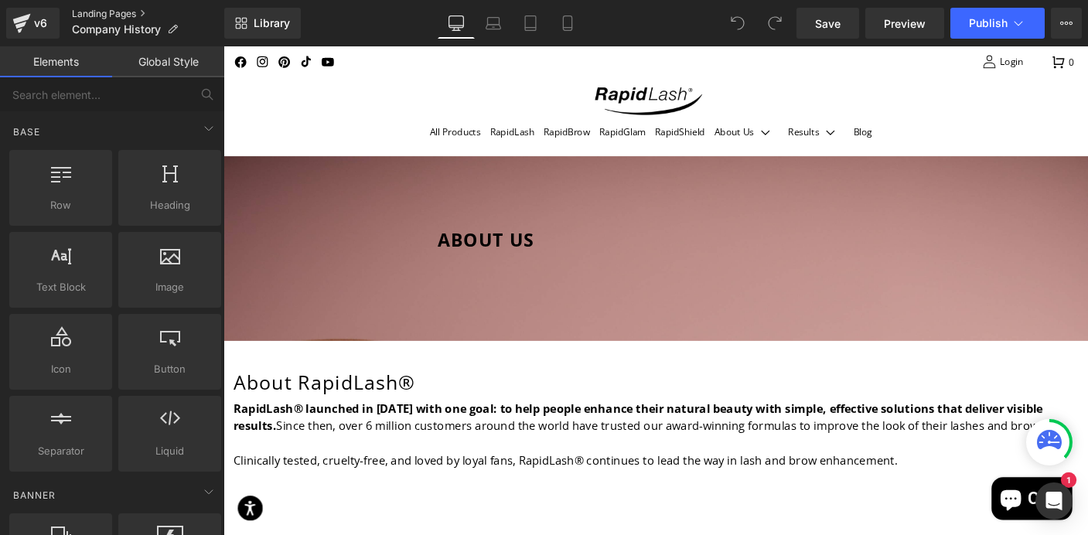
click at [138, 12] on link "Landing Pages" at bounding box center [148, 14] width 152 height 12
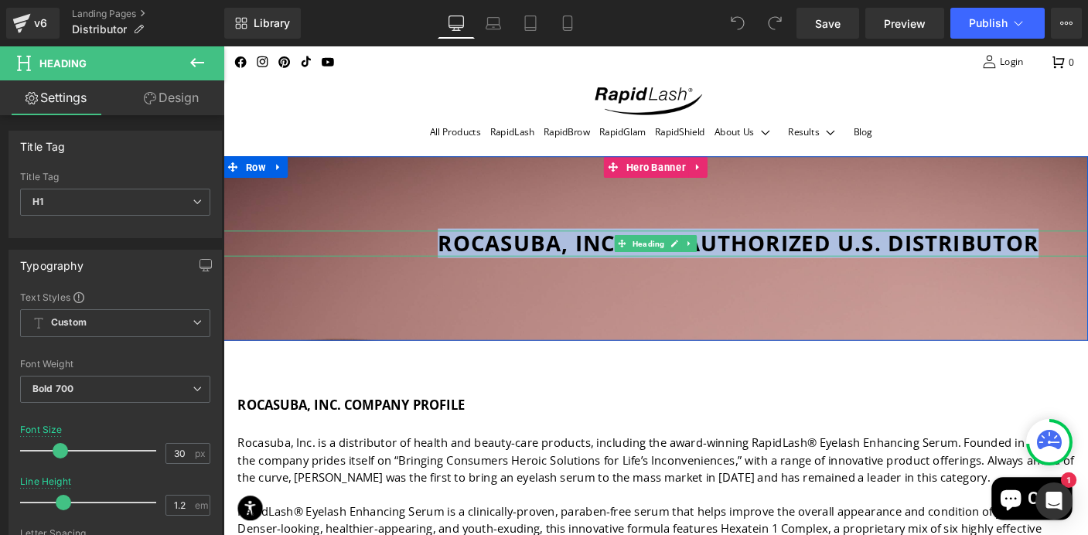
drag, startPoint x: 455, startPoint y: 258, endPoint x: 1092, endPoint y: 256, distance: 637.3
click at [1087, 256] on h1 "Rocasuba, INC. Our Authorized U.S. Distributor" at bounding box center [808, 260] width 704 height 28
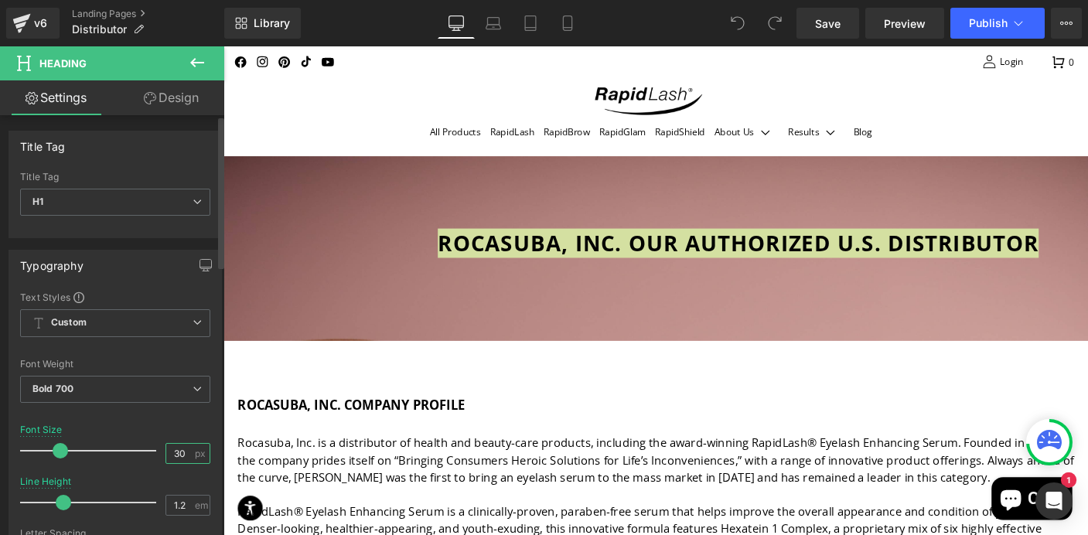
drag, startPoint x: 179, startPoint y: 450, endPoint x: 169, endPoint y: 450, distance: 10.1
click at [169, 450] on input "30" at bounding box center [179, 453] width 27 height 19
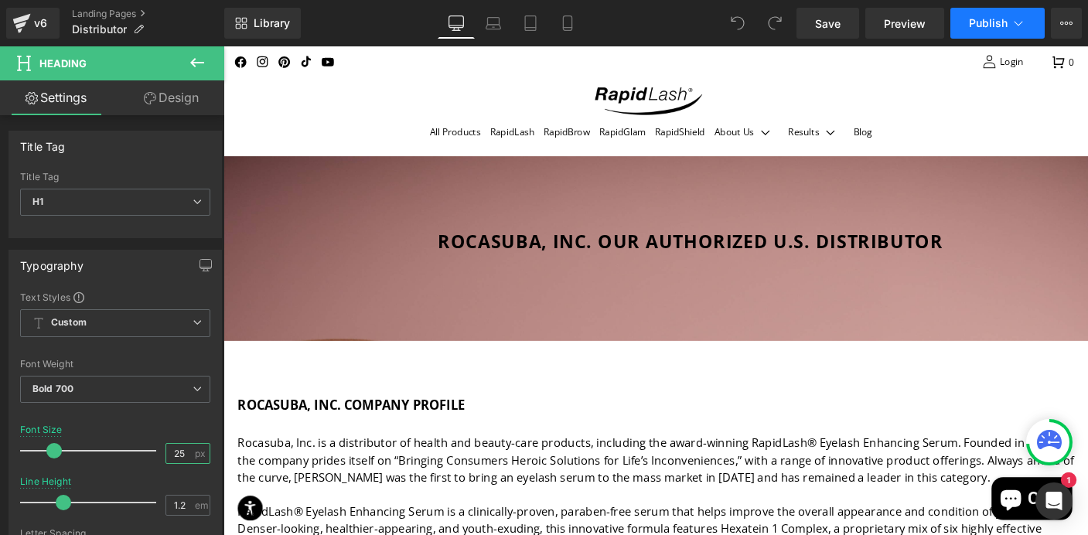
type input "25"
click at [975, 29] on span "Publish" at bounding box center [988, 23] width 39 height 12
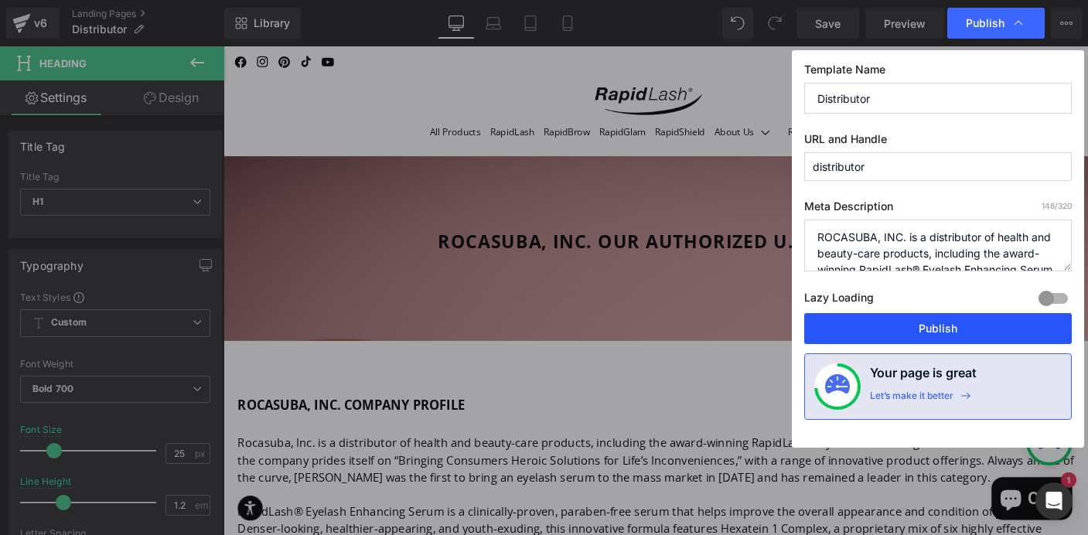
click at [935, 336] on button "Publish" at bounding box center [938, 328] width 268 height 31
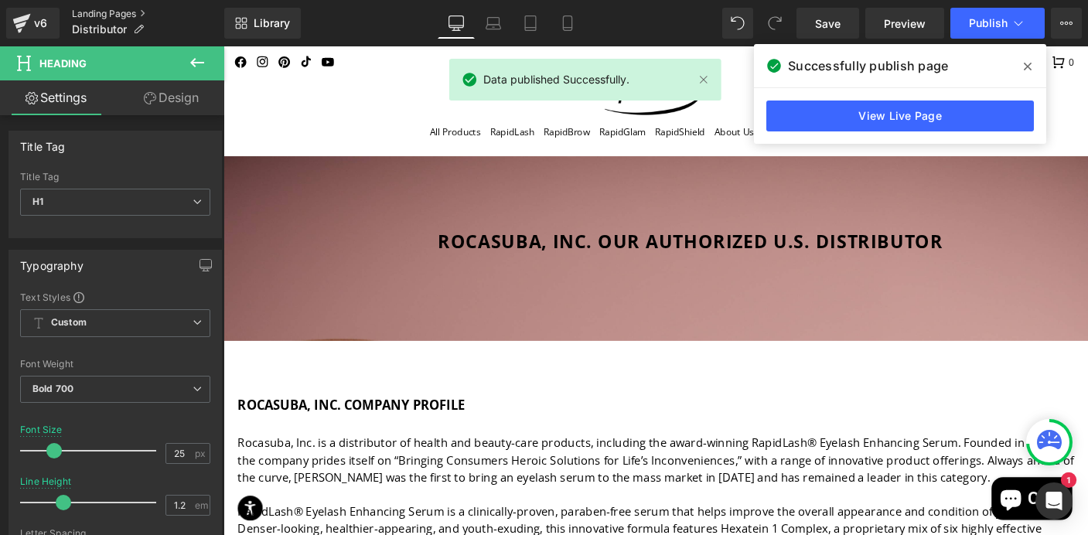
click at [142, 12] on link "Landing Pages" at bounding box center [148, 14] width 152 height 12
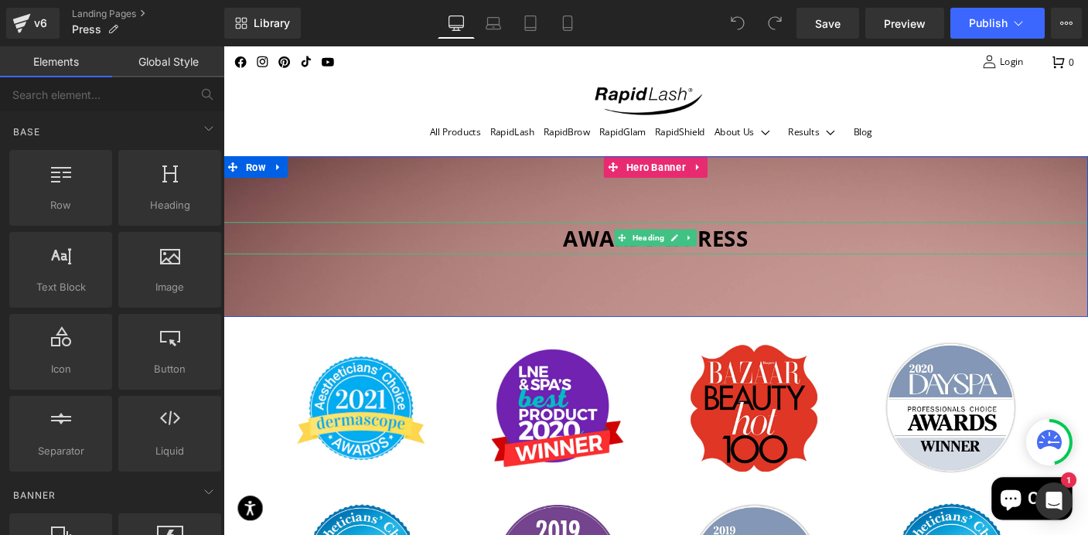
click at [787, 251] on h1 "Awards & press" at bounding box center [692, 254] width 936 height 35
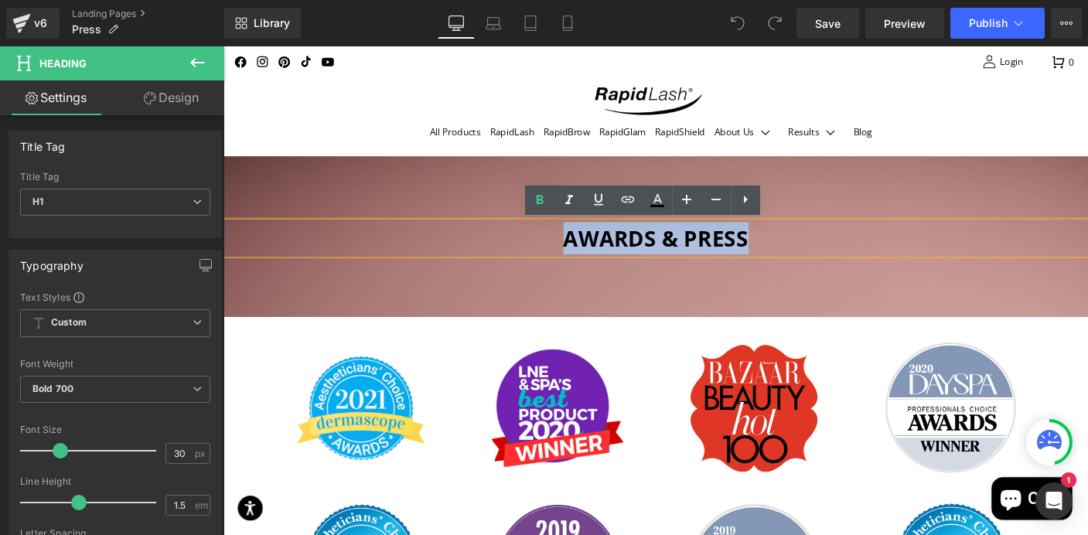
drag, startPoint x: 784, startPoint y: 253, endPoint x: 589, endPoint y: 242, distance: 195.2
click at [589, 242] on h1 "Awards & press" at bounding box center [692, 254] width 936 height 35
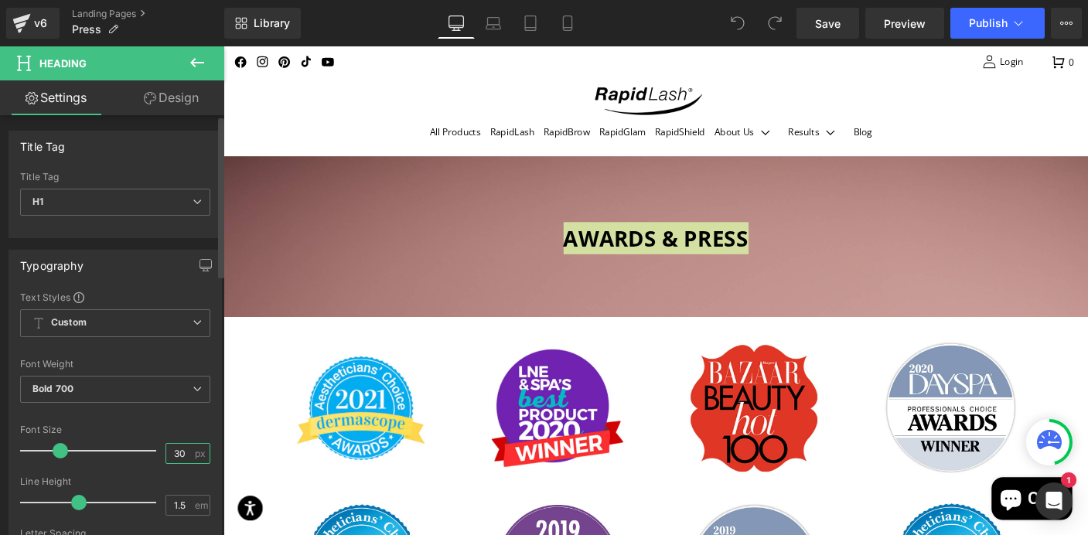
drag, startPoint x: 179, startPoint y: 452, endPoint x: 151, endPoint y: 450, distance: 27.9
click at [151, 450] on div "Font Size 30 px" at bounding box center [115, 451] width 190 height 52
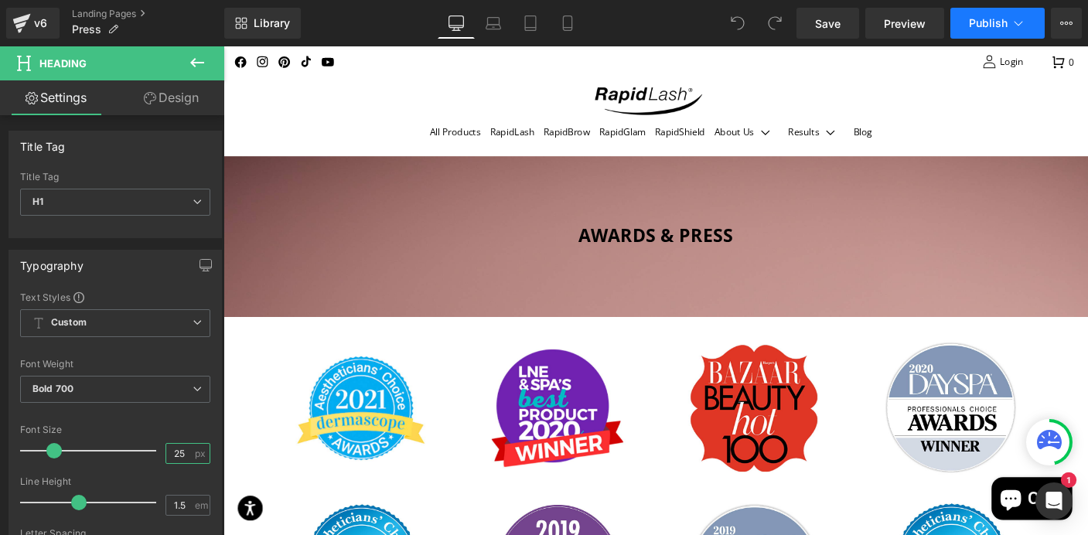
type input "25"
click at [992, 23] on span "Publish" at bounding box center [988, 23] width 39 height 12
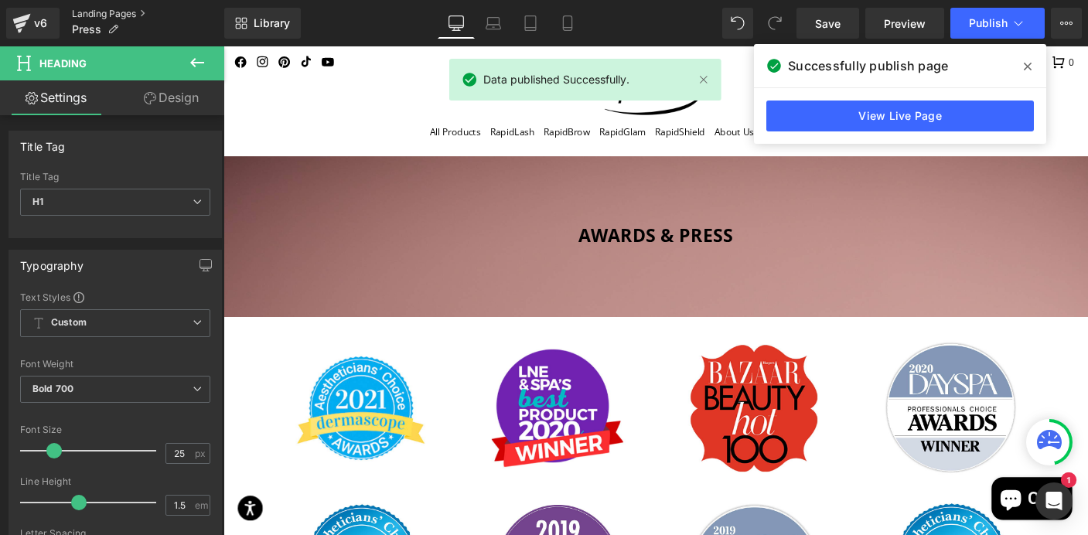
click at [139, 14] on link "Landing Pages" at bounding box center [148, 14] width 152 height 12
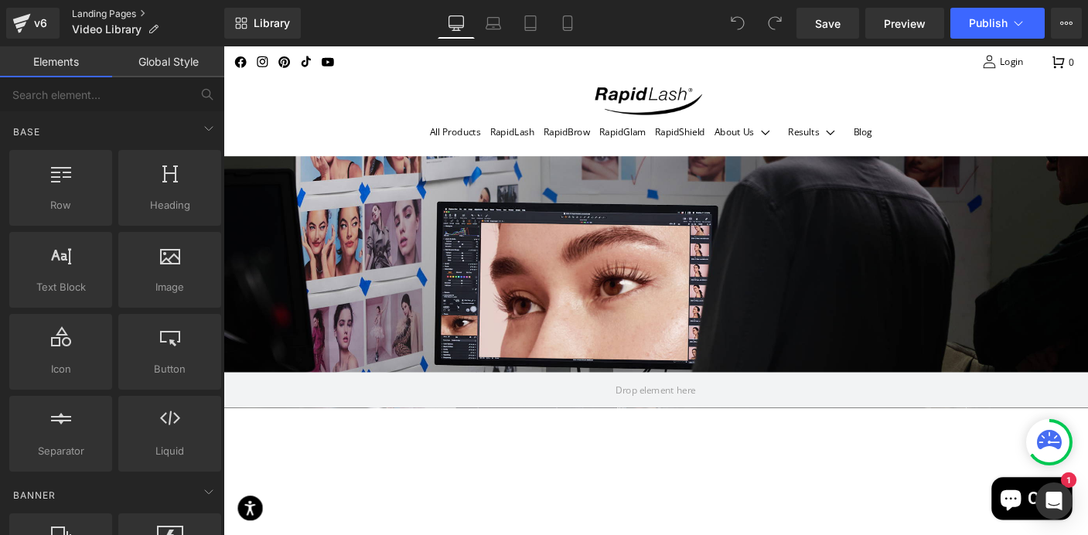
click at [141, 13] on link "Landing Pages" at bounding box center [148, 14] width 152 height 12
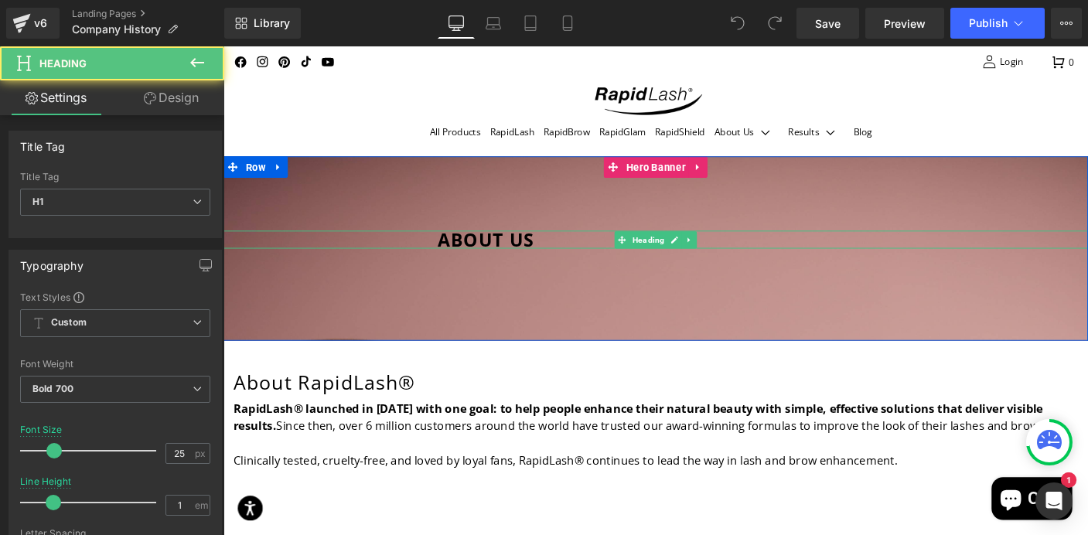
drag, startPoint x: 452, startPoint y: 253, endPoint x: 561, endPoint y: 253, distance: 108.3
click at [561, 253] on h1 "ABOUT US" at bounding box center [808, 255] width 704 height 19
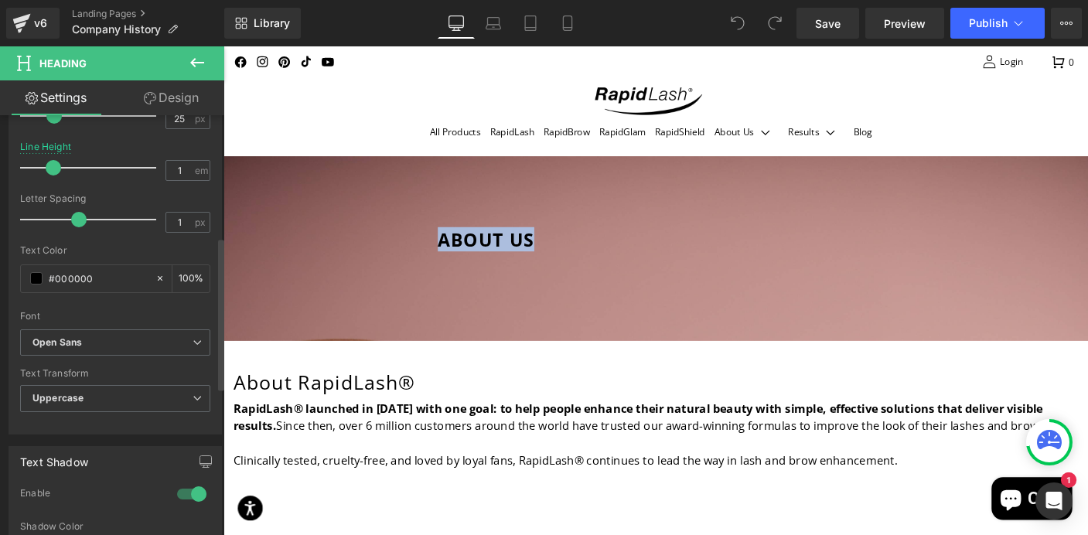
scroll to position [534, 0]
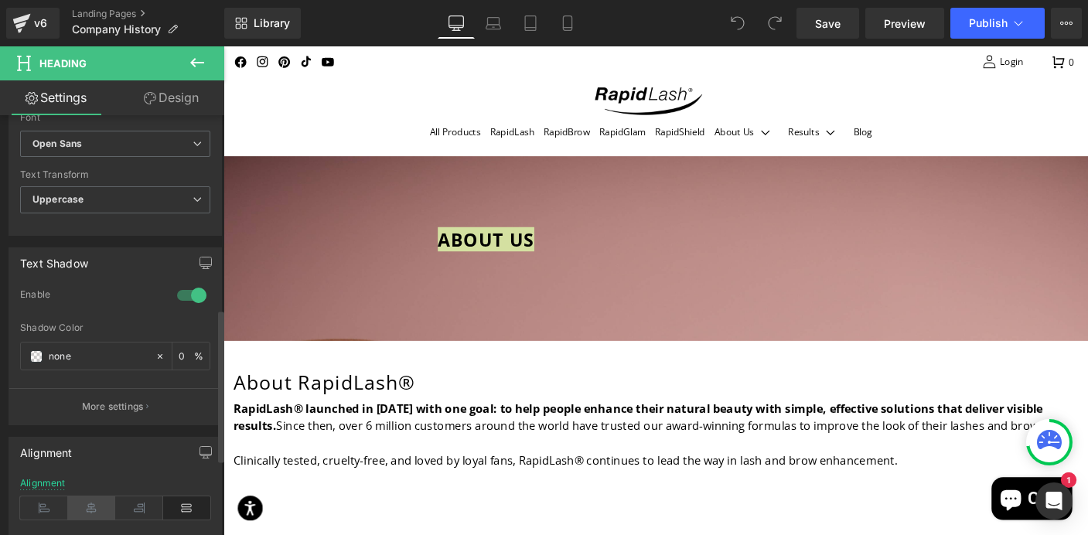
click at [91, 510] on icon at bounding box center [92, 508] width 48 height 23
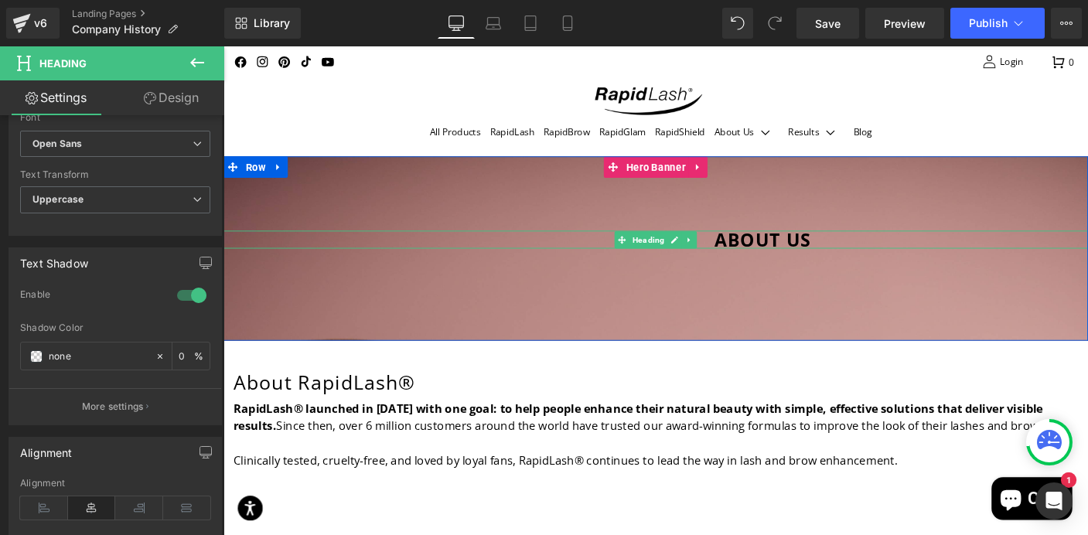
click at [756, 258] on span "ABOUT US" at bounding box center [808, 255] width 104 height 26
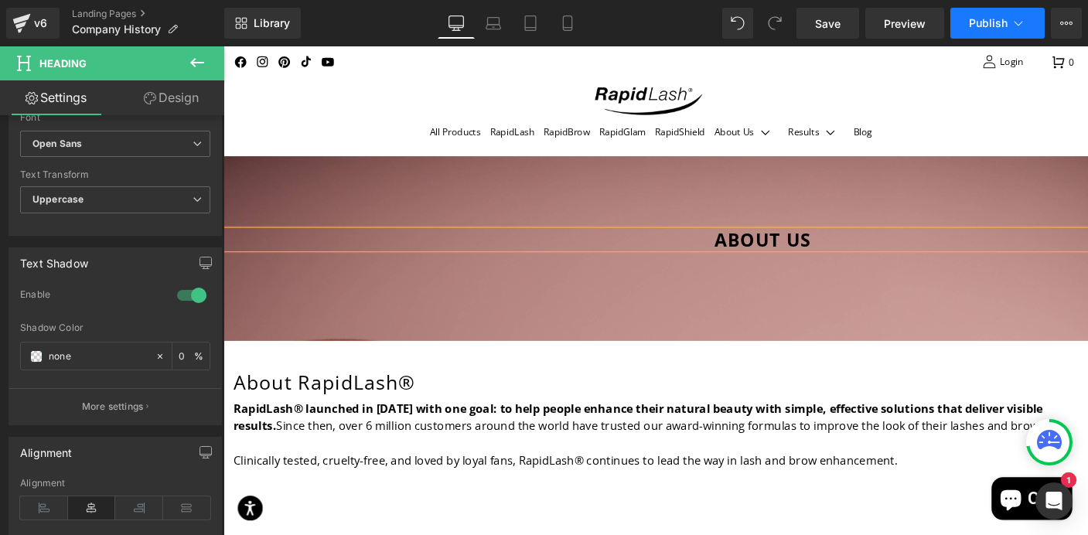
click at [992, 21] on span "Publish" at bounding box center [988, 23] width 39 height 12
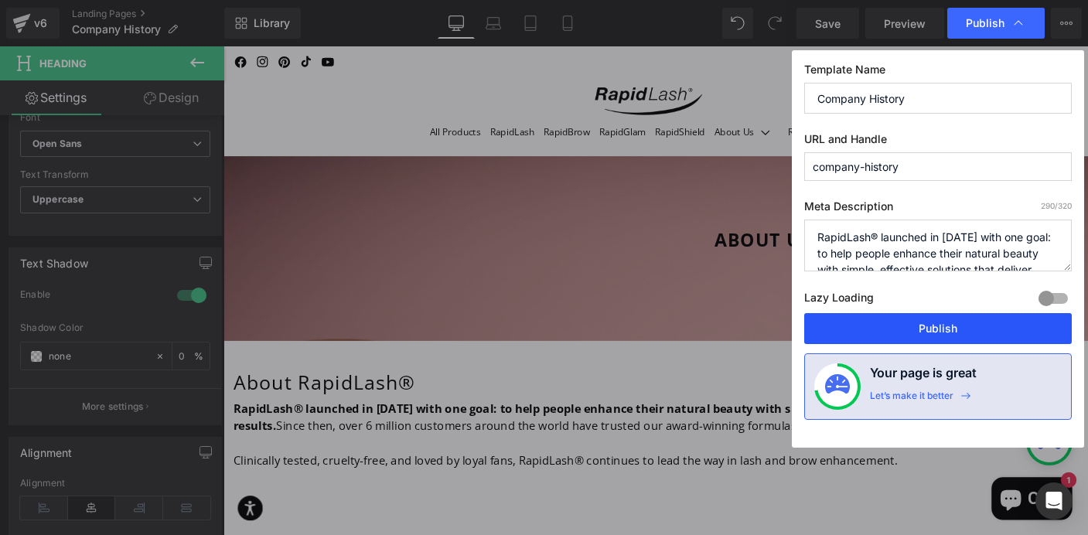
click at [886, 317] on button "Publish" at bounding box center [938, 328] width 268 height 31
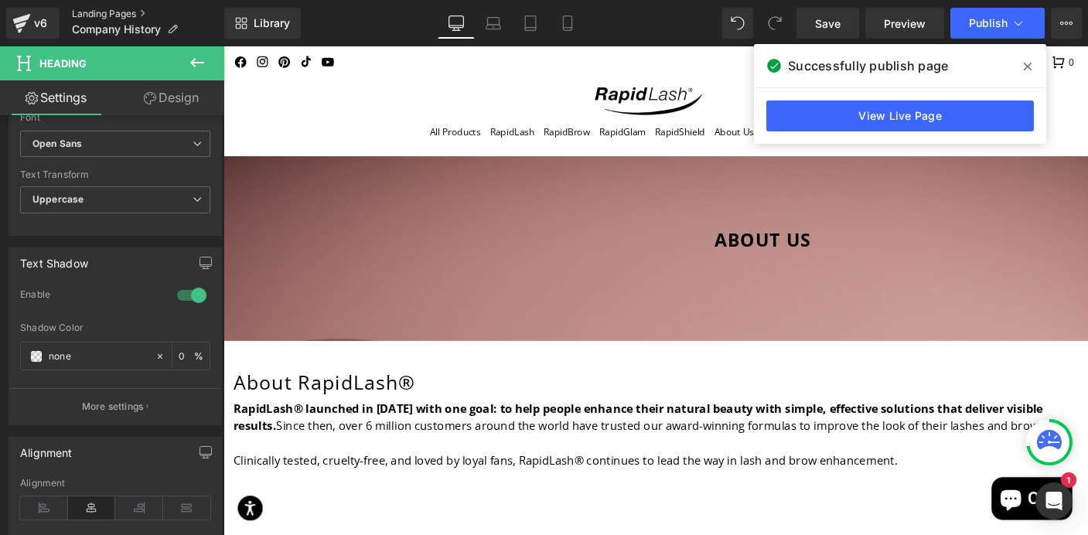
click at [142, 14] on link "Landing Pages" at bounding box center [148, 14] width 152 height 12
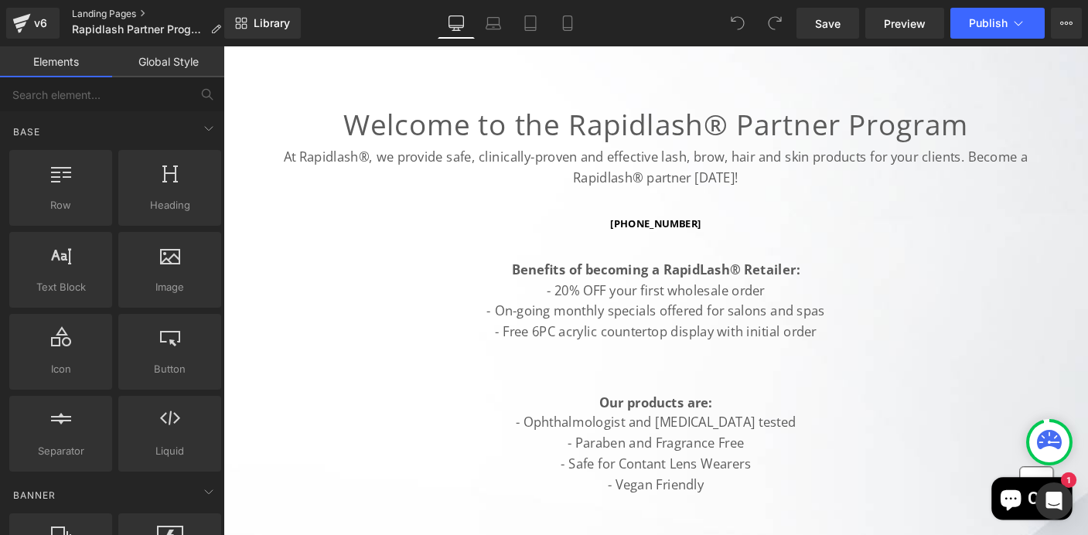
click at [143, 12] on link "Landing Pages" at bounding box center [153, 14] width 162 height 12
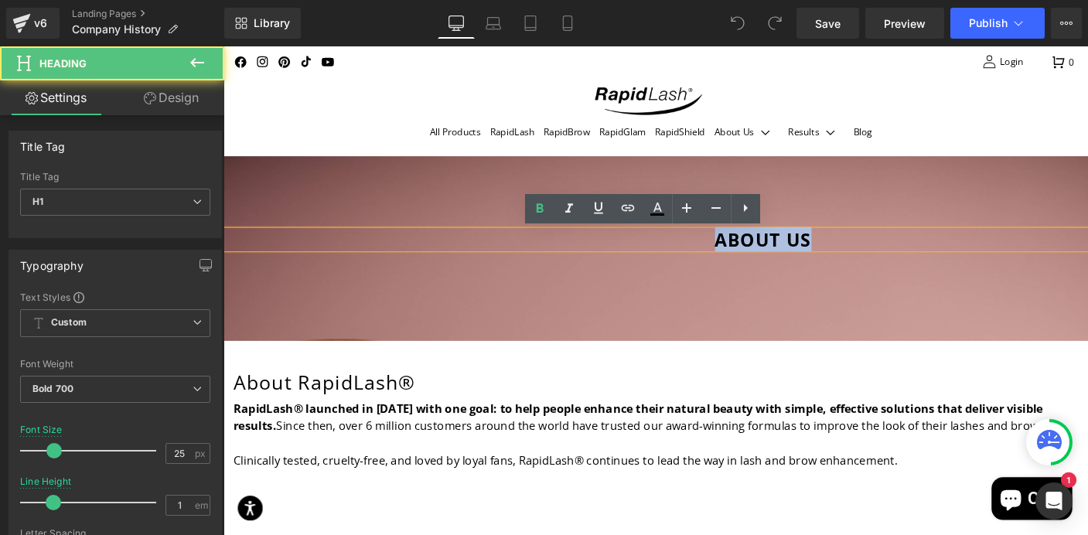
drag, startPoint x: 846, startPoint y: 260, endPoint x: 702, endPoint y: 257, distance: 144.7
click at [702, 257] on h1 "ABOUT US" at bounding box center [808, 255] width 704 height 19
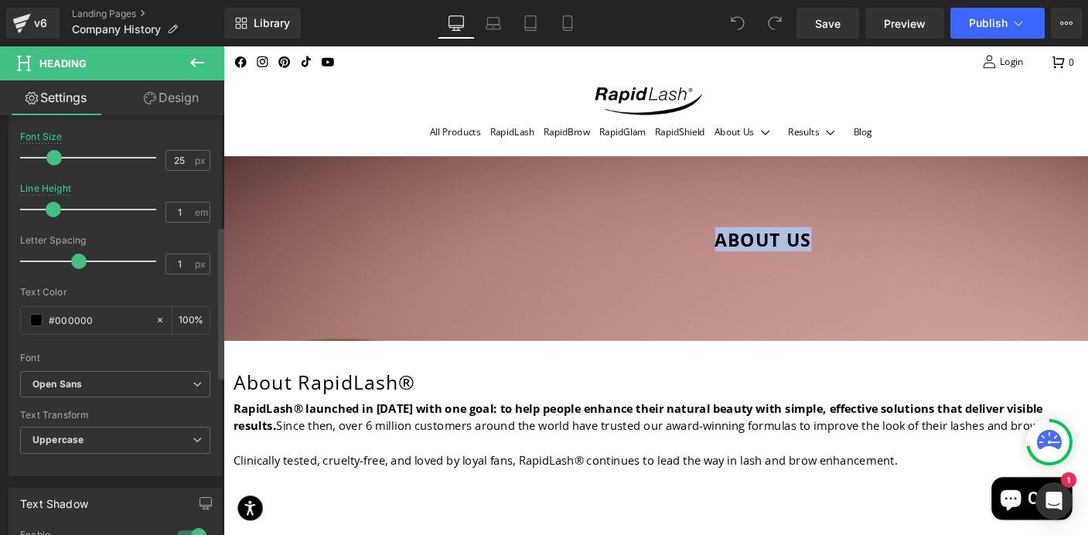
scroll to position [743, 0]
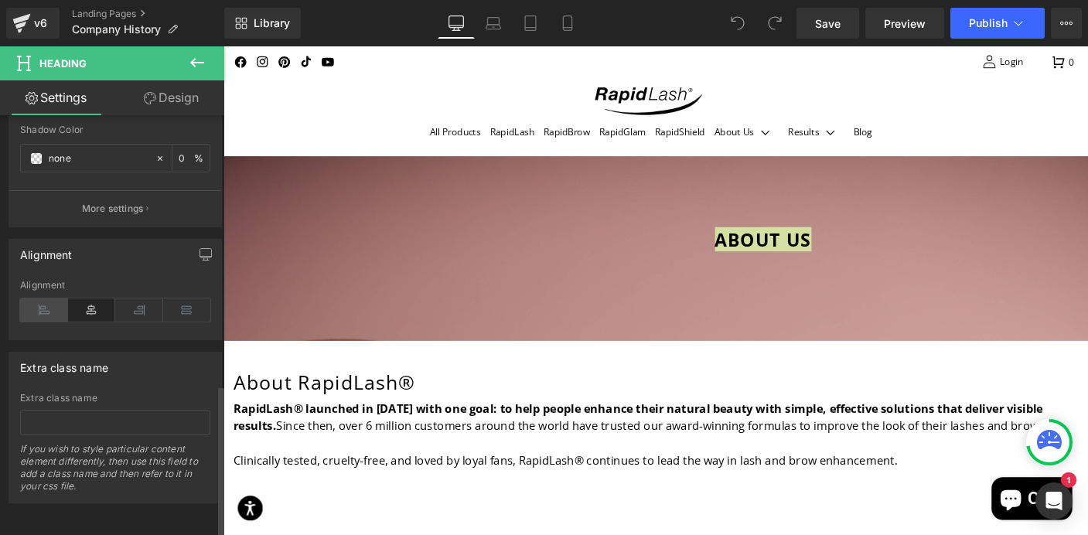
click at [32, 299] on icon at bounding box center [44, 310] width 48 height 23
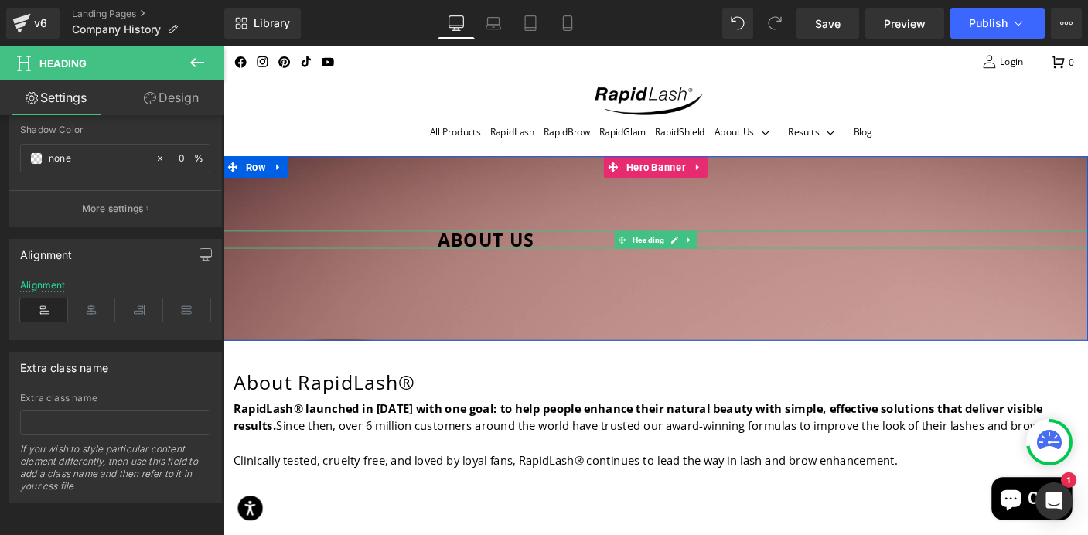
click at [512, 258] on span "ABOUT US" at bounding box center [508, 255] width 104 height 26
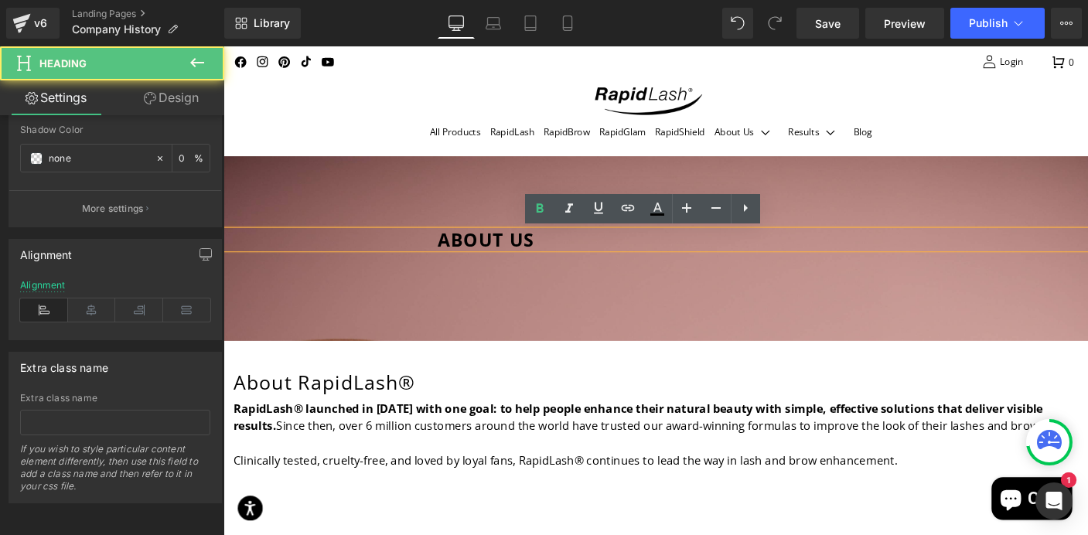
click at [456, 255] on span "ABOUT US" at bounding box center [508, 255] width 104 height 26
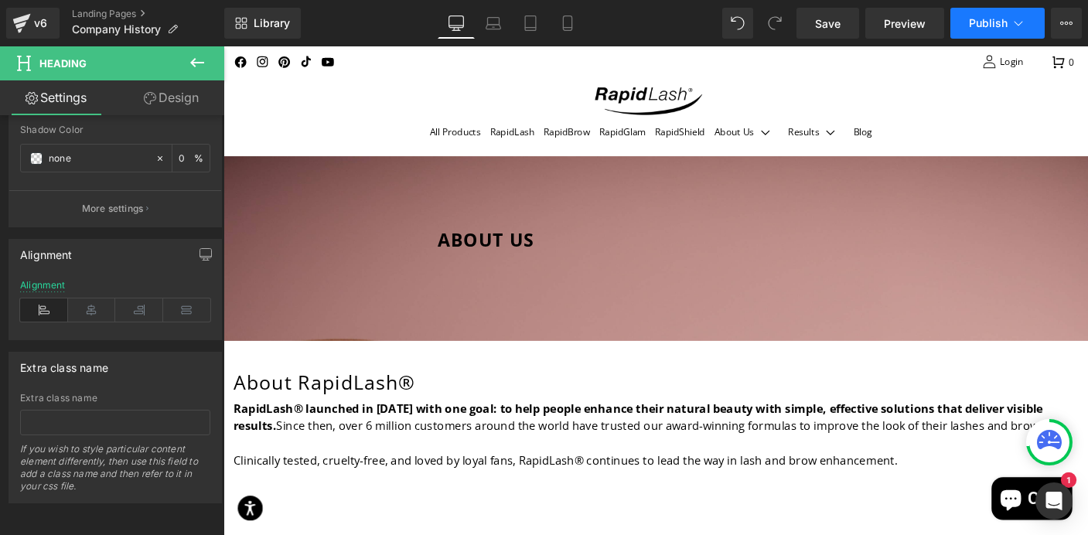
click at [978, 20] on span "Publish" at bounding box center [988, 23] width 39 height 12
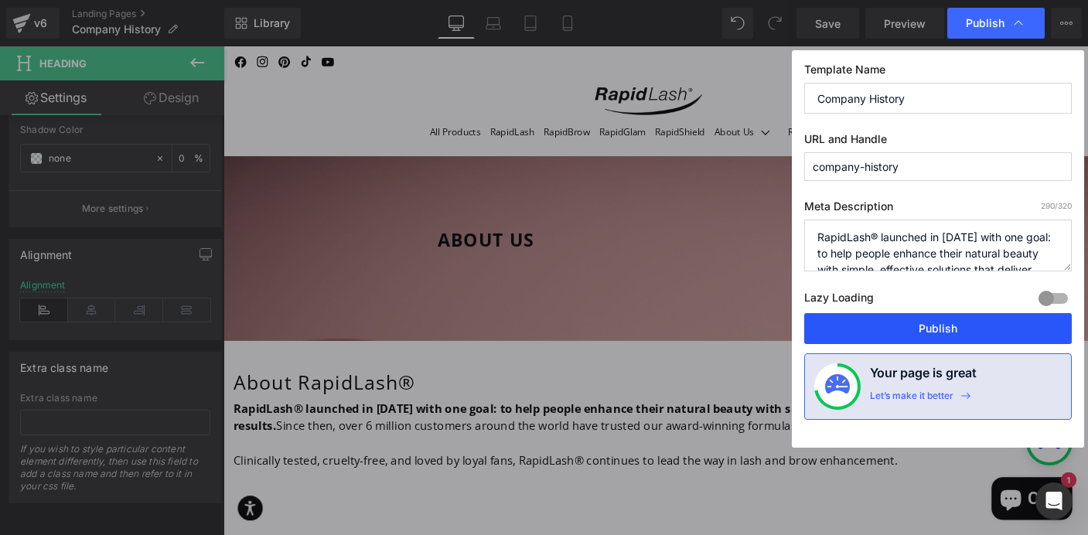
click at [885, 323] on button "Publish" at bounding box center [938, 328] width 268 height 31
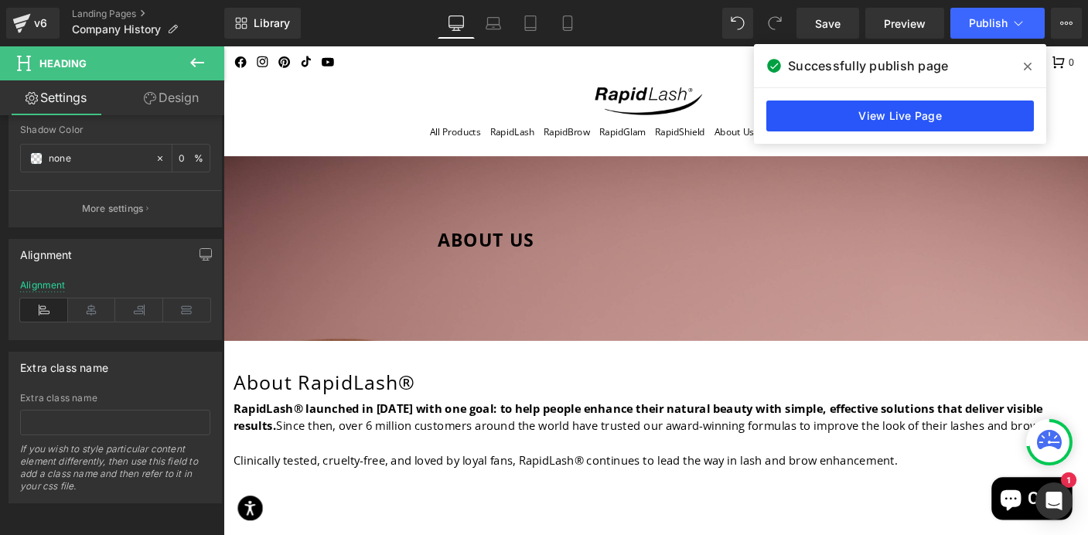
click at [916, 118] on link "View Live Page" at bounding box center [900, 116] width 268 height 31
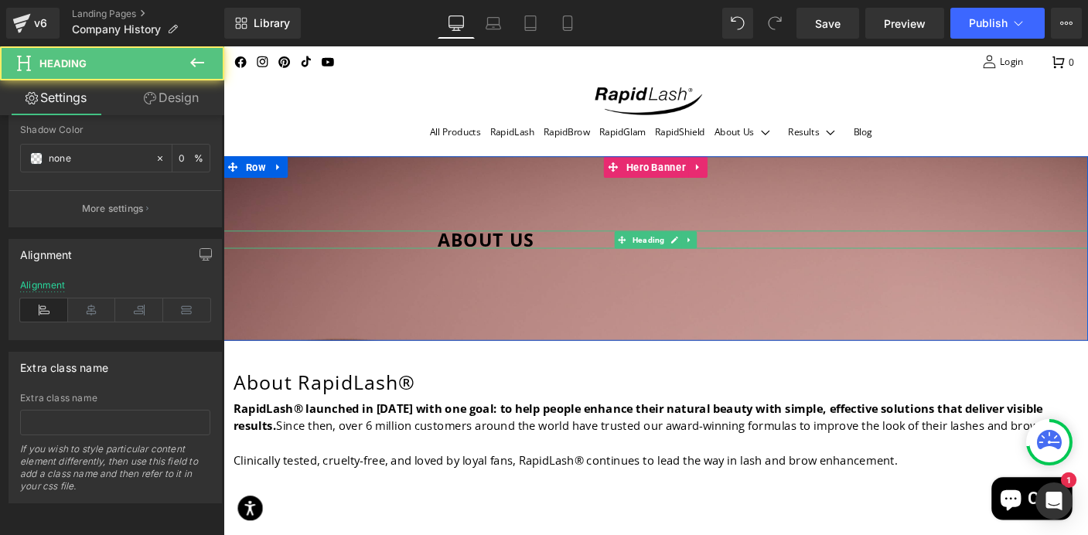
click at [560, 256] on span "ABOUT US" at bounding box center [508, 255] width 104 height 26
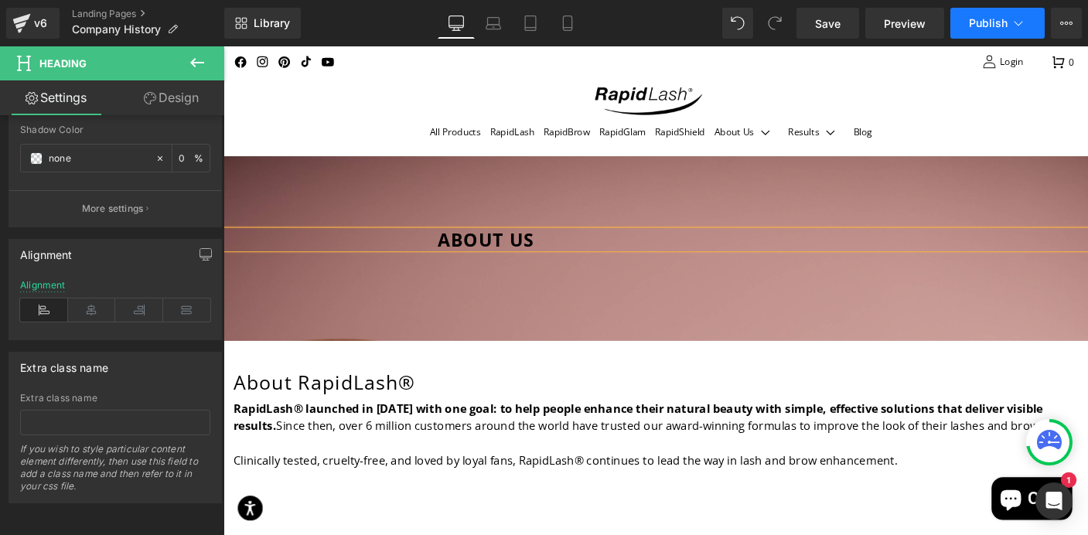
click at [985, 28] on span "Publish" at bounding box center [988, 23] width 39 height 12
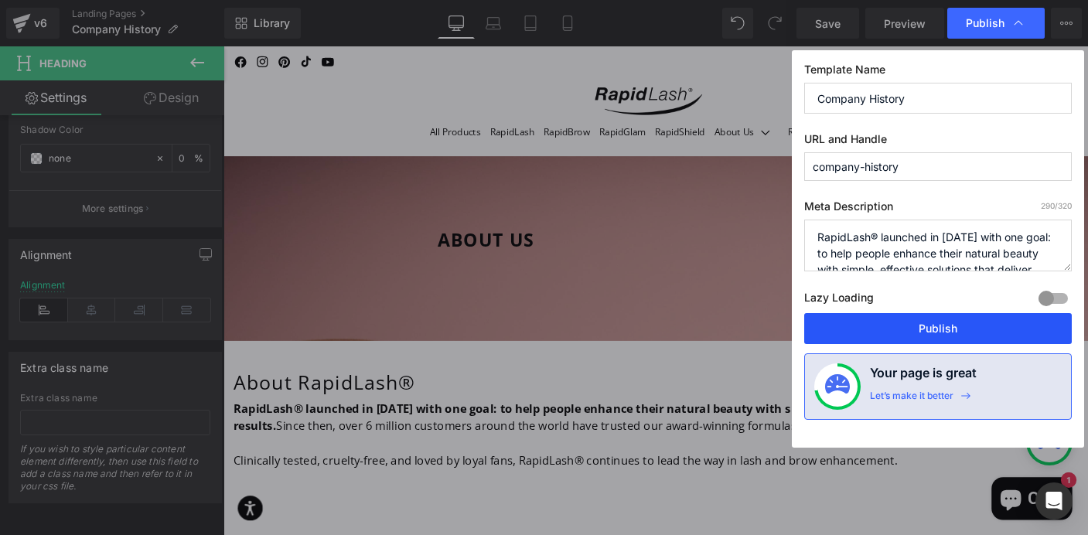
click at [961, 324] on button "Publish" at bounding box center [938, 328] width 268 height 31
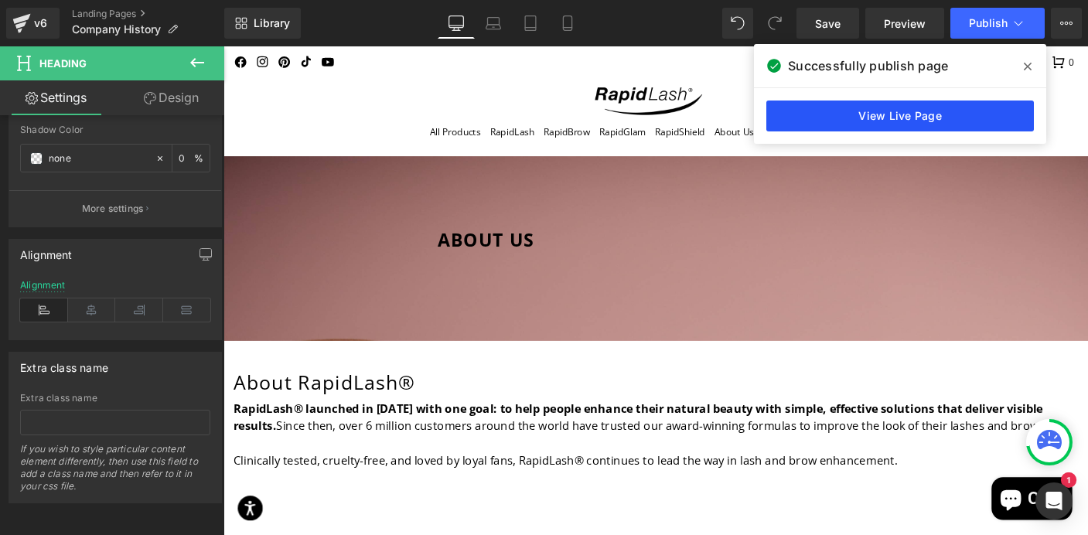
click at [868, 114] on link "View Live Page" at bounding box center [900, 116] width 268 height 31
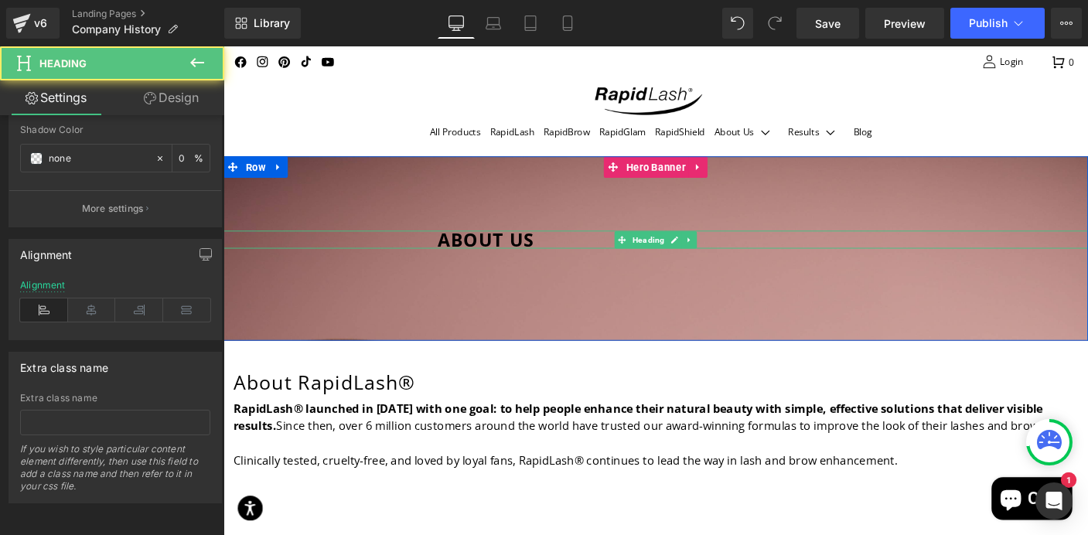
click at [560, 257] on span "ABOUT US" at bounding box center [508, 255] width 104 height 26
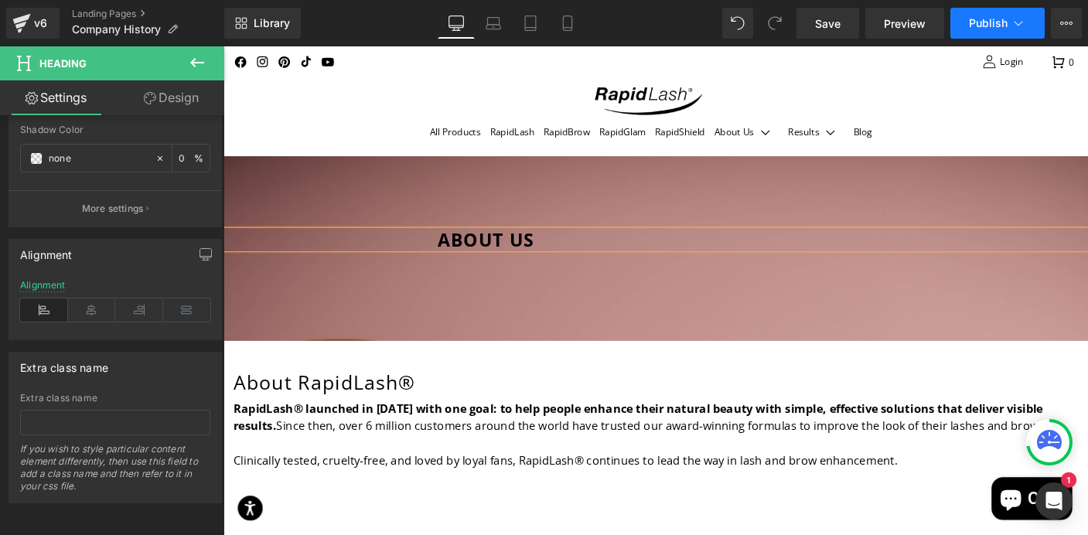
click at [992, 19] on span "Publish" at bounding box center [988, 23] width 39 height 12
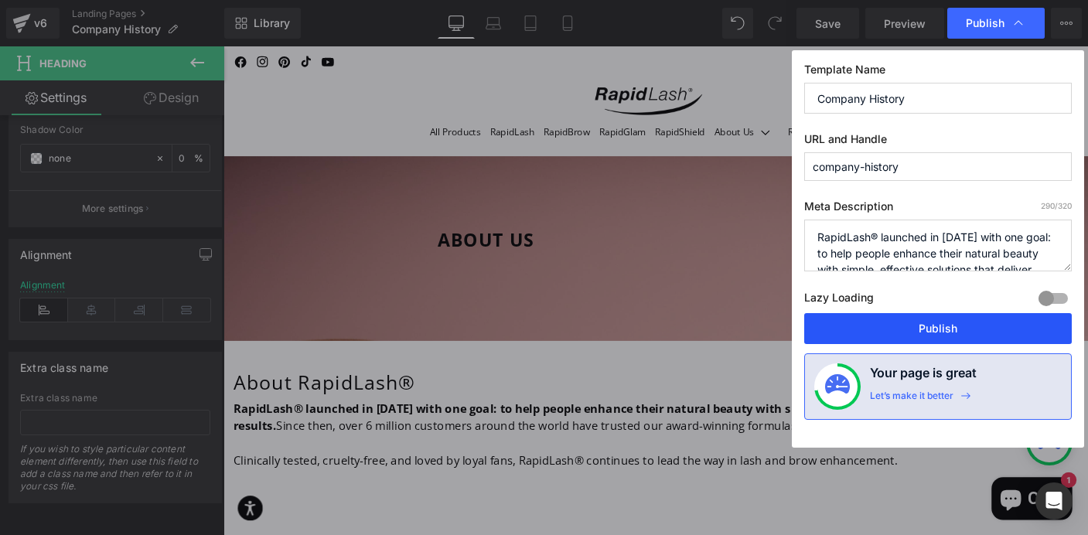
click at [938, 328] on button "Publish" at bounding box center [938, 328] width 268 height 31
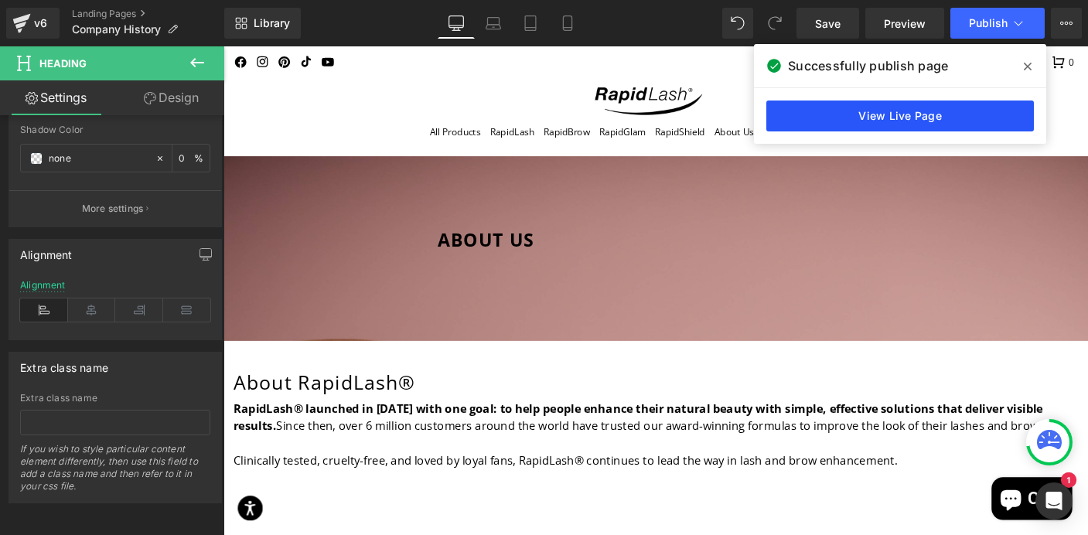
click at [862, 120] on link "View Live Page" at bounding box center [900, 116] width 268 height 31
